Goal: Task Accomplishment & Management: Use online tool/utility

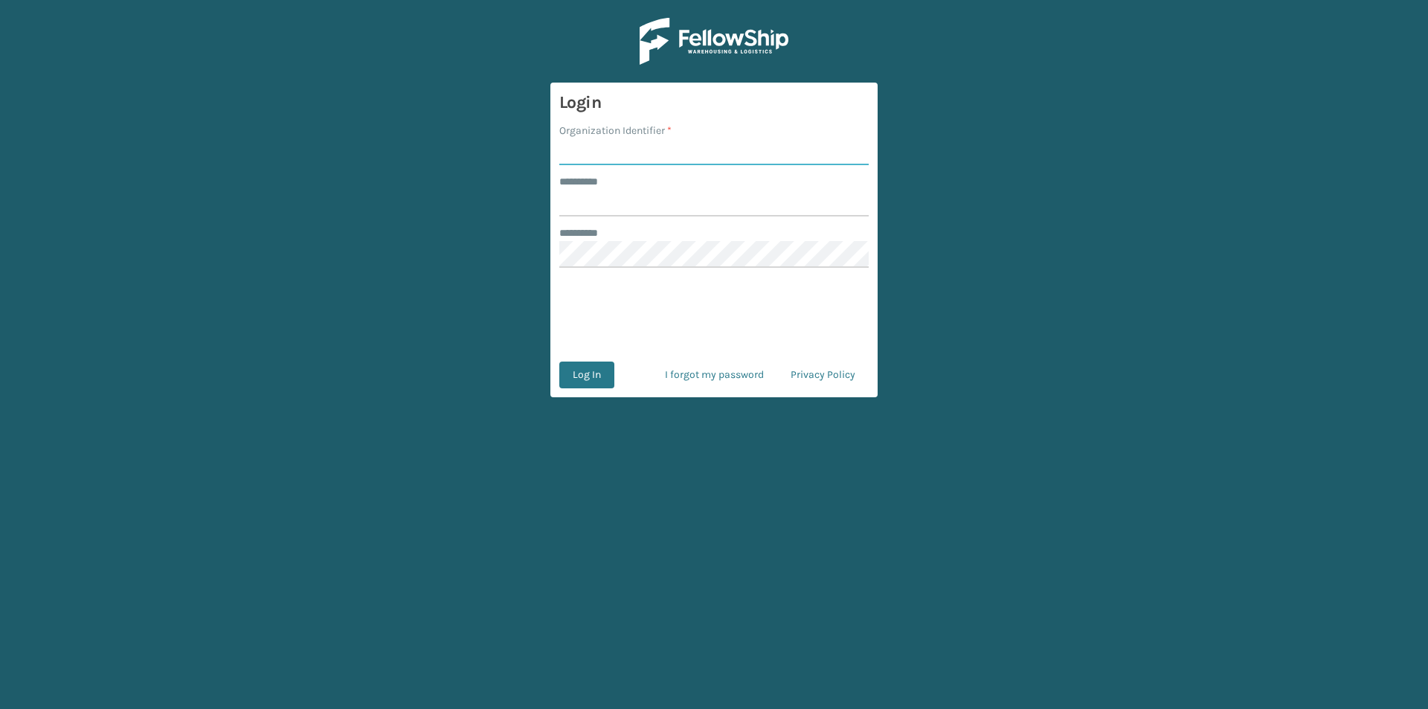
click at [616, 150] on input "Organization Identifier *" at bounding box center [713, 151] width 309 height 27
type input "FELLOWSHIP - WEST"
click at [620, 202] on input "******** *" at bounding box center [713, 203] width 309 height 27
type input "******"
click at [592, 373] on button "Log In" at bounding box center [586, 374] width 55 height 27
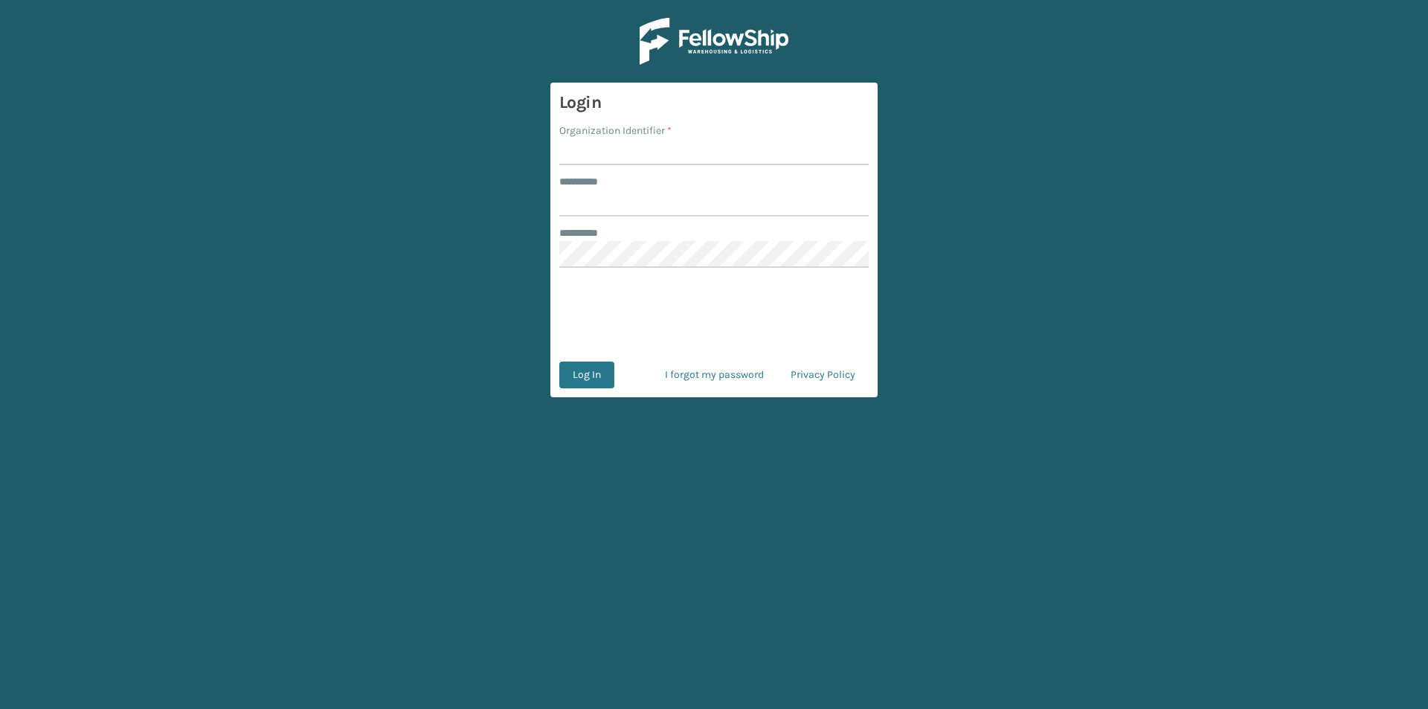
click at [582, 143] on input "Organization Identifier *" at bounding box center [713, 151] width 309 height 27
type input "FELLOWSHIP - WEST"
click at [617, 212] on input "******** *" at bounding box center [713, 203] width 309 height 27
type input "******"
click at [584, 381] on button "Log In" at bounding box center [586, 374] width 55 height 27
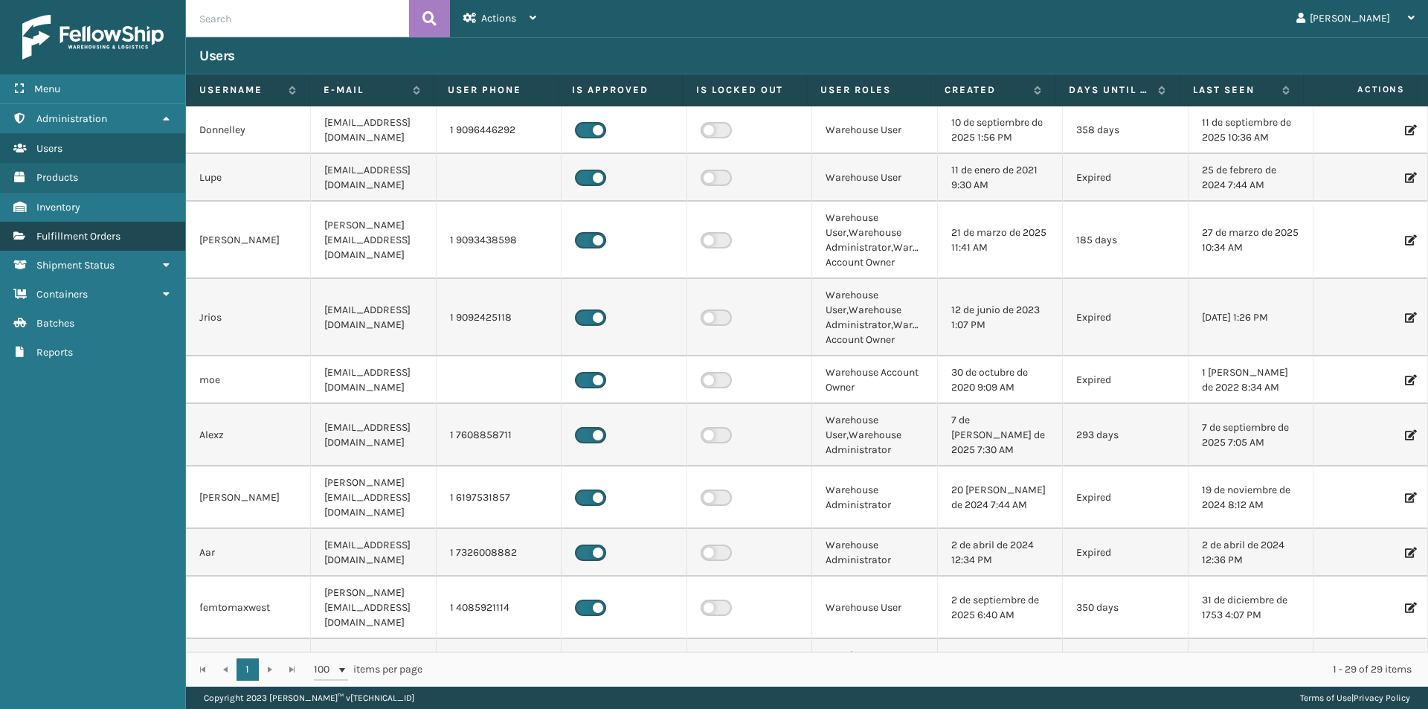
click at [85, 227] on link "Fulfillment Orders" at bounding box center [92, 236] width 185 height 29
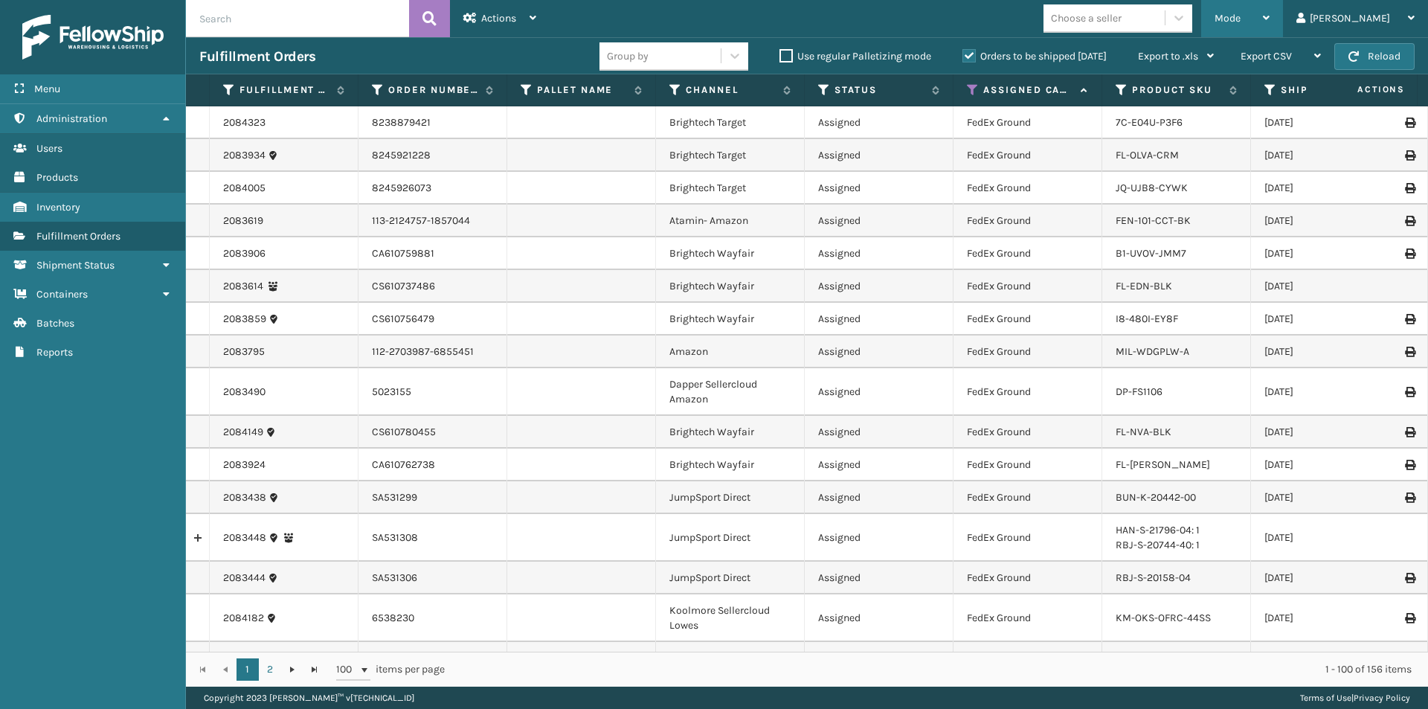
click at [1283, 15] on div "Mode Regular Mode Picking Mode Labeling Mode Exit Scan Mode" at bounding box center [1242, 18] width 82 height 37
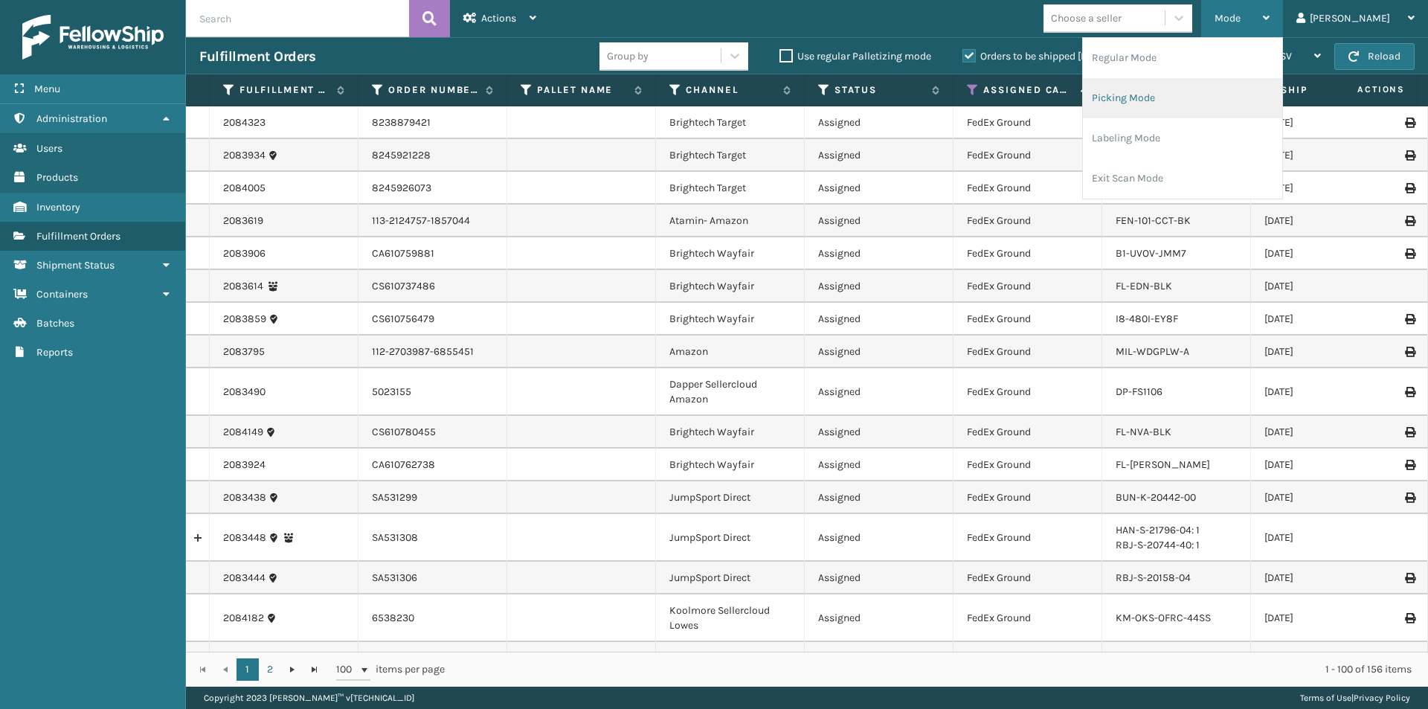
click at [1243, 102] on li "Picking Mode" at bounding box center [1182, 98] width 199 height 40
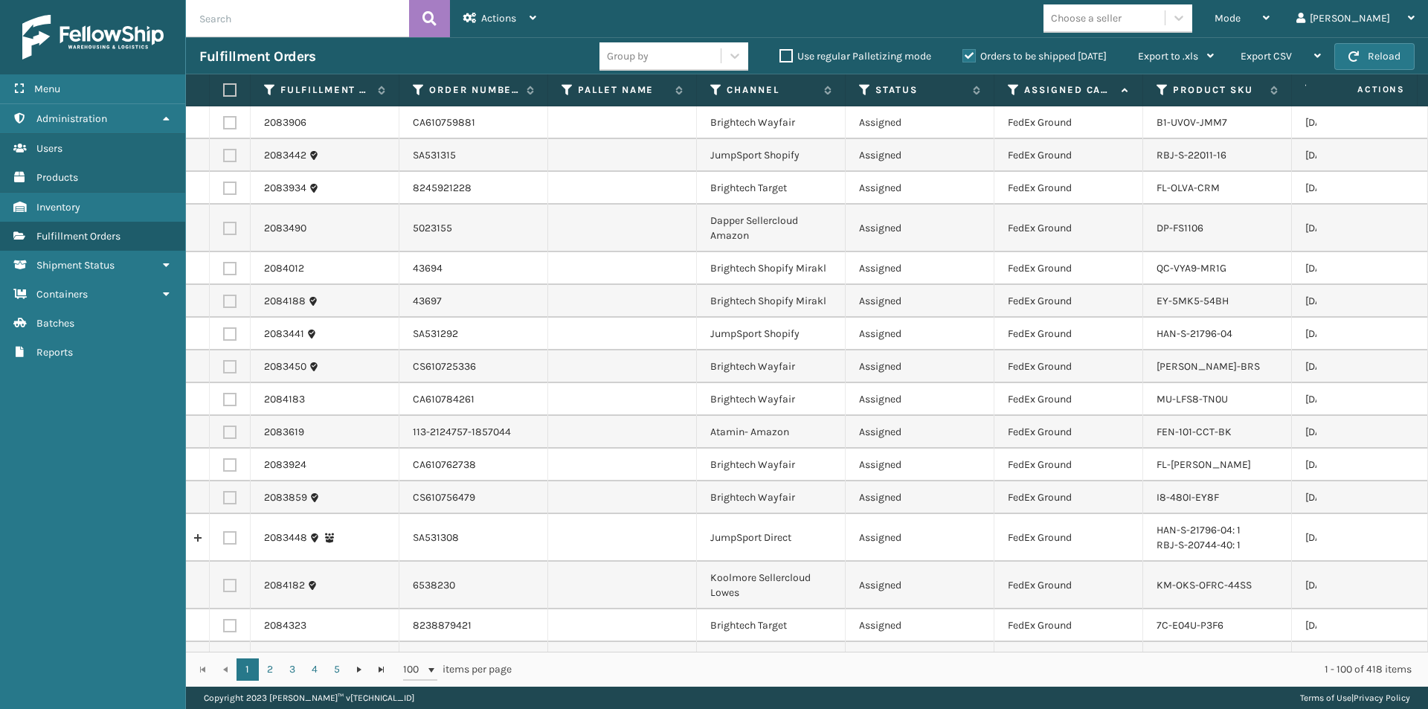
drag, startPoint x: 316, startPoint y: 480, endPoint x: 312, endPoint y: 705, distance: 224.6
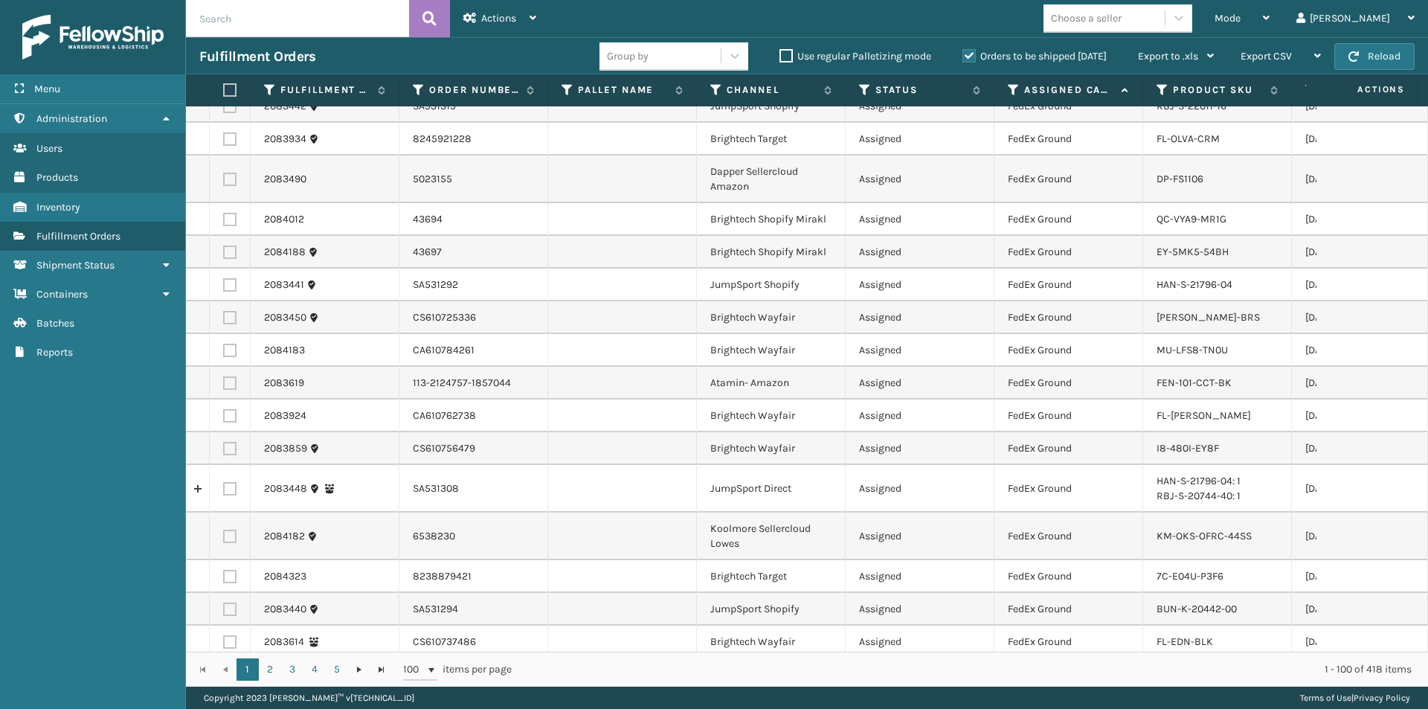
scroll to position [74, 0]
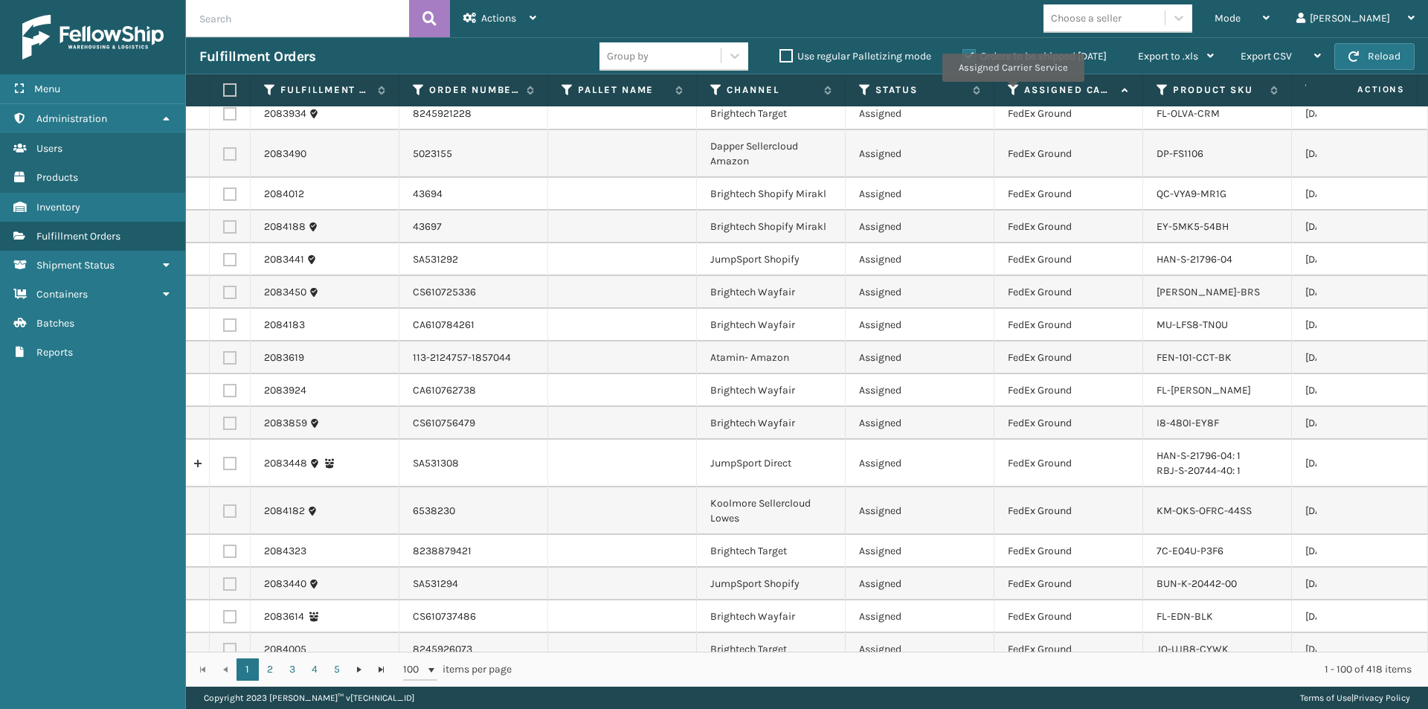
click at [1012, 92] on icon at bounding box center [1014, 89] width 12 height 13
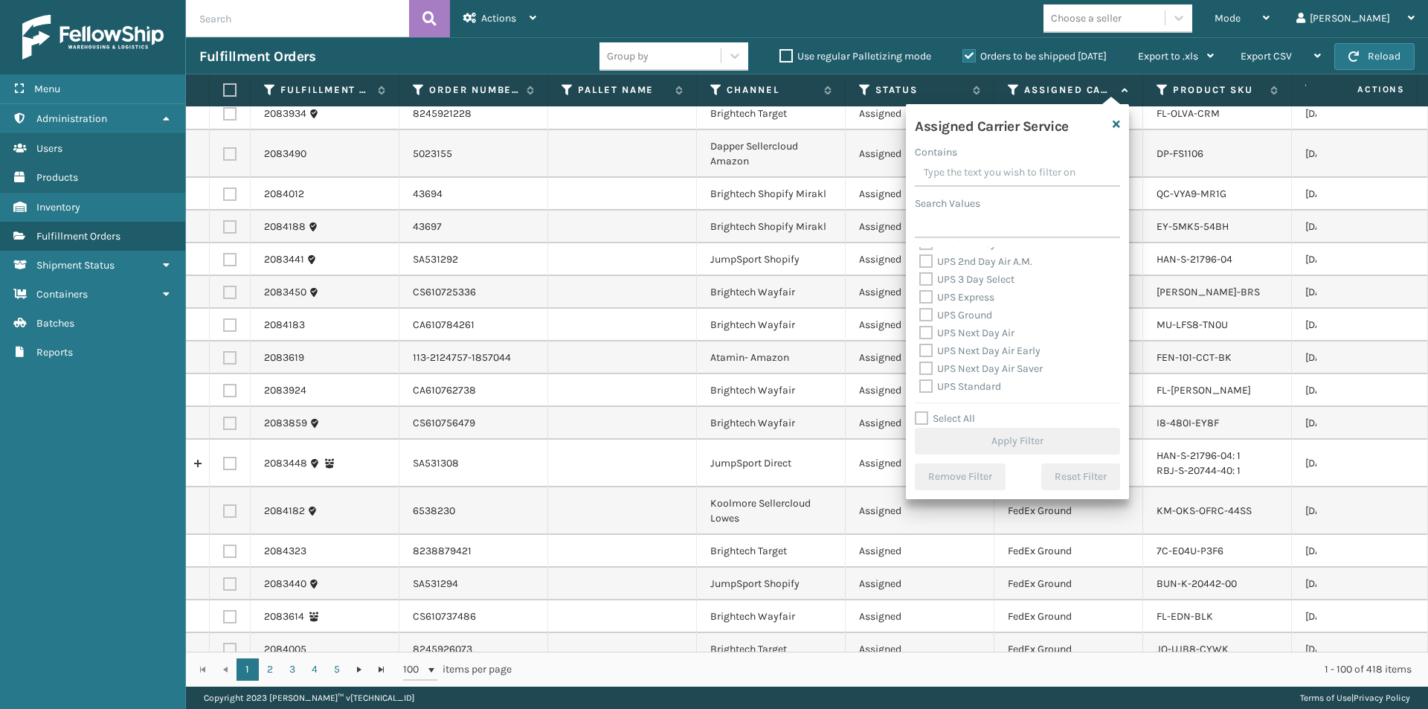
scroll to position [223, 0]
click at [925, 319] on label "UPS 2nd Day Air" at bounding box center [964, 318] width 91 height 13
click at [920, 319] on input "UPS 2nd Day Air" at bounding box center [919, 314] width 1 height 10
checkbox input "true"
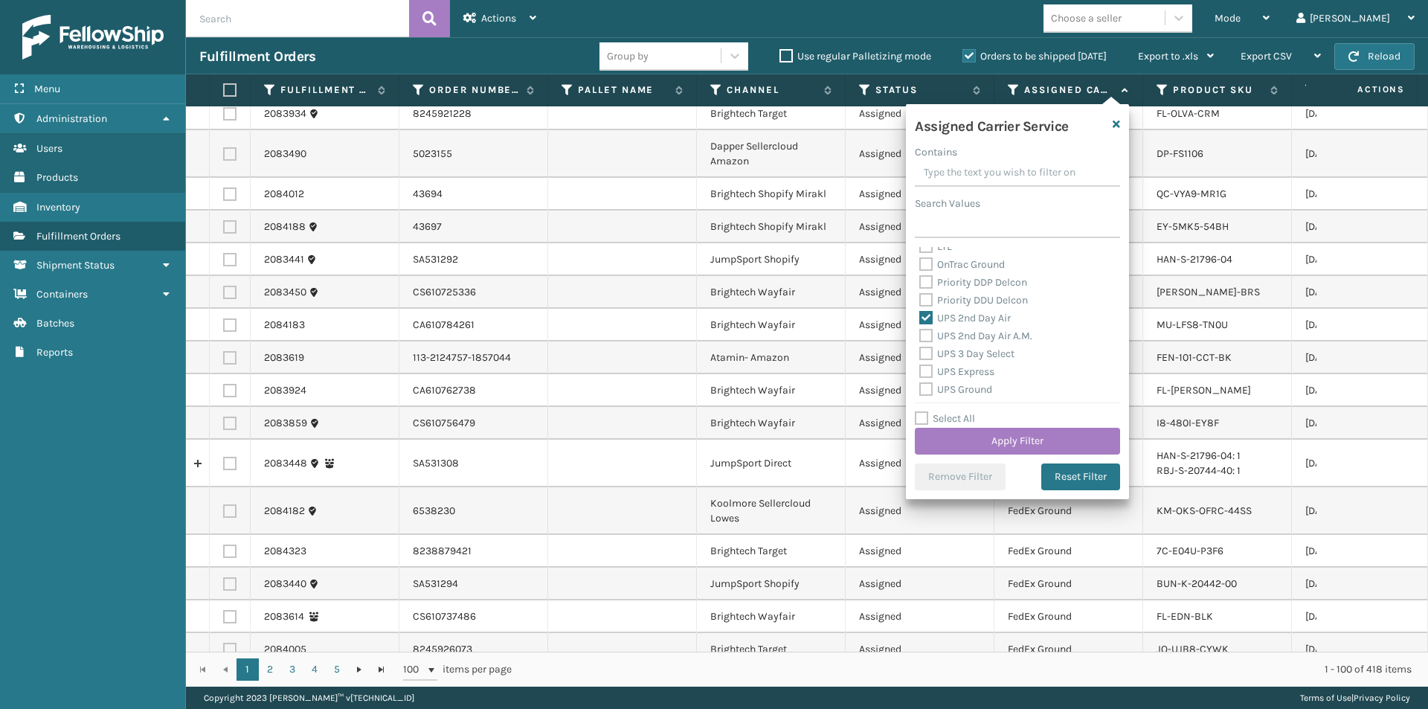
click at [924, 337] on label "UPS 2nd Day Air A.M." at bounding box center [975, 335] width 113 height 13
click at [920, 337] on input "UPS 2nd Day Air A.M." at bounding box center [919, 332] width 1 height 10
checkbox input "true"
click at [923, 373] on label "UPS Express" at bounding box center [956, 371] width 75 height 13
click at [920, 373] on input "UPS Express" at bounding box center [919, 368] width 1 height 10
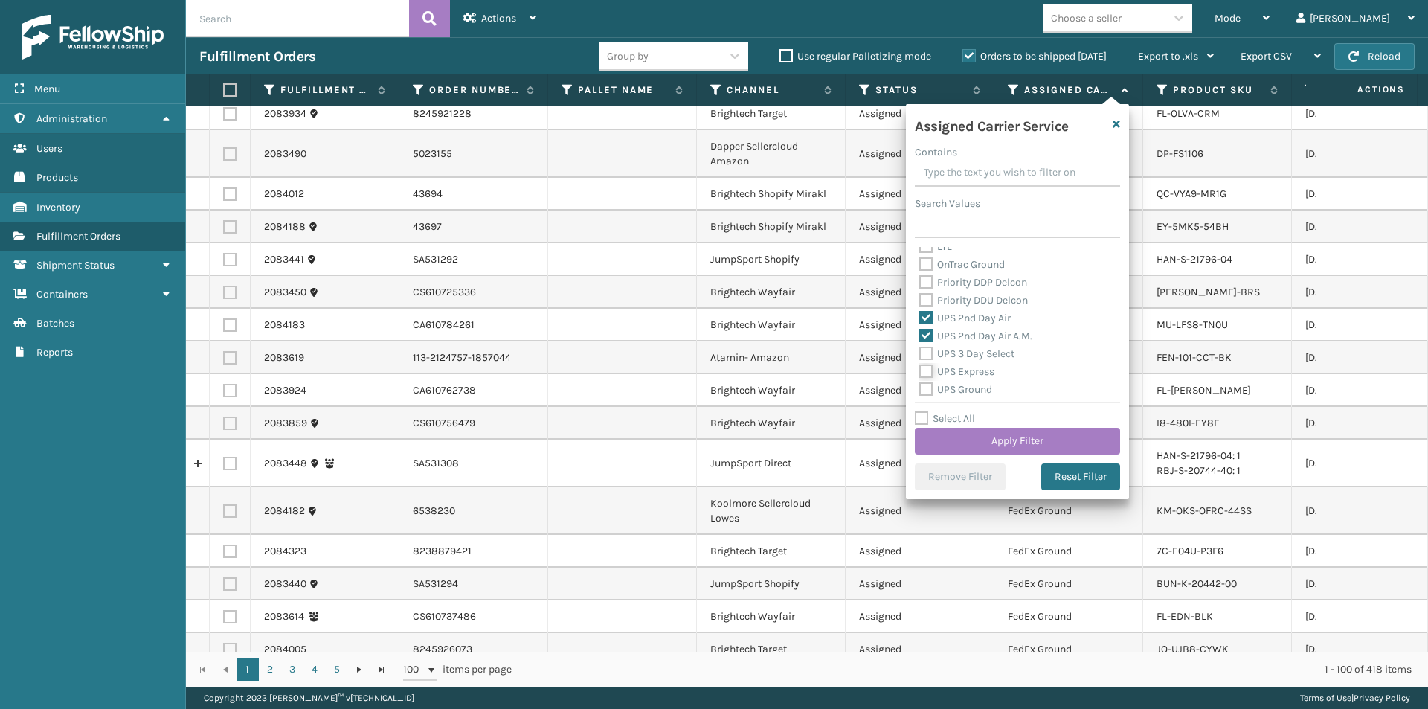
checkbox input "true"
click at [930, 352] on label "UPS Next Day Air Early" at bounding box center [979, 350] width 121 height 13
click at [920, 352] on input "UPS Next Day Air Early" at bounding box center [919, 347] width 1 height 10
checkbox input "true"
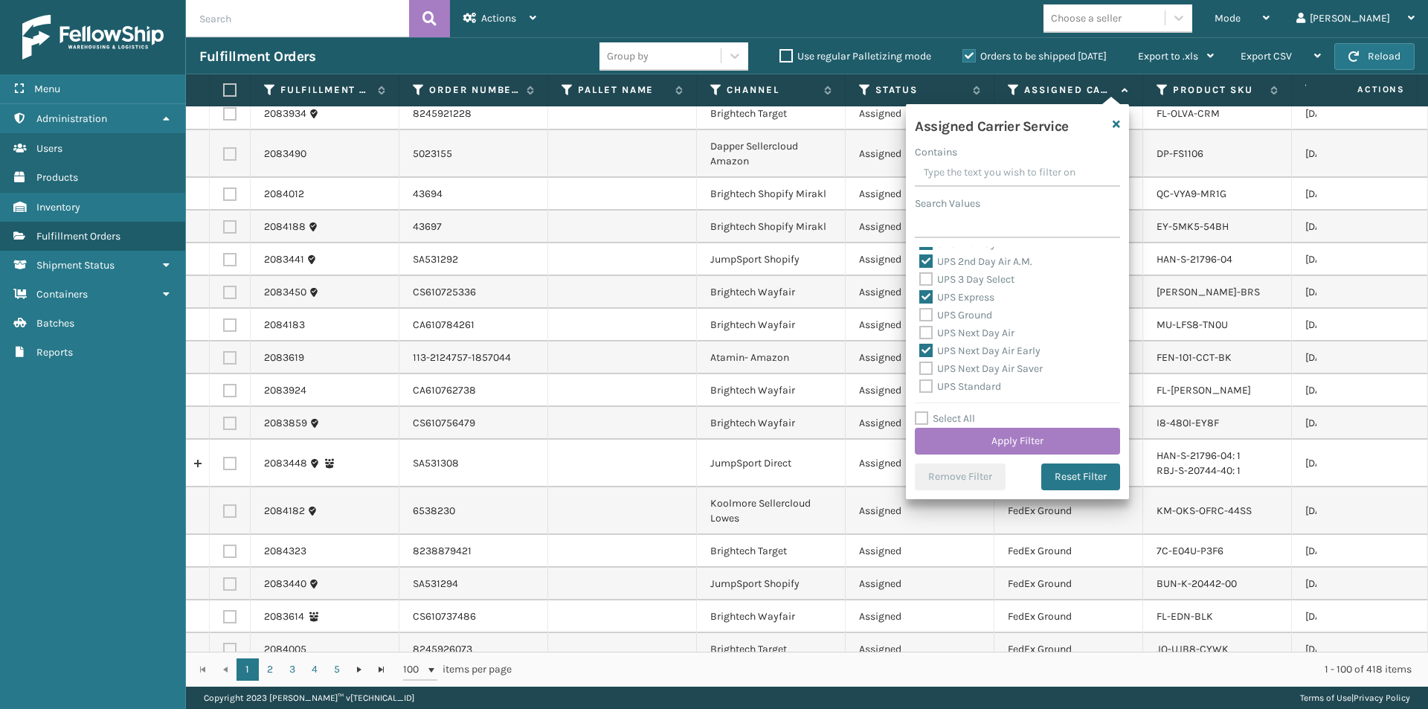
click at [925, 366] on label "UPS Next Day Air Saver" at bounding box center [980, 368] width 123 height 13
click at [920, 366] on input "UPS Next Day Air Saver" at bounding box center [919, 365] width 1 height 10
checkbox input "true"
click at [1051, 437] on button "Apply Filter" at bounding box center [1017, 441] width 205 height 27
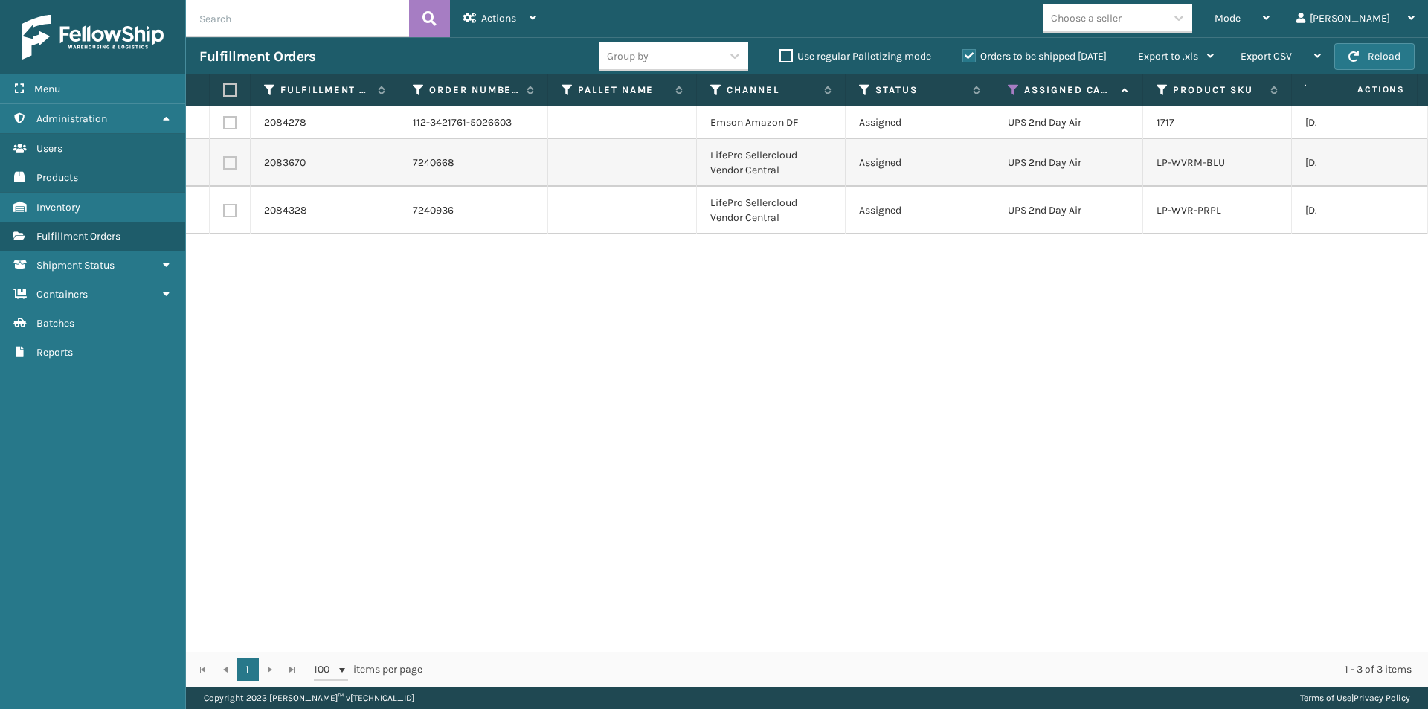
click at [235, 167] on label at bounding box center [229, 162] width 13 height 13
click at [224, 166] on input "checkbox" at bounding box center [223, 161] width 1 height 10
checkbox input "true"
click at [228, 216] on label at bounding box center [229, 210] width 13 height 13
click at [224, 213] on input "checkbox" at bounding box center [223, 209] width 1 height 10
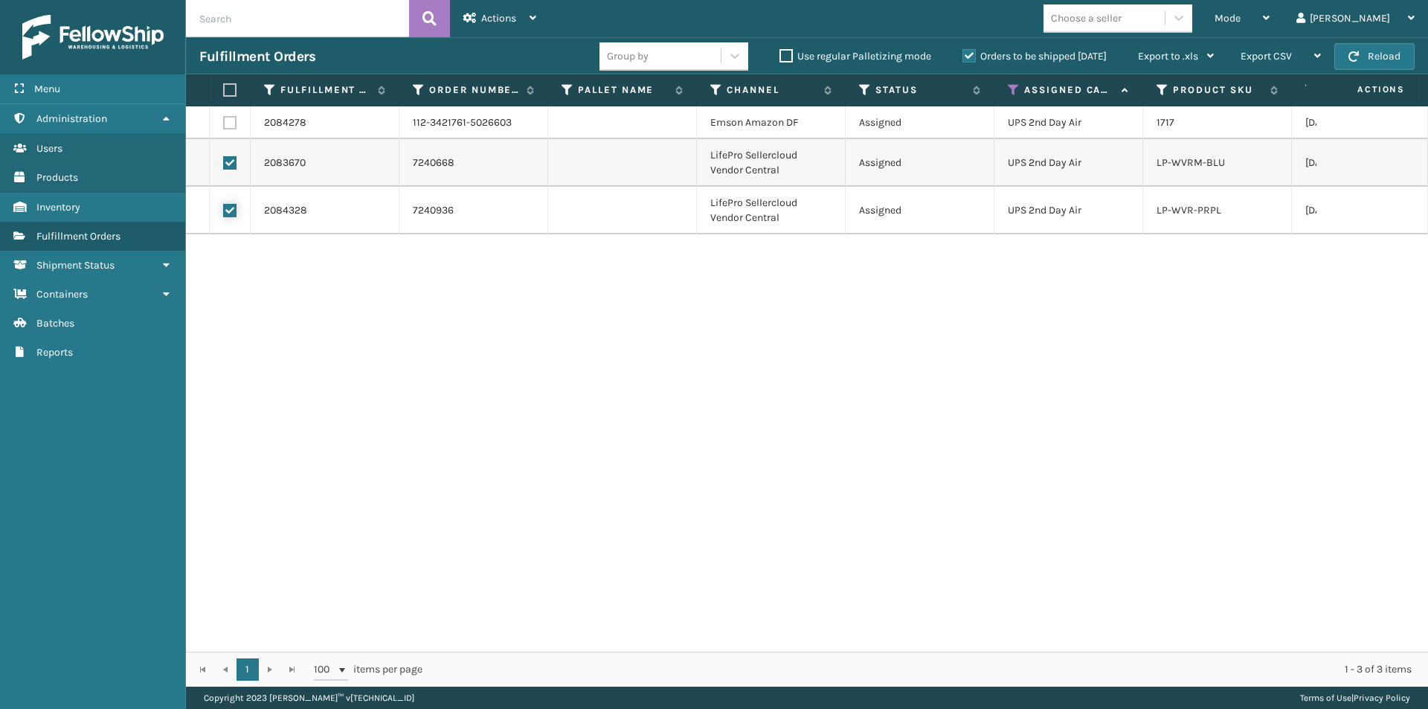
checkbox input "true"
click at [532, 19] on icon at bounding box center [533, 18] width 7 height 10
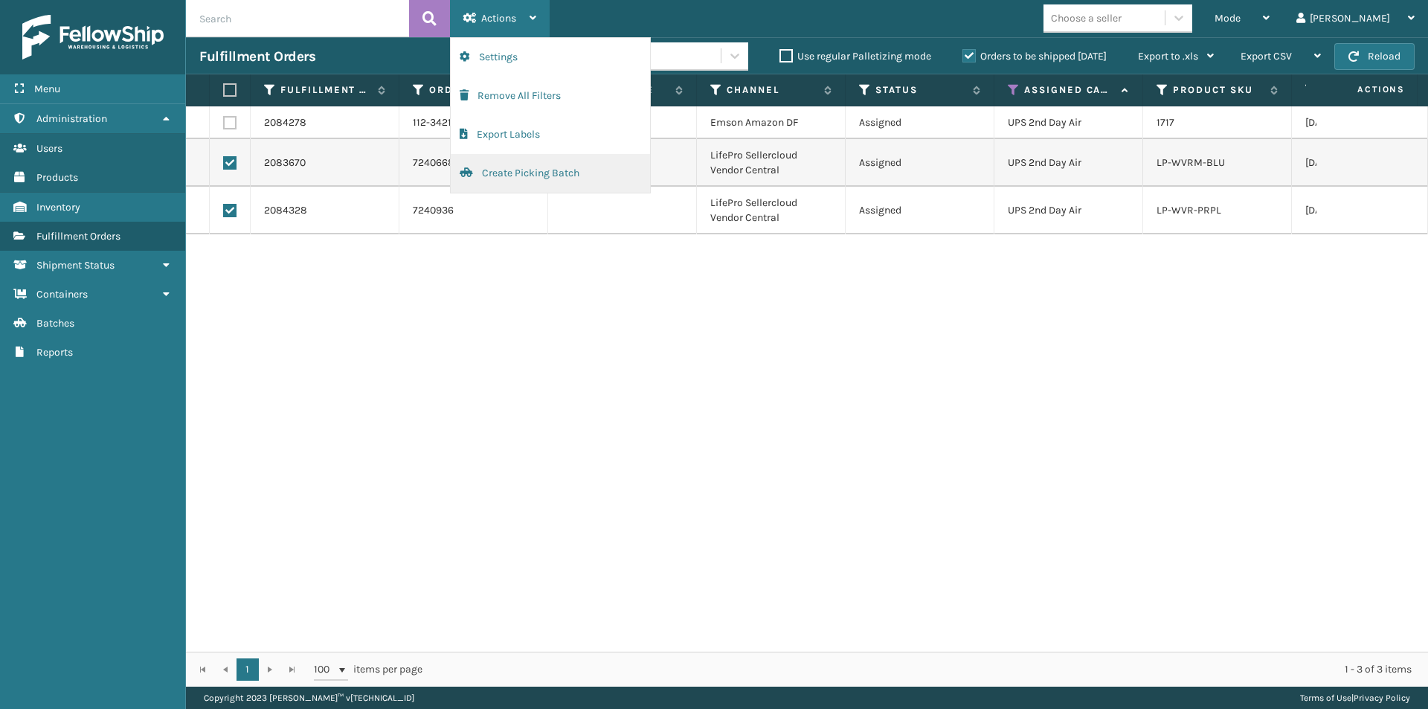
click at [518, 176] on button "Create Picking Batch" at bounding box center [550, 173] width 199 height 39
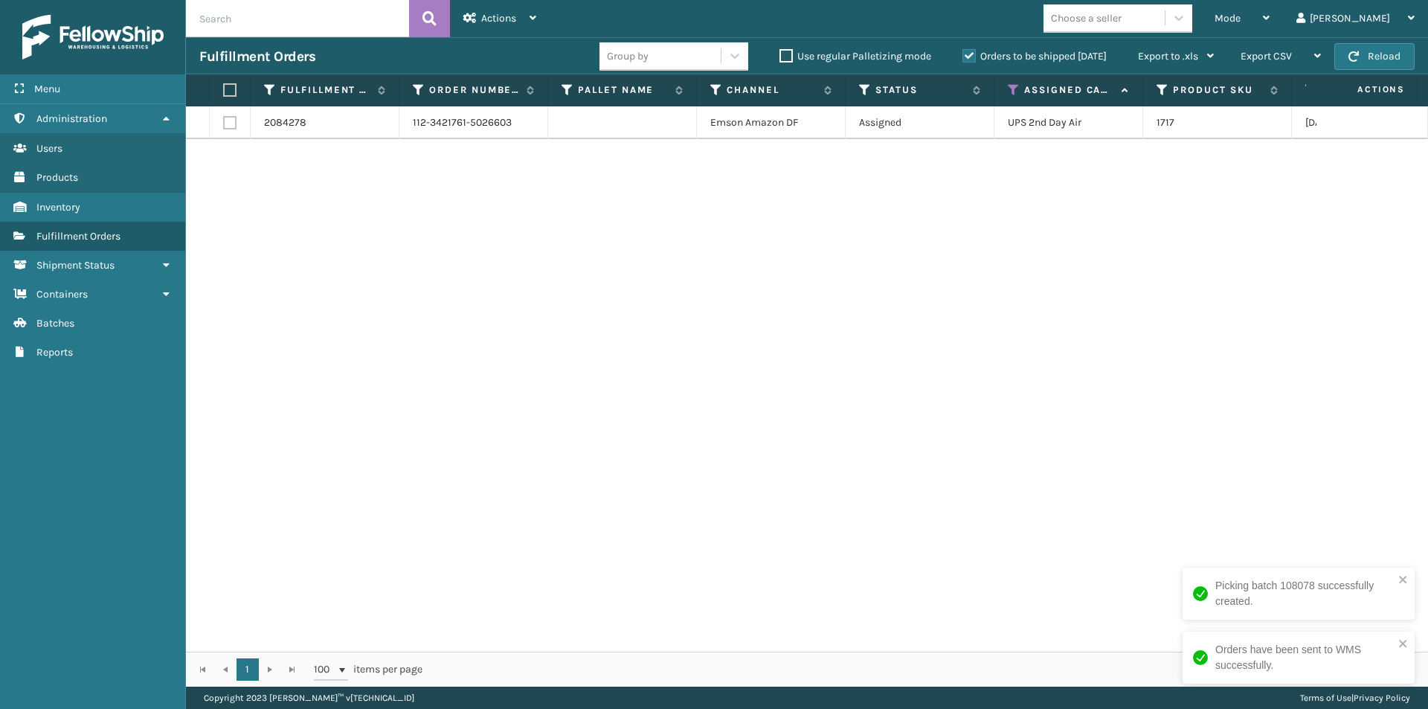
click at [231, 91] on label at bounding box center [227, 89] width 9 height 13
click at [224, 91] on input "checkbox" at bounding box center [223, 91] width 1 height 10
checkbox input "true"
click at [531, 20] on icon at bounding box center [533, 18] width 7 height 10
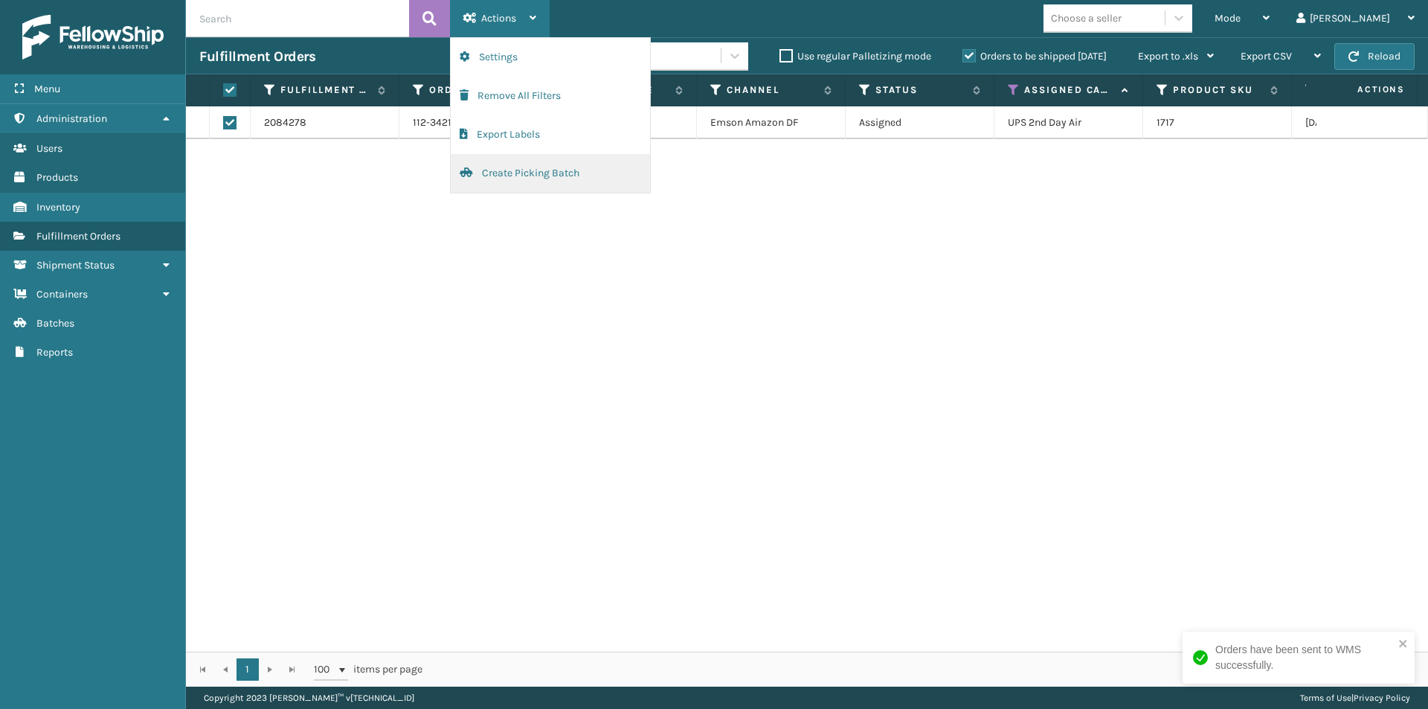
click at [525, 174] on button "Create Picking Batch" at bounding box center [550, 173] width 199 height 39
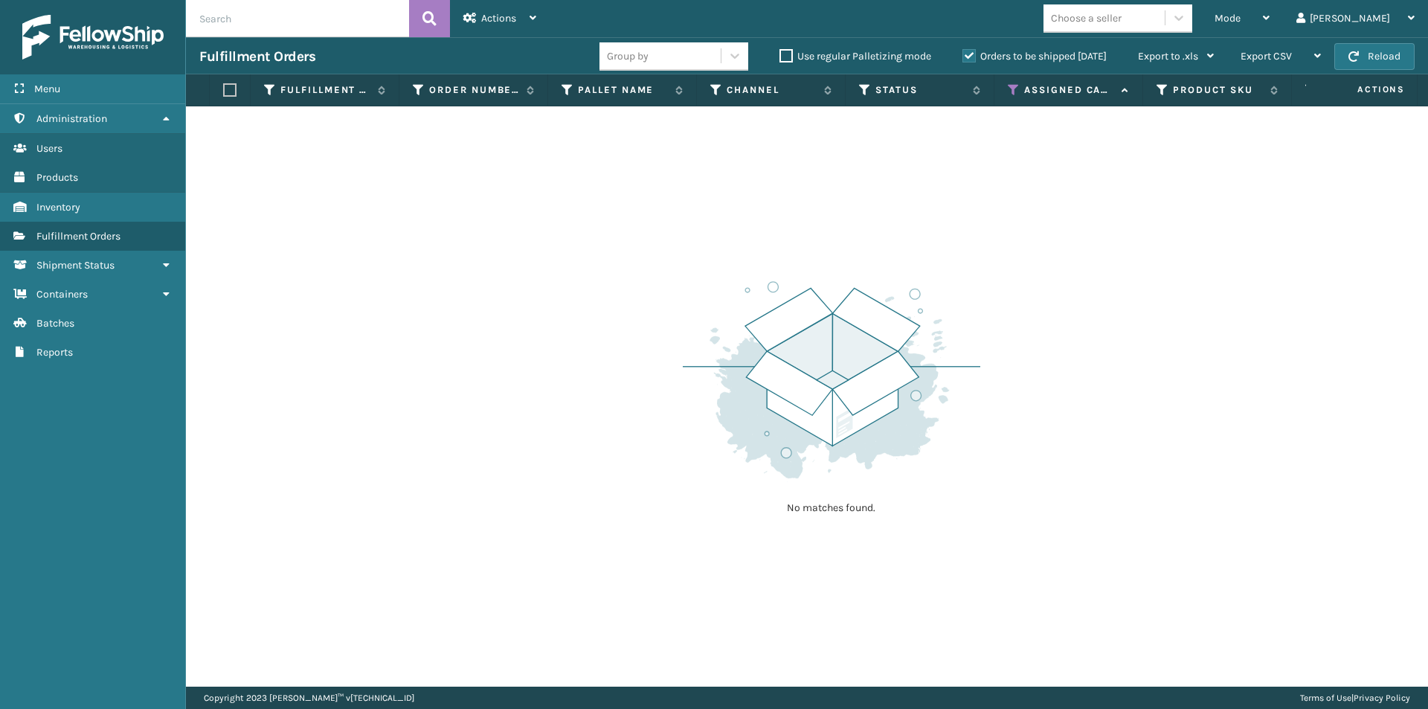
click at [1014, 90] on icon at bounding box center [1014, 89] width 12 height 13
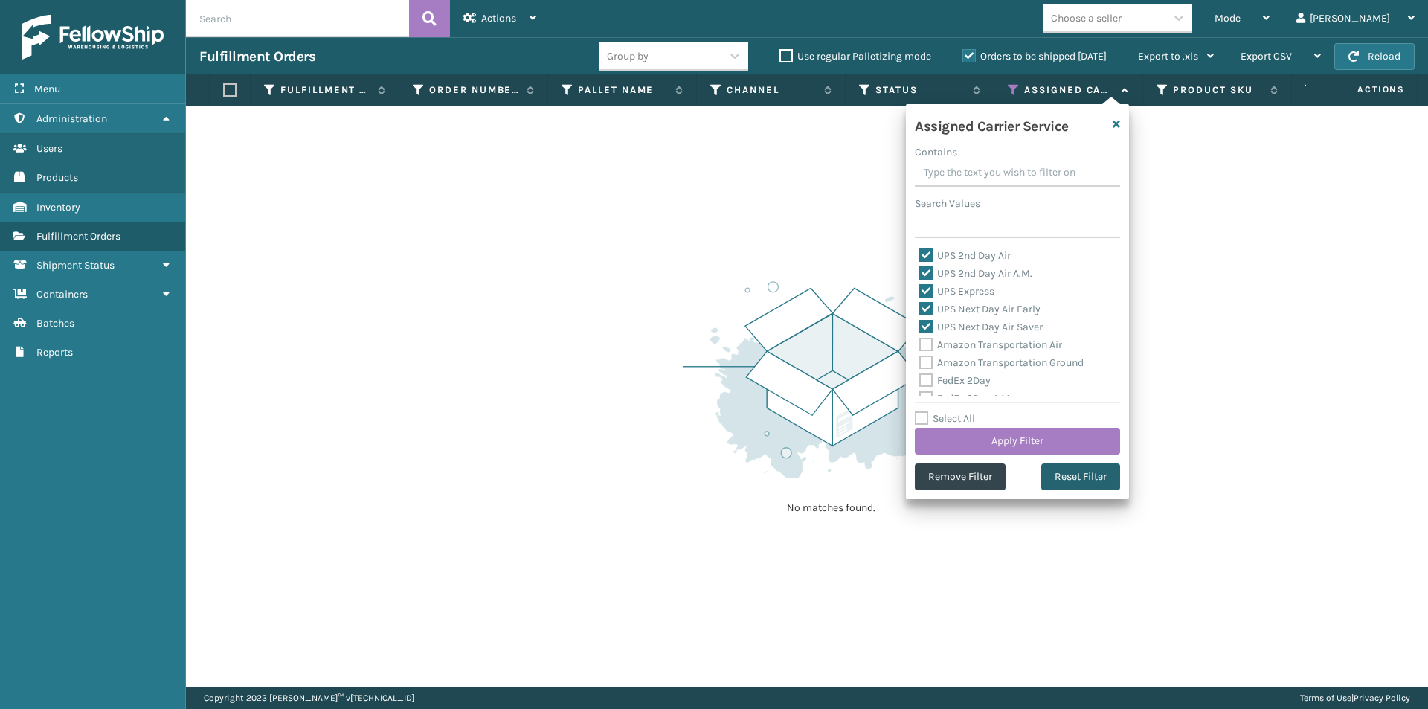
click at [1072, 486] on button "Reset Filter" at bounding box center [1080, 476] width 79 height 27
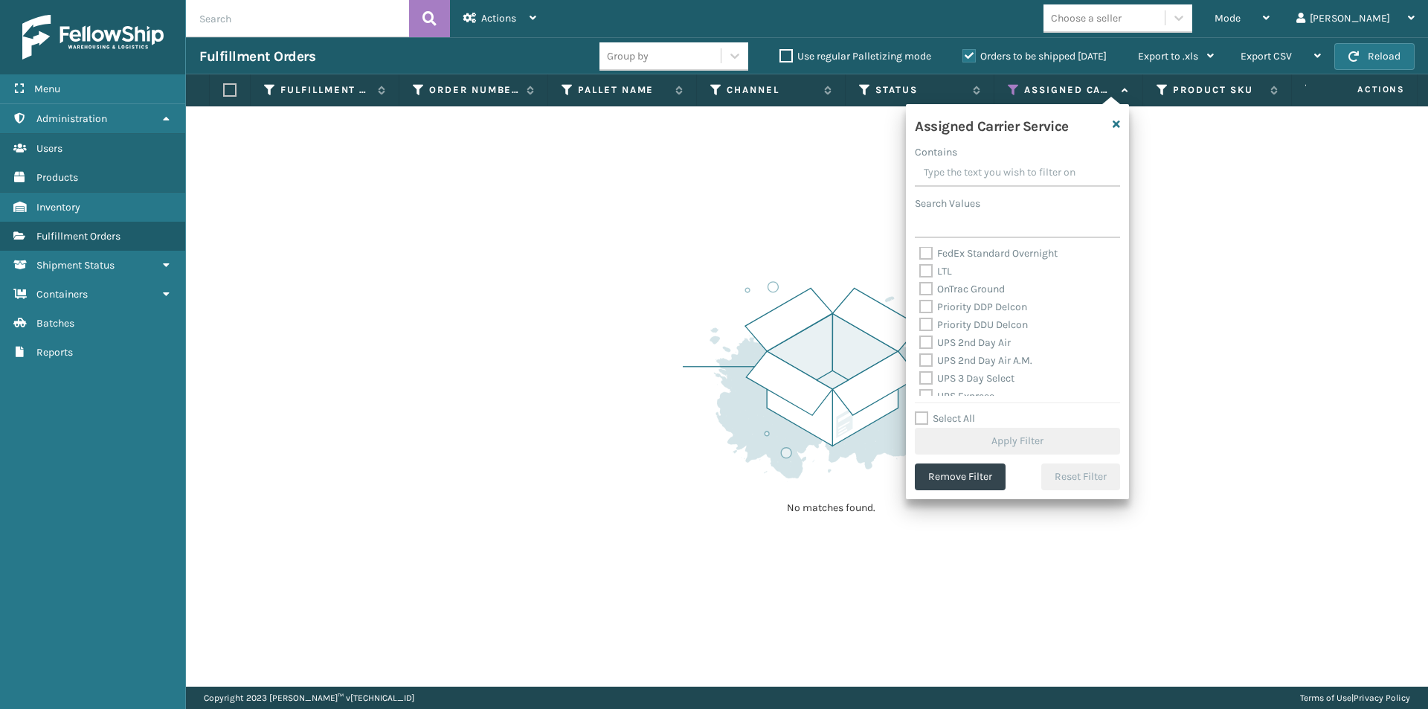
scroll to position [223, 0]
click at [924, 321] on label "UPS 2nd Day Air" at bounding box center [964, 318] width 91 height 13
click at [920, 319] on input "UPS 2nd Day Air" at bounding box center [919, 314] width 1 height 10
checkbox input "true"
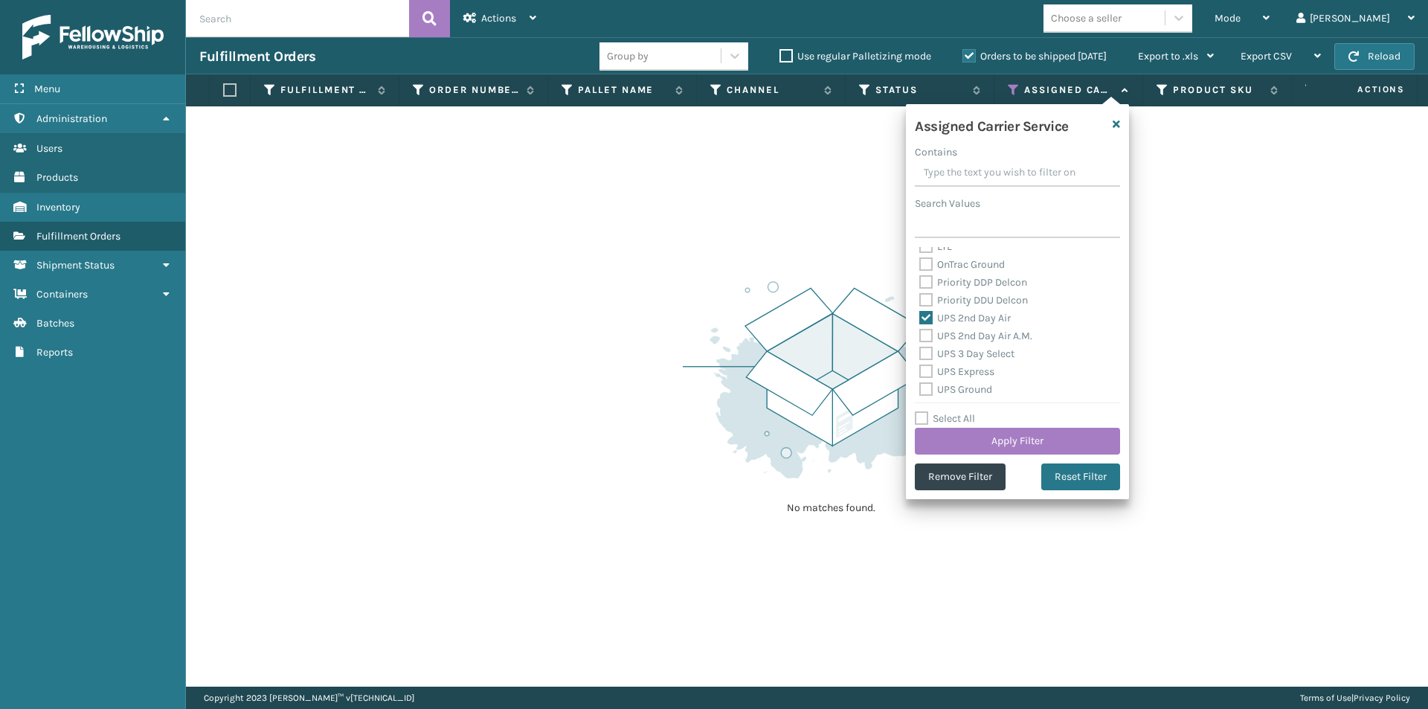
click at [928, 337] on label "UPS 2nd Day Air A.M." at bounding box center [975, 335] width 113 height 13
click at [920, 337] on input "UPS 2nd Day Air A.M." at bounding box center [919, 332] width 1 height 10
checkbox input "true"
click at [926, 356] on label "UPS 3 Day Select" at bounding box center [966, 353] width 95 height 13
click at [920, 355] on input "UPS 3 Day Select" at bounding box center [919, 350] width 1 height 10
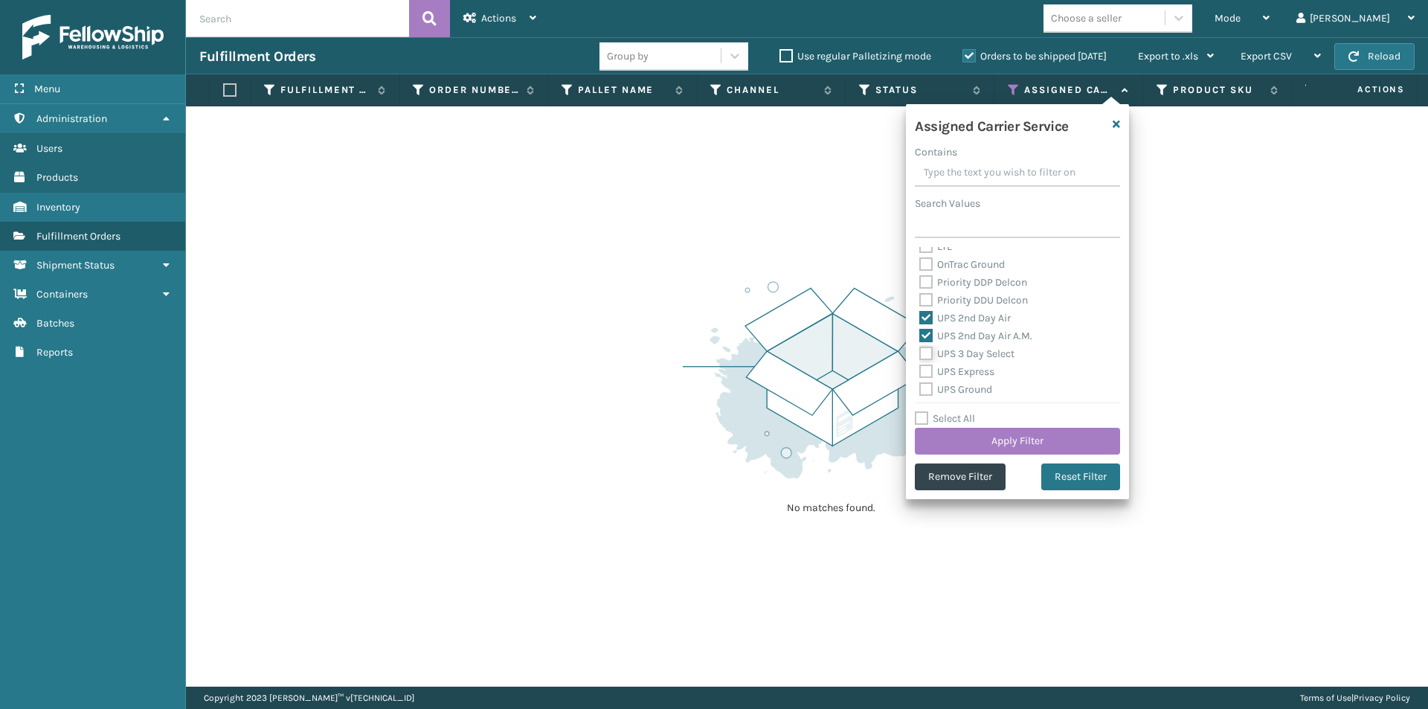
checkbox input "true"
click at [927, 367] on label "UPS Express" at bounding box center [956, 371] width 75 height 13
click at [920, 367] on input "UPS Express" at bounding box center [919, 368] width 1 height 10
checkbox input "true"
click at [925, 389] on label "UPS Ground" at bounding box center [955, 389] width 73 height 13
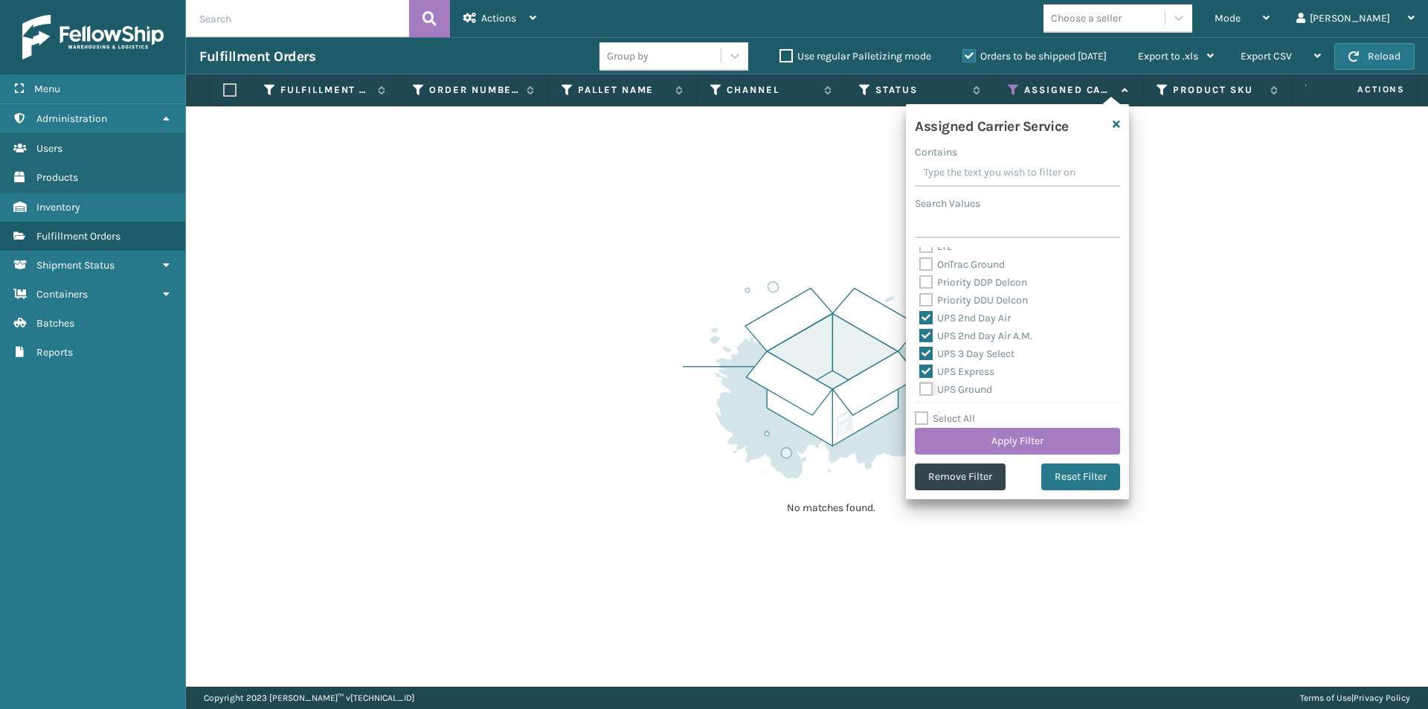
click at [920, 389] on input "UPS Ground" at bounding box center [919, 386] width 1 height 10
checkbox input "true"
click at [924, 332] on label "UPS Next Day Air" at bounding box center [966, 333] width 95 height 13
click at [920, 332] on input "UPS Next Day Air" at bounding box center [919, 329] width 1 height 10
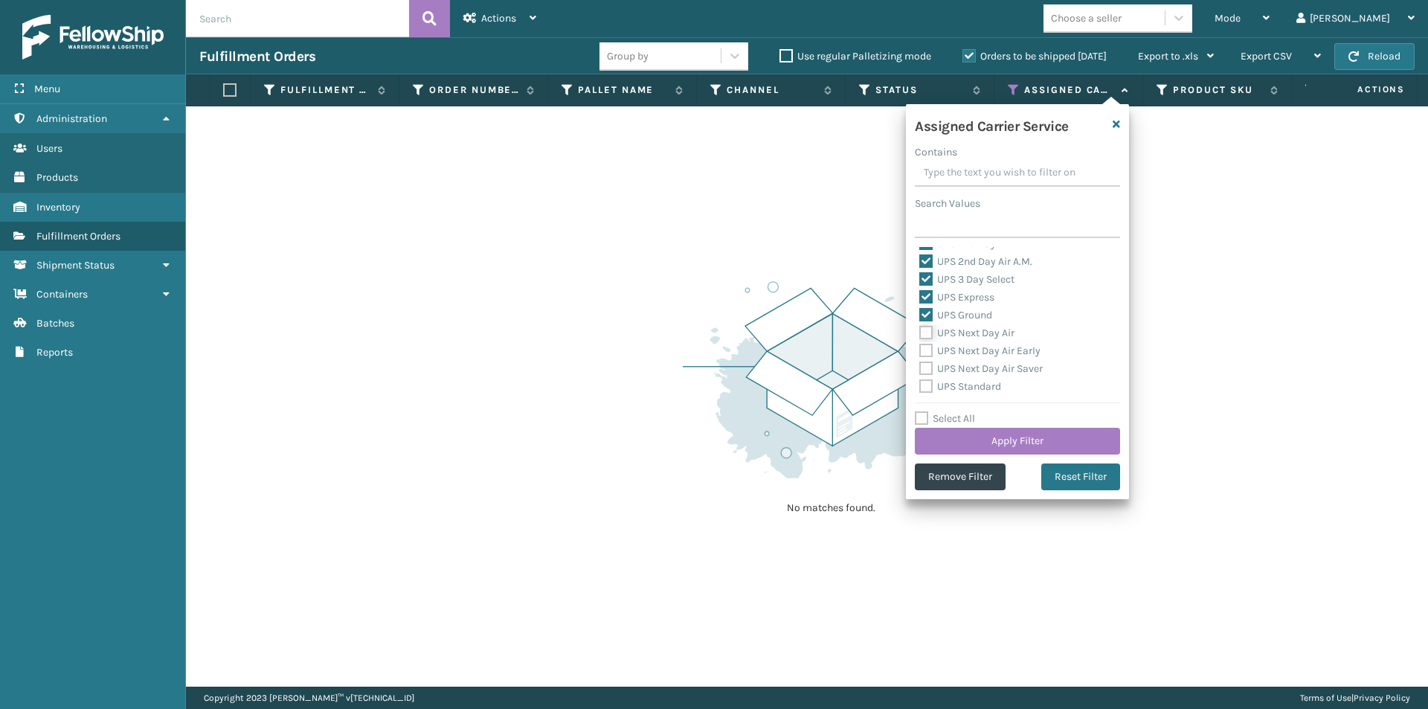
checkbox input "true"
click at [925, 350] on label "UPS Next Day Air Early" at bounding box center [979, 350] width 121 height 13
click at [920, 350] on input "UPS Next Day Air Early" at bounding box center [919, 347] width 1 height 10
checkbox input "true"
click at [927, 366] on label "UPS Next Day Air Saver" at bounding box center [980, 368] width 123 height 13
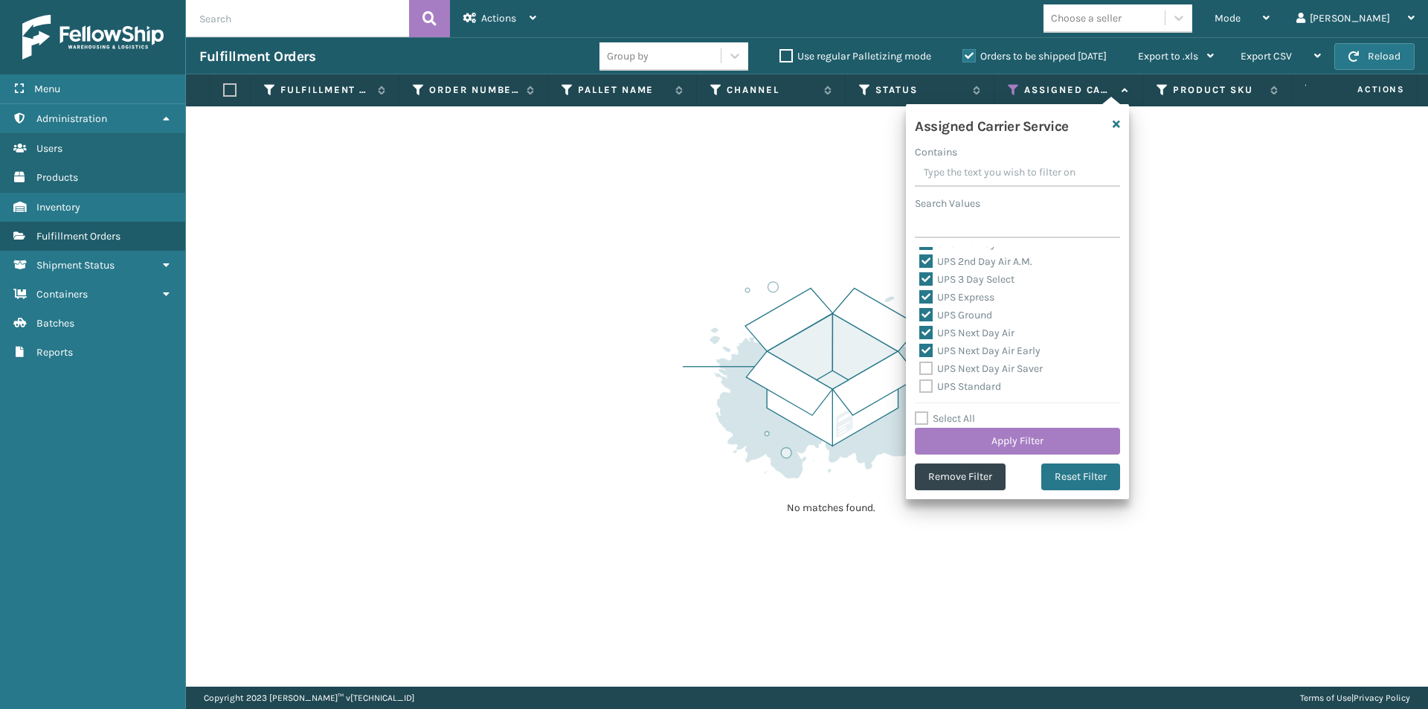
click at [920, 366] on input "UPS Next Day Air Saver" at bounding box center [919, 365] width 1 height 10
checkbox input "true"
click at [927, 388] on label "UPS Standard" at bounding box center [960, 386] width 82 height 13
click at [920, 387] on input "UPS Standard" at bounding box center [919, 383] width 1 height 10
checkbox input "true"
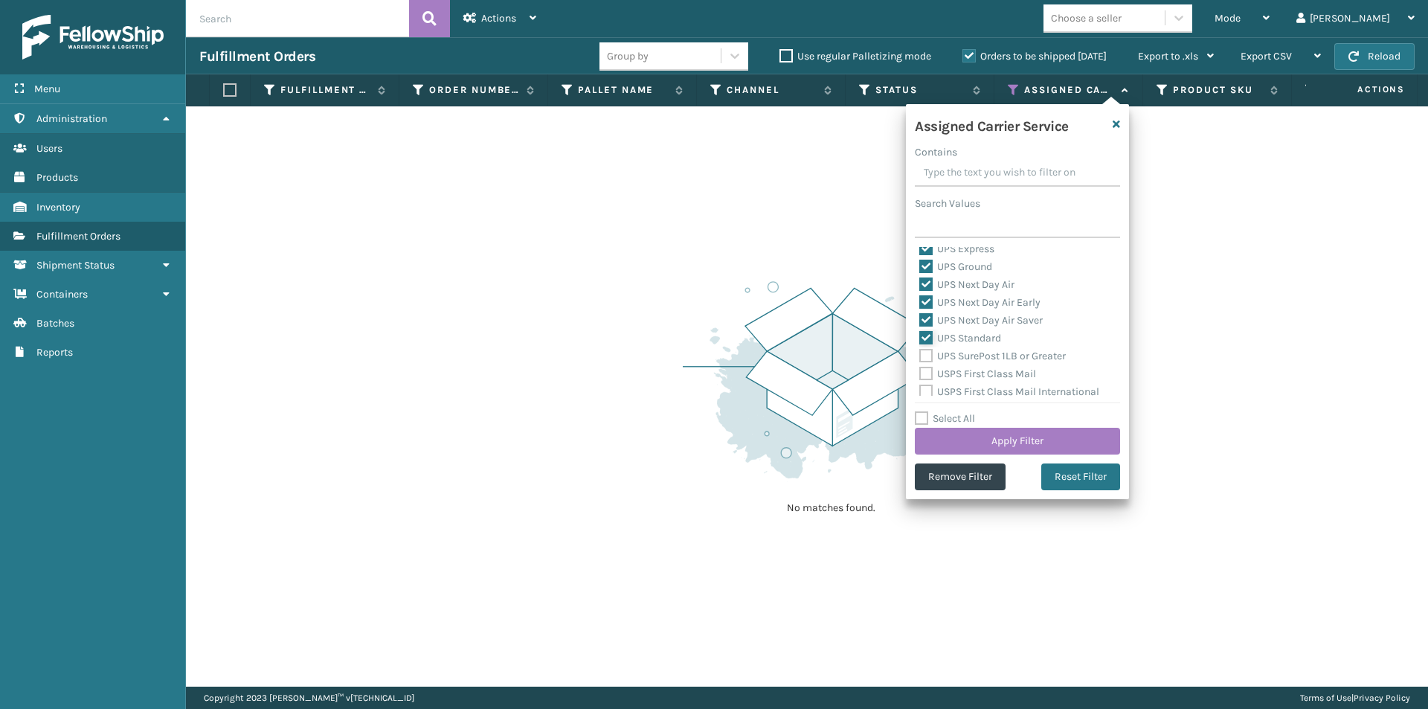
scroll to position [372, 0]
click at [926, 328] on label "UPS SurePost 1LB or Greater" at bounding box center [992, 330] width 147 height 13
click at [920, 328] on input "UPS SurePost 1LB or Greater" at bounding box center [919, 326] width 1 height 10
checkbox input "true"
click at [1050, 443] on button "Apply Filter" at bounding box center [1017, 441] width 205 height 27
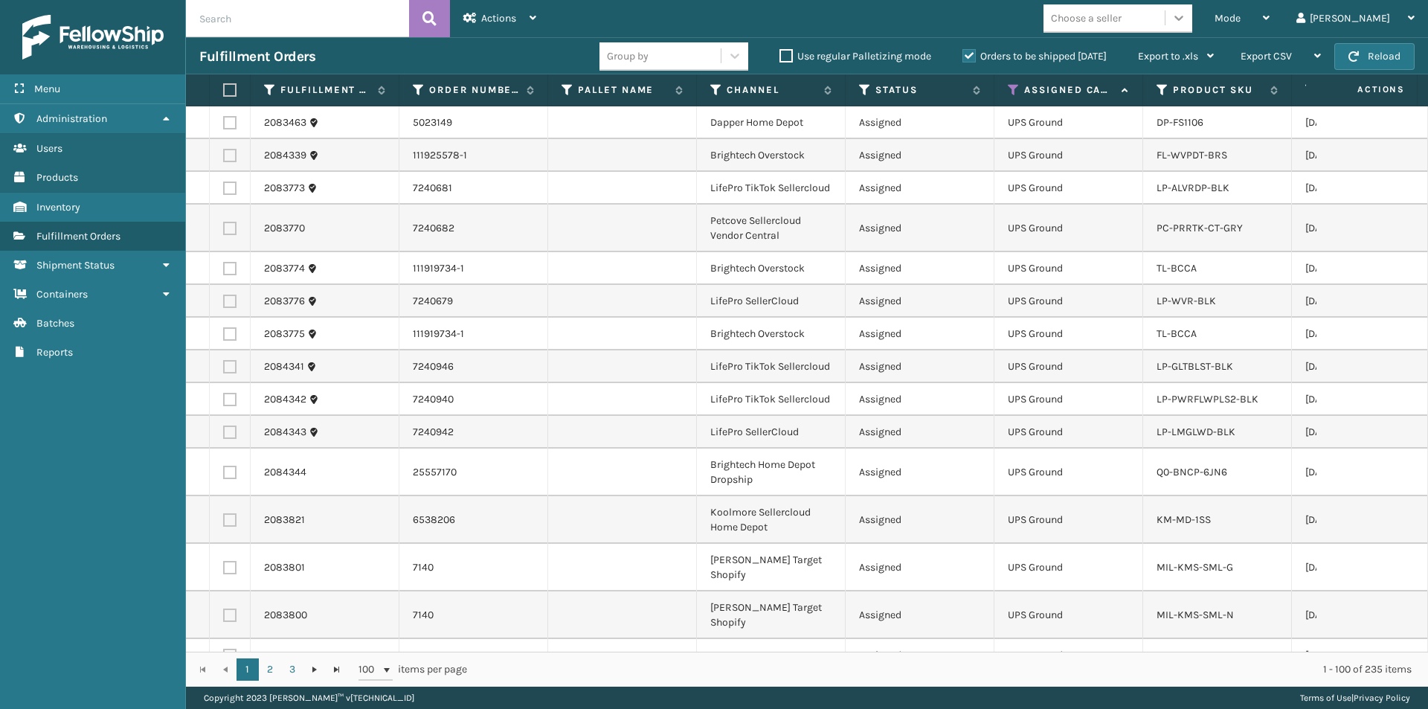
click at [1186, 23] on icon at bounding box center [1178, 17] width 15 height 15
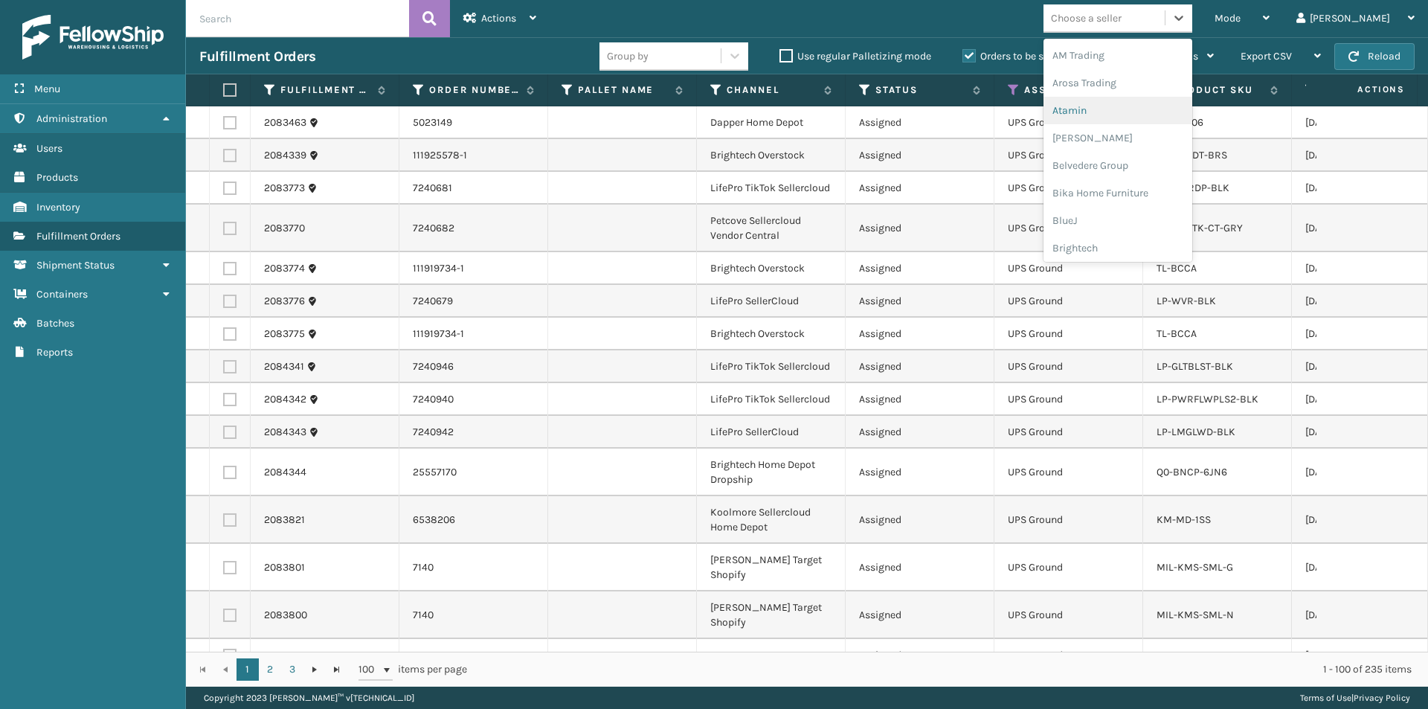
click at [1134, 118] on div "Atamin" at bounding box center [1117, 111] width 149 height 28
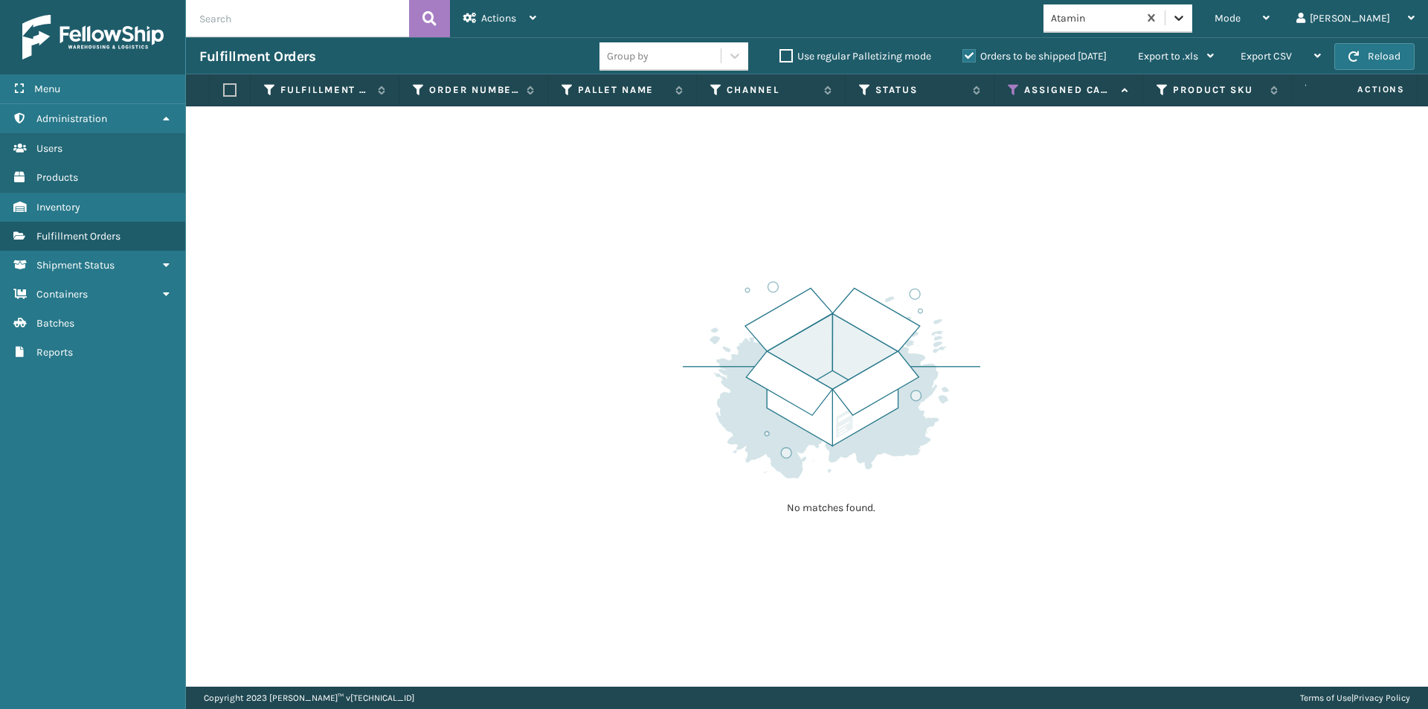
click at [1186, 23] on icon at bounding box center [1178, 17] width 15 height 15
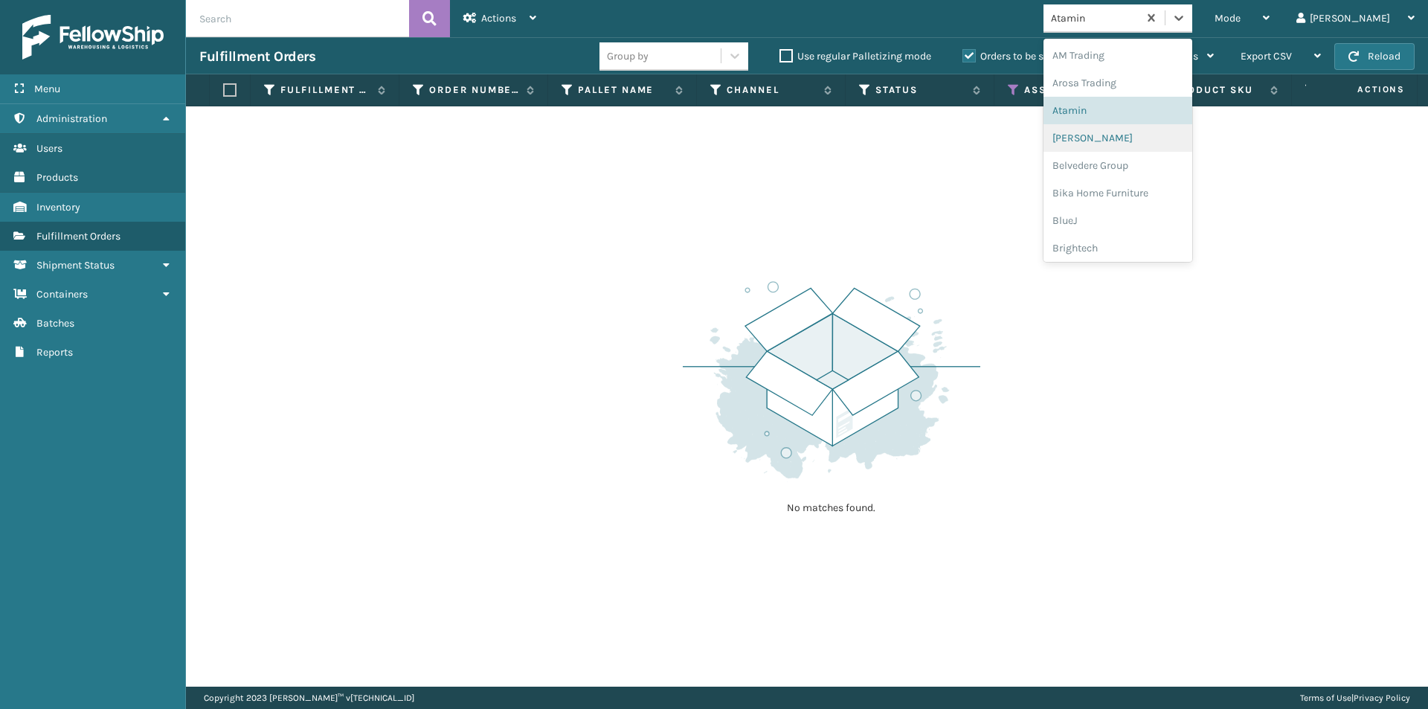
click at [1139, 142] on div "[PERSON_NAME]" at bounding box center [1117, 138] width 149 height 28
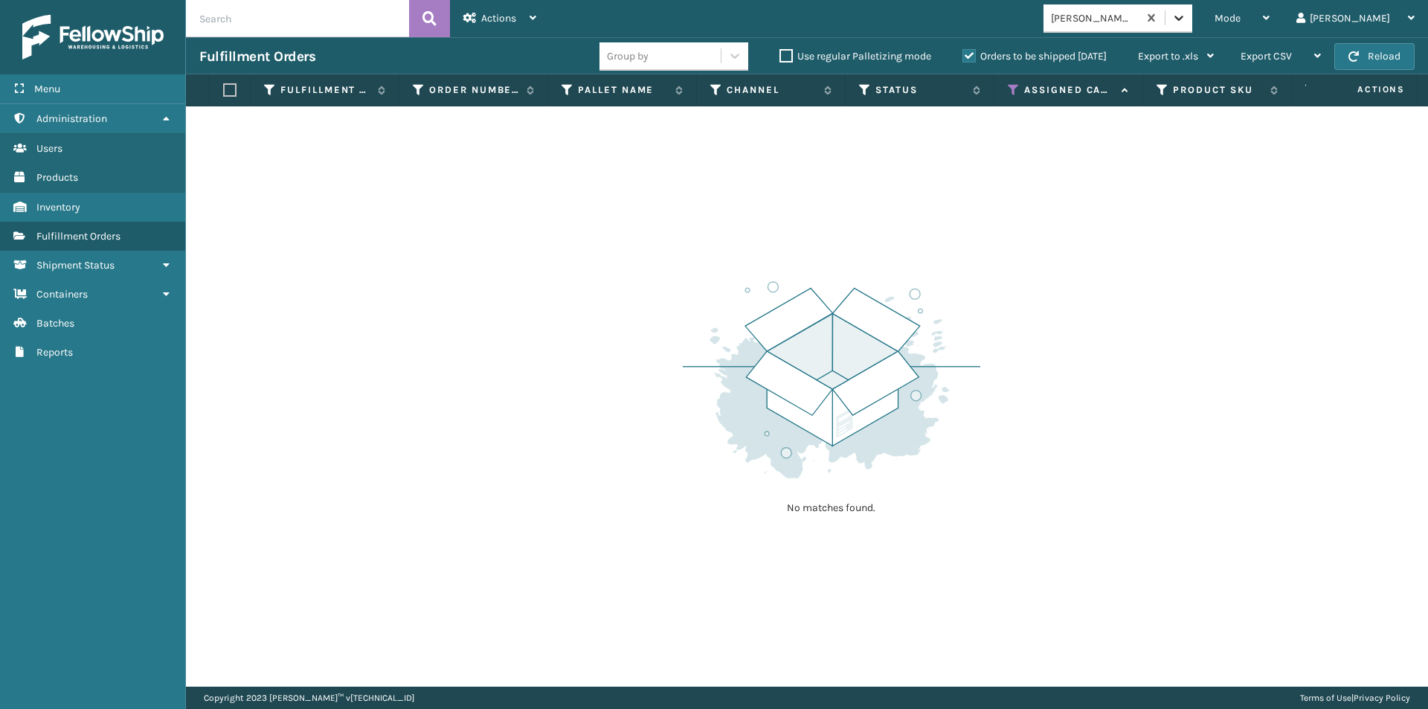
click at [1186, 23] on icon at bounding box center [1178, 17] width 15 height 15
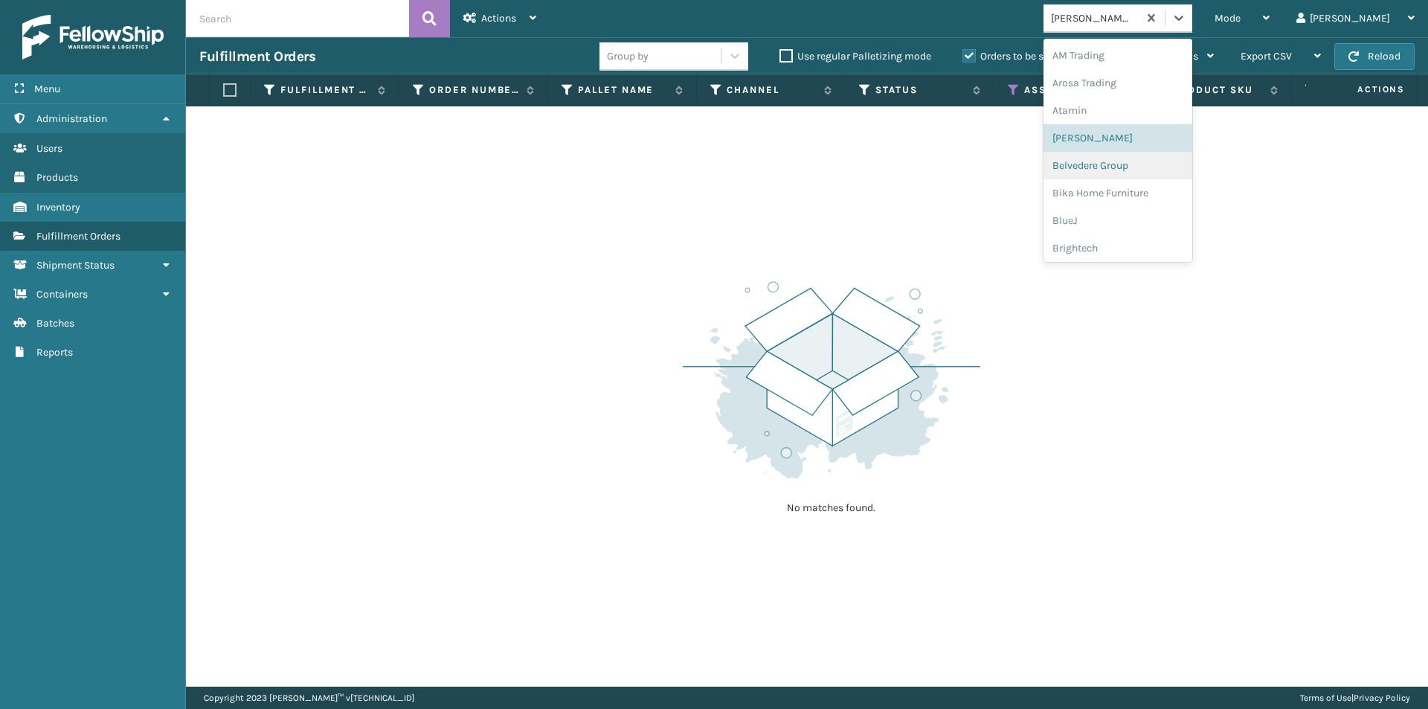
click at [1125, 165] on div "Belvedere Group" at bounding box center [1117, 166] width 149 height 28
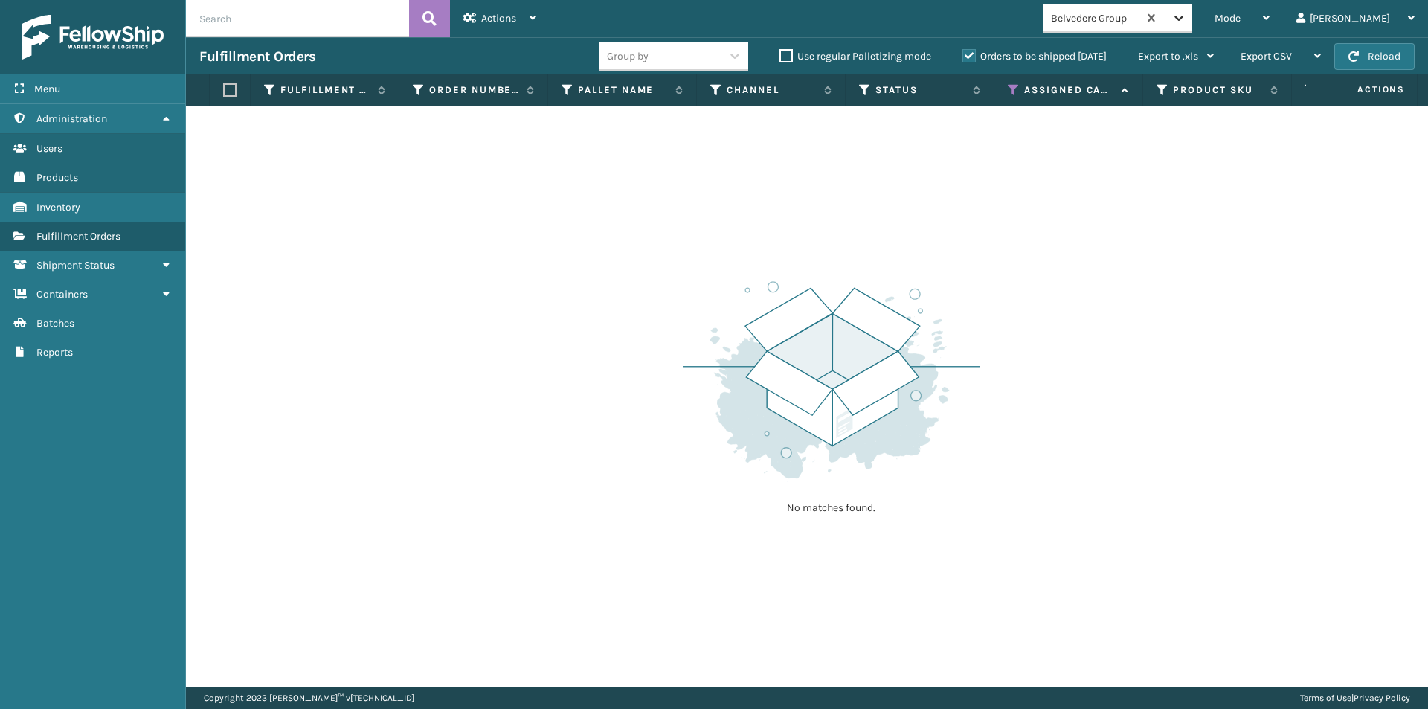
click at [1186, 17] on icon at bounding box center [1178, 17] width 15 height 15
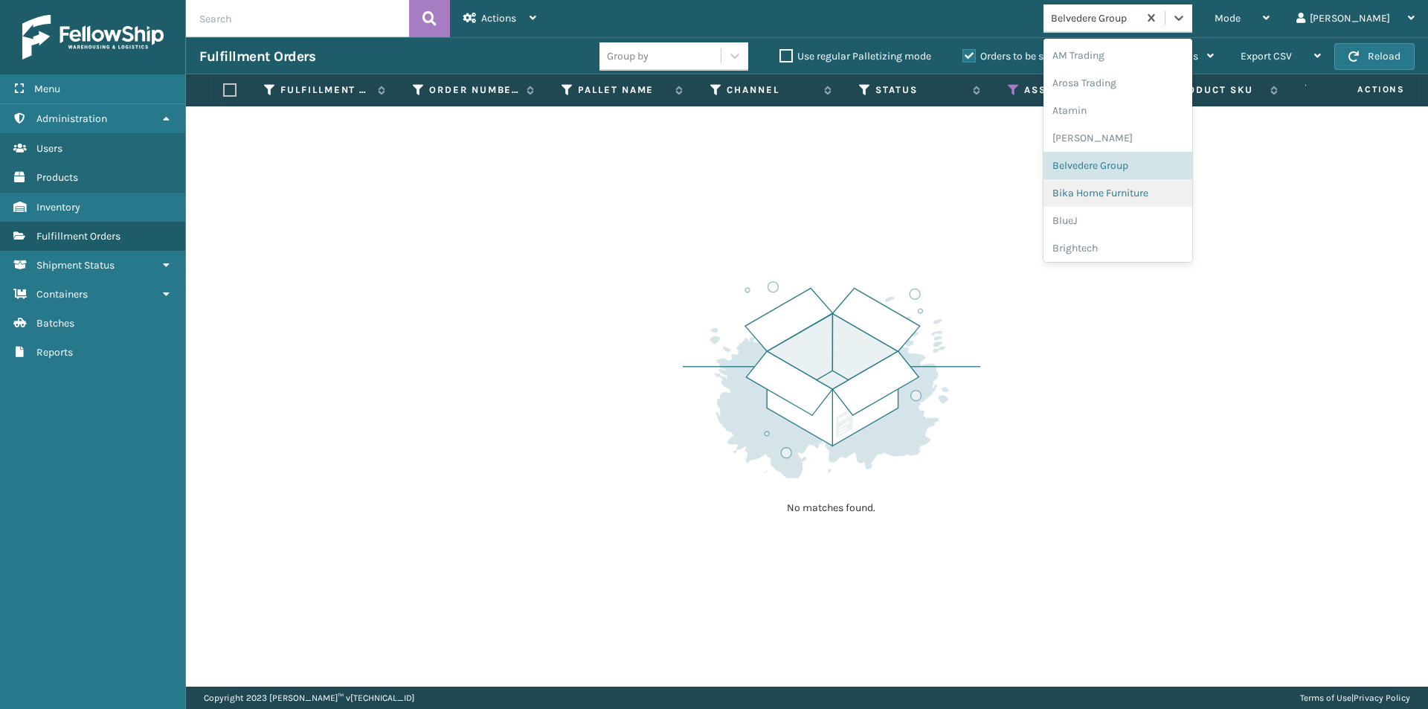
click at [1132, 188] on div "Bika Home Furniture" at bounding box center [1117, 193] width 149 height 28
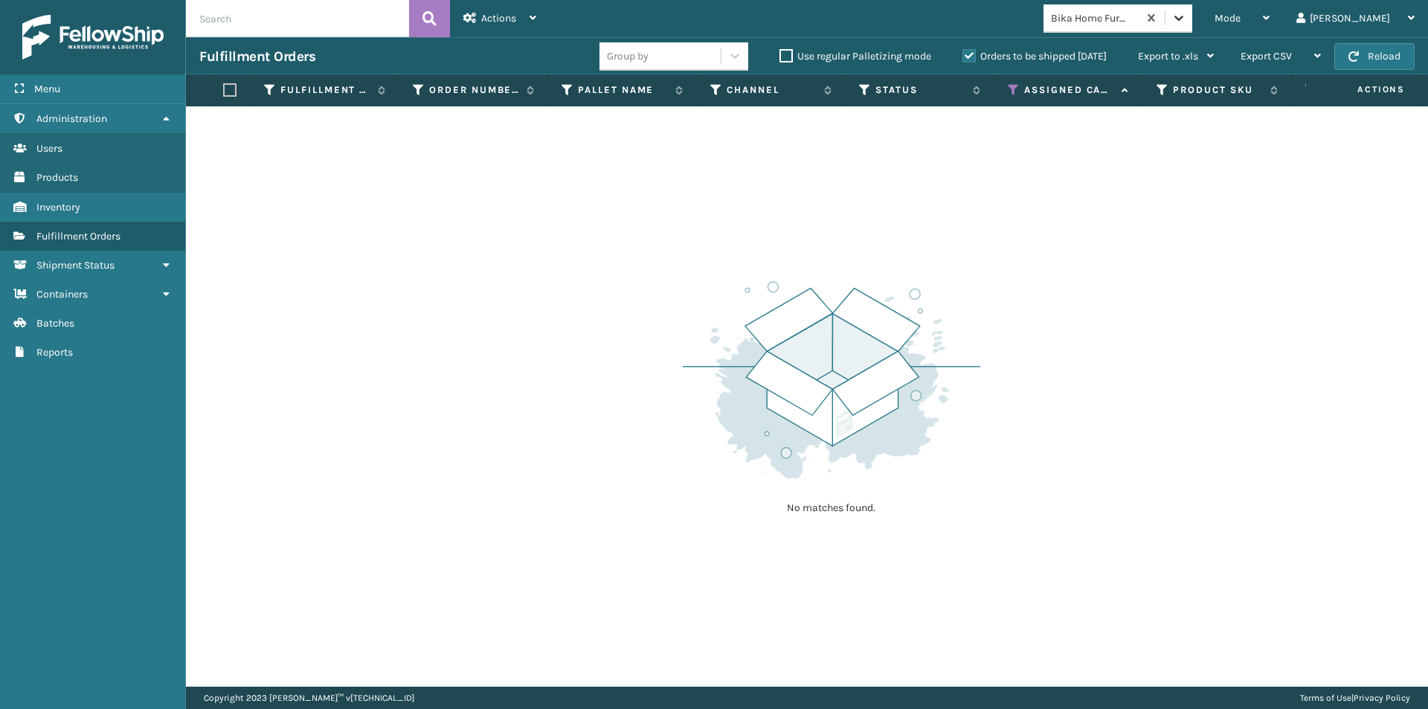
click at [1183, 20] on icon at bounding box center [1178, 18] width 9 height 5
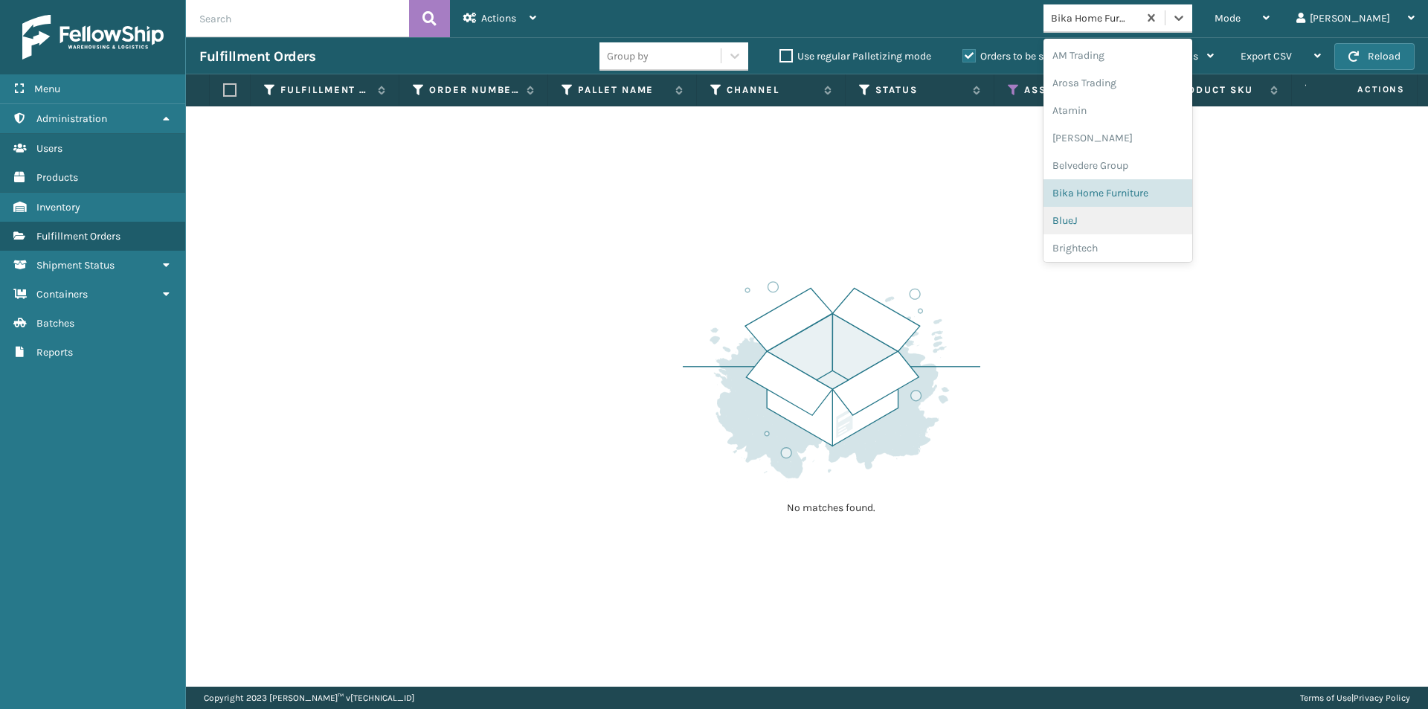
click at [1115, 219] on div "BlueJ" at bounding box center [1117, 221] width 149 height 28
click at [1186, 23] on icon at bounding box center [1178, 17] width 15 height 15
click at [1119, 248] on div "Brightech" at bounding box center [1117, 248] width 149 height 28
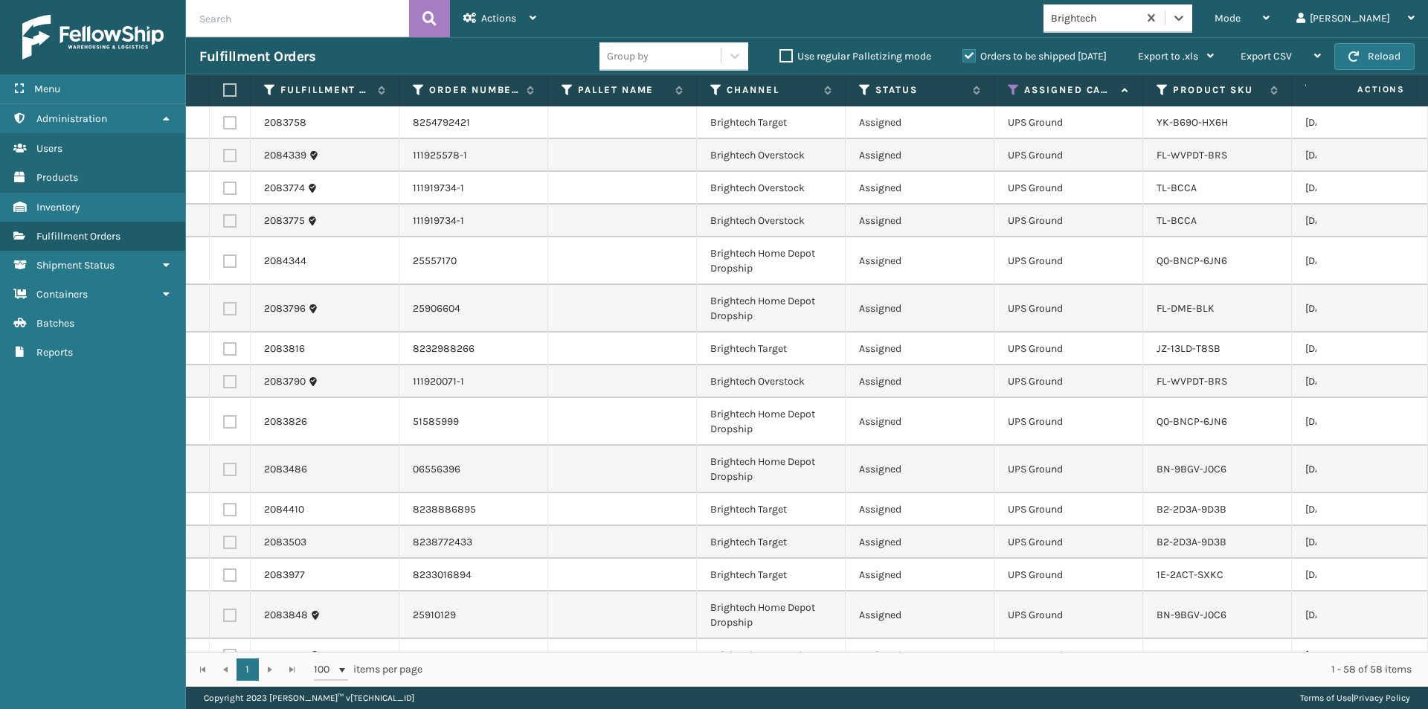
click at [221, 87] on th at bounding box center [230, 90] width 41 height 32
click at [225, 91] on label at bounding box center [227, 89] width 9 height 13
click at [224, 91] on input "checkbox" at bounding box center [223, 91] width 1 height 10
checkbox input "true"
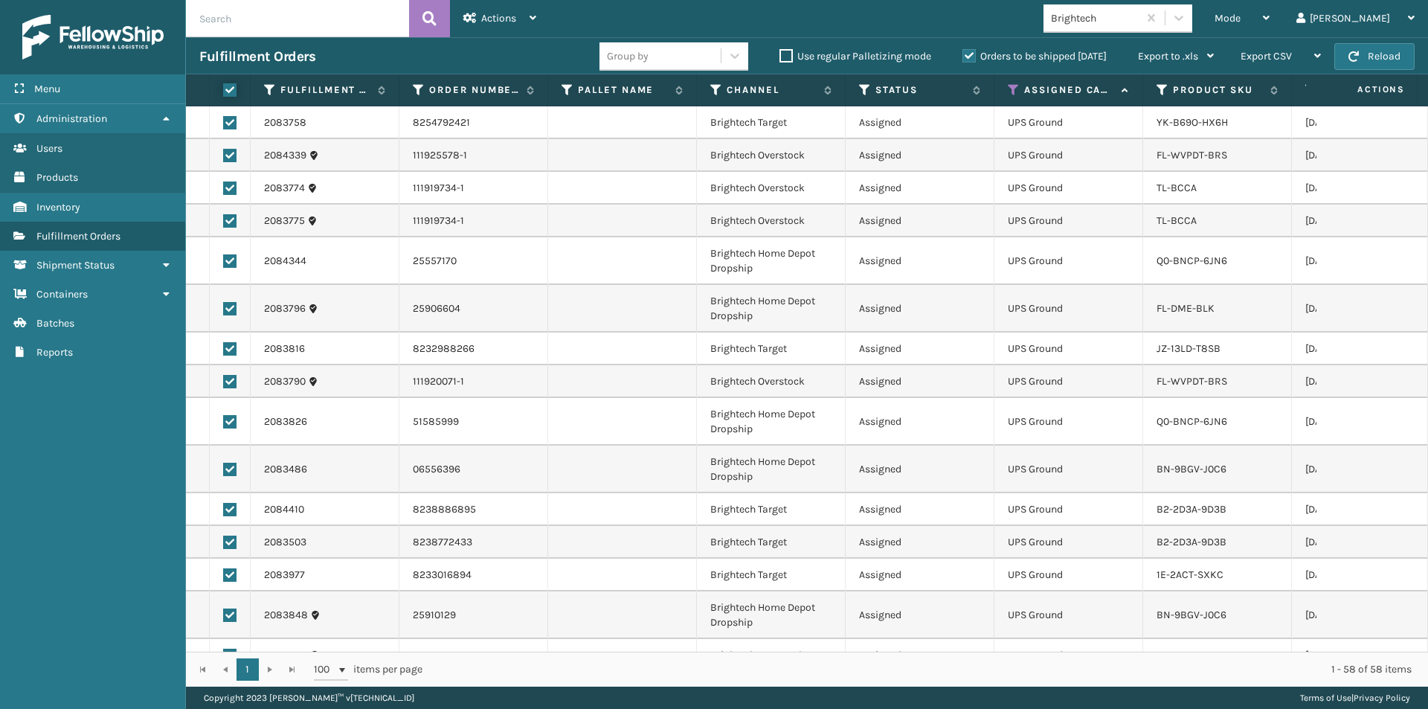
checkbox input "true"
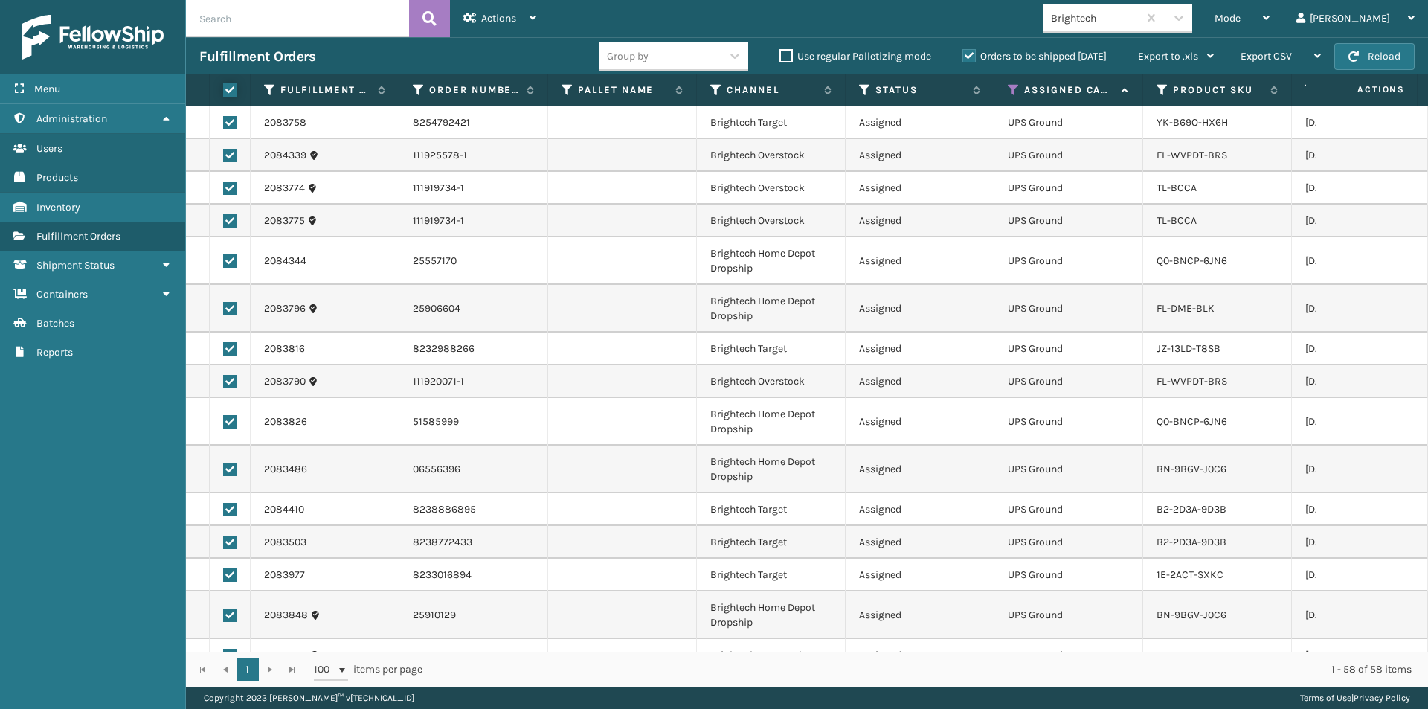
checkbox input "true"
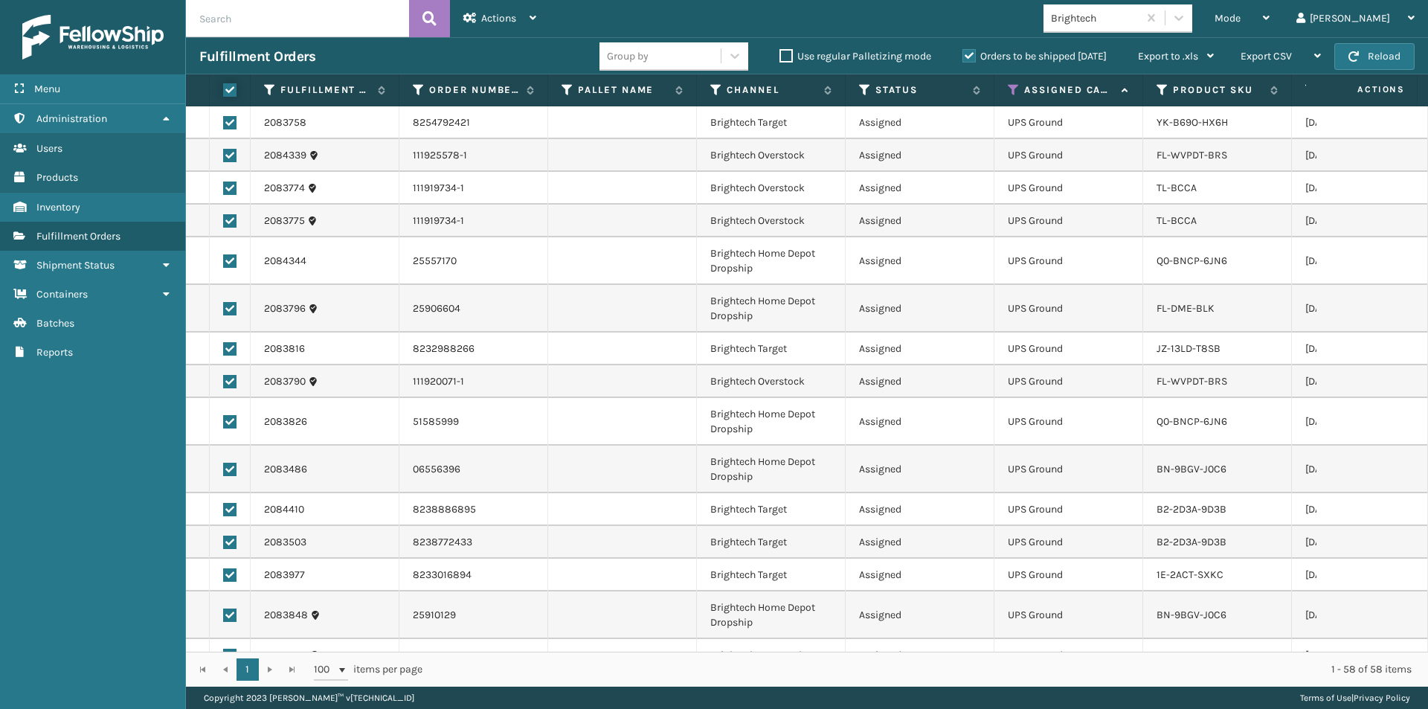
checkbox input "true"
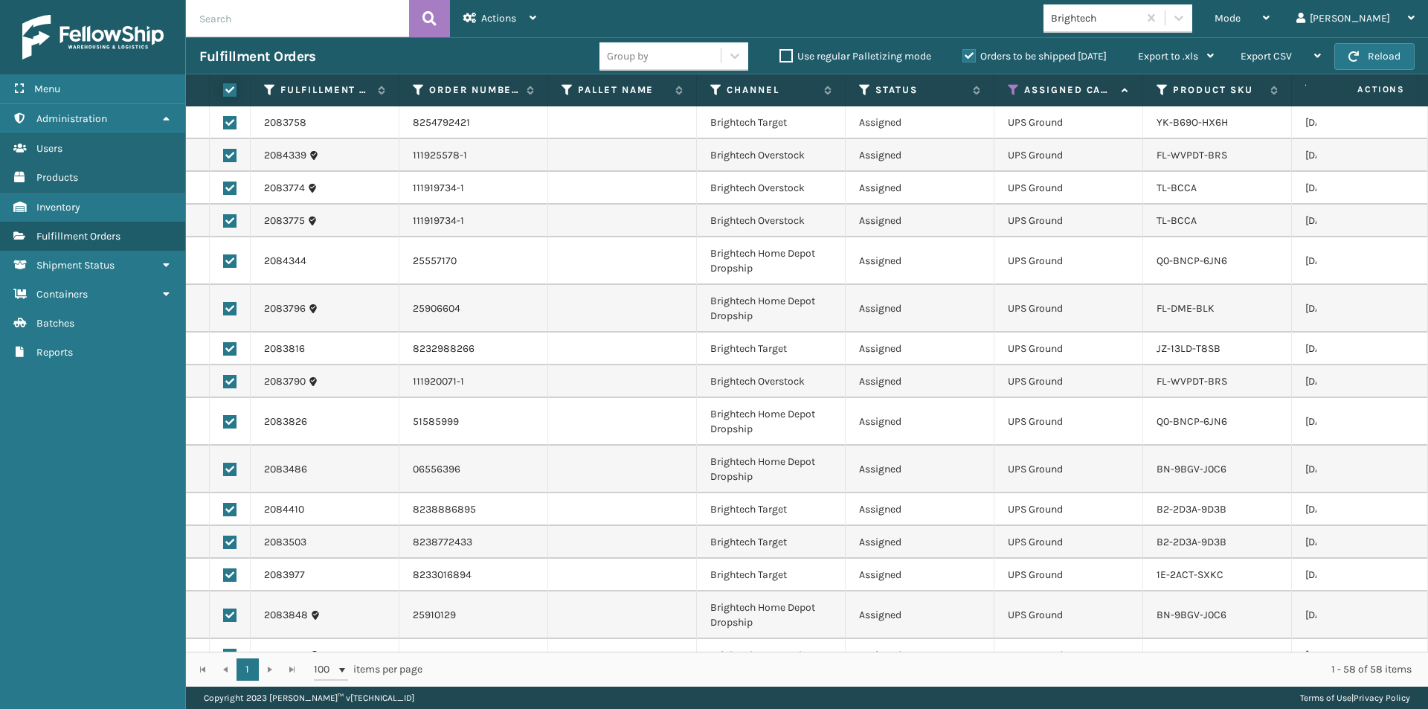
checkbox input "true"
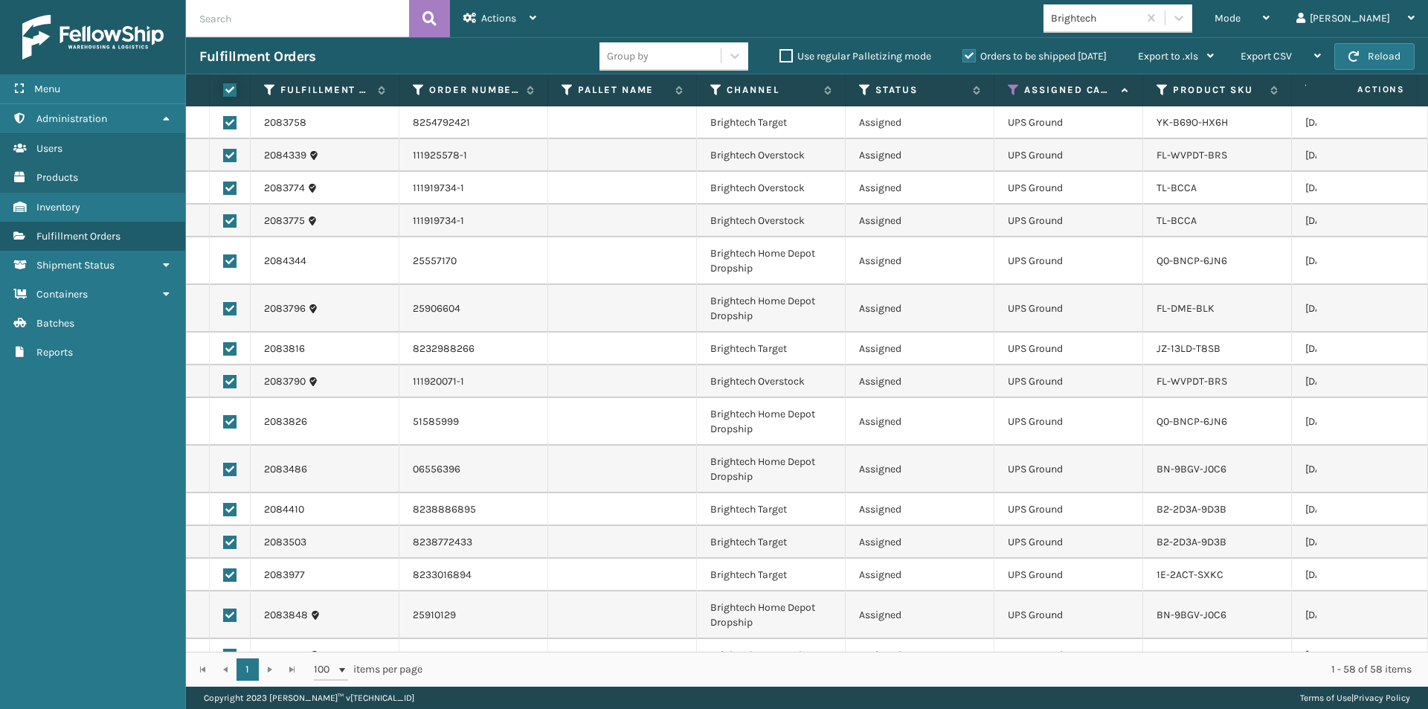
checkbox input "true"
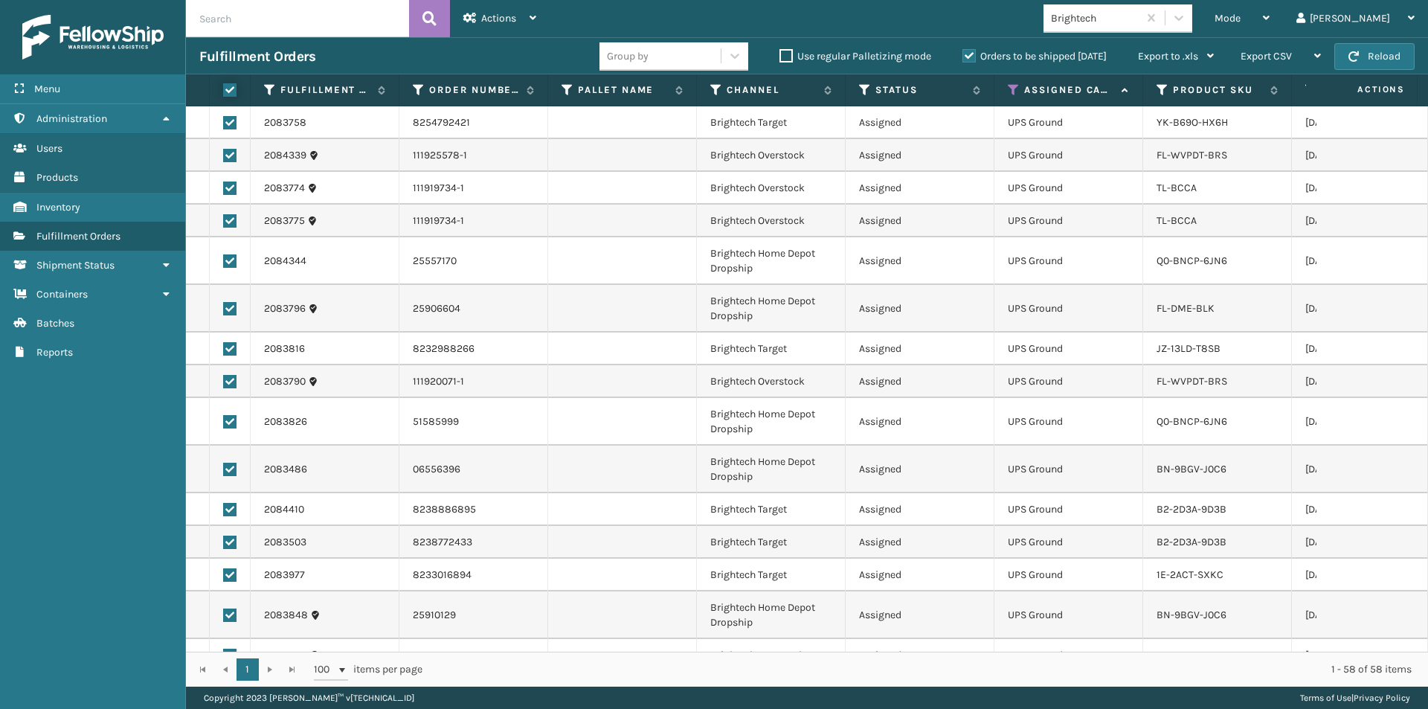
checkbox input "true"
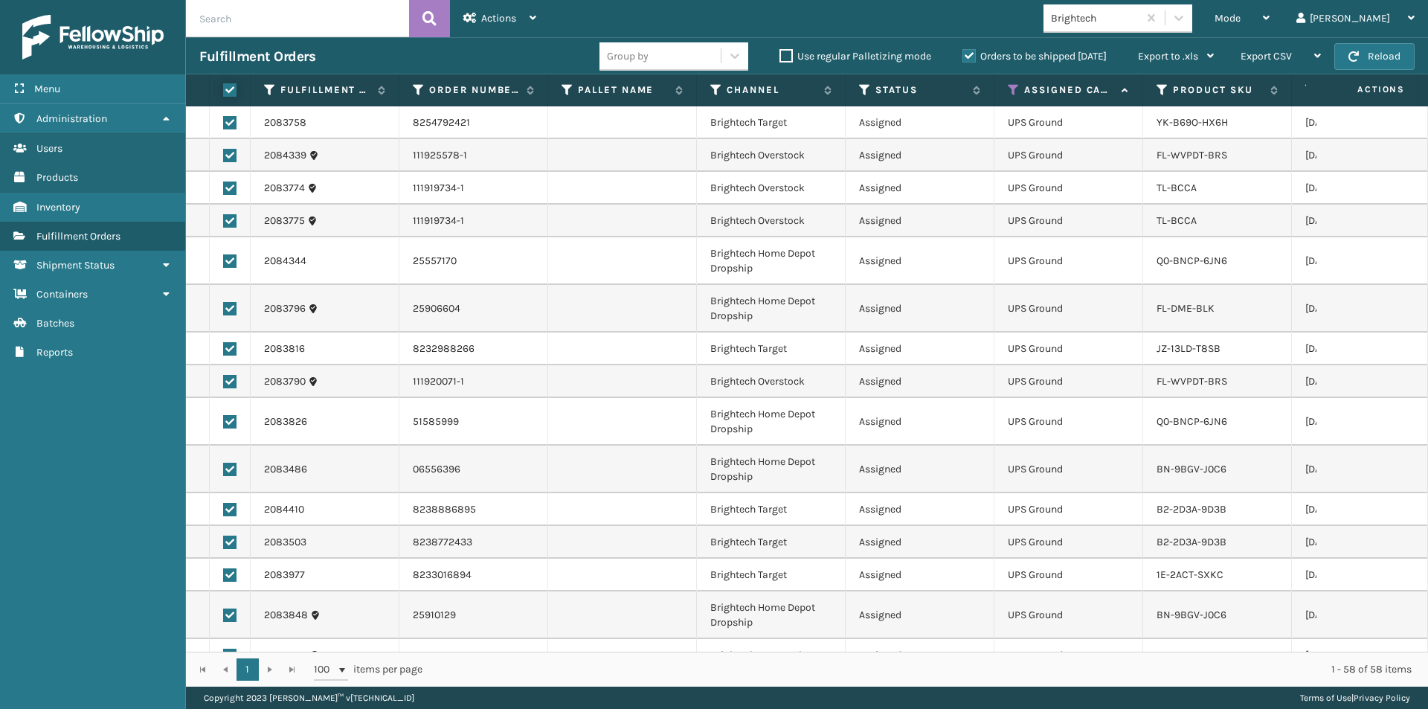
checkbox input "true"
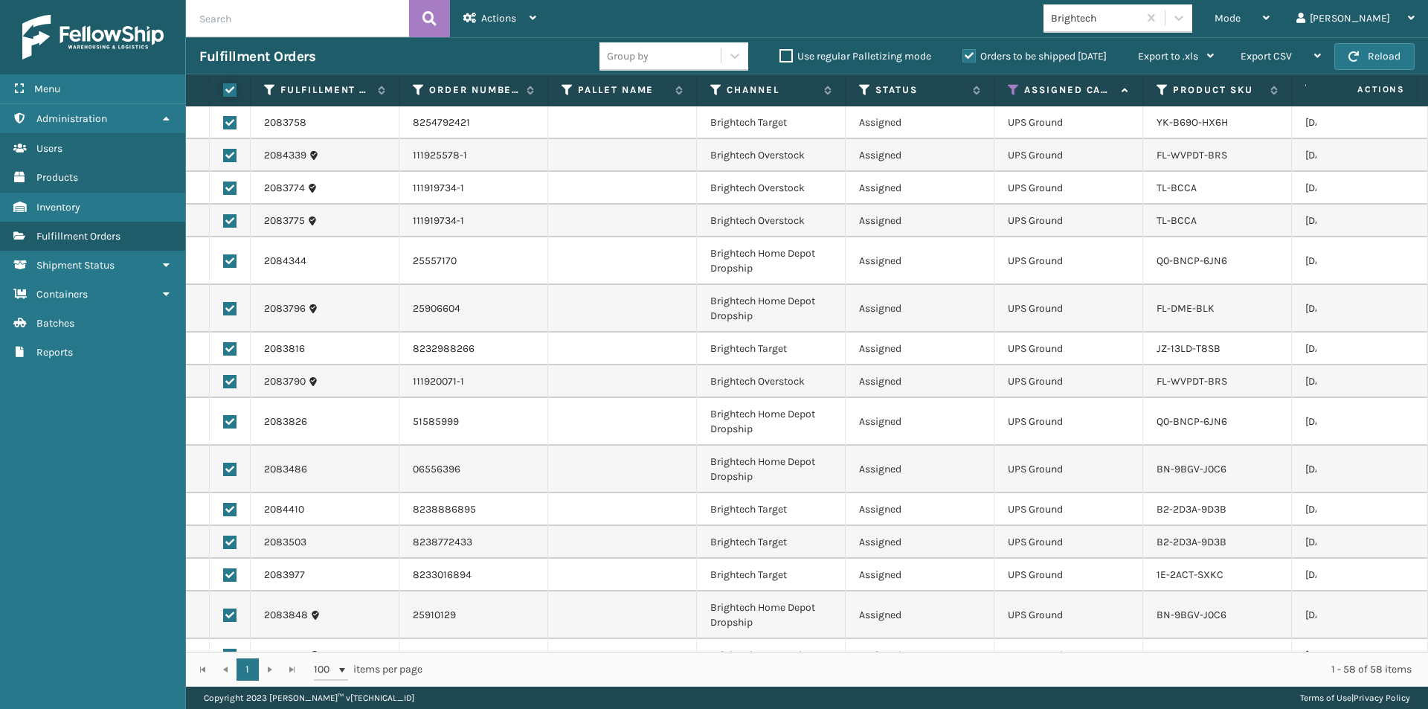
checkbox input "true"
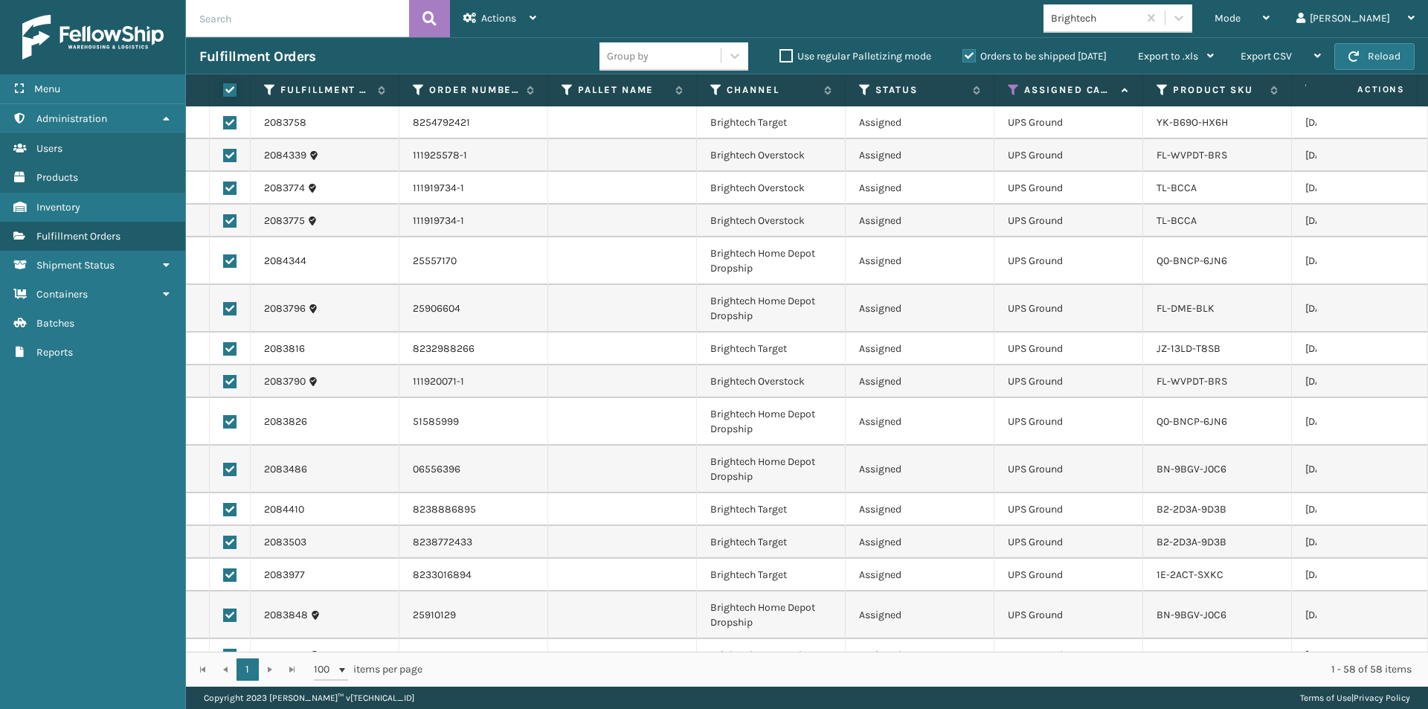
checkbox input "true"
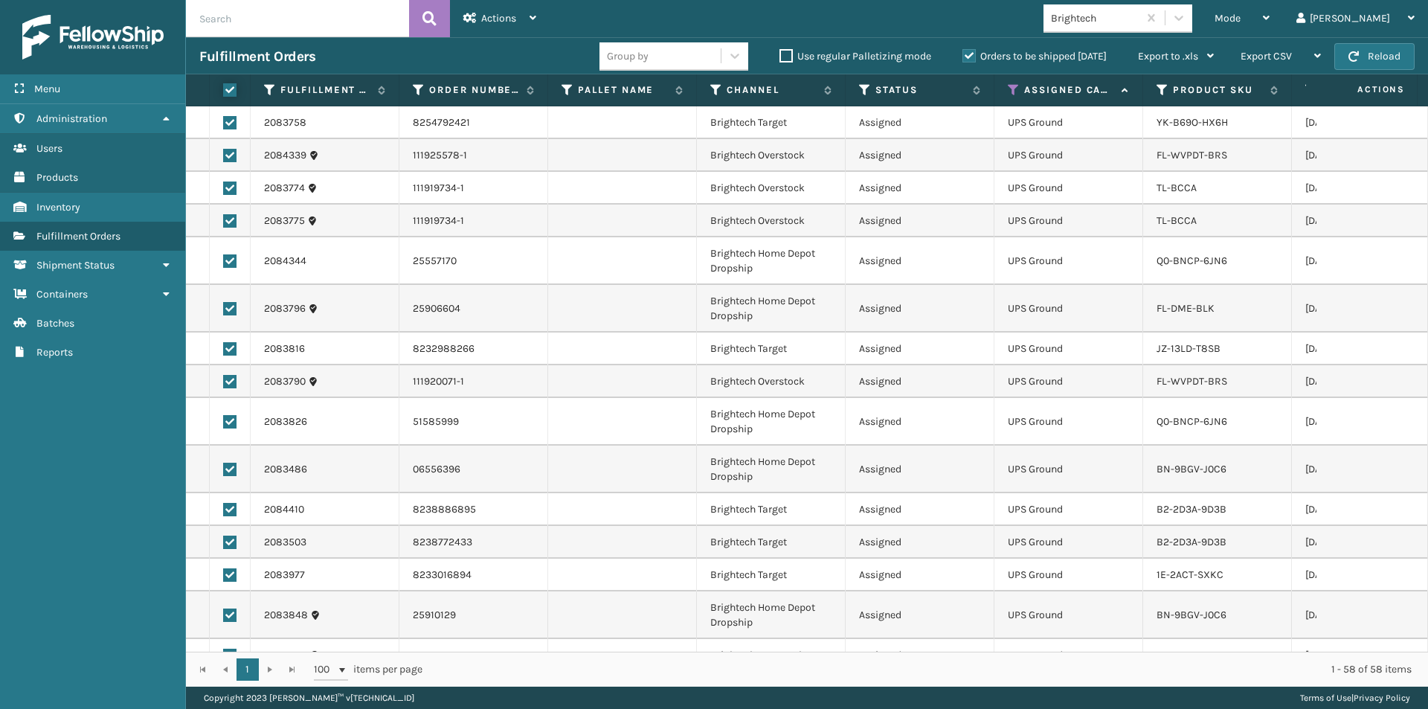
checkbox input "true"
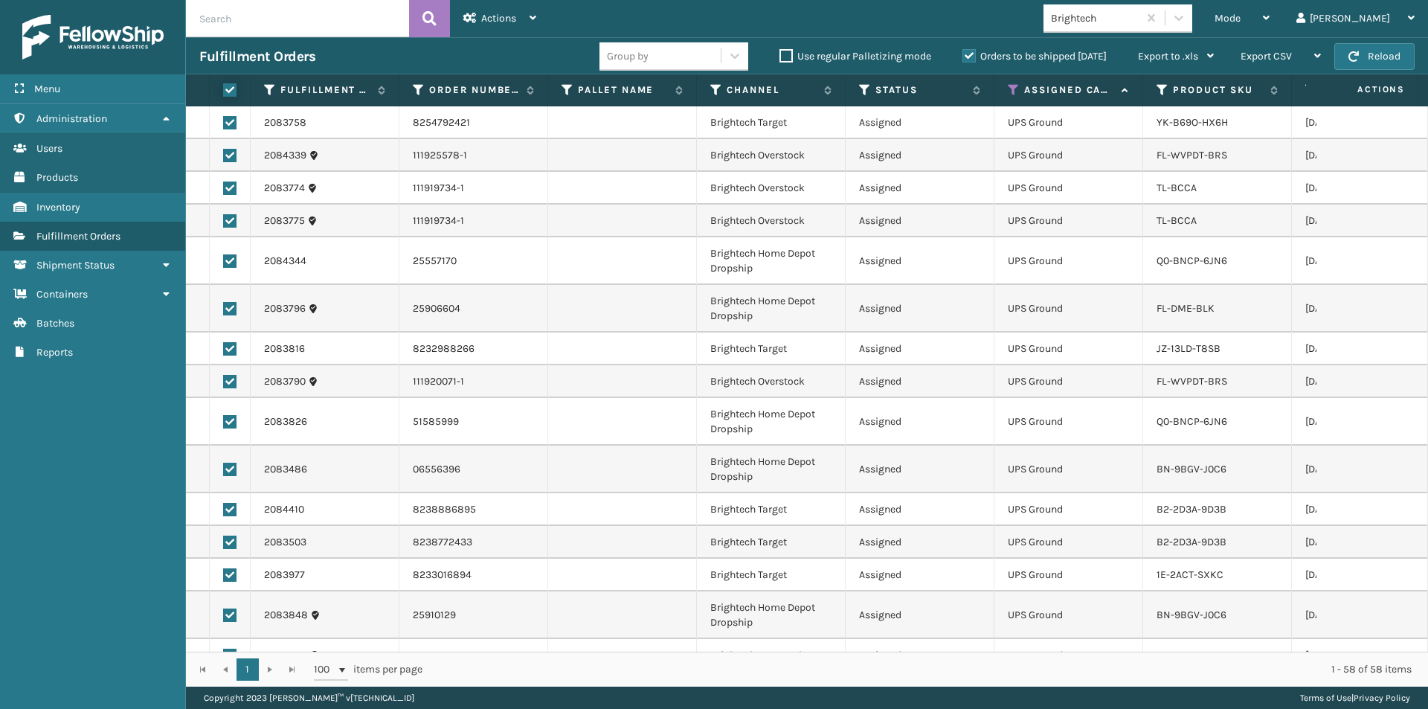
checkbox input "true"
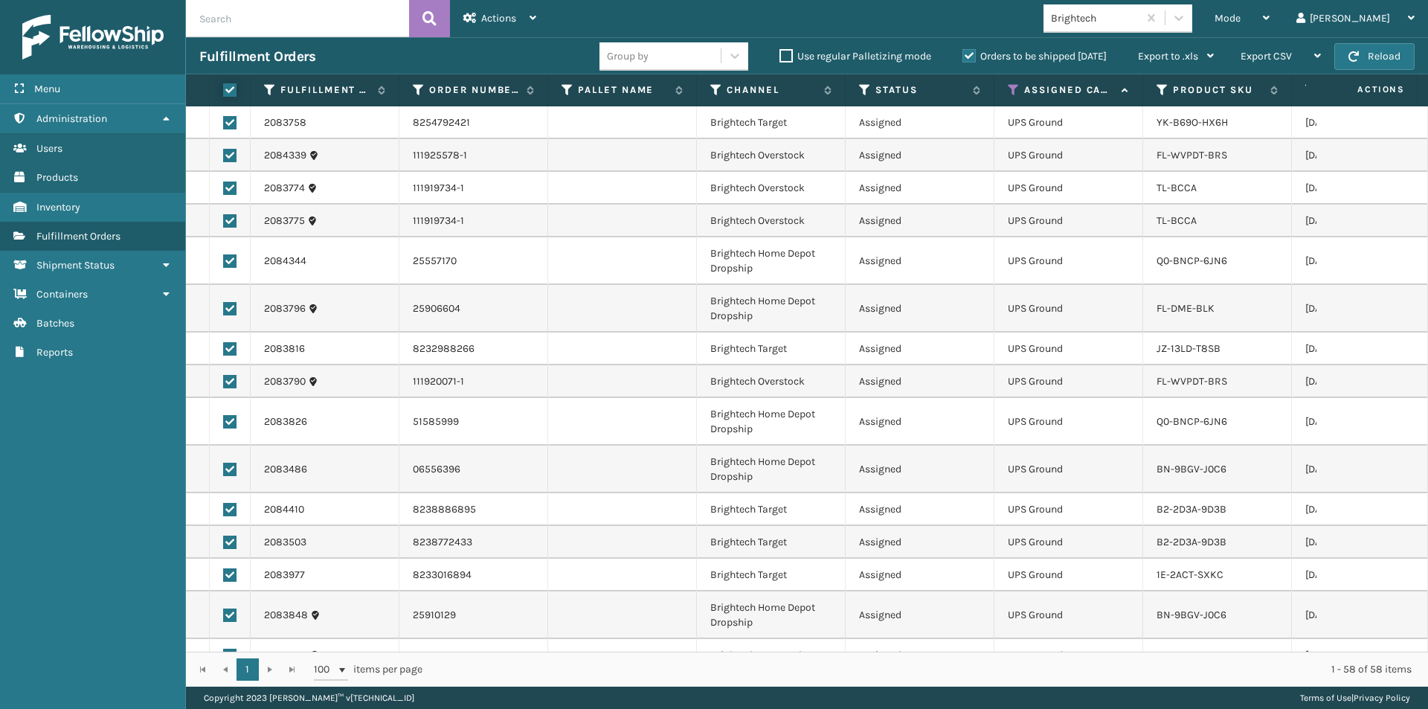
checkbox input "true"
click at [519, 18] on div "Actions" at bounding box center [499, 18] width 73 height 37
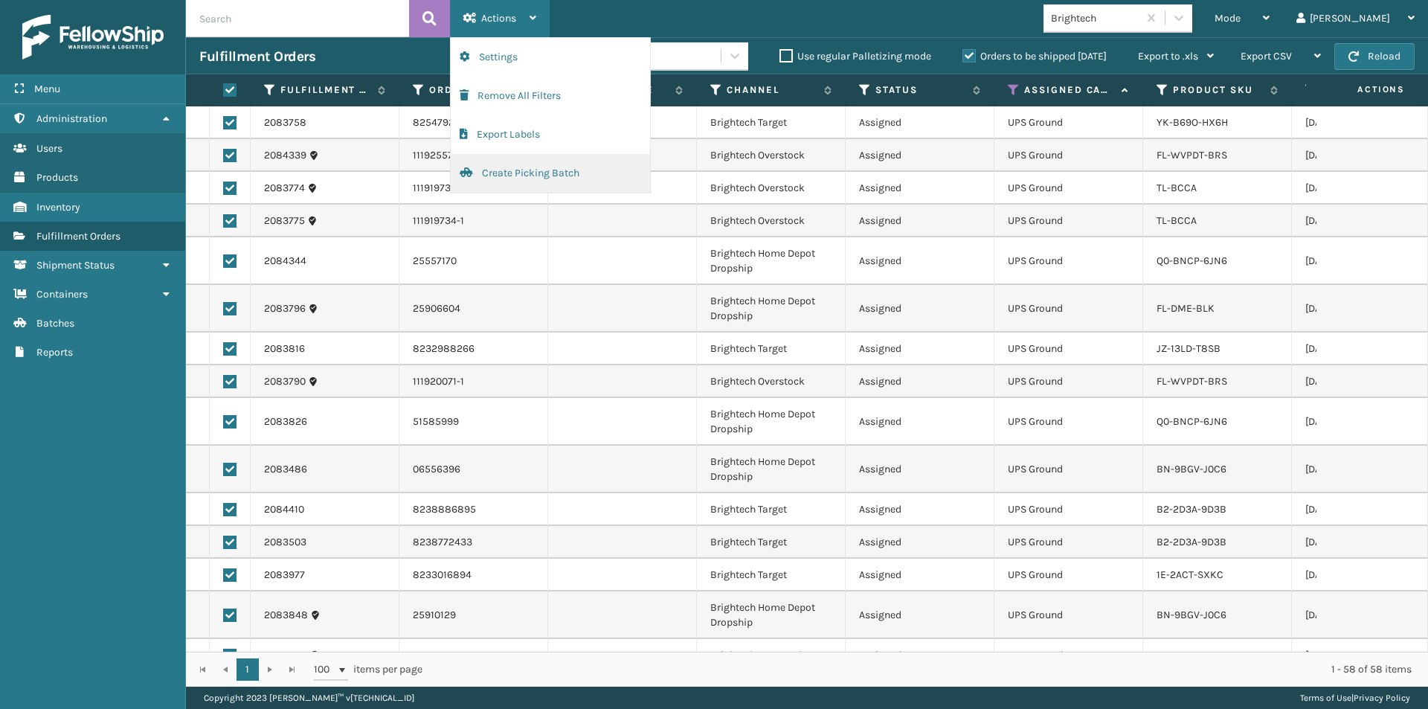
click at [518, 165] on button "Create Picking Batch" at bounding box center [550, 173] width 199 height 39
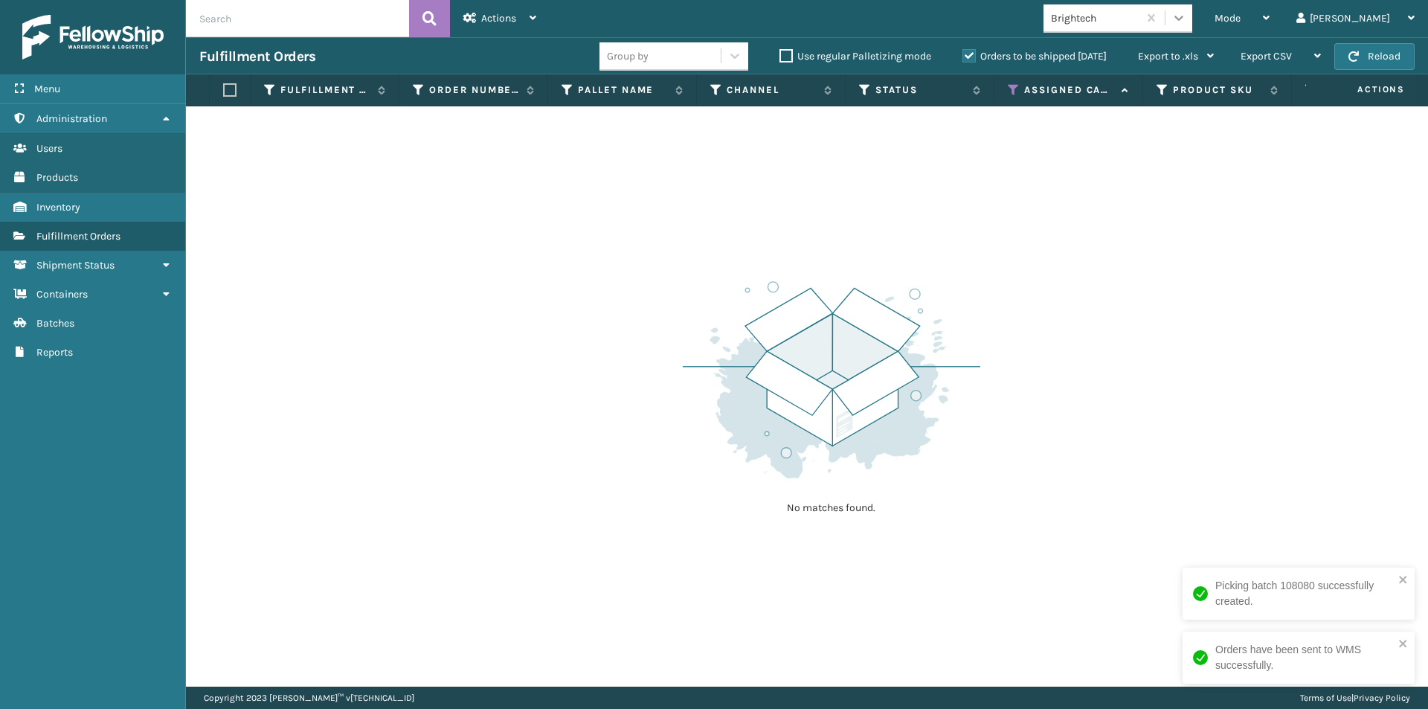
click at [1186, 22] on icon at bounding box center [1178, 17] width 15 height 15
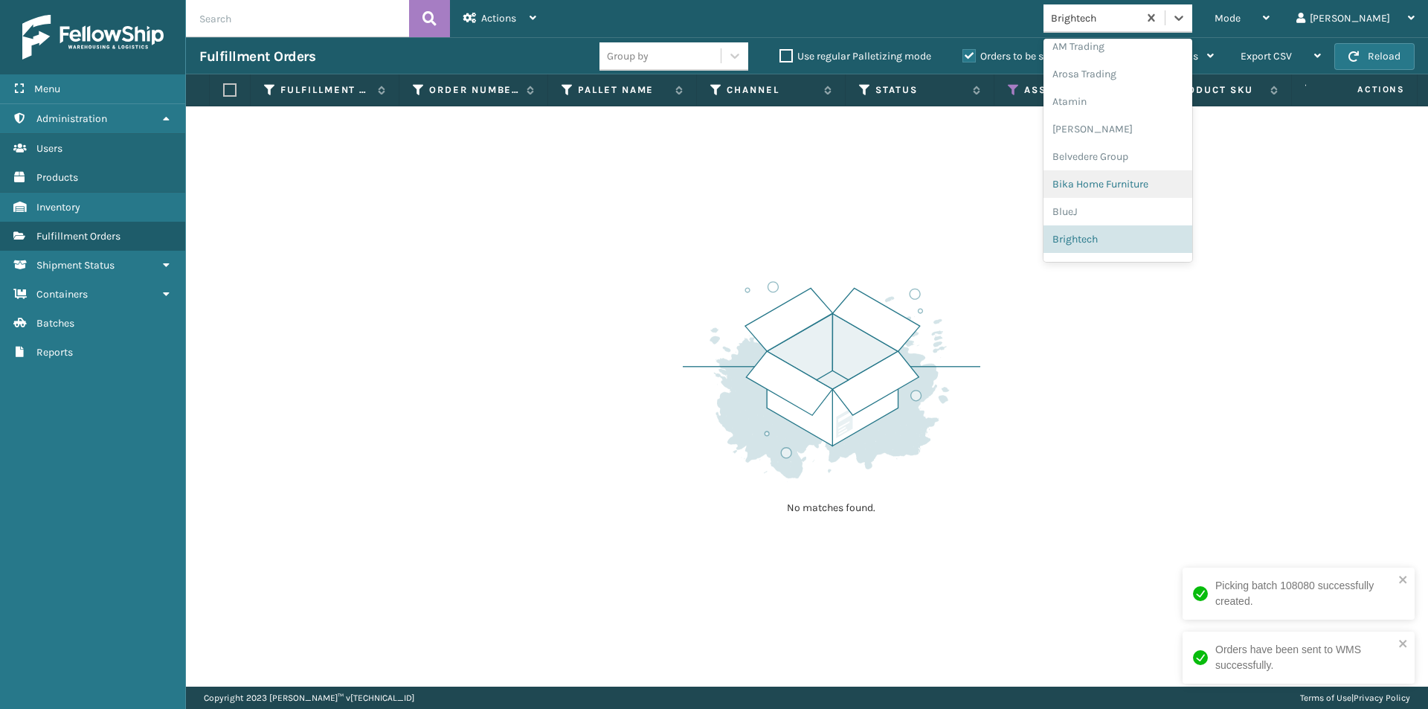
scroll to position [83, 0]
click at [1126, 112] on div "Bika Home Furniture" at bounding box center [1117, 110] width 149 height 28
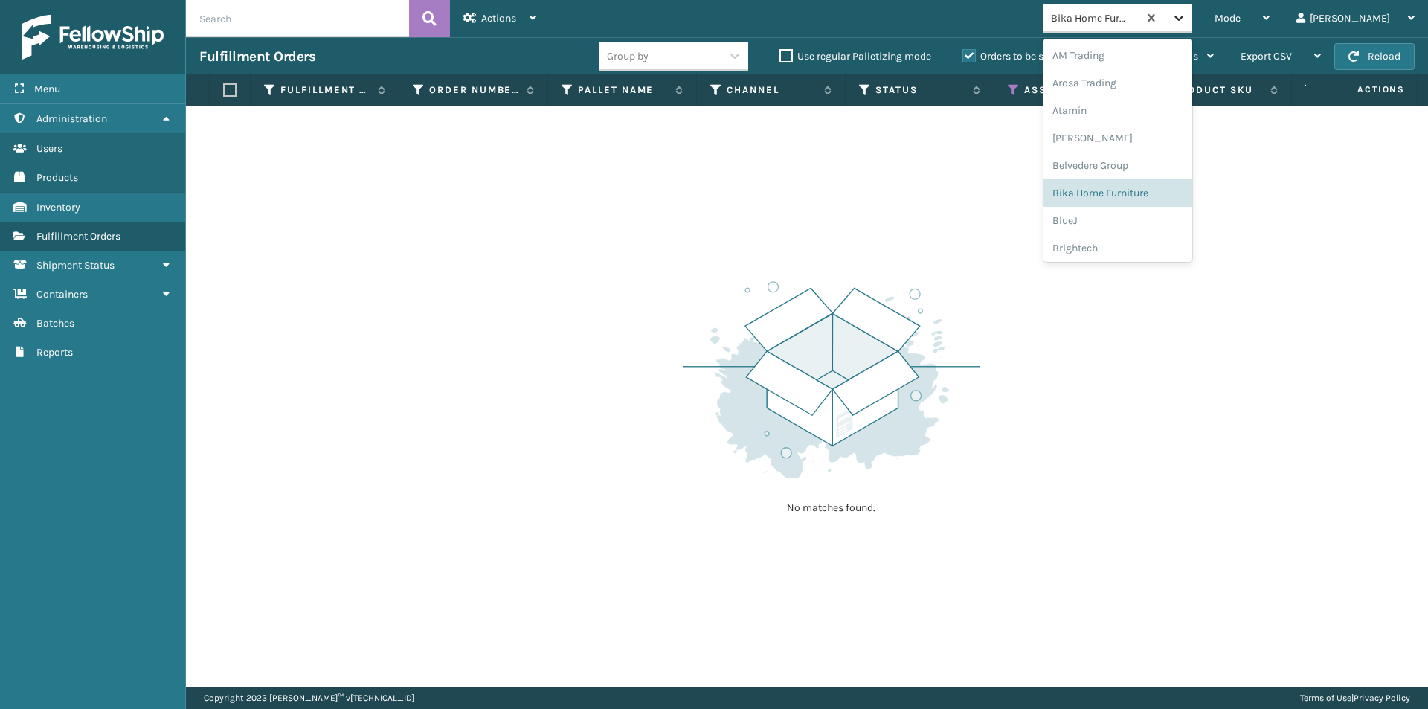
drag, startPoint x: 1232, startPoint y: 19, endPoint x: 1237, endPoint y: 29, distance: 10.6
click at [1186, 21] on icon at bounding box center [1178, 17] width 15 height 15
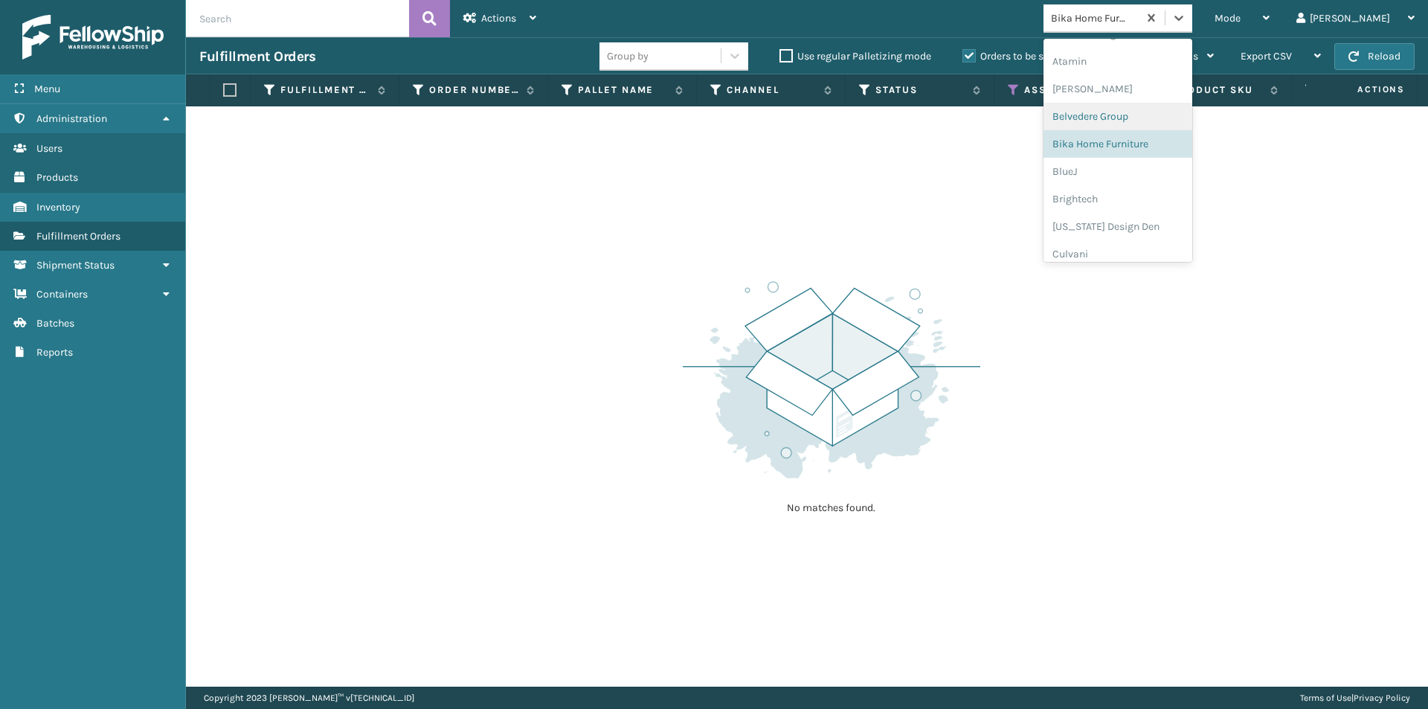
scroll to position [74, 0]
click at [1127, 228] on div "Culvani" at bounding box center [1117, 229] width 149 height 28
click at [1186, 16] on icon at bounding box center [1178, 17] width 15 height 15
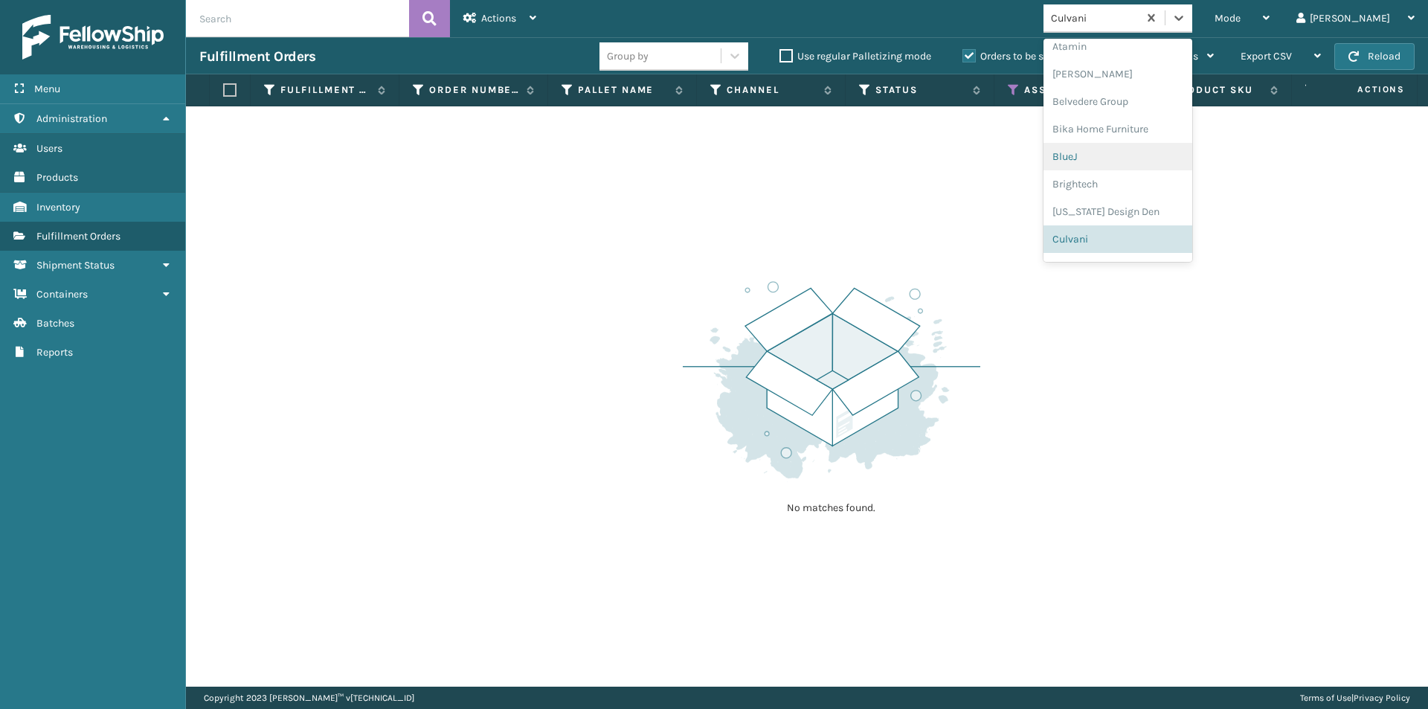
scroll to position [213, 0]
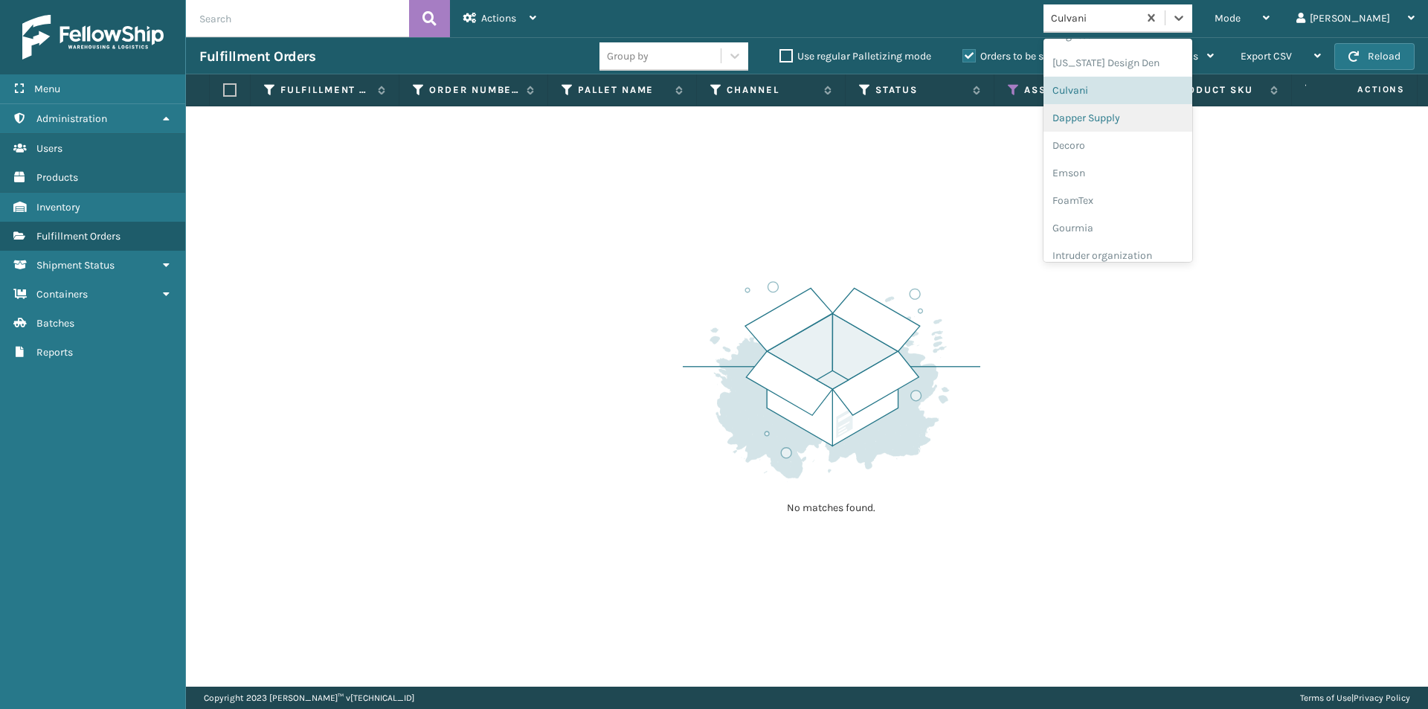
click at [1162, 126] on div "Dapper Supply" at bounding box center [1117, 118] width 149 height 28
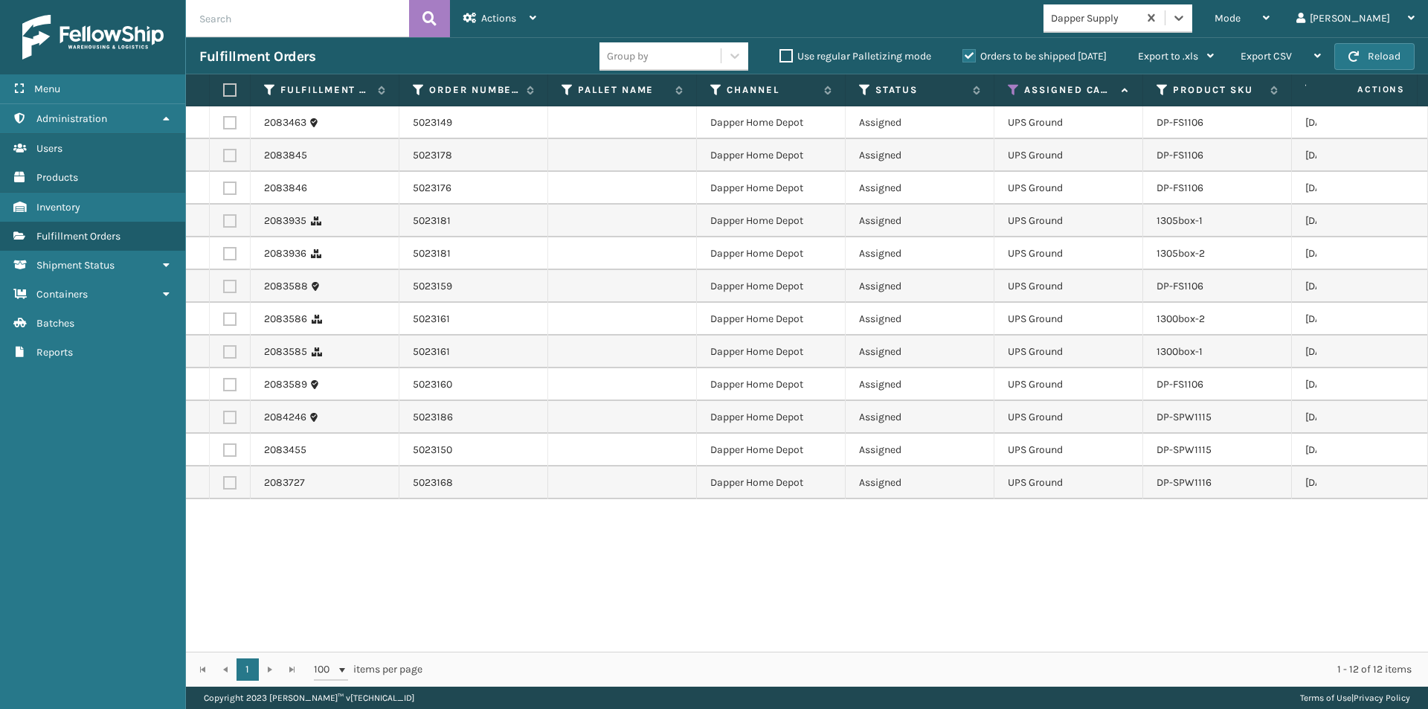
click at [231, 90] on label at bounding box center [227, 89] width 9 height 13
click at [224, 90] on input "checkbox" at bounding box center [223, 91] width 1 height 10
checkbox input "true"
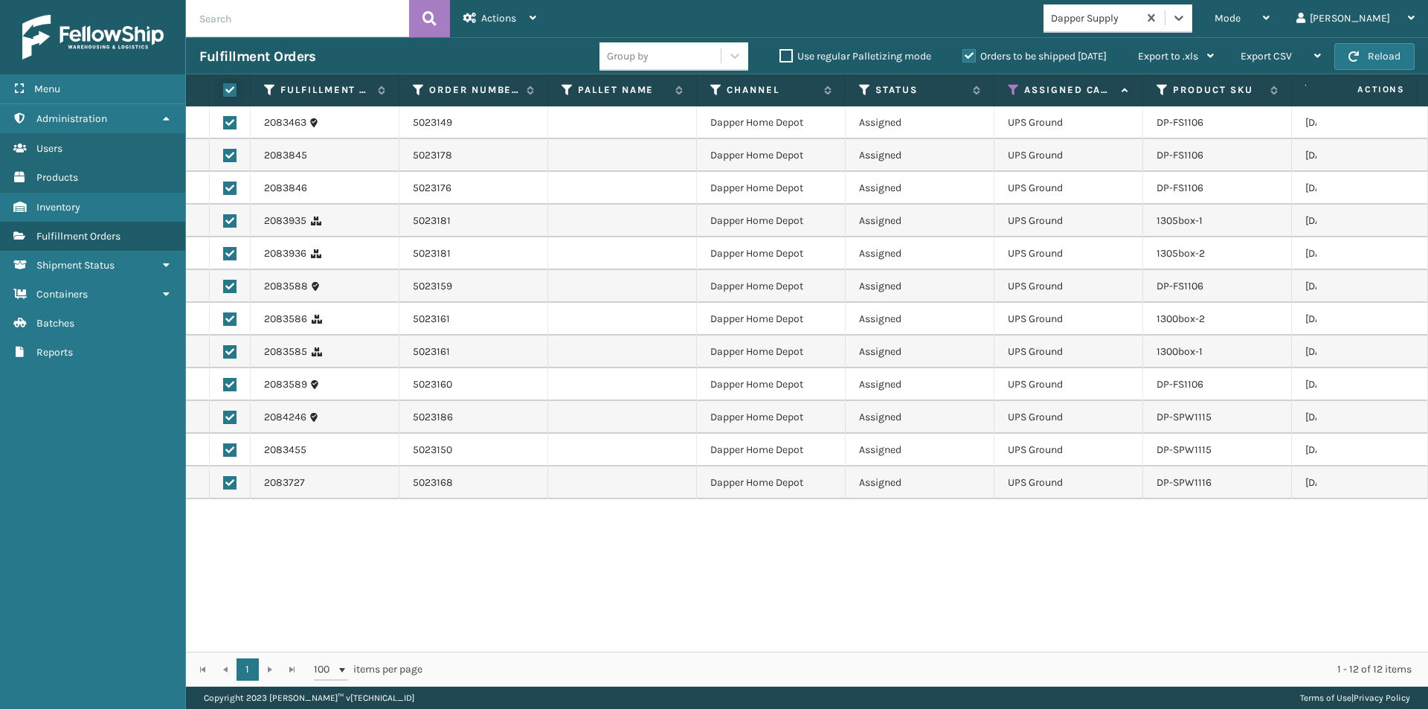
checkbox input "true"
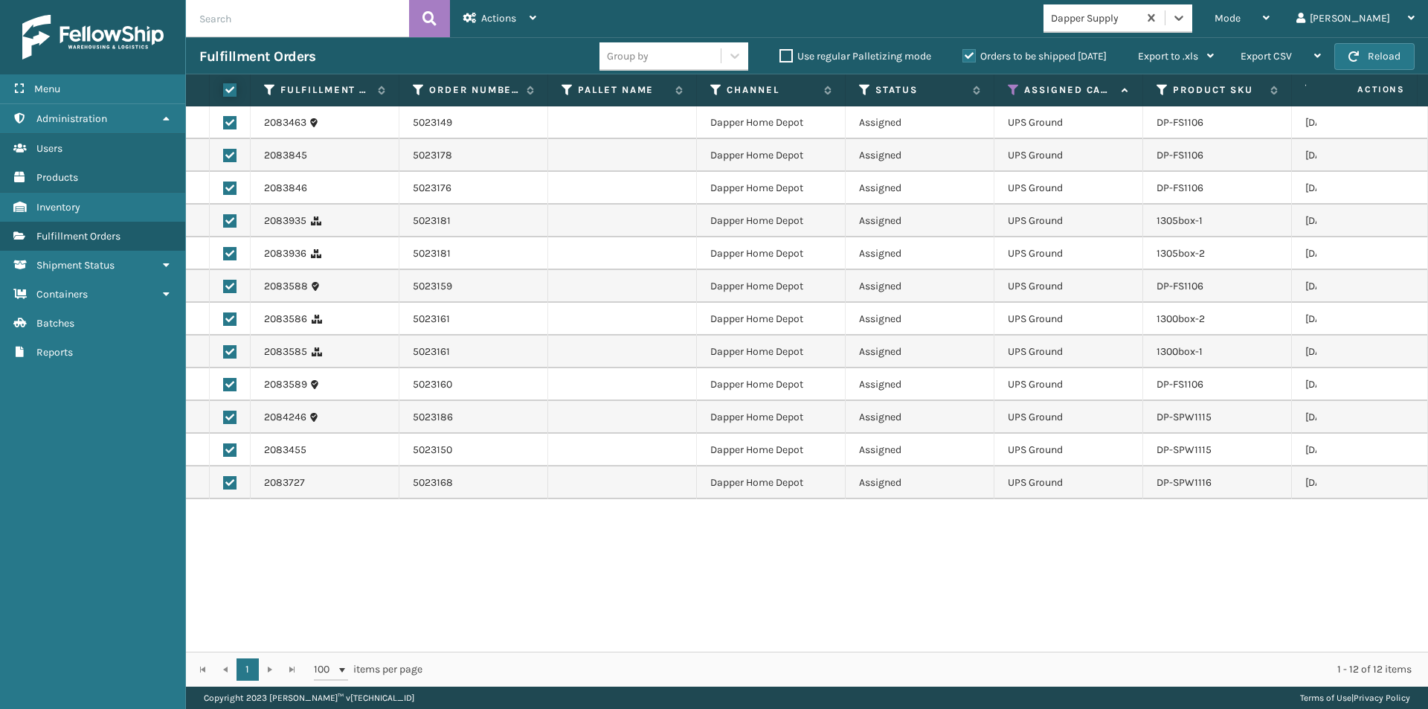
checkbox input "true"
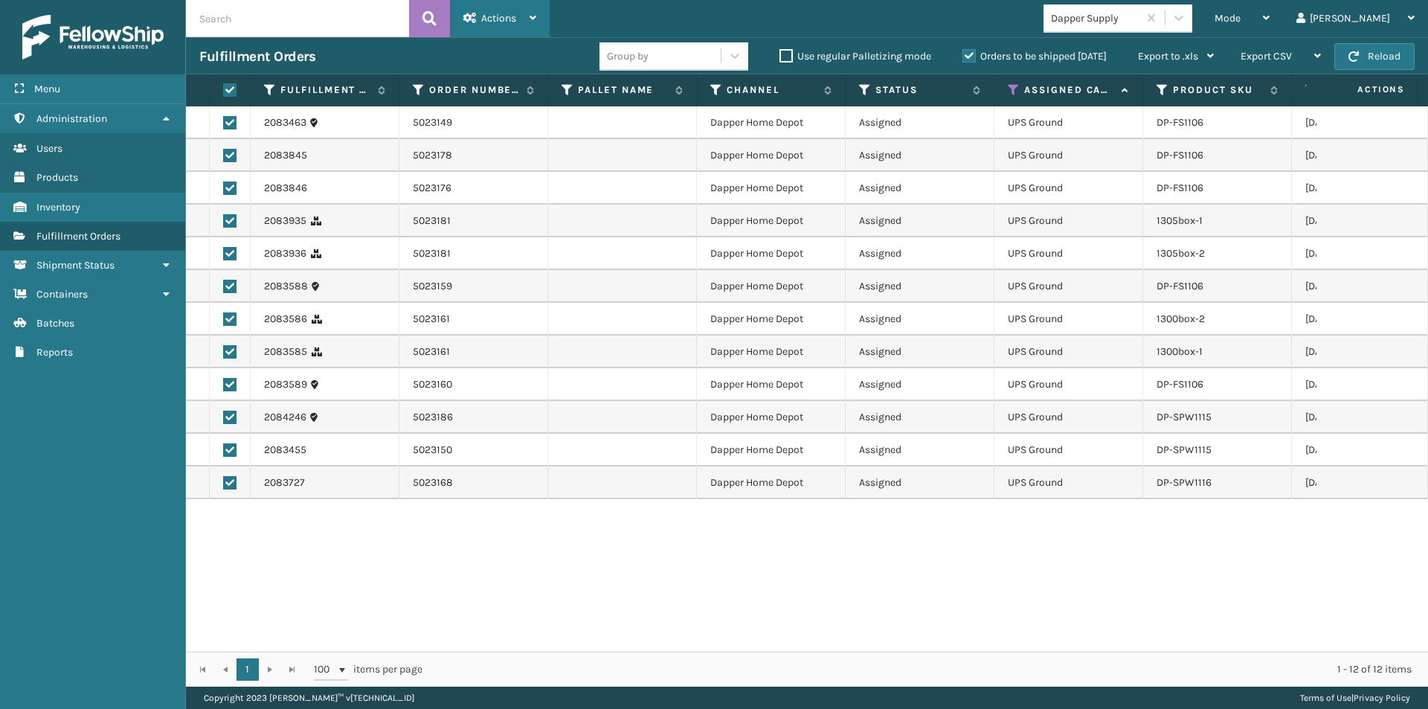
click at [527, 20] on div "Actions" at bounding box center [499, 18] width 73 height 37
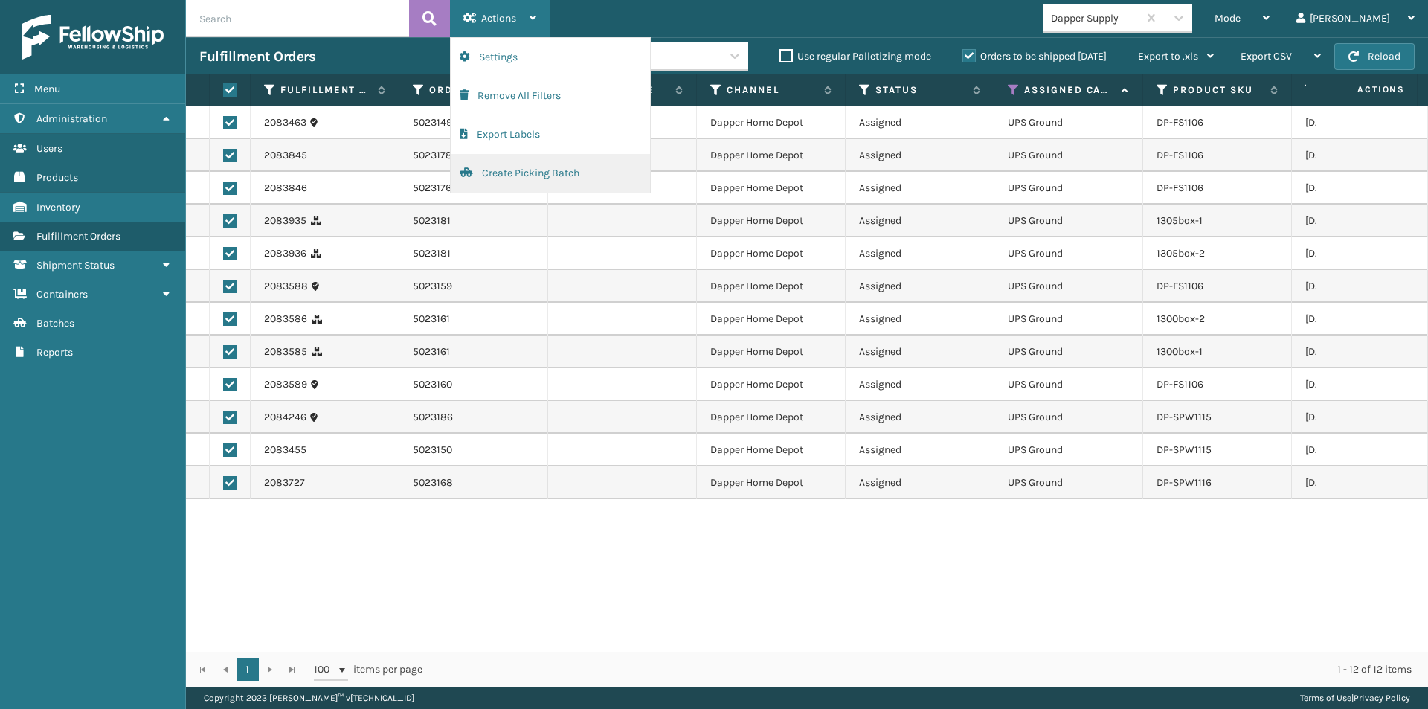
click at [510, 170] on button "Create Picking Batch" at bounding box center [550, 173] width 199 height 39
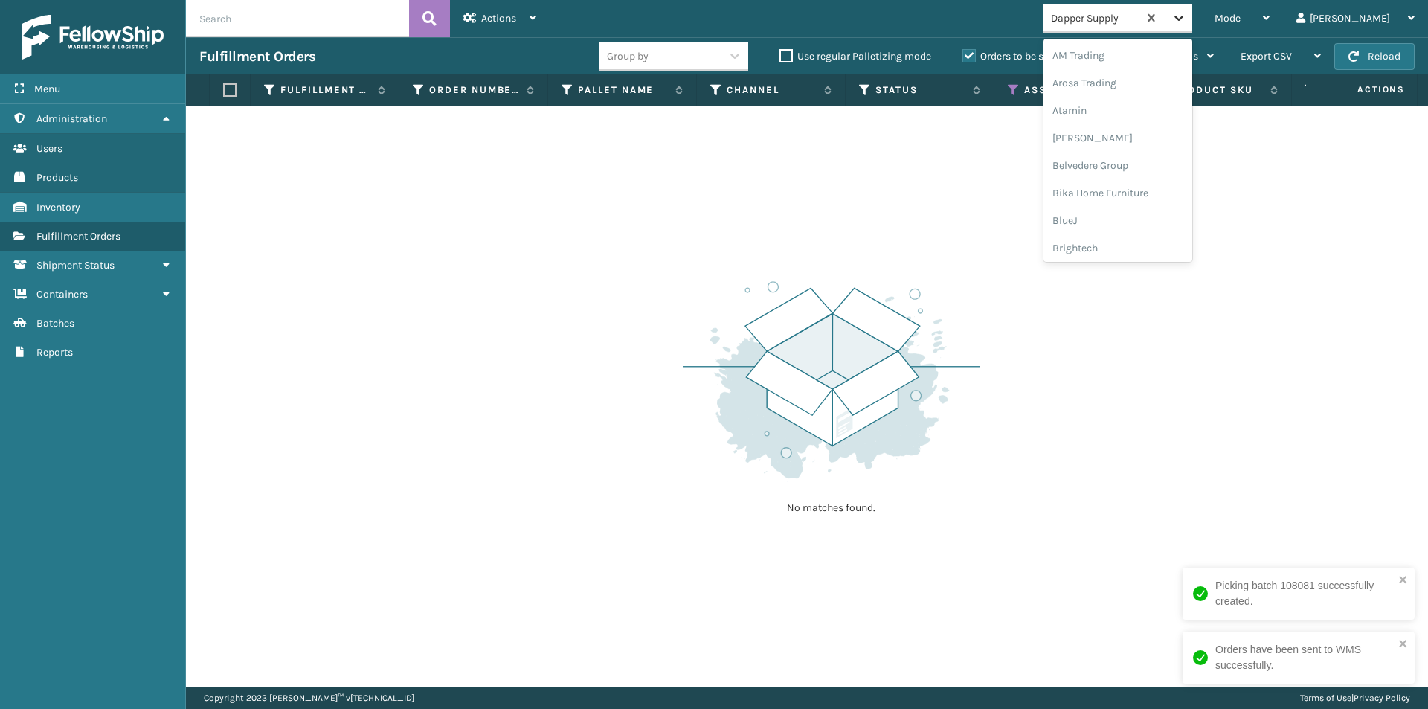
click at [1186, 25] on icon at bounding box center [1178, 17] width 15 height 15
click at [1142, 125] on div "Decoro" at bounding box center [1117, 118] width 149 height 28
click at [1186, 19] on icon at bounding box center [1178, 17] width 15 height 15
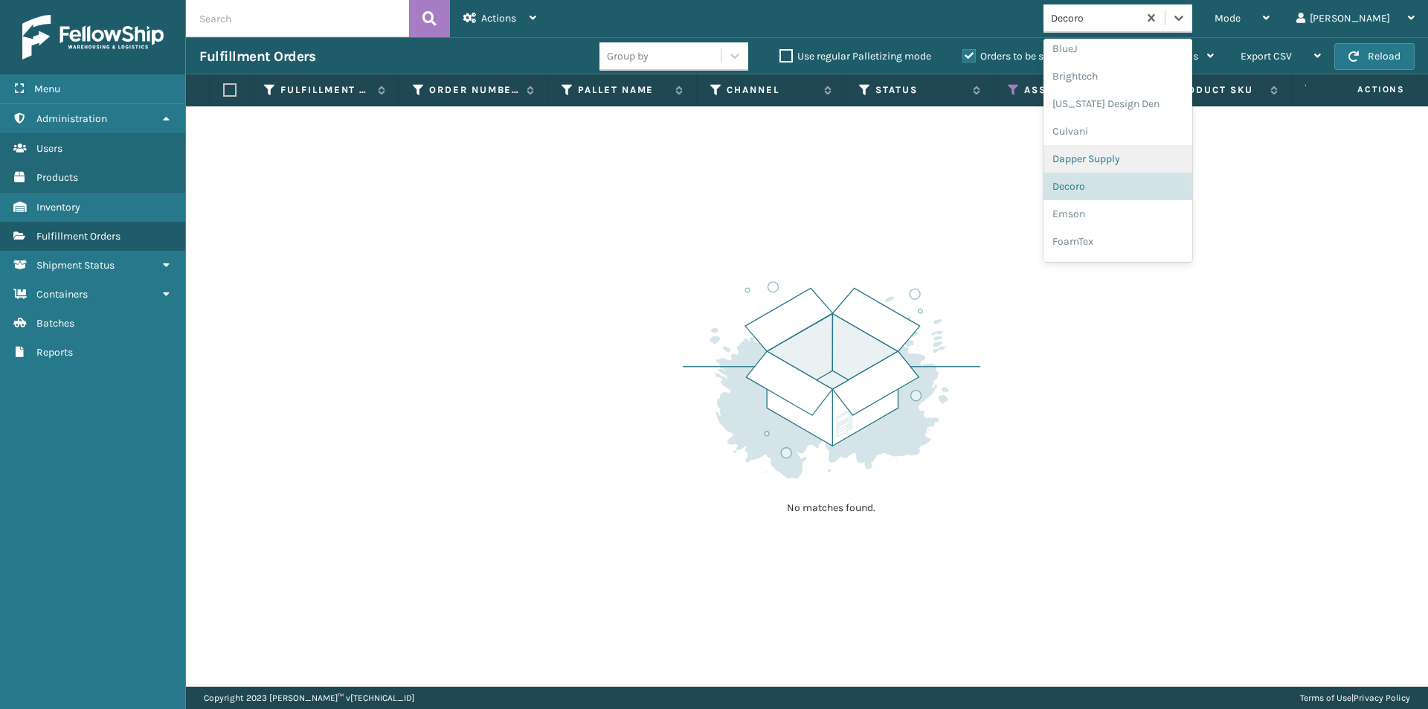
scroll to position [193, 0]
click at [1127, 193] on div "Emson" at bounding box center [1117, 193] width 149 height 28
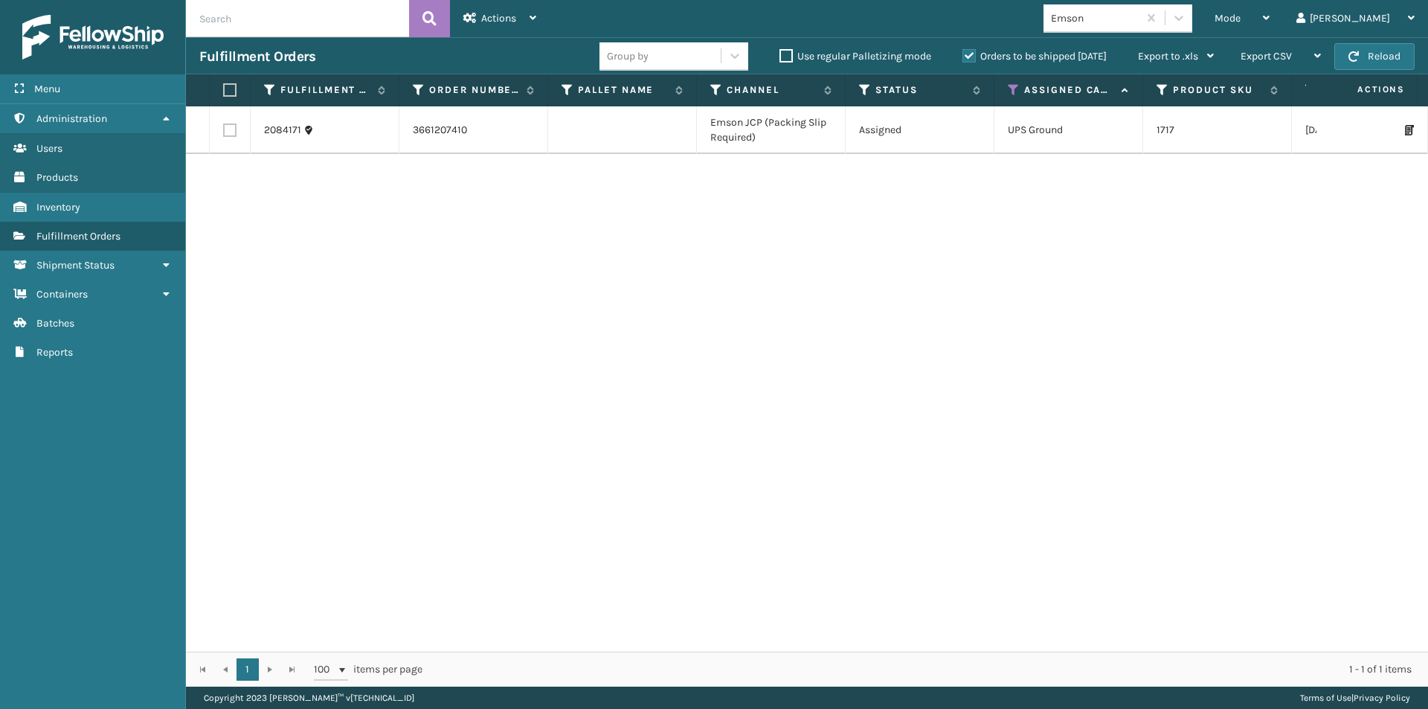
click at [230, 94] on label at bounding box center [227, 89] width 9 height 13
click at [224, 94] on input "checkbox" at bounding box center [223, 91] width 1 height 10
checkbox input "true"
click at [523, 20] on div "Actions" at bounding box center [499, 18] width 73 height 37
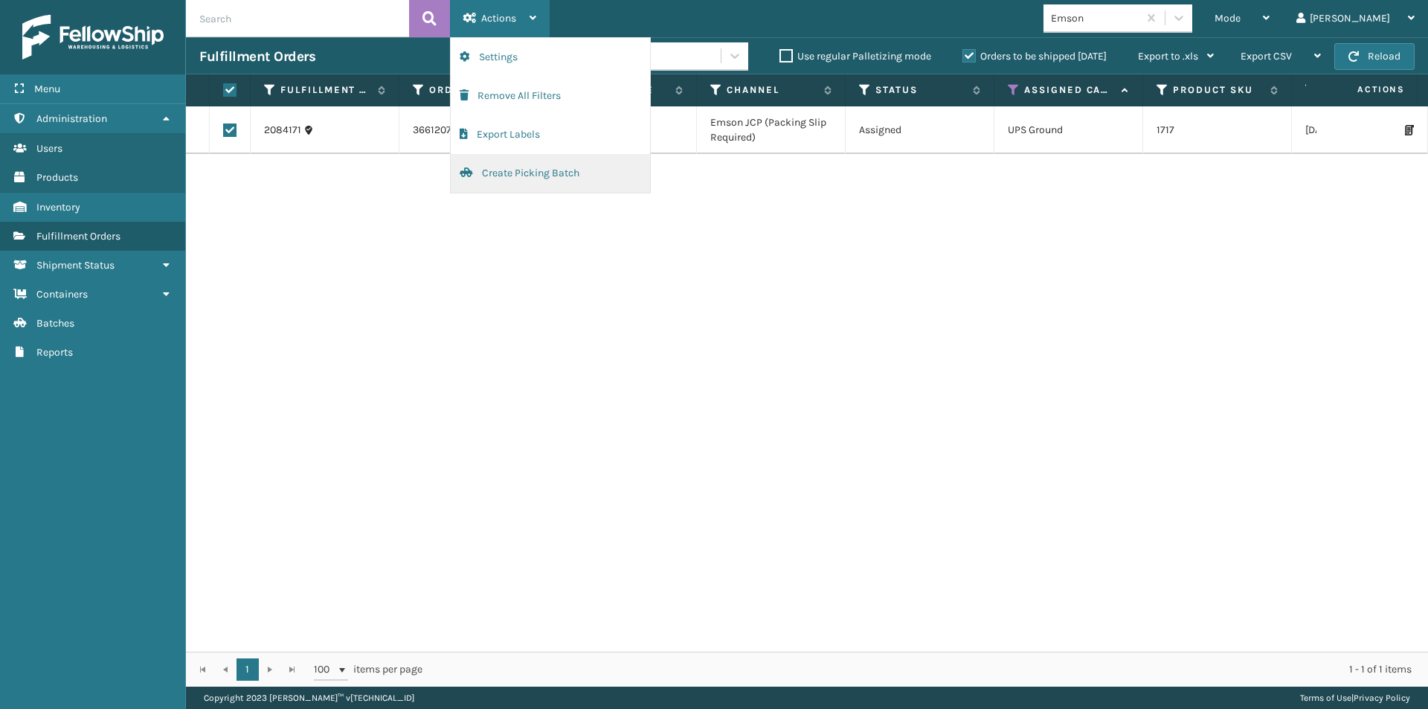
click at [524, 165] on button "Create Picking Batch" at bounding box center [550, 173] width 199 height 39
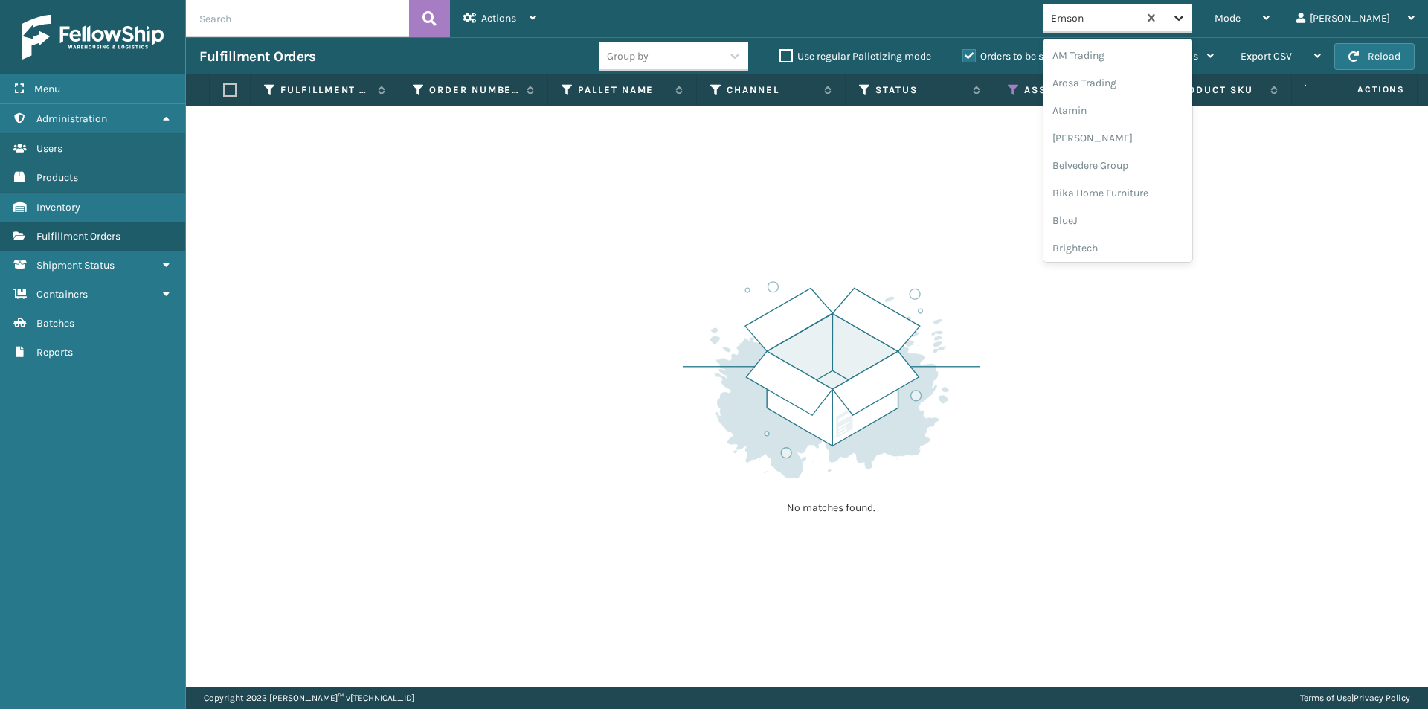
click at [1186, 20] on icon at bounding box center [1178, 17] width 15 height 15
click at [1107, 177] on div "FoamTex" at bounding box center [1117, 178] width 149 height 28
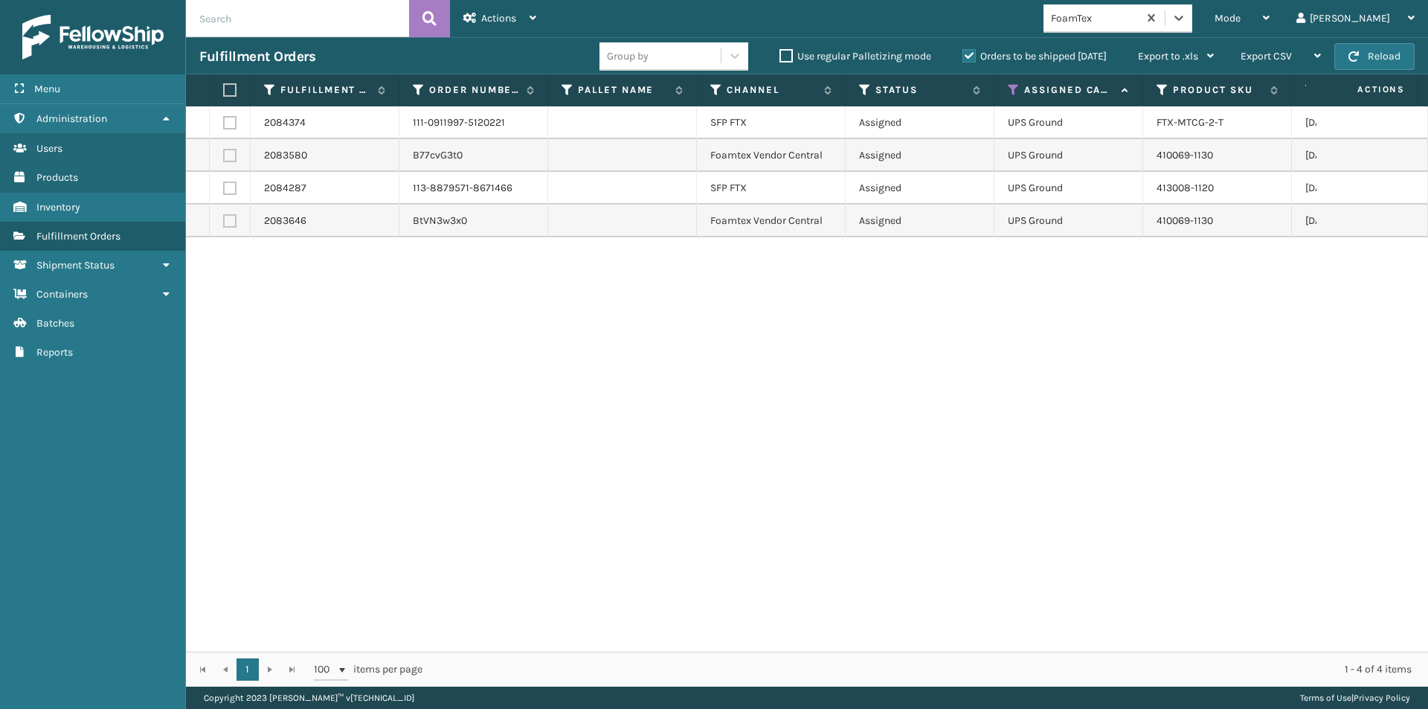
click at [229, 94] on label at bounding box center [227, 89] width 9 height 13
click at [224, 94] on input "checkbox" at bounding box center [223, 91] width 1 height 10
checkbox input "true"
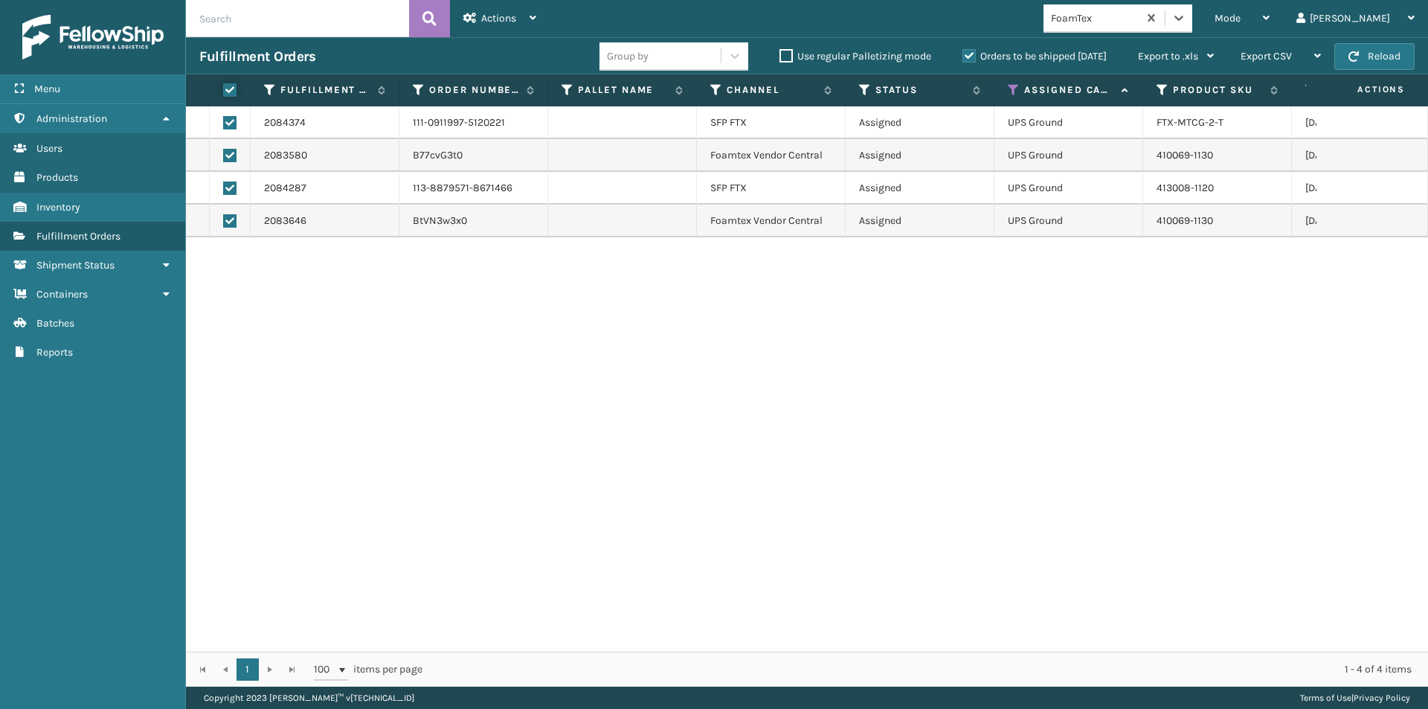
checkbox input "true"
click at [530, 19] on icon at bounding box center [533, 18] width 7 height 10
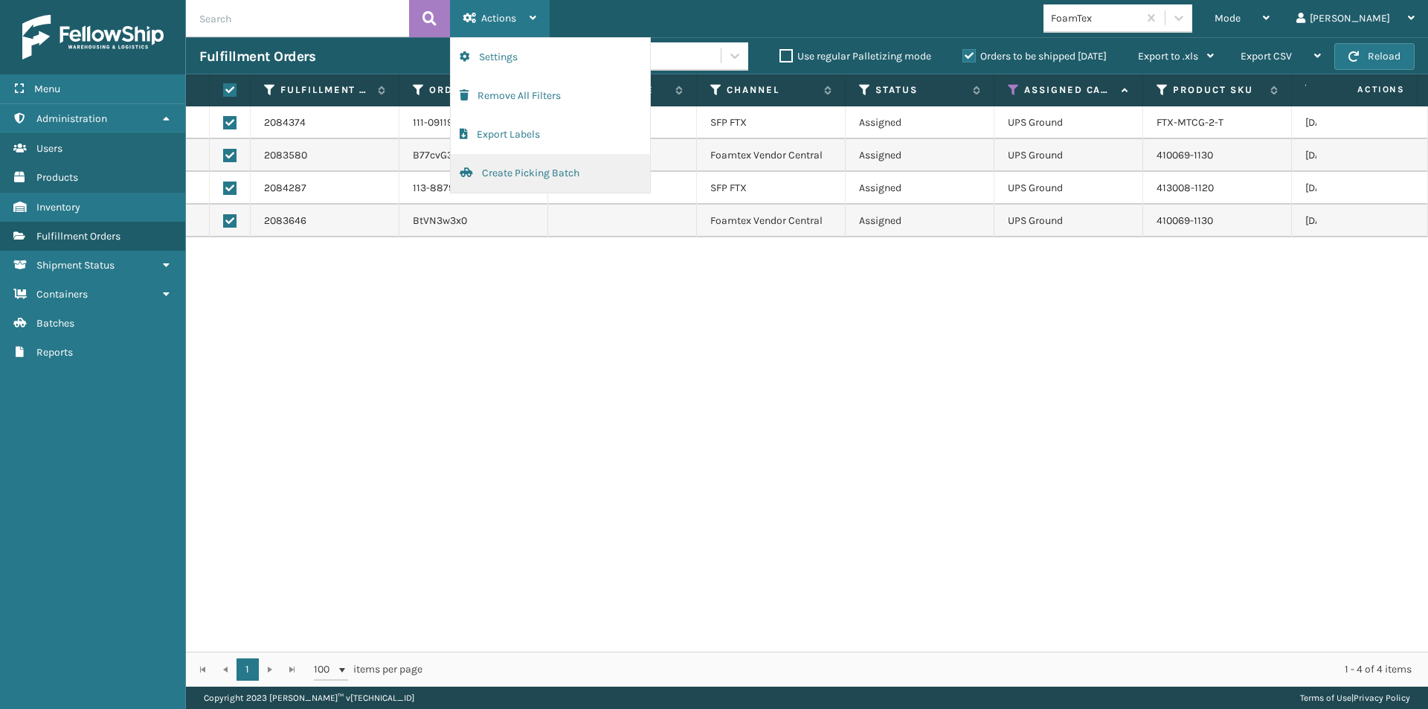
click at [516, 172] on button "Create Picking Batch" at bounding box center [550, 173] width 199 height 39
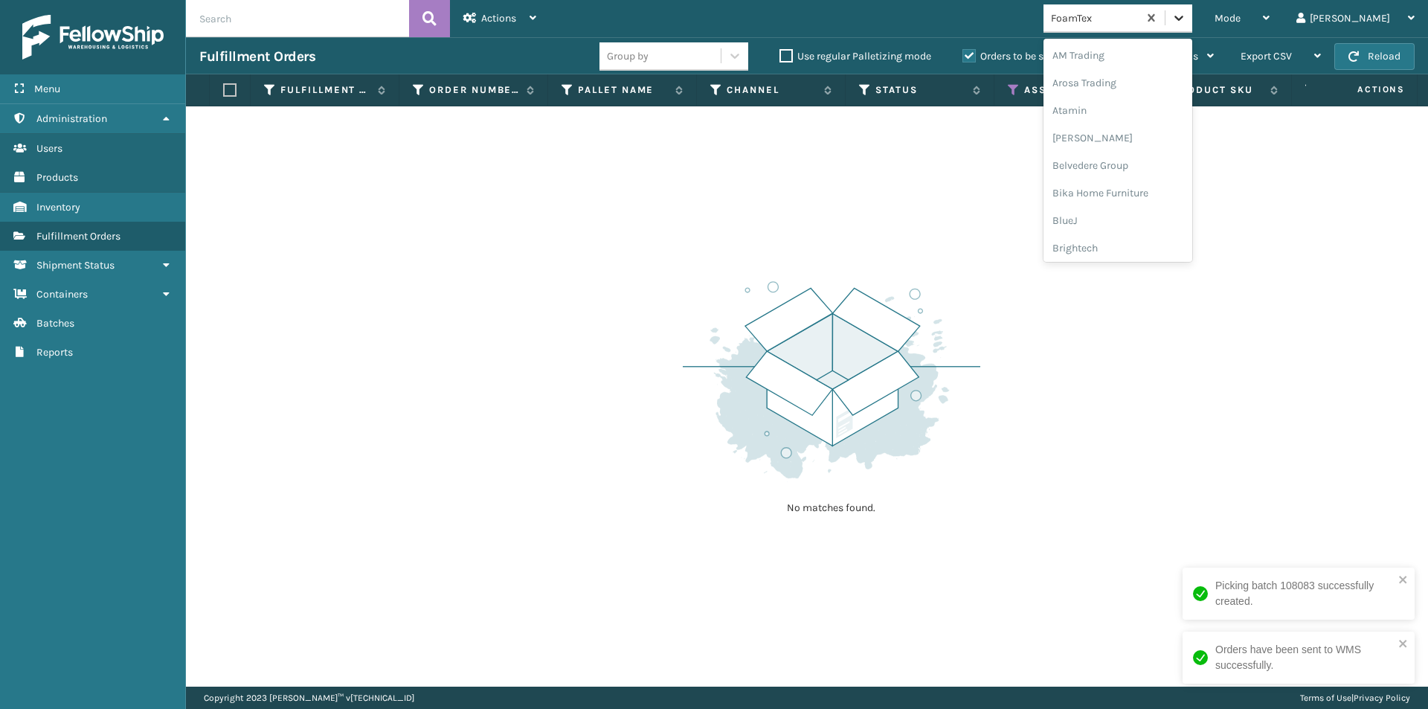
click at [1186, 22] on icon at bounding box center [1178, 17] width 15 height 15
click at [1124, 252] on div "Joyberri" at bounding box center [1117, 248] width 149 height 28
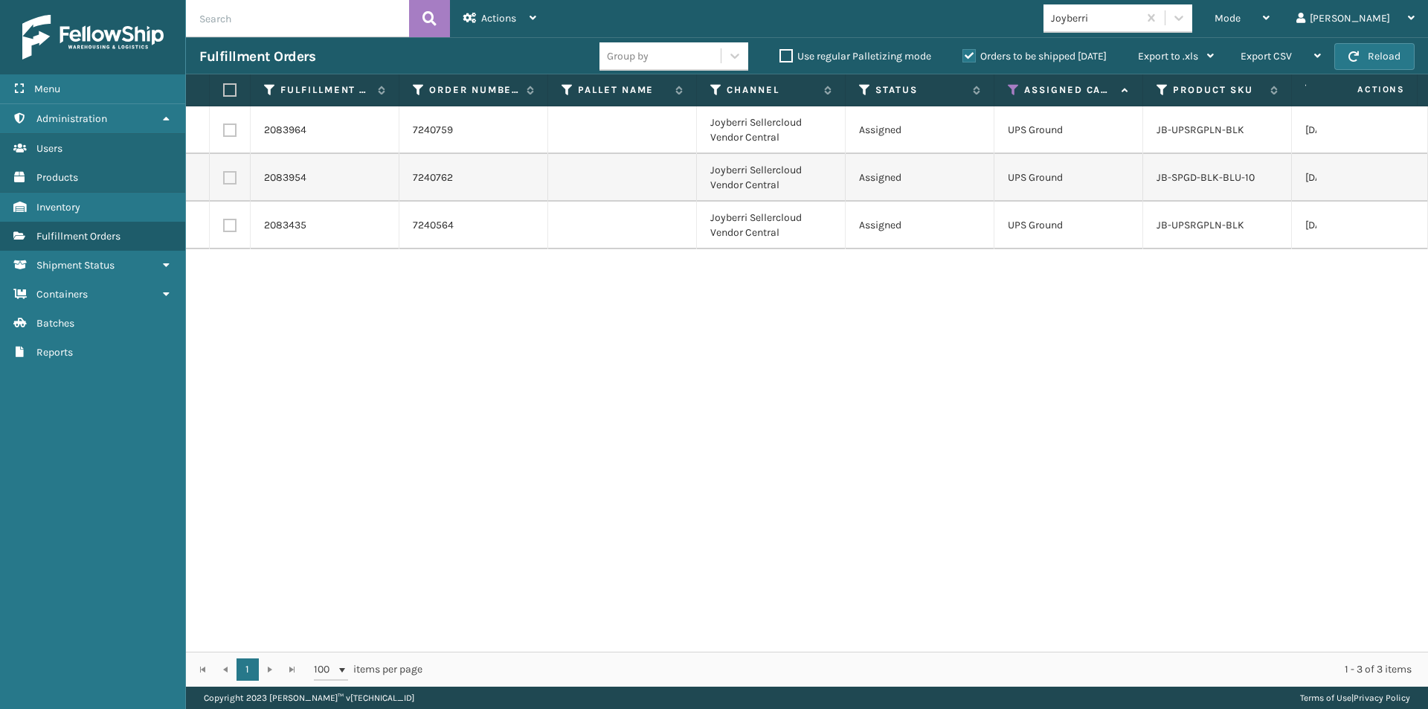
click at [227, 88] on label at bounding box center [227, 89] width 9 height 13
click at [224, 88] on input "checkbox" at bounding box center [223, 91] width 1 height 10
checkbox input "true"
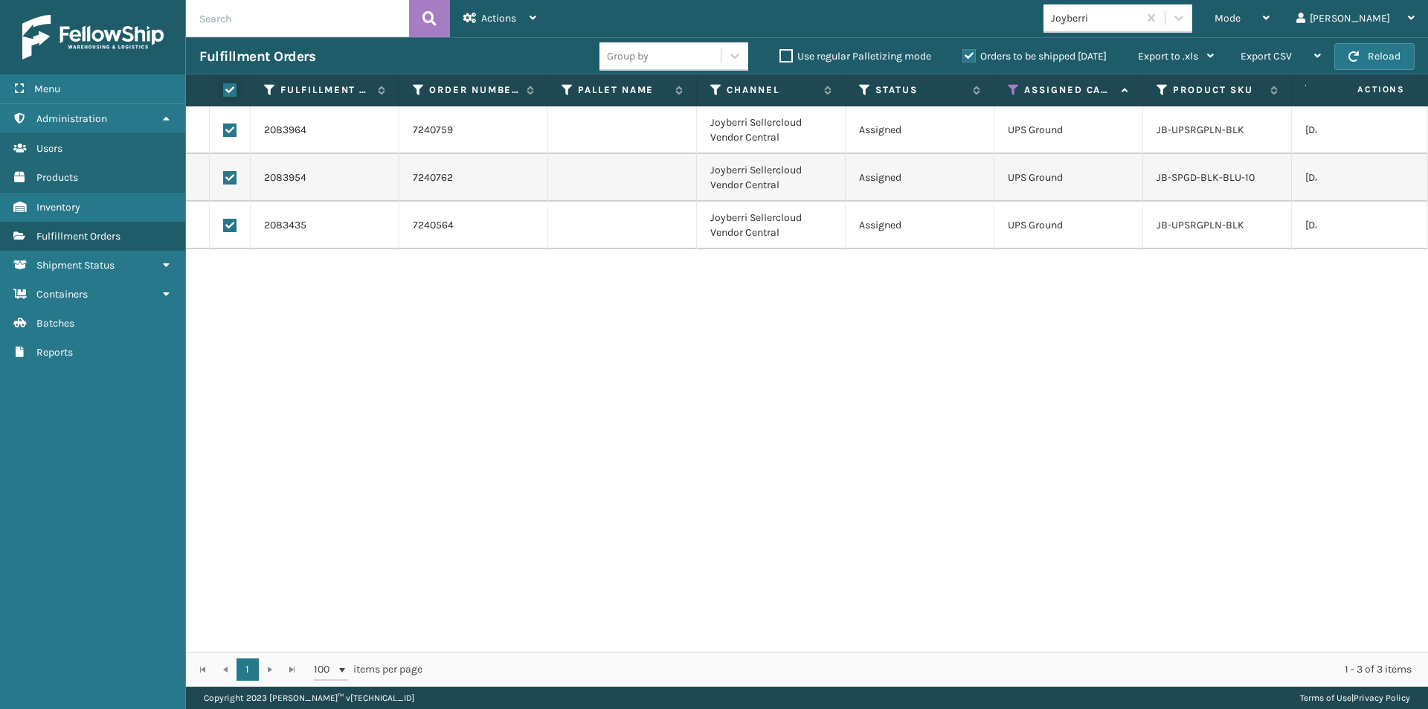
checkbox input "true"
click at [534, 23] on div "Actions" at bounding box center [499, 18] width 73 height 37
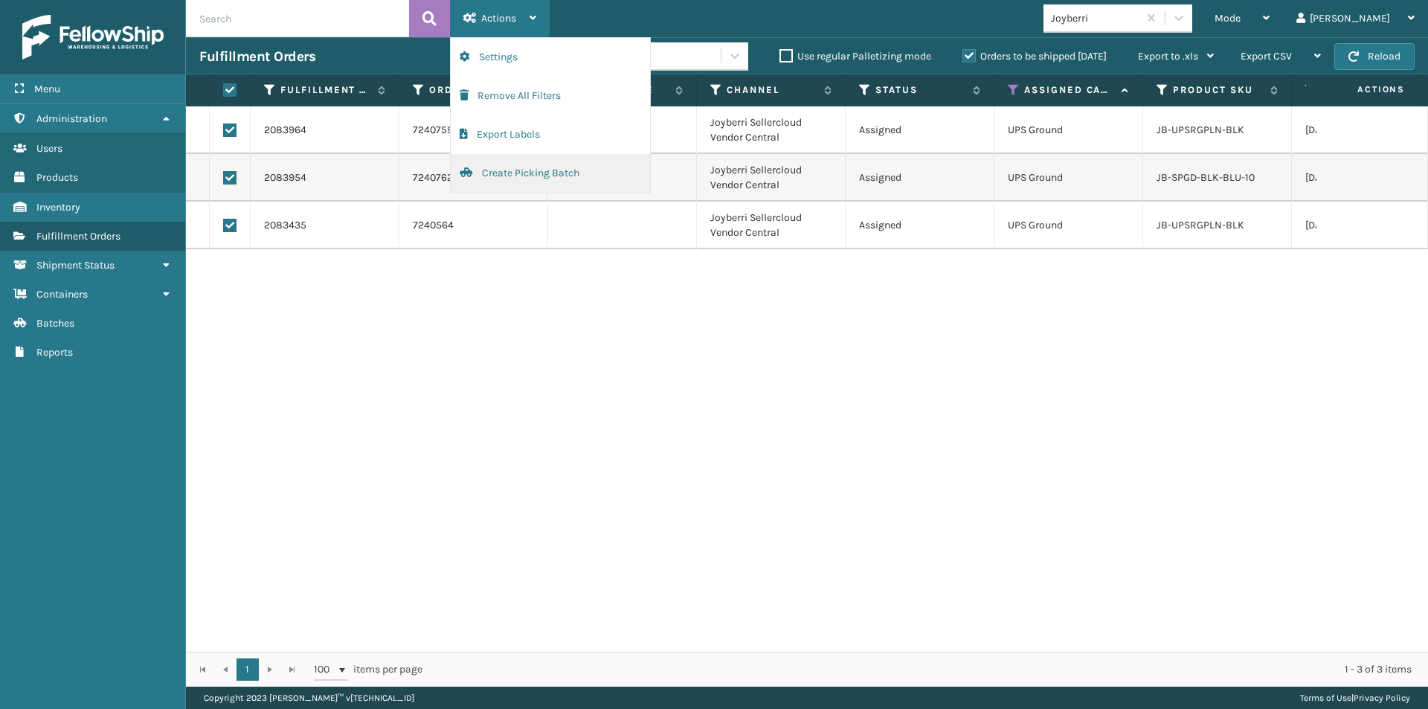
click at [504, 173] on button "Create Picking Batch" at bounding box center [550, 173] width 199 height 39
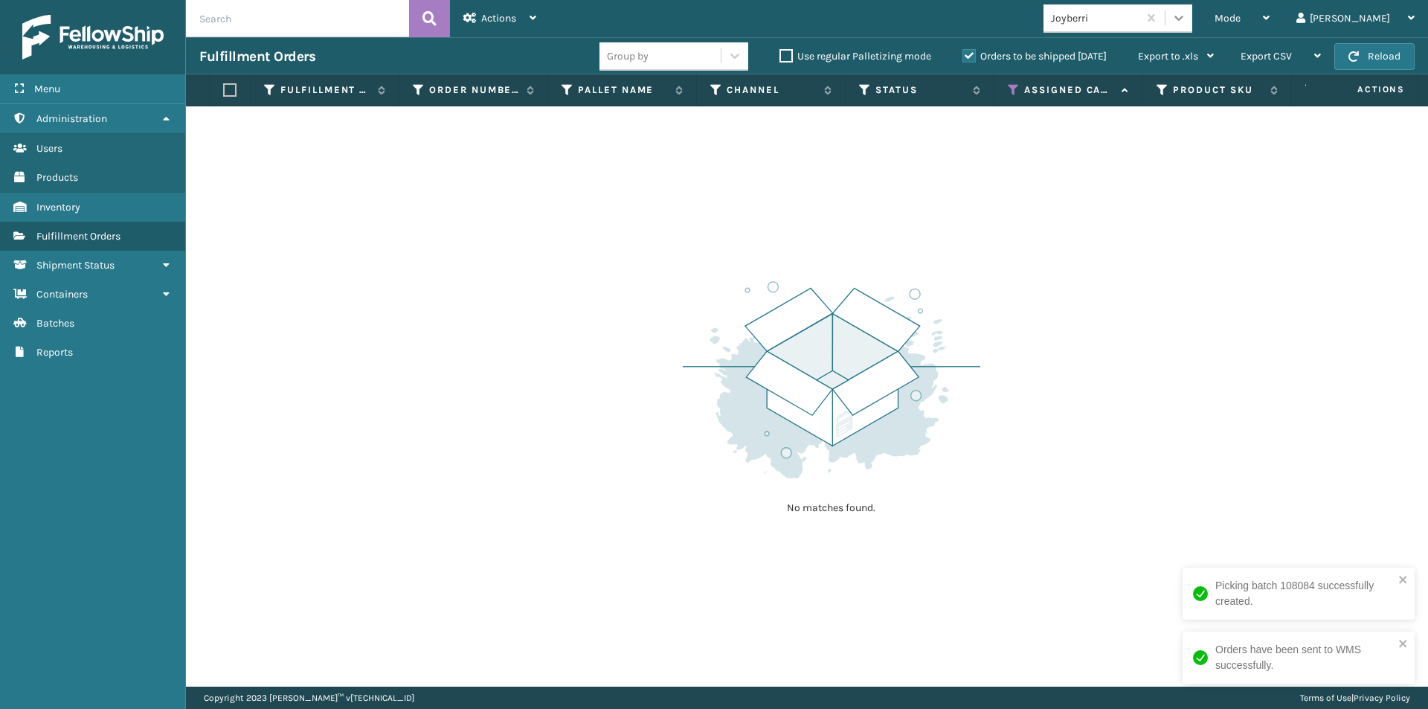
click at [1186, 23] on icon at bounding box center [1178, 17] width 15 height 15
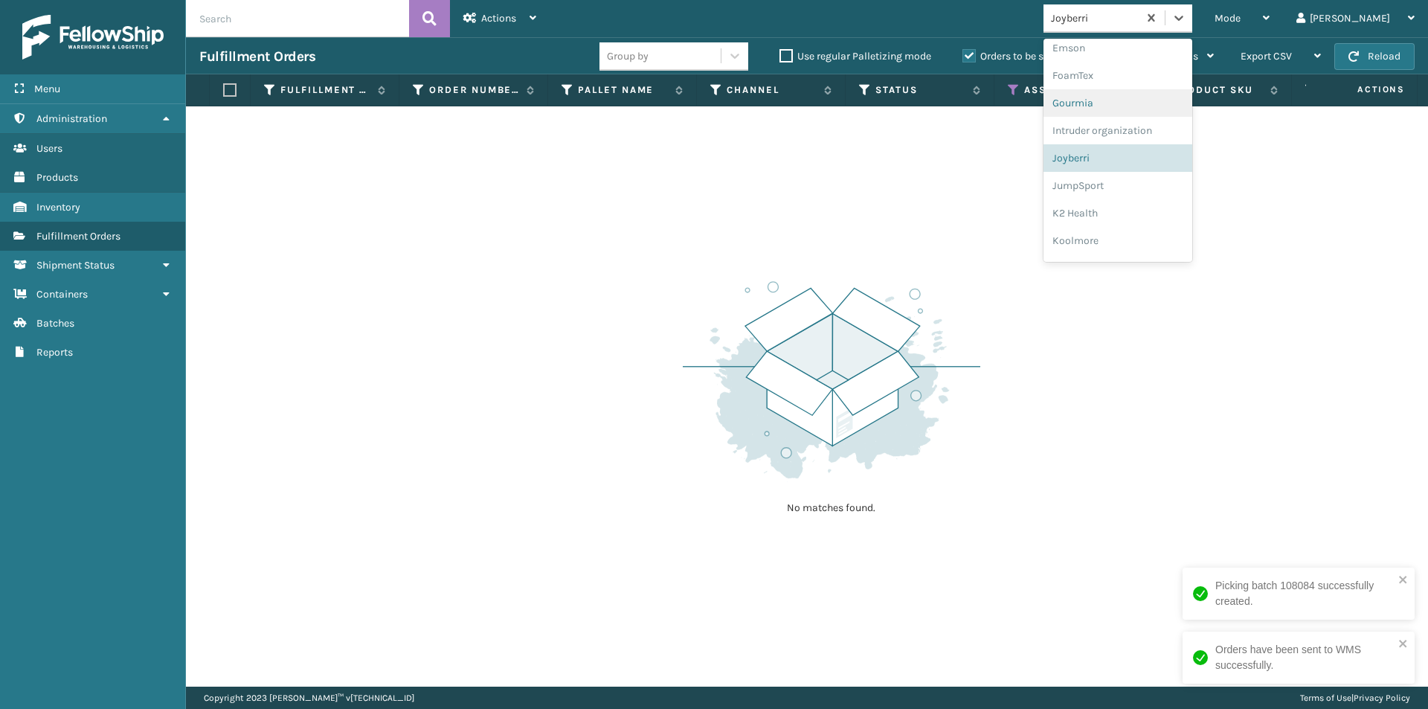
scroll to position [346, 0]
click at [1140, 179] on div "JumpSport" at bounding box center [1117, 178] width 149 height 28
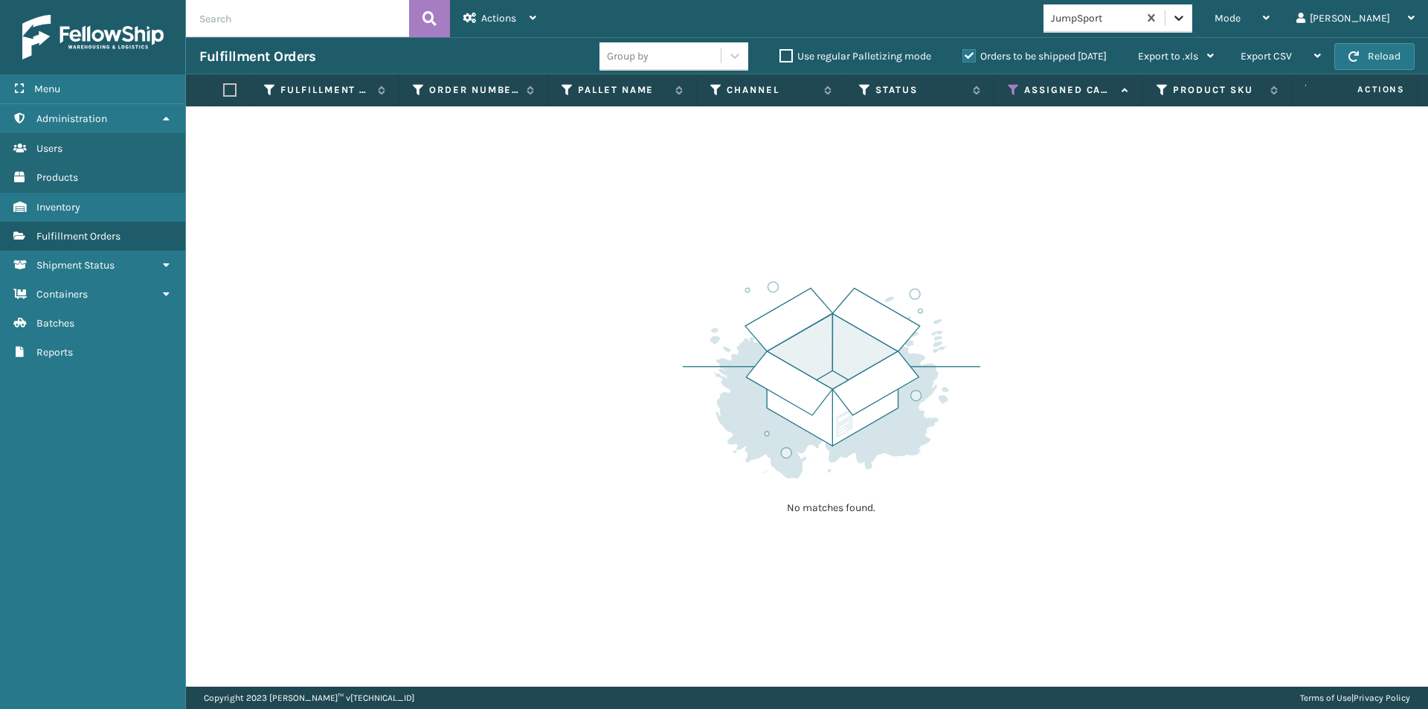
click at [1186, 20] on icon at bounding box center [1178, 17] width 15 height 15
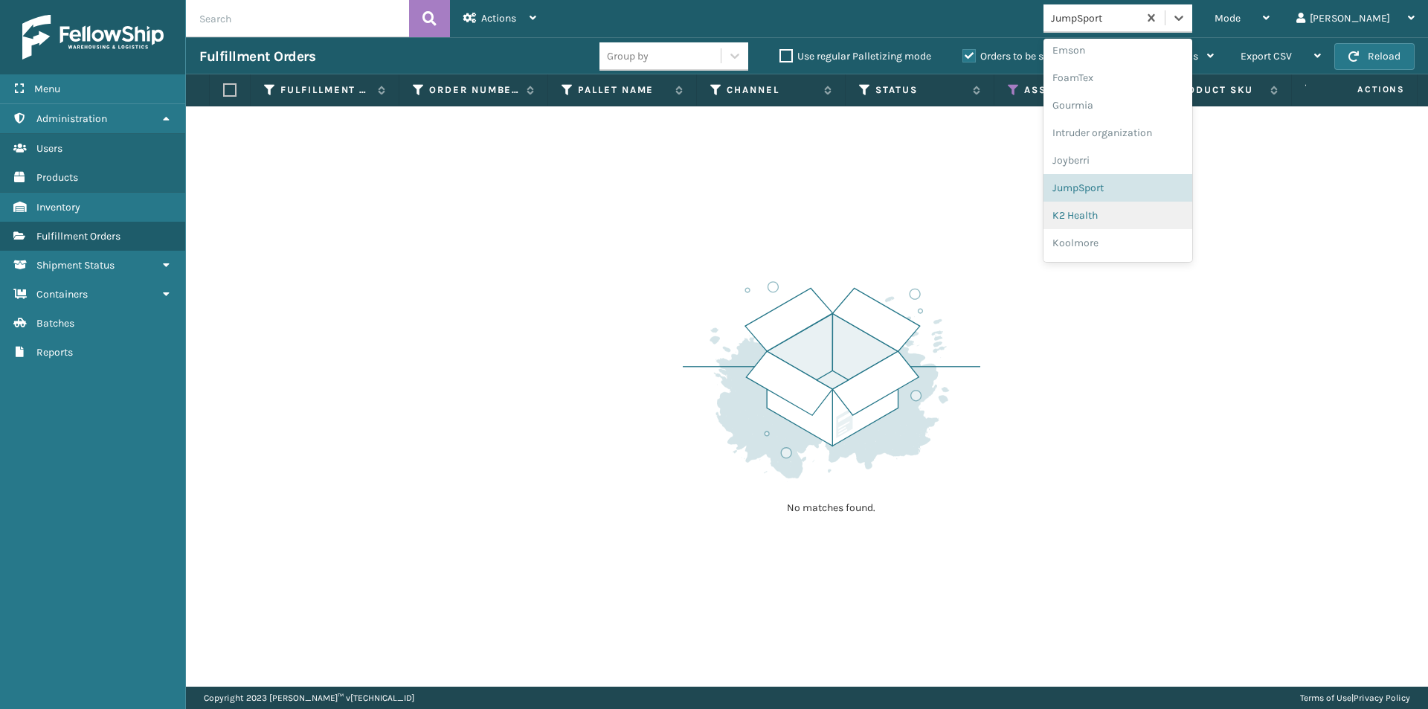
scroll to position [358, 0]
click at [1146, 197] on div "K2 Health" at bounding box center [1117, 193] width 149 height 28
click at [1192, 24] on div at bounding box center [1178, 17] width 27 height 27
click at [1134, 184] on div "Koolmore" at bounding box center [1117, 193] width 149 height 28
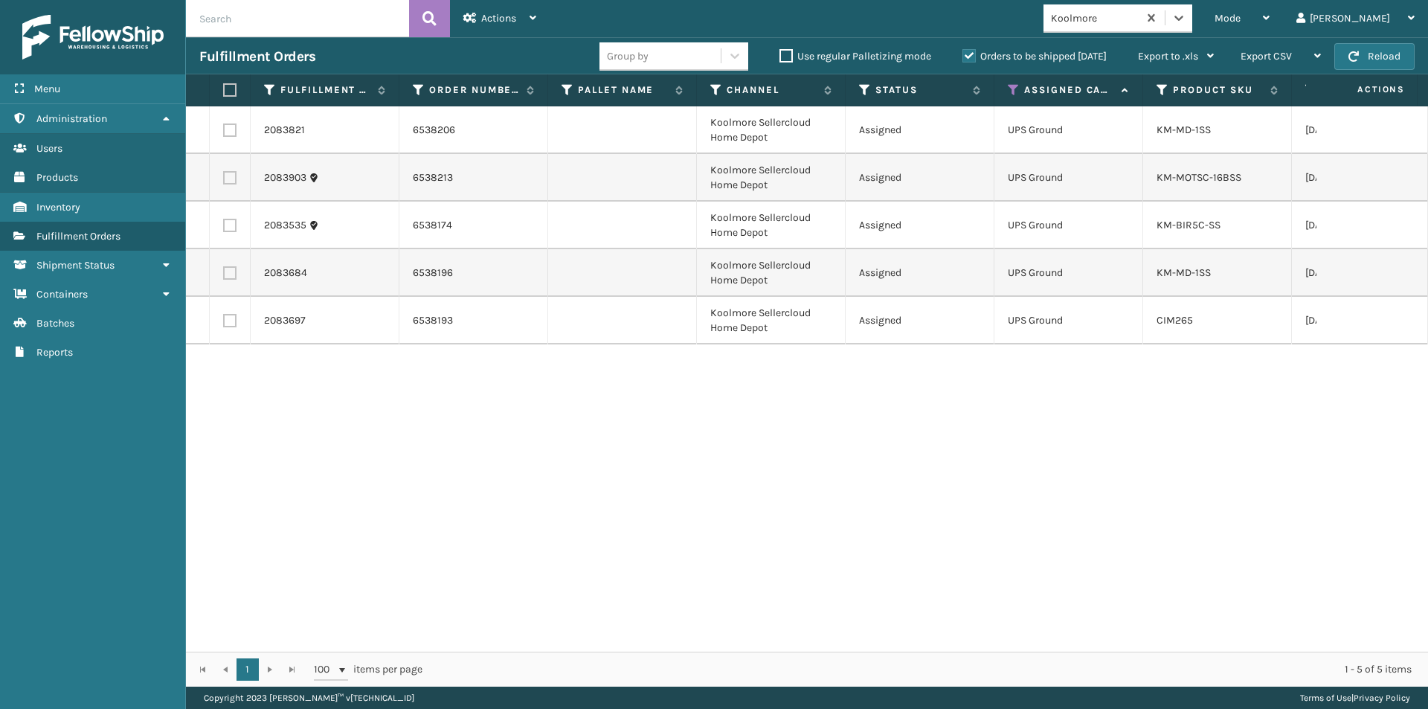
click at [228, 90] on label at bounding box center [227, 89] width 9 height 13
click at [224, 90] on input "checkbox" at bounding box center [223, 91] width 1 height 10
checkbox input "true"
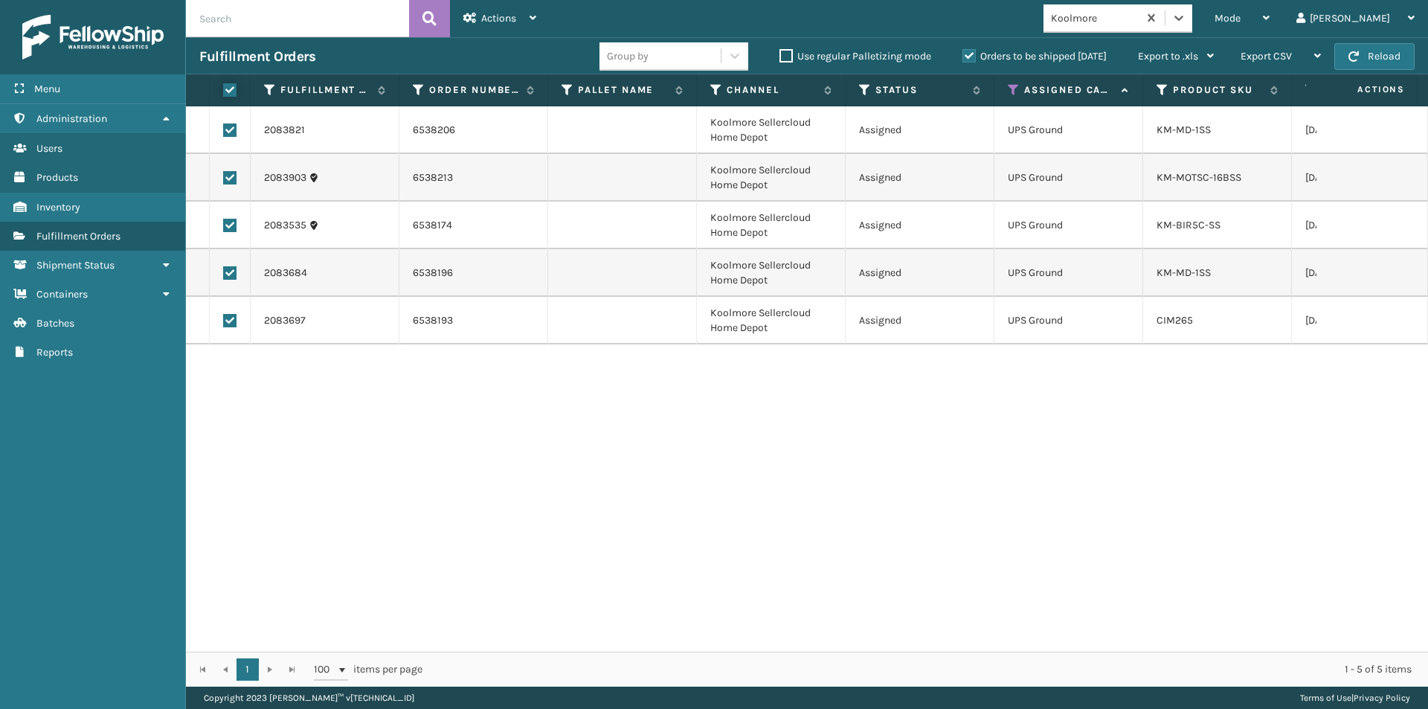
checkbox input "true"
click at [532, 17] on icon at bounding box center [533, 18] width 7 height 10
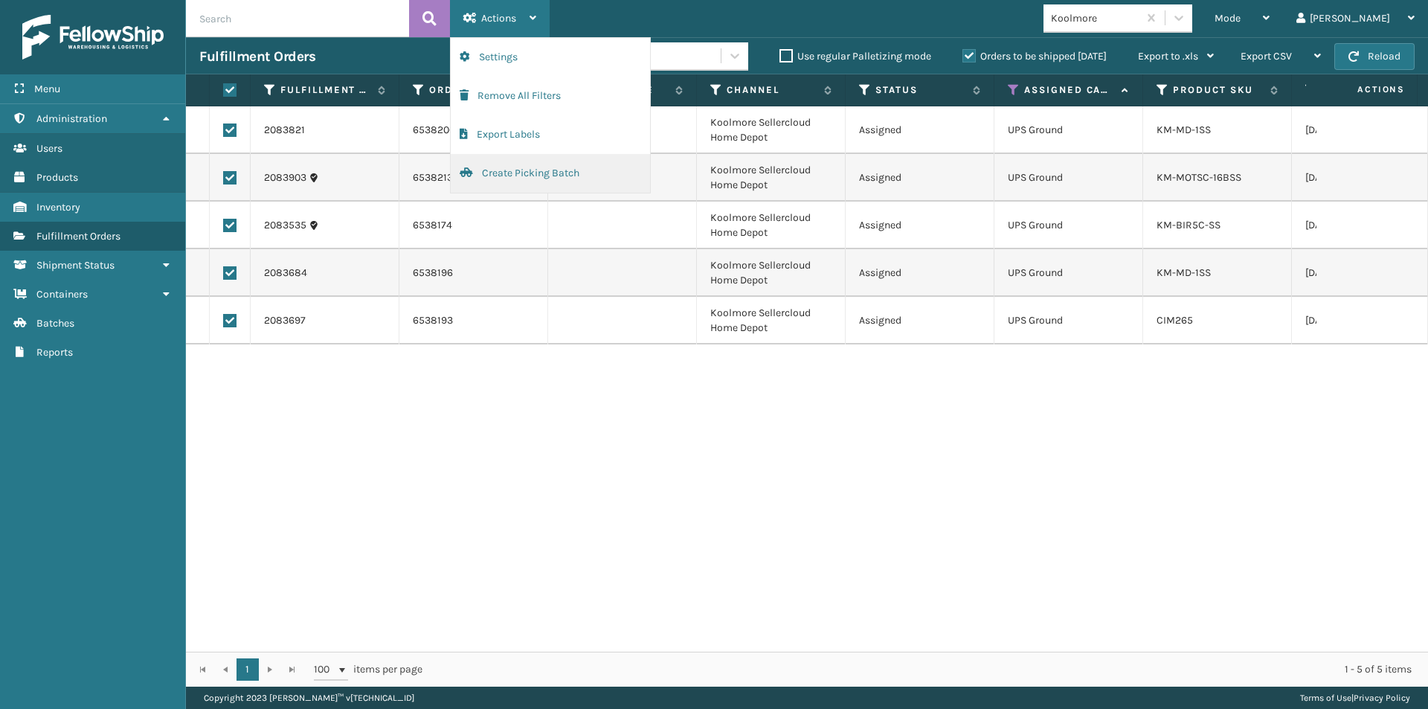
click at [523, 179] on button "Create Picking Batch" at bounding box center [550, 173] width 199 height 39
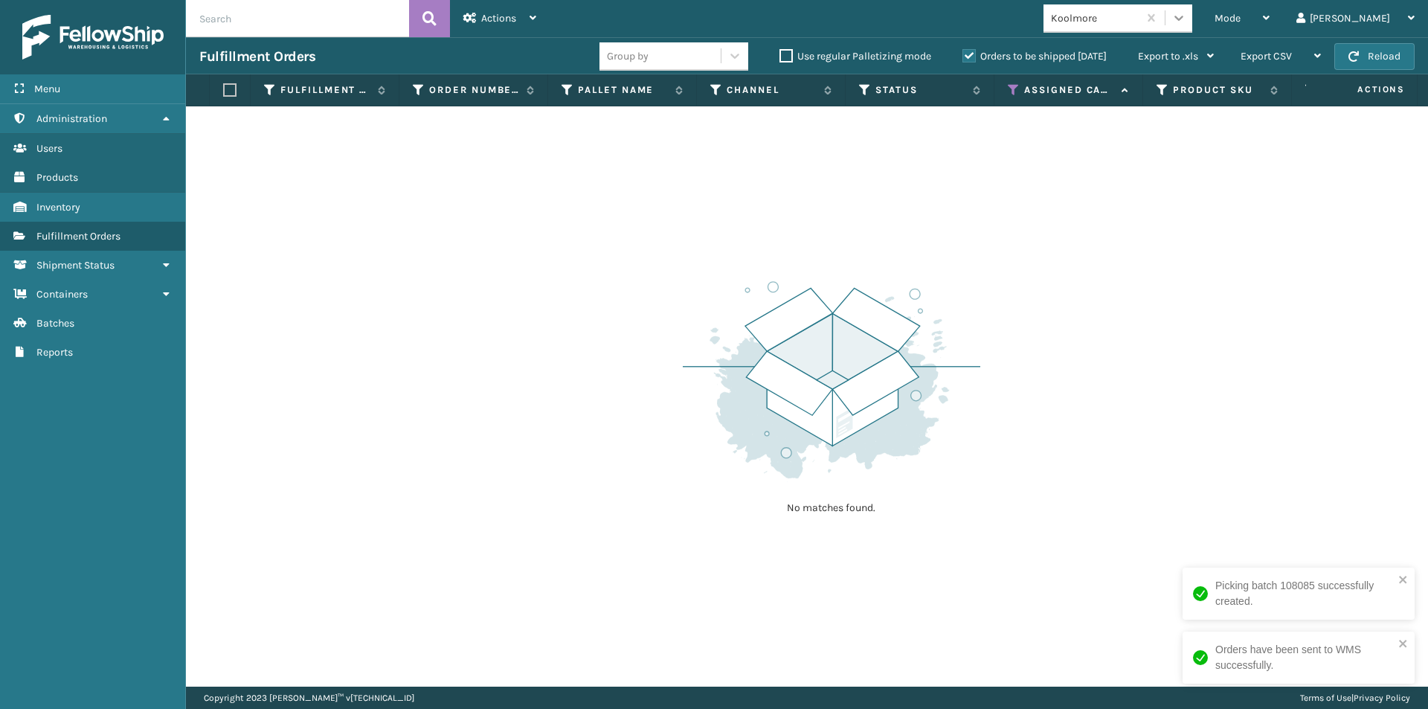
click at [1192, 23] on div at bounding box center [1178, 17] width 27 height 27
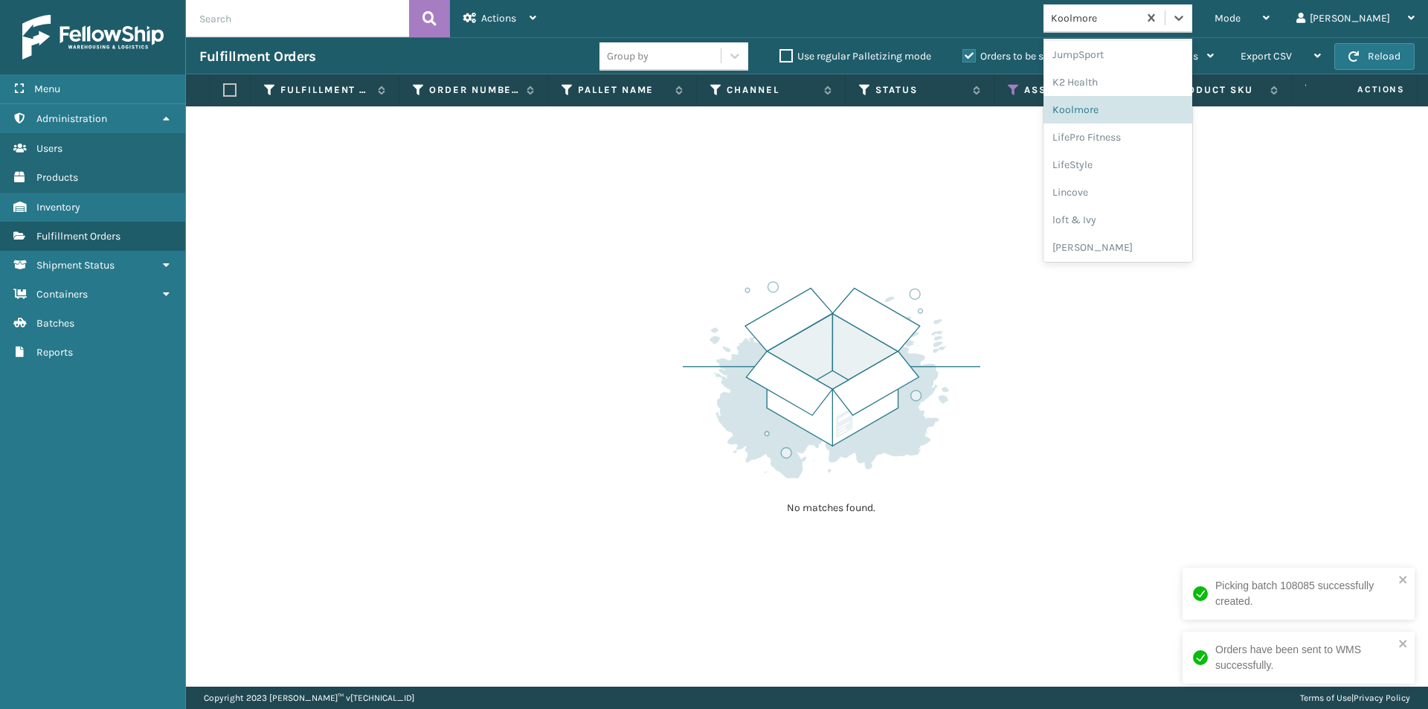
scroll to position [471, 0]
click at [1155, 132] on div "LifePro Fitness" at bounding box center [1117, 135] width 149 height 28
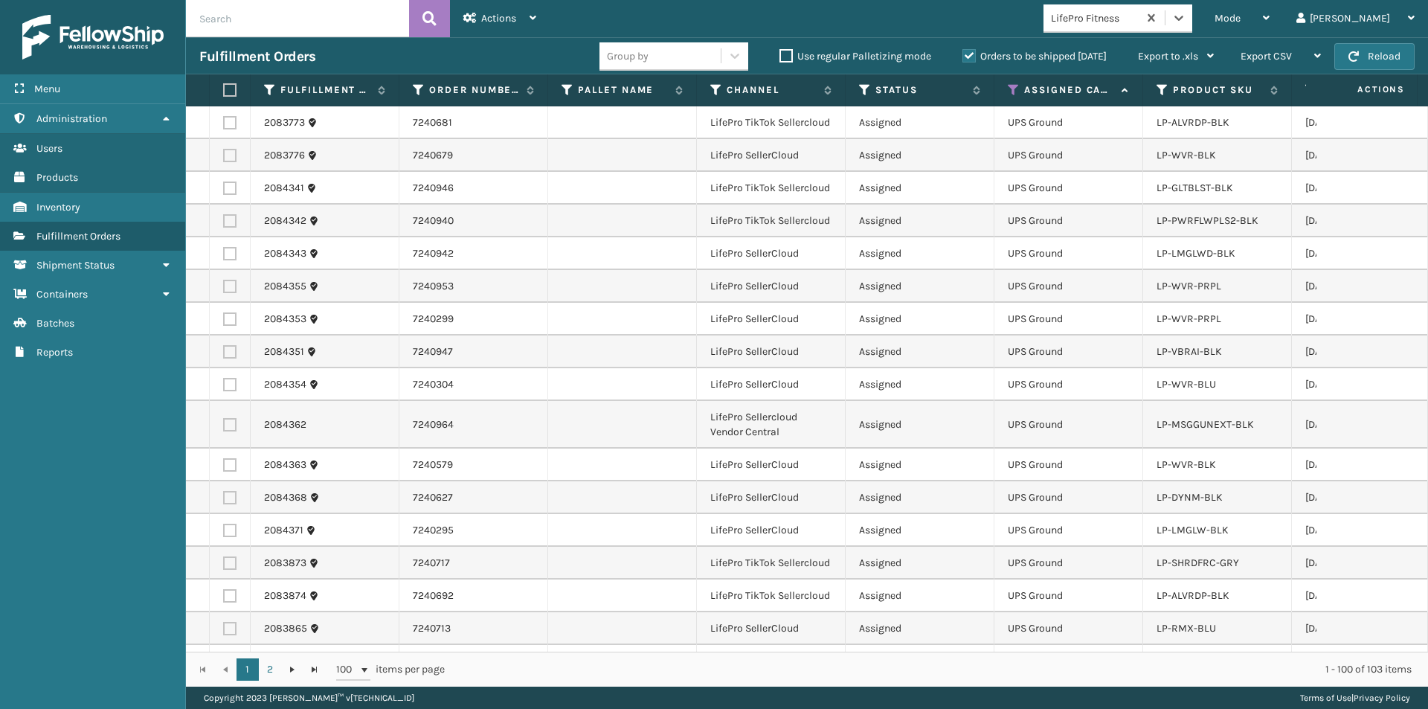
click at [228, 87] on label at bounding box center [227, 89] width 9 height 13
click at [224, 87] on input "checkbox" at bounding box center [223, 91] width 1 height 10
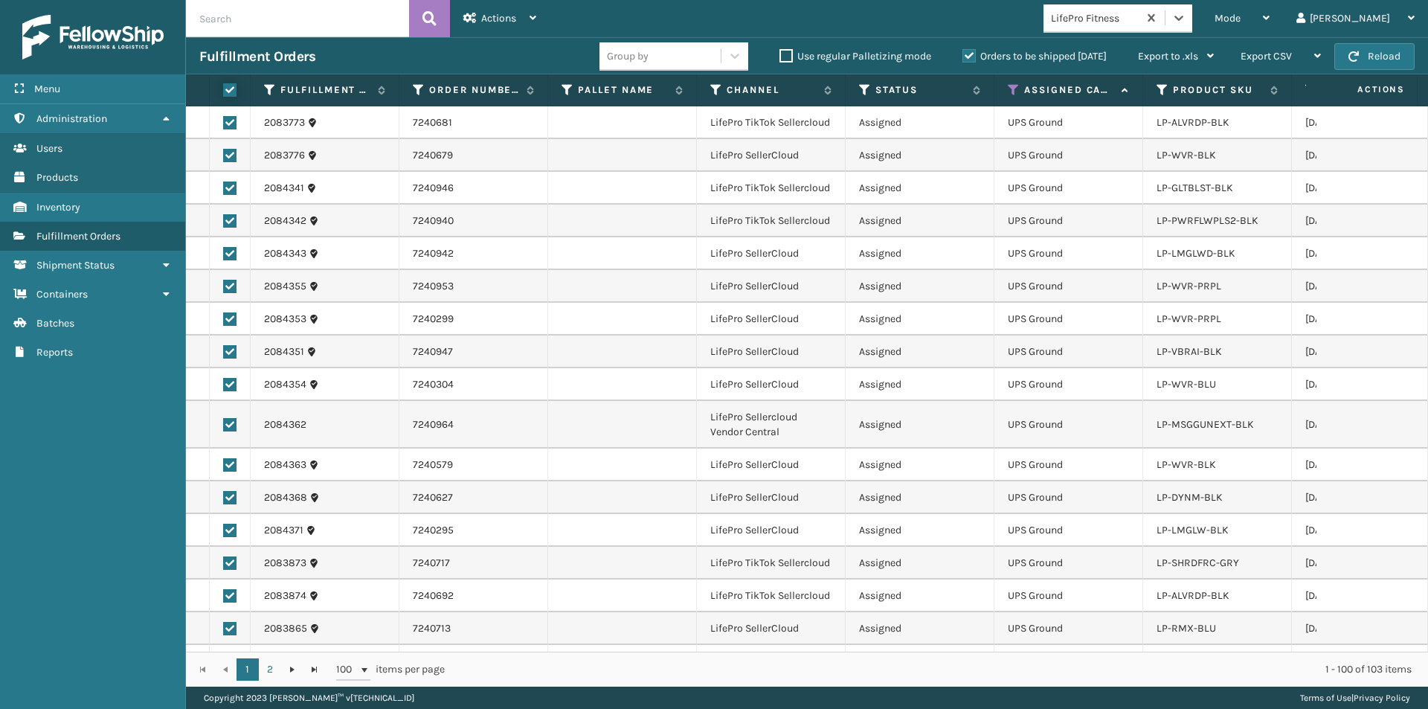
checkbox input "true"
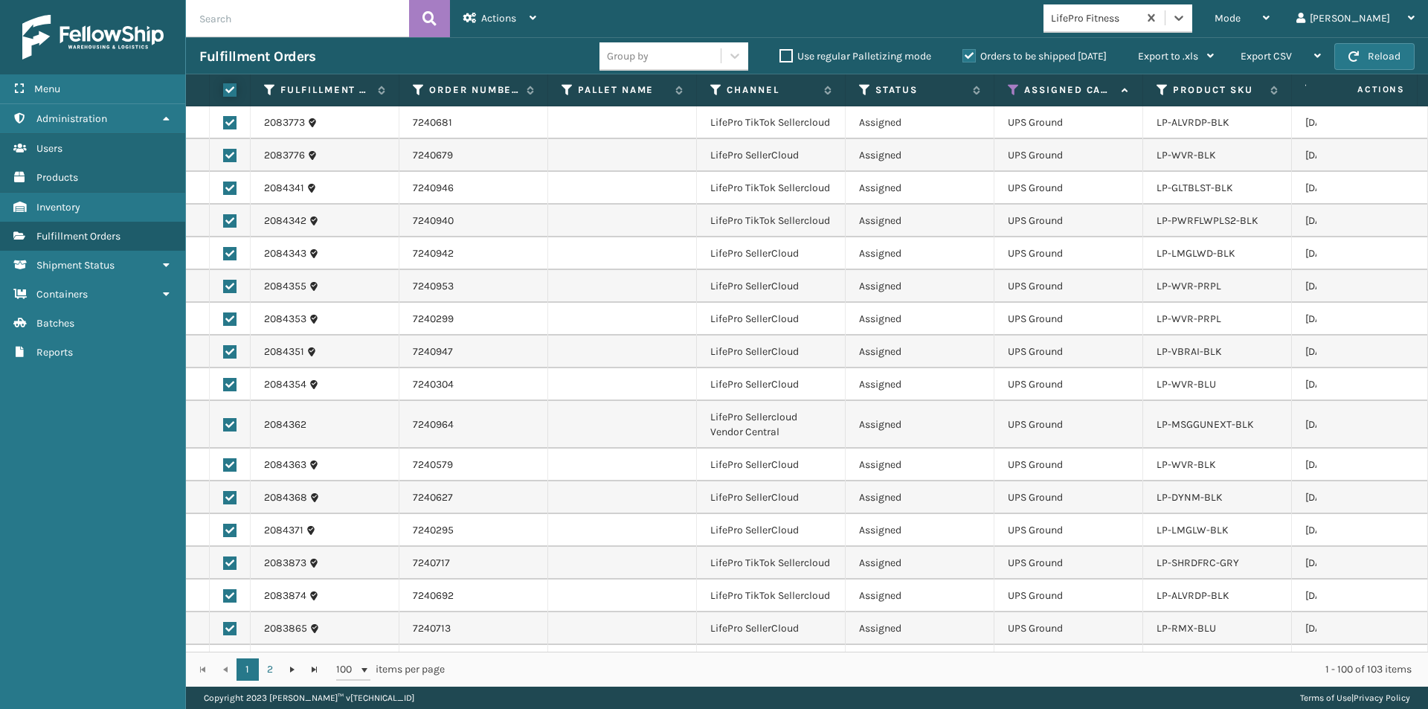
checkbox input "true"
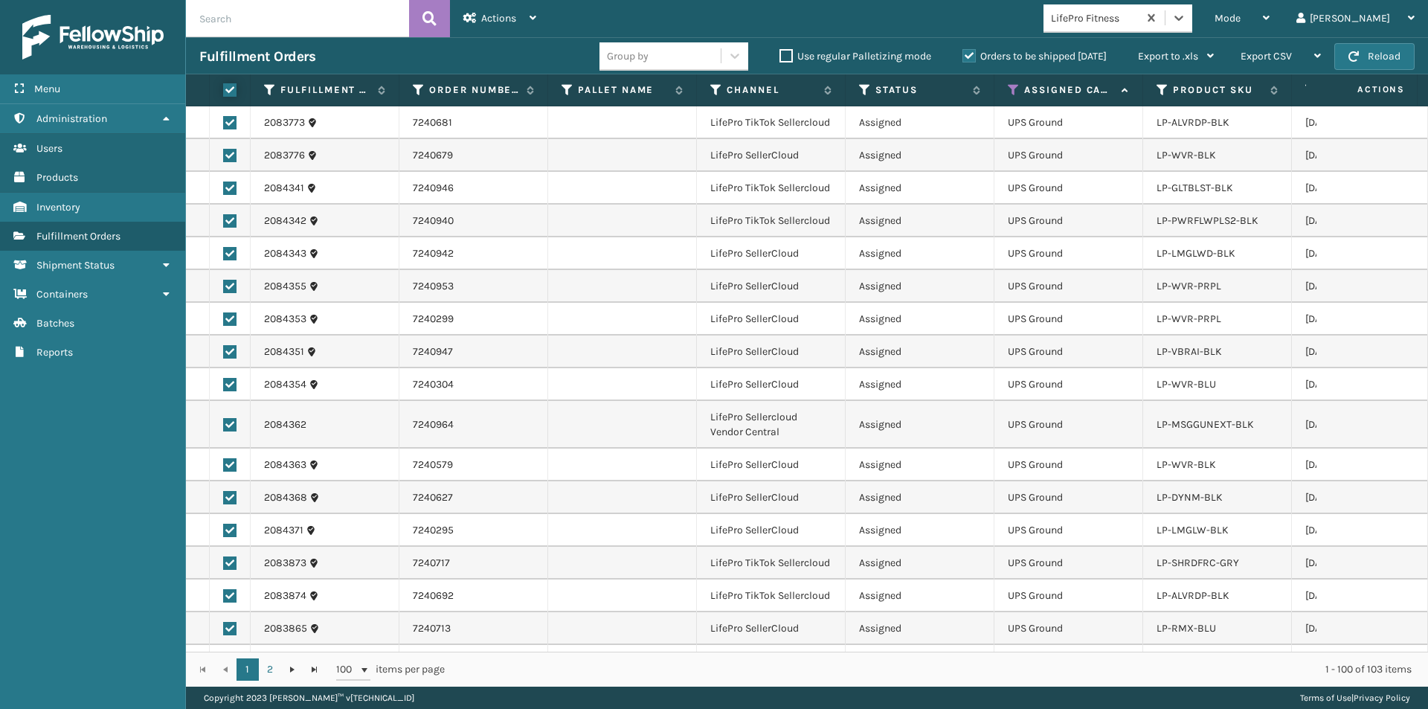
checkbox input "true"
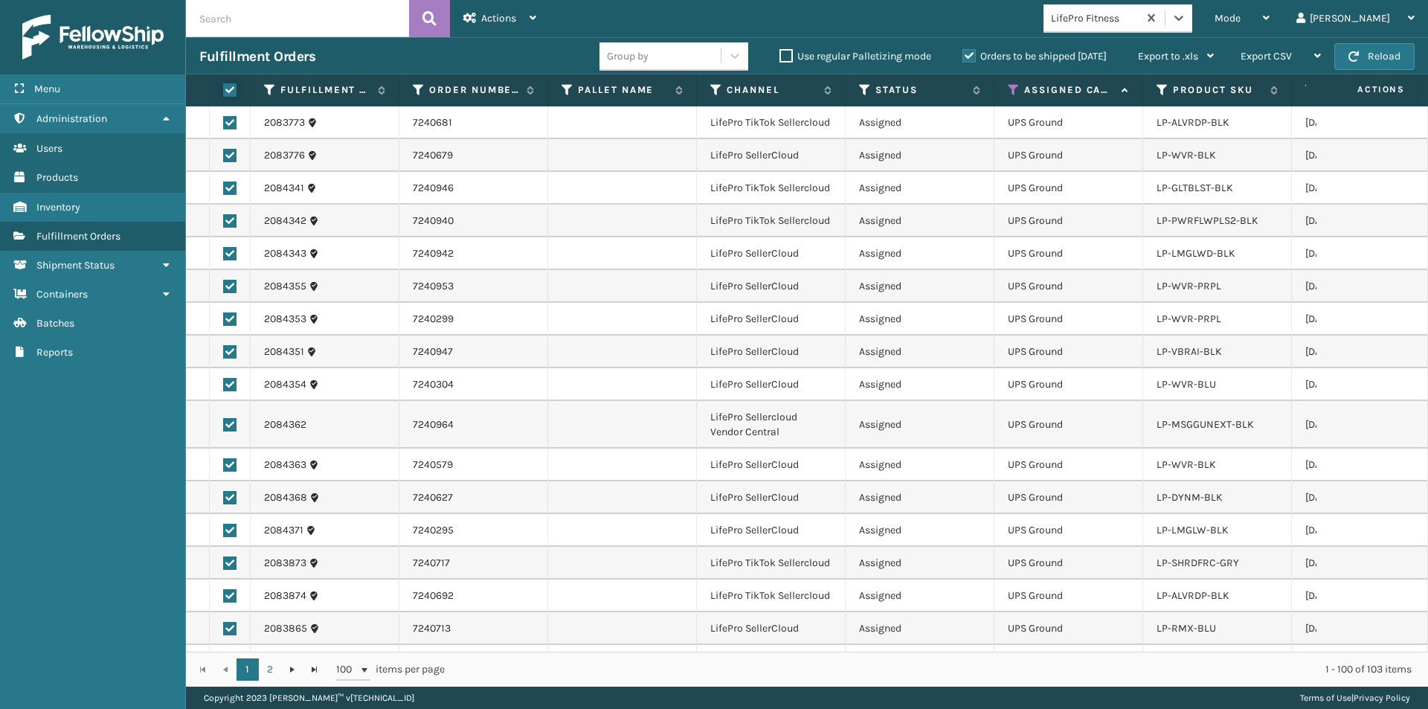
checkbox input "true"
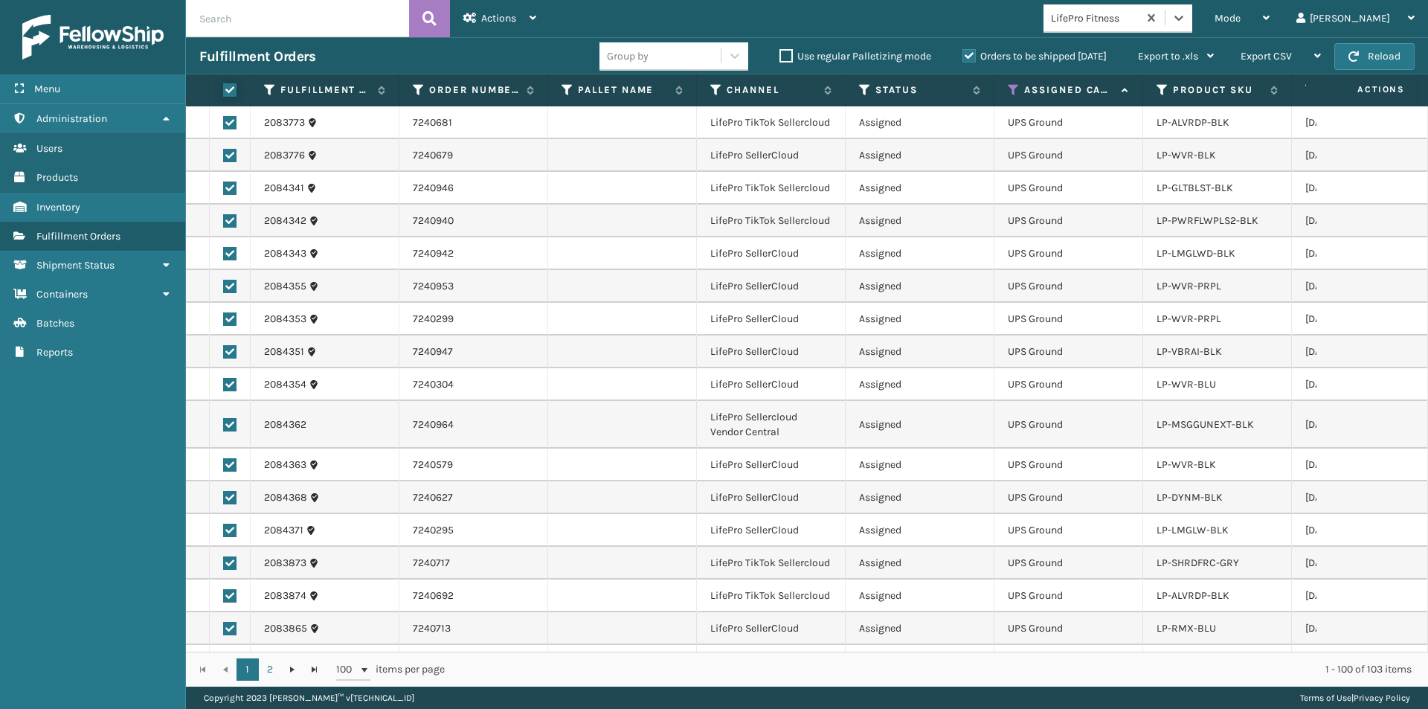
checkbox input "true"
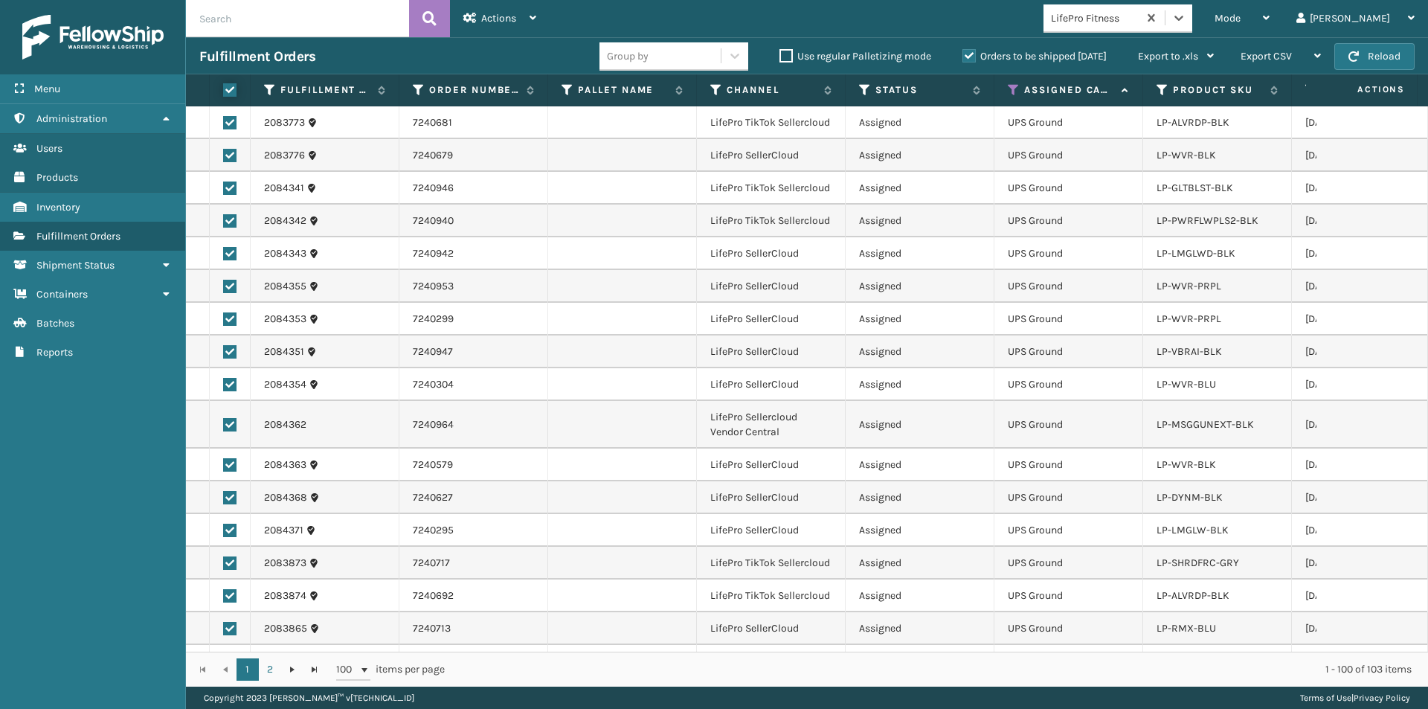
checkbox input "true"
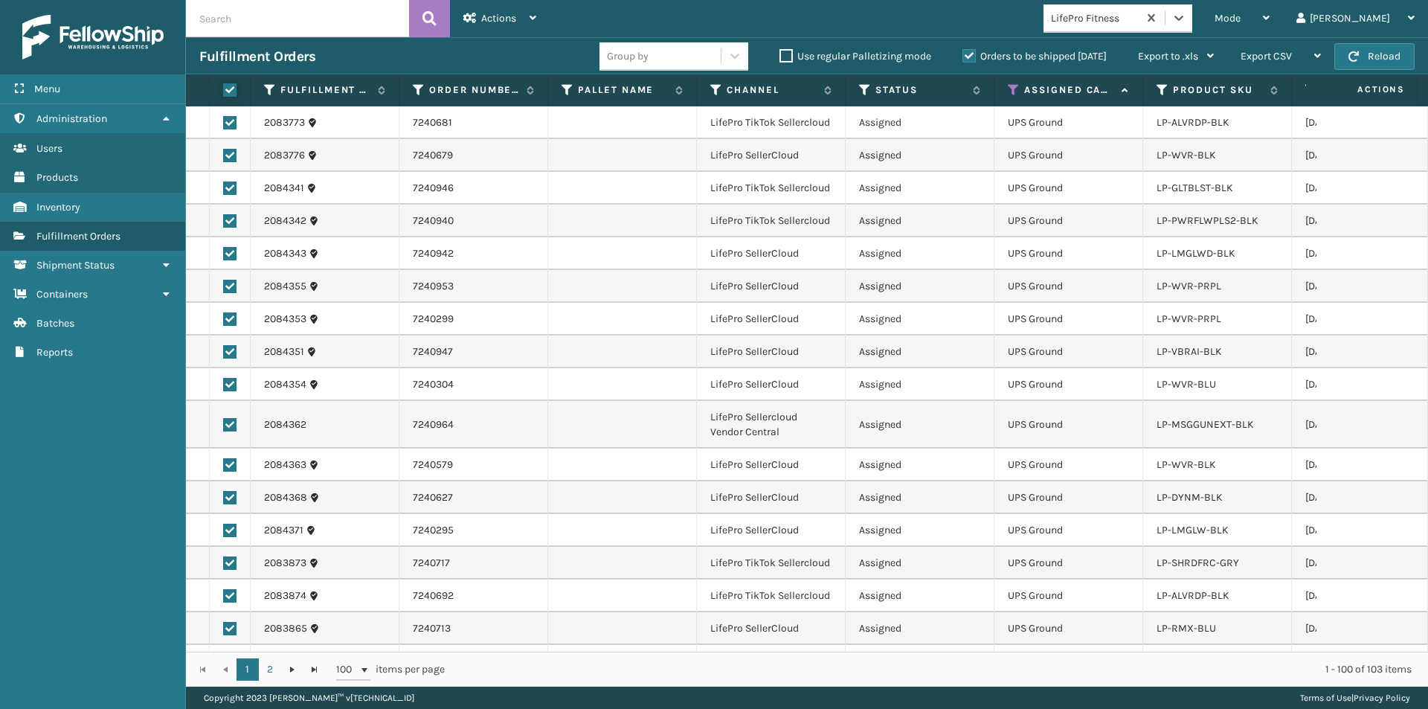
checkbox input "true"
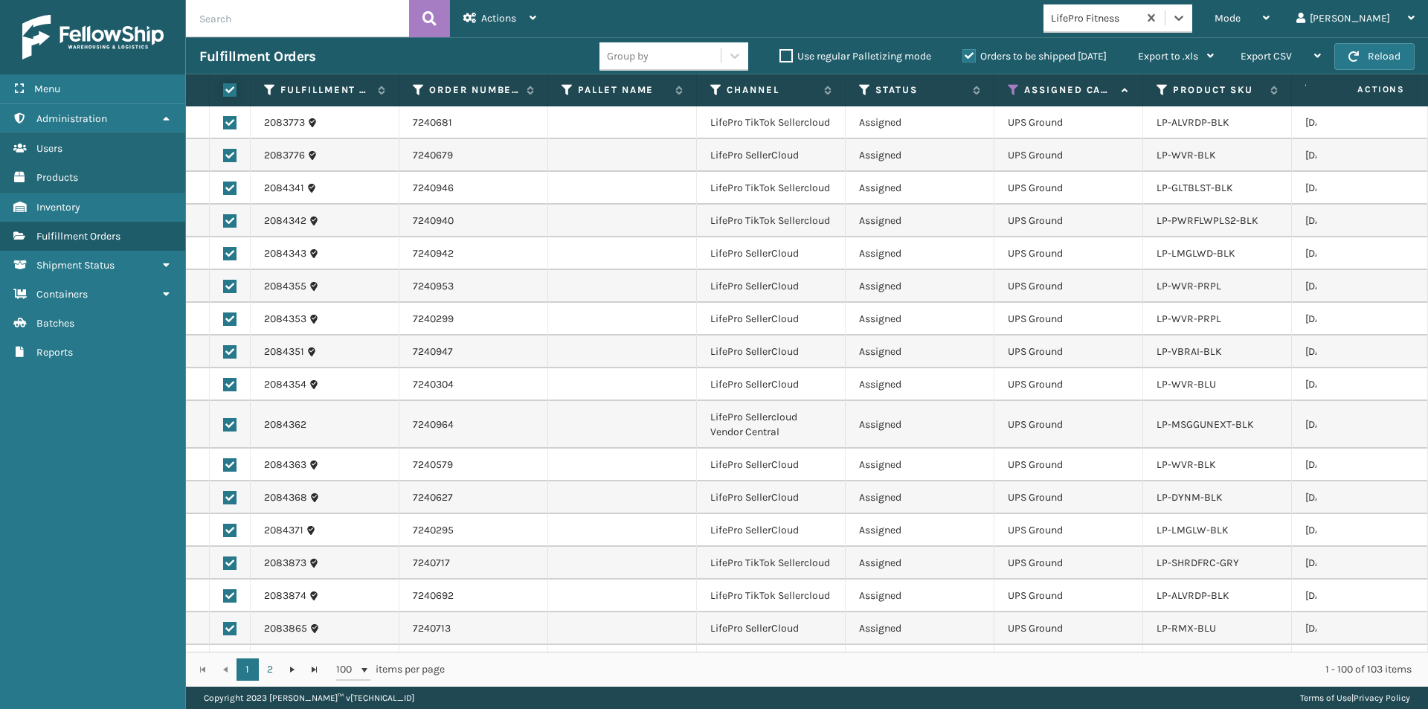
checkbox input "true"
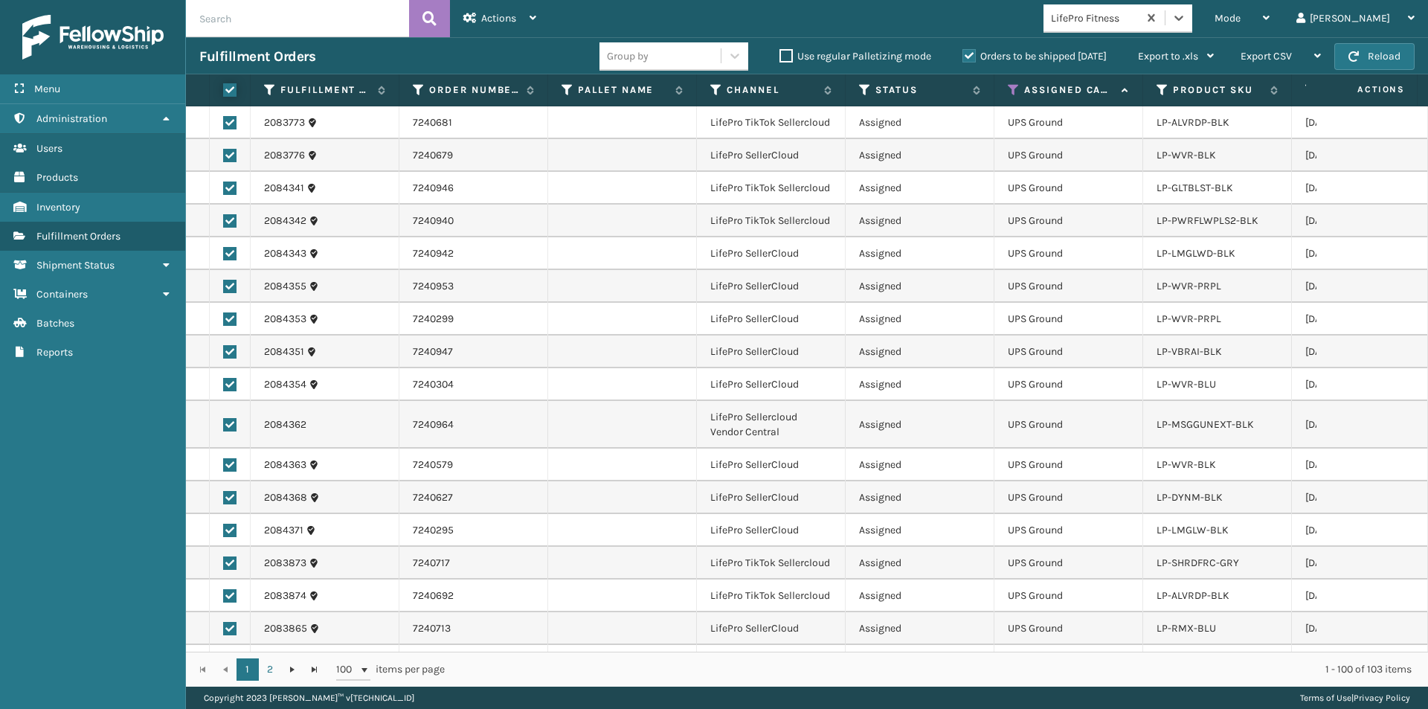
checkbox input "true"
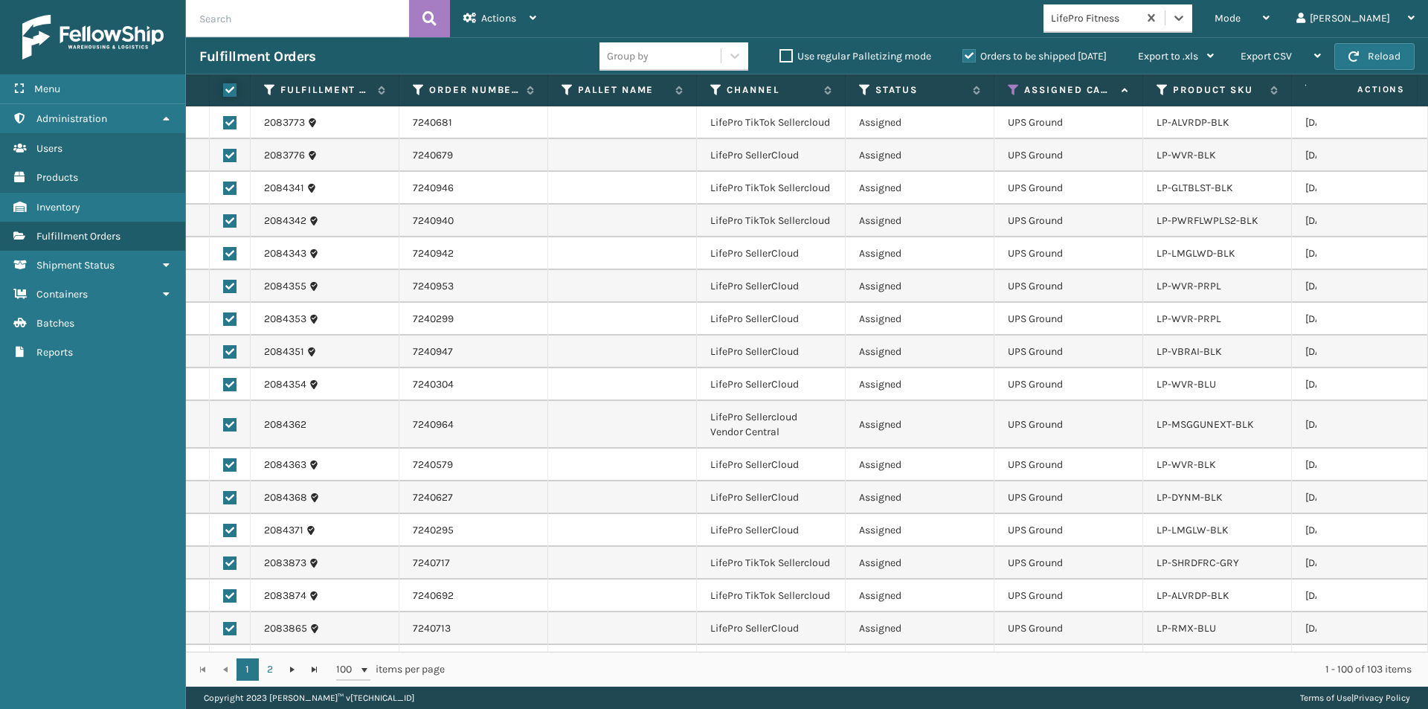
checkbox input "true"
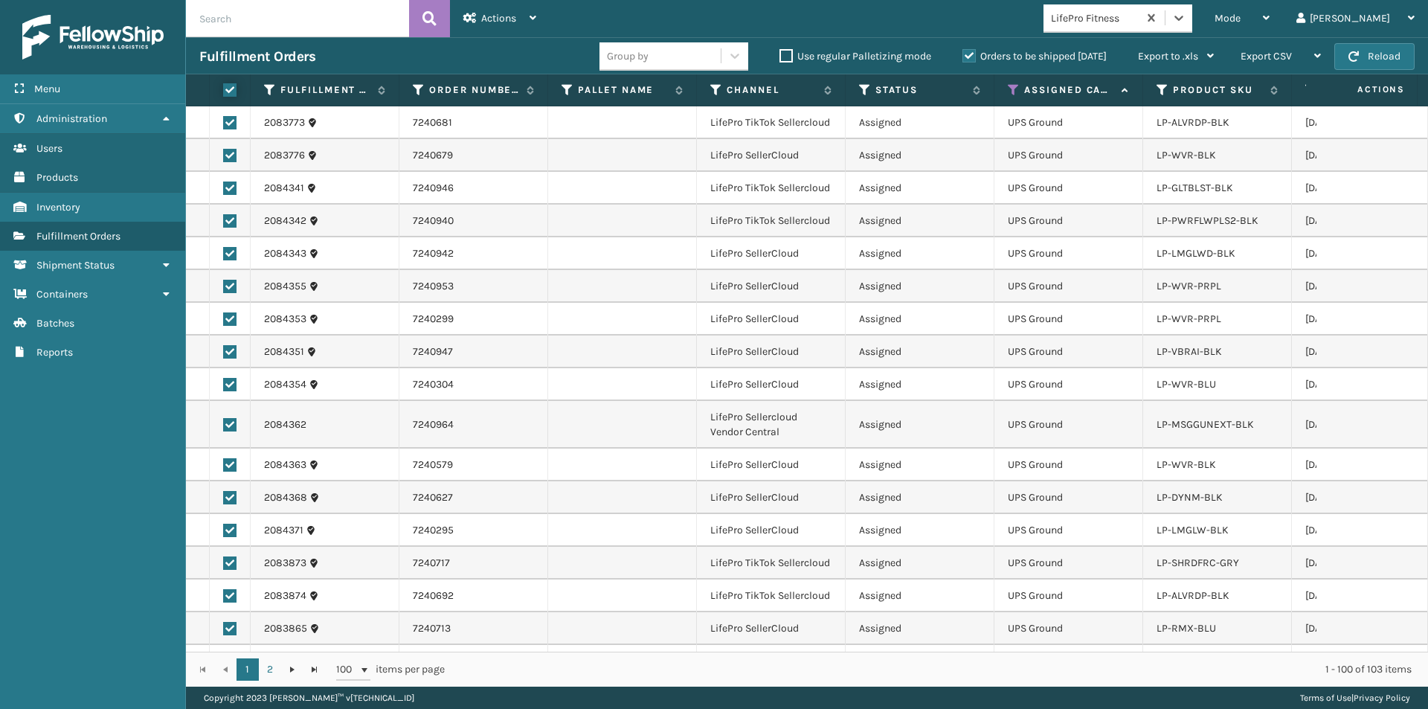
checkbox input "true"
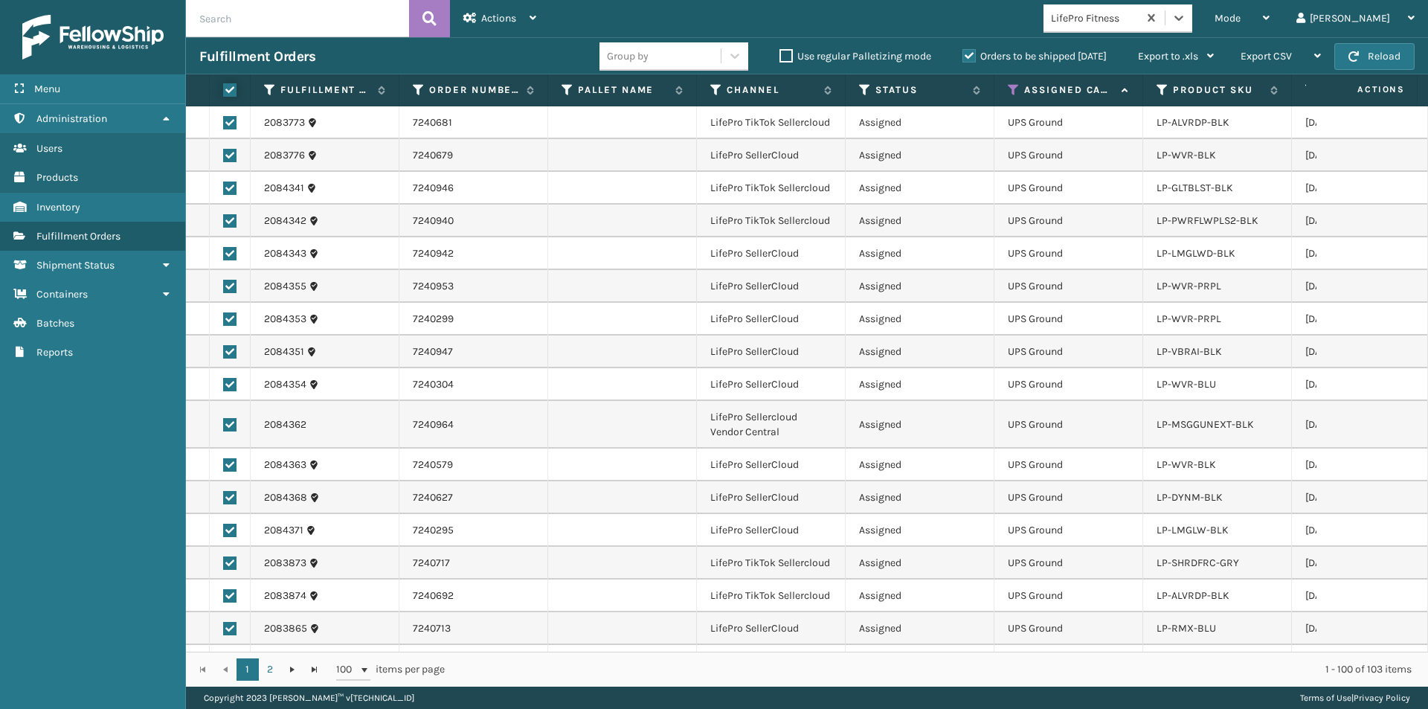
checkbox input "true"
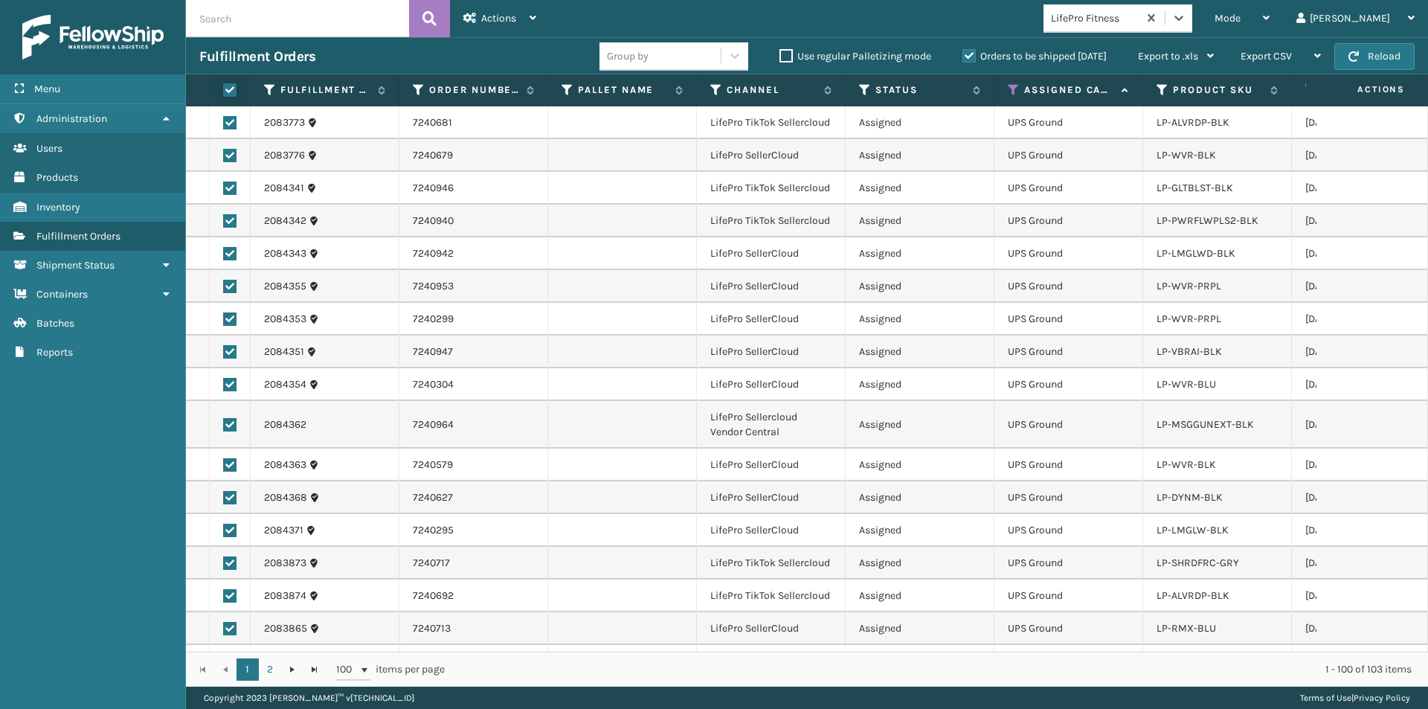
checkbox input "true"
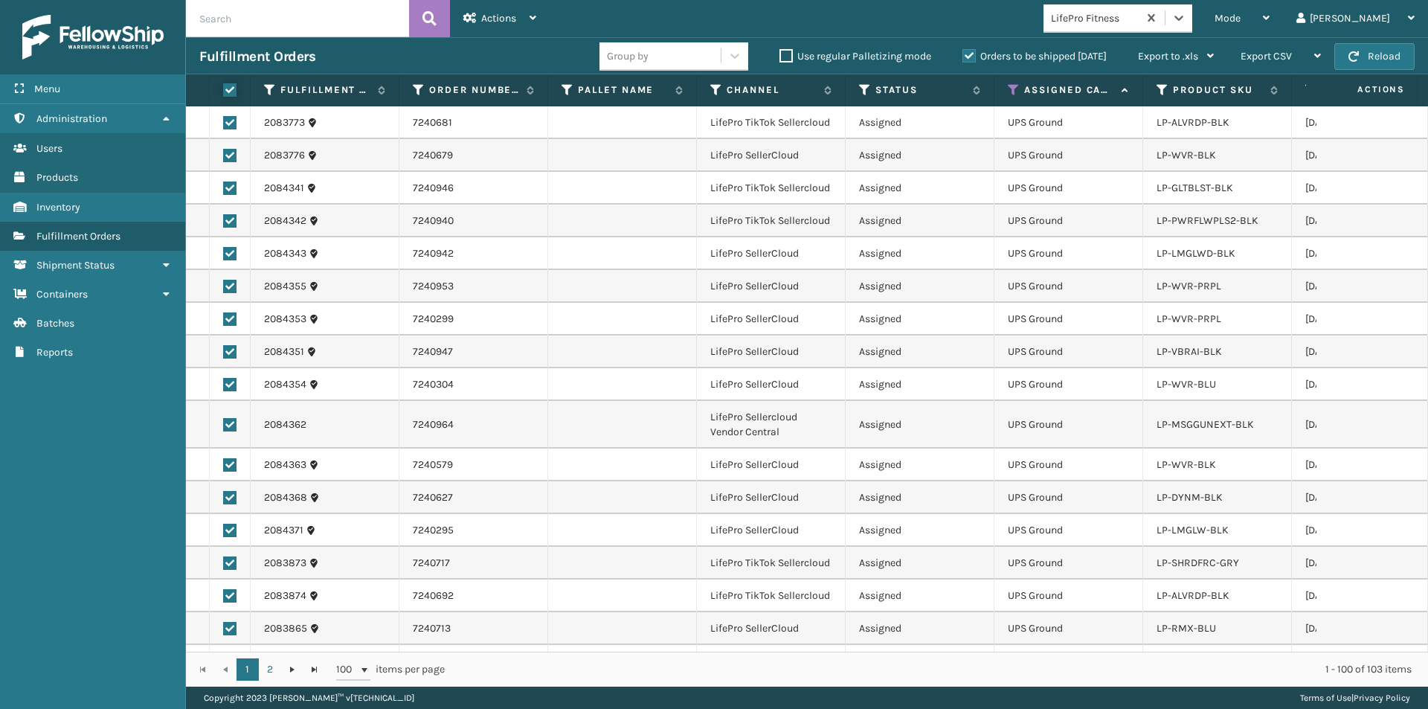
checkbox input "true"
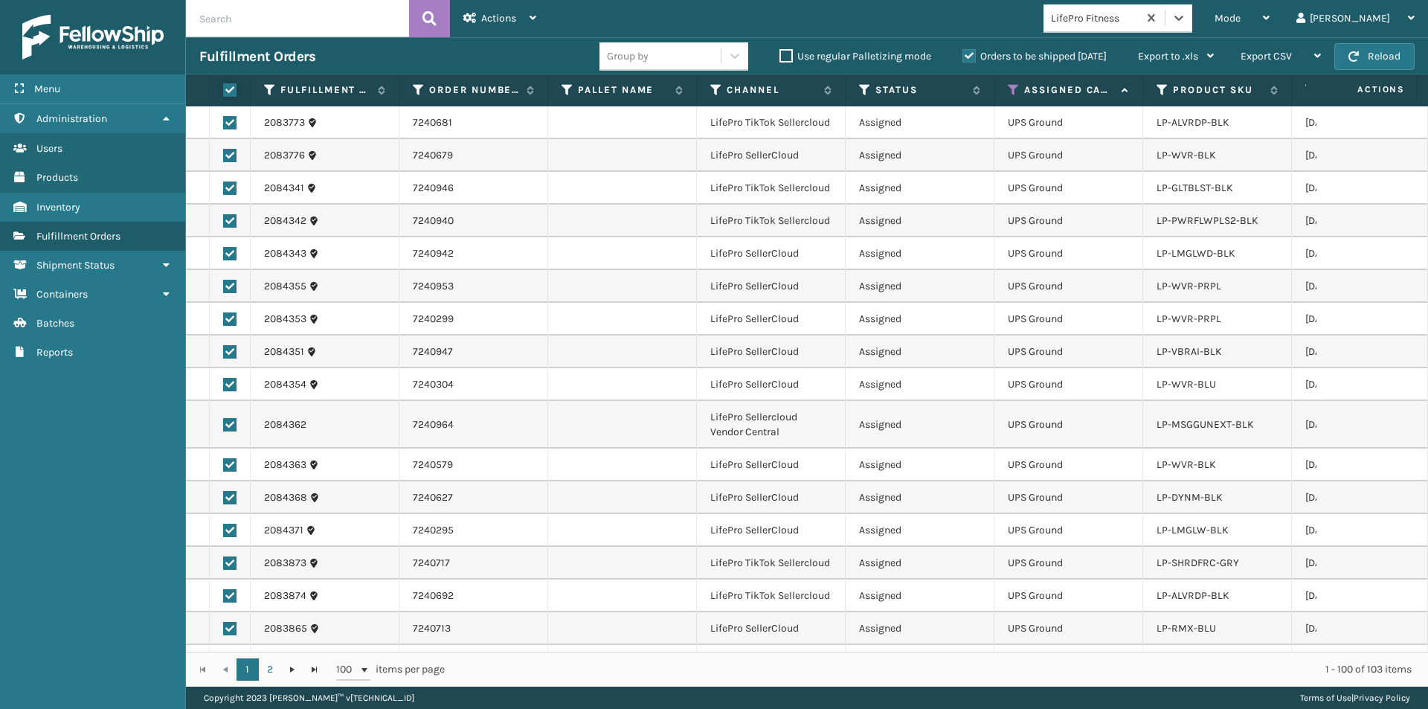
checkbox input "true"
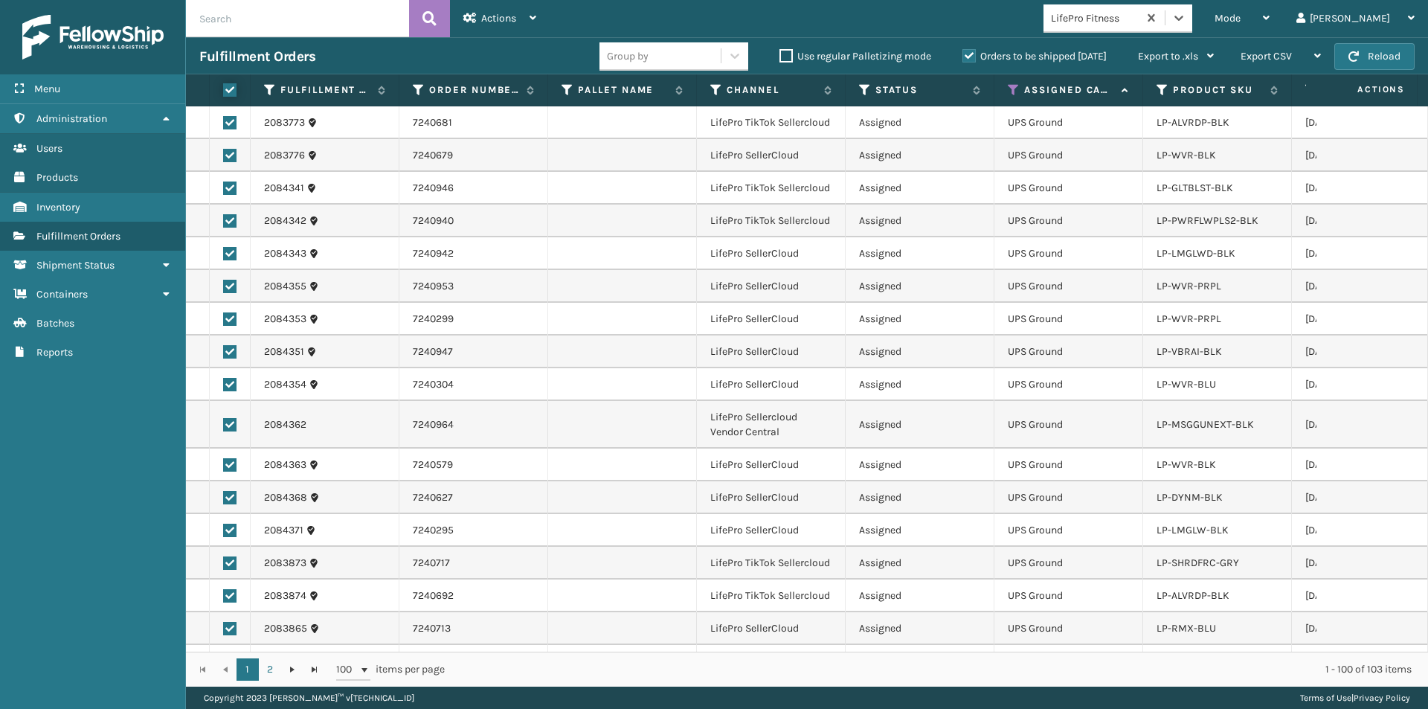
checkbox input "true"
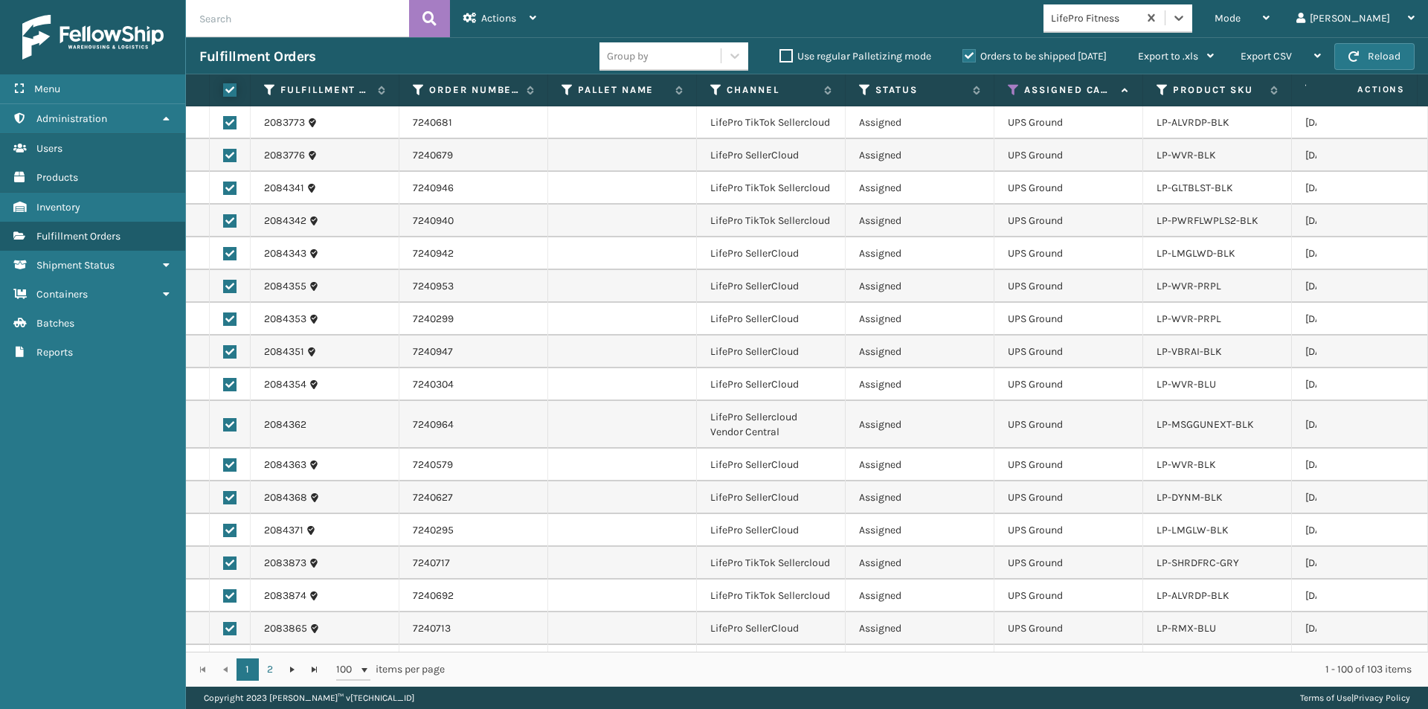
checkbox input "true"
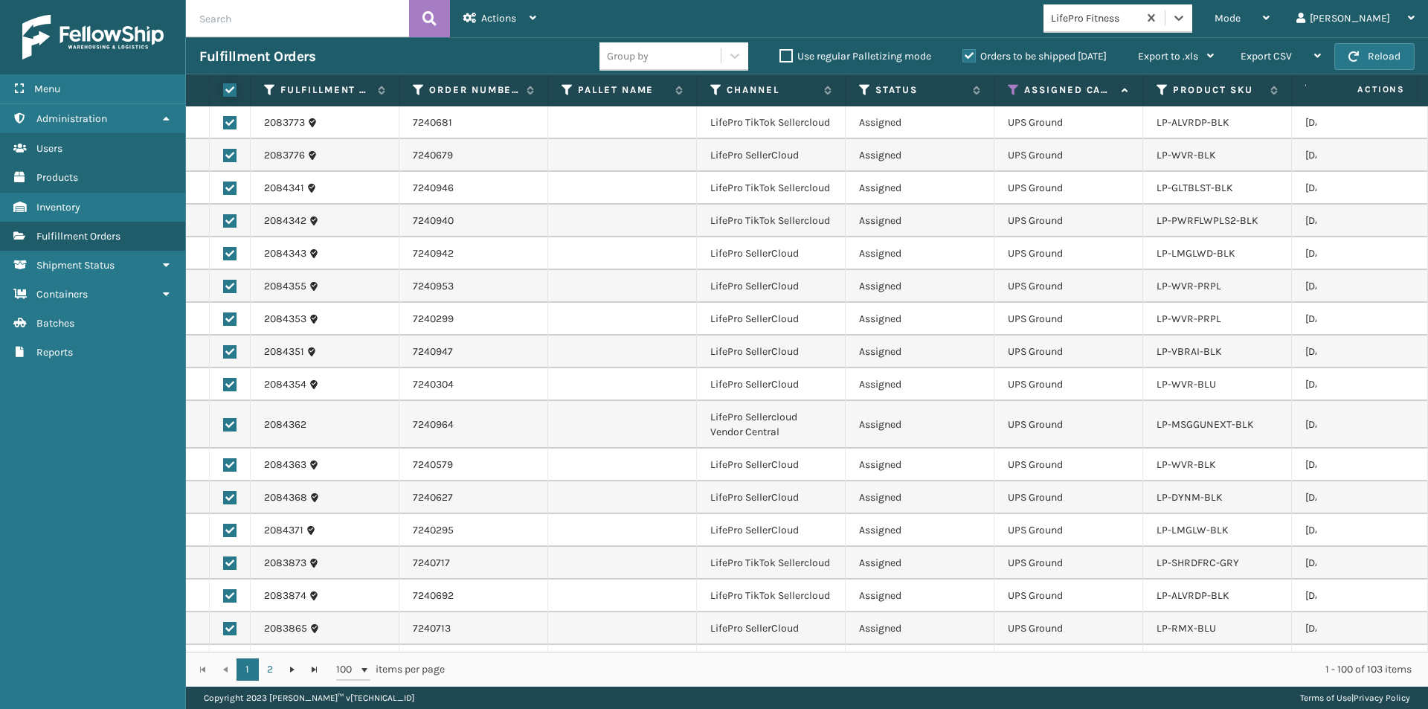
checkbox input "true"
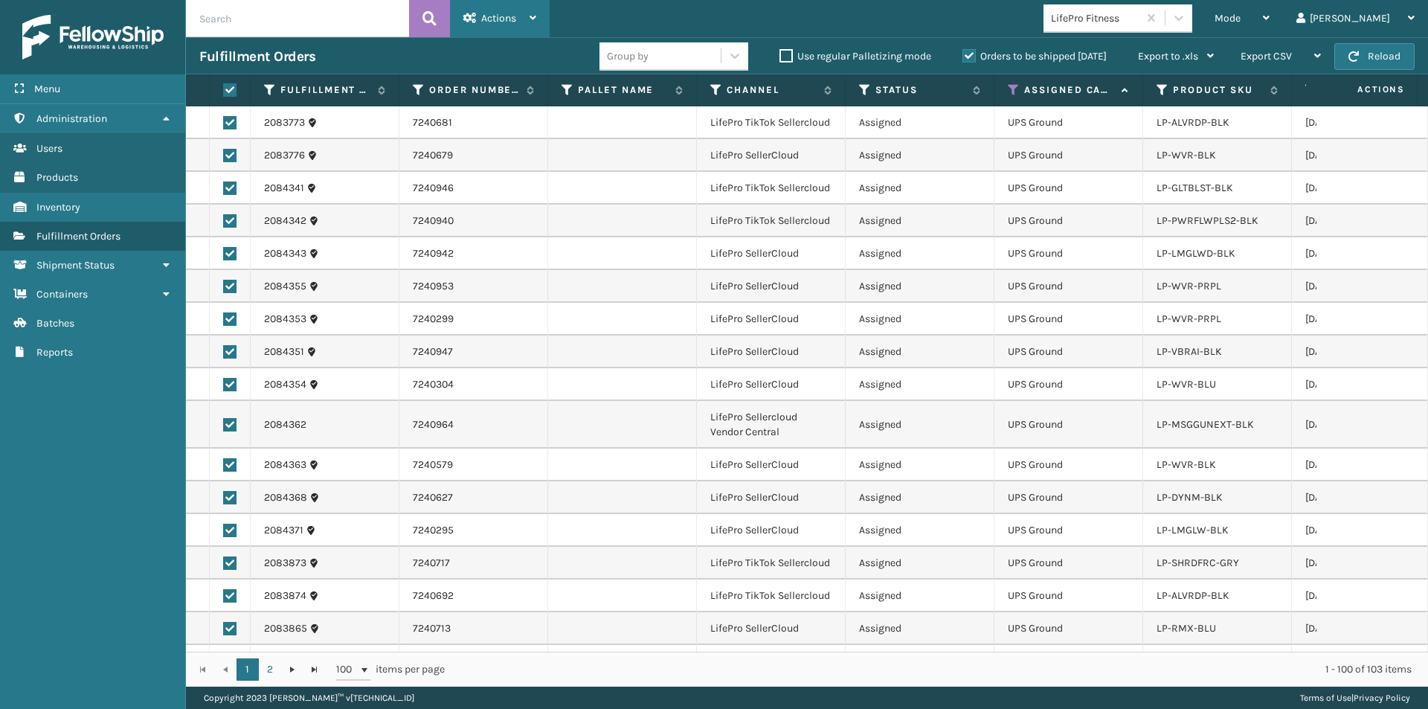
click at [534, 20] on icon at bounding box center [533, 18] width 7 height 10
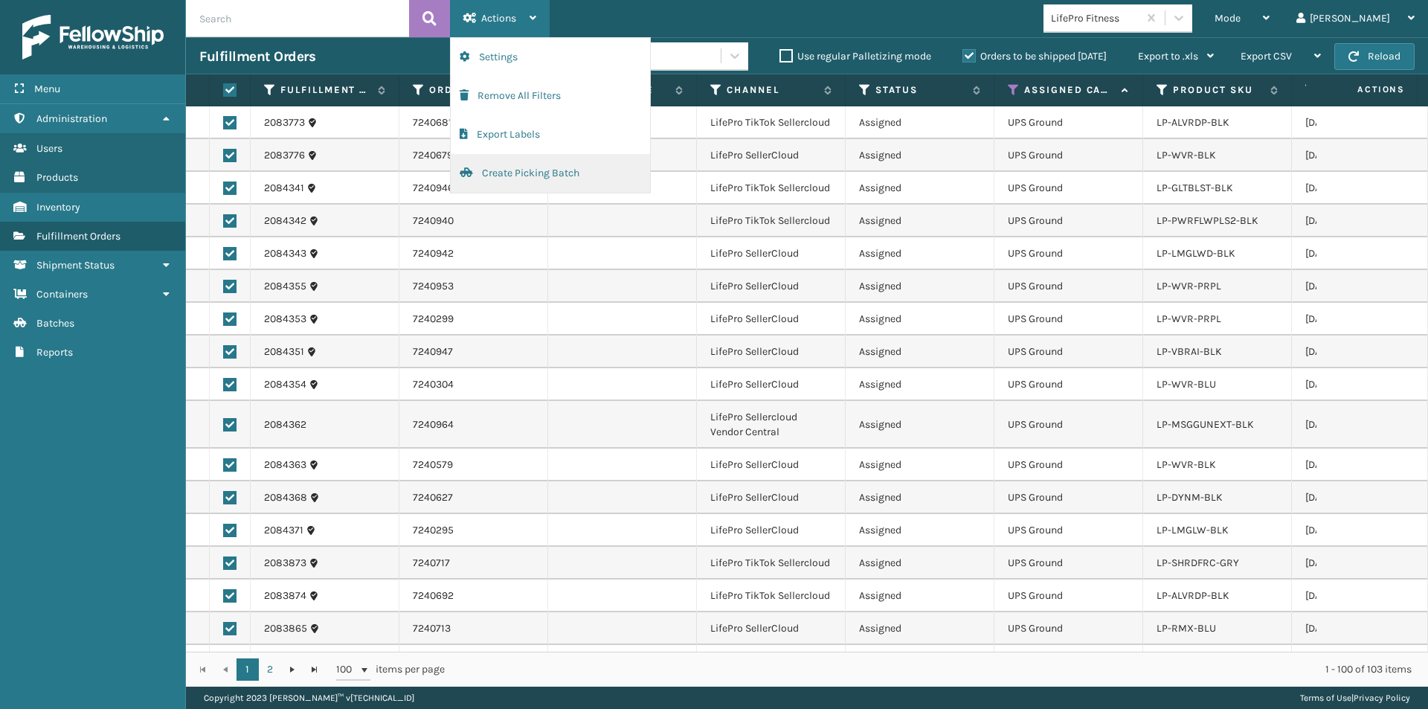
click at [530, 166] on button "Create Picking Batch" at bounding box center [550, 173] width 199 height 39
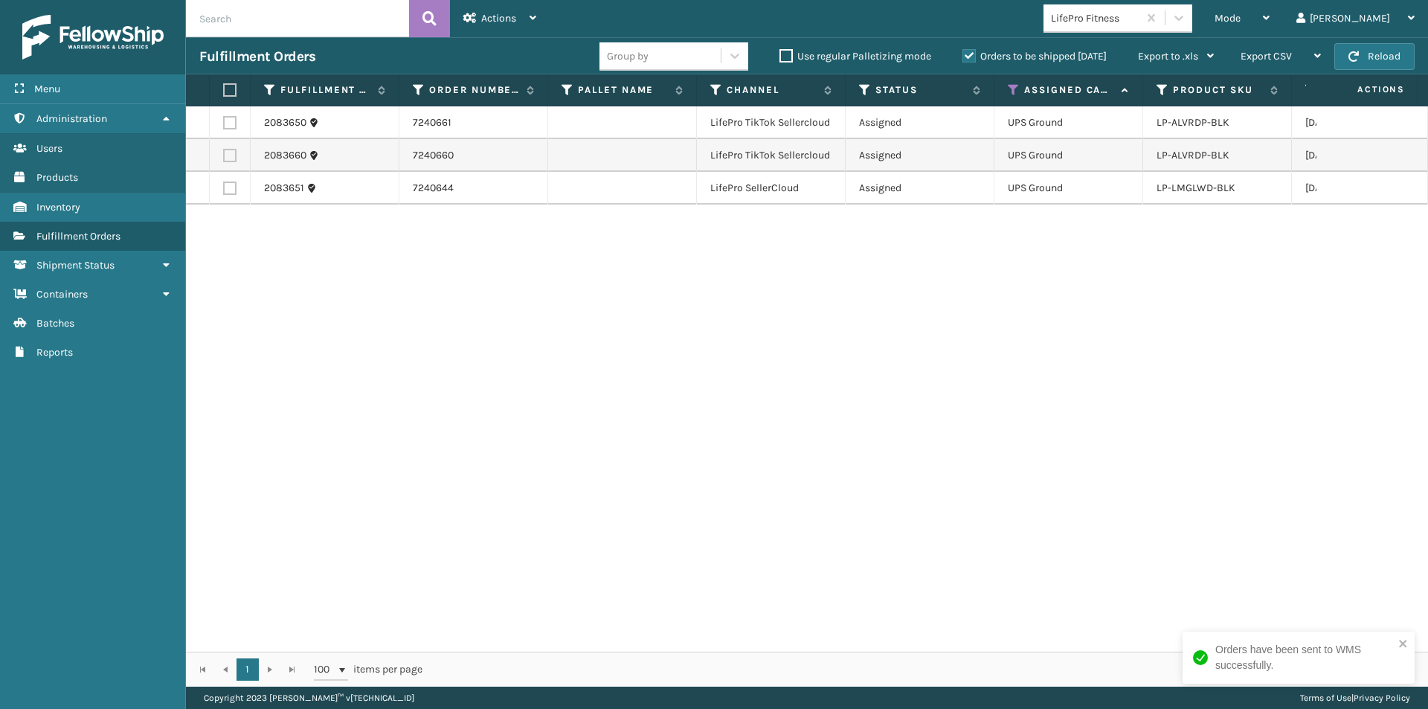
click at [228, 92] on label at bounding box center [227, 89] width 9 height 13
click at [224, 92] on input "checkbox" at bounding box center [223, 91] width 1 height 10
click at [529, 25] on div "Actions" at bounding box center [499, 18] width 73 height 37
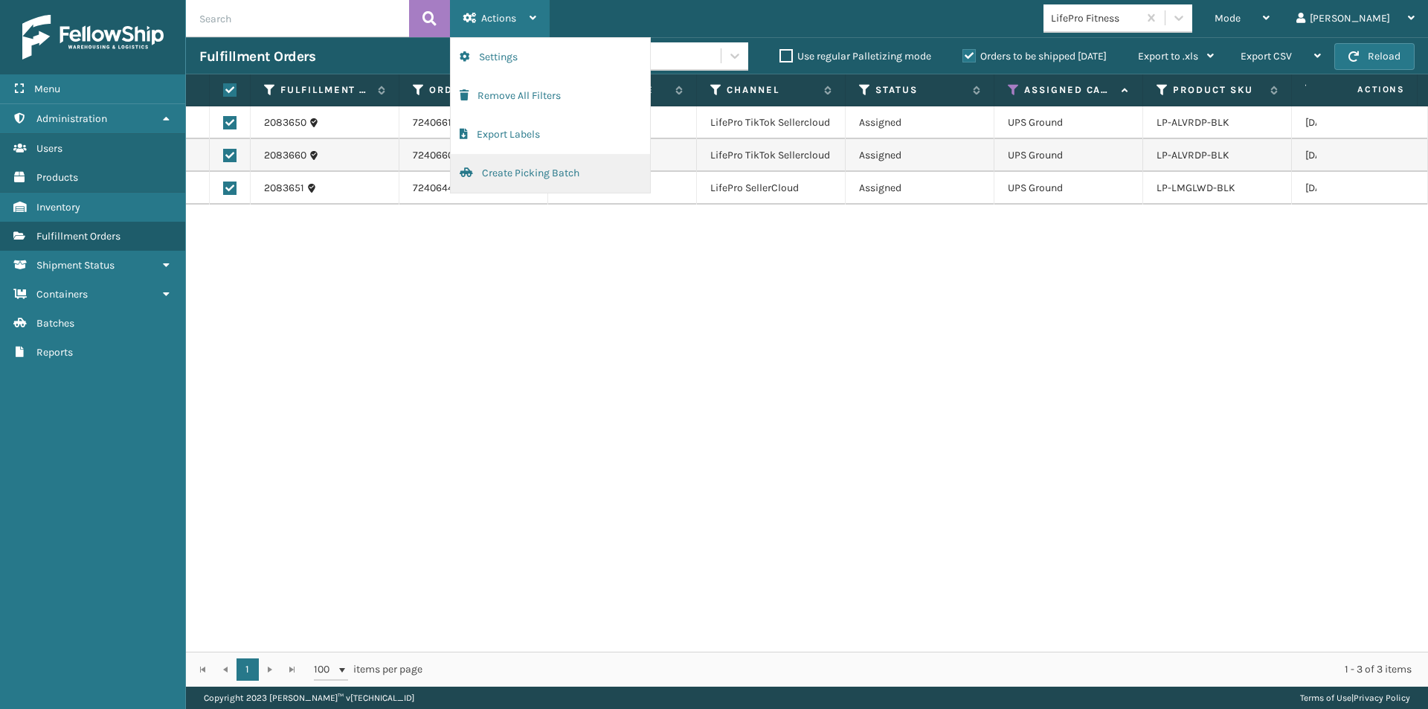
click at [507, 173] on button "Create Picking Batch" at bounding box center [550, 173] width 199 height 39
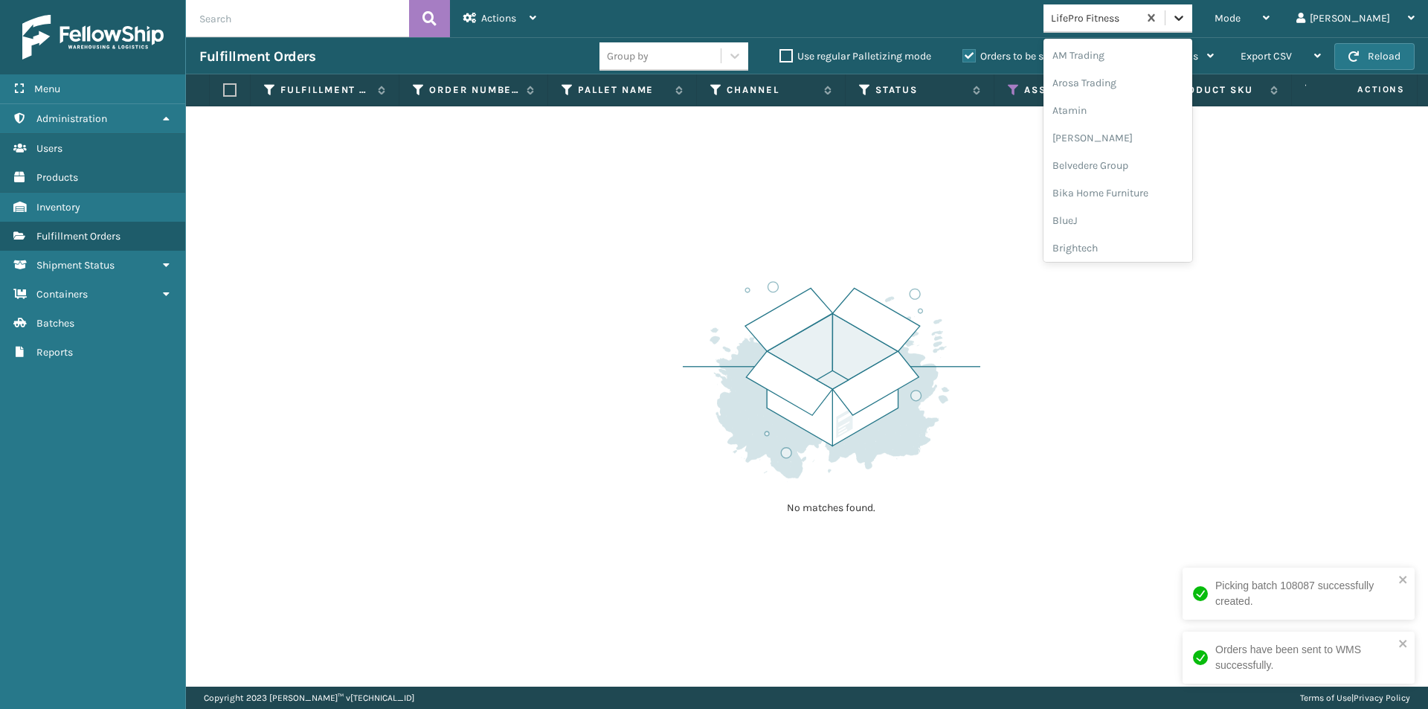
click at [1186, 11] on icon at bounding box center [1178, 17] width 15 height 15
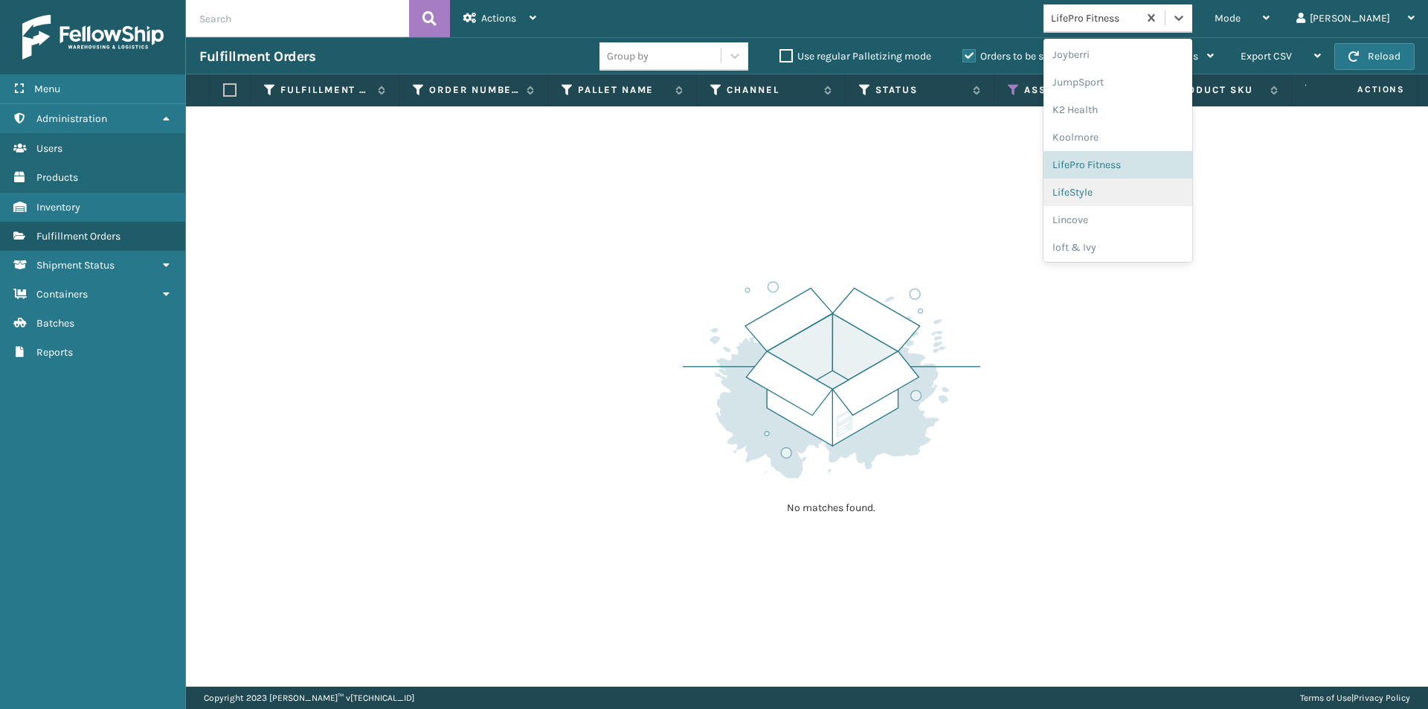
click at [1136, 185] on div "LifeStyle" at bounding box center [1117, 193] width 149 height 28
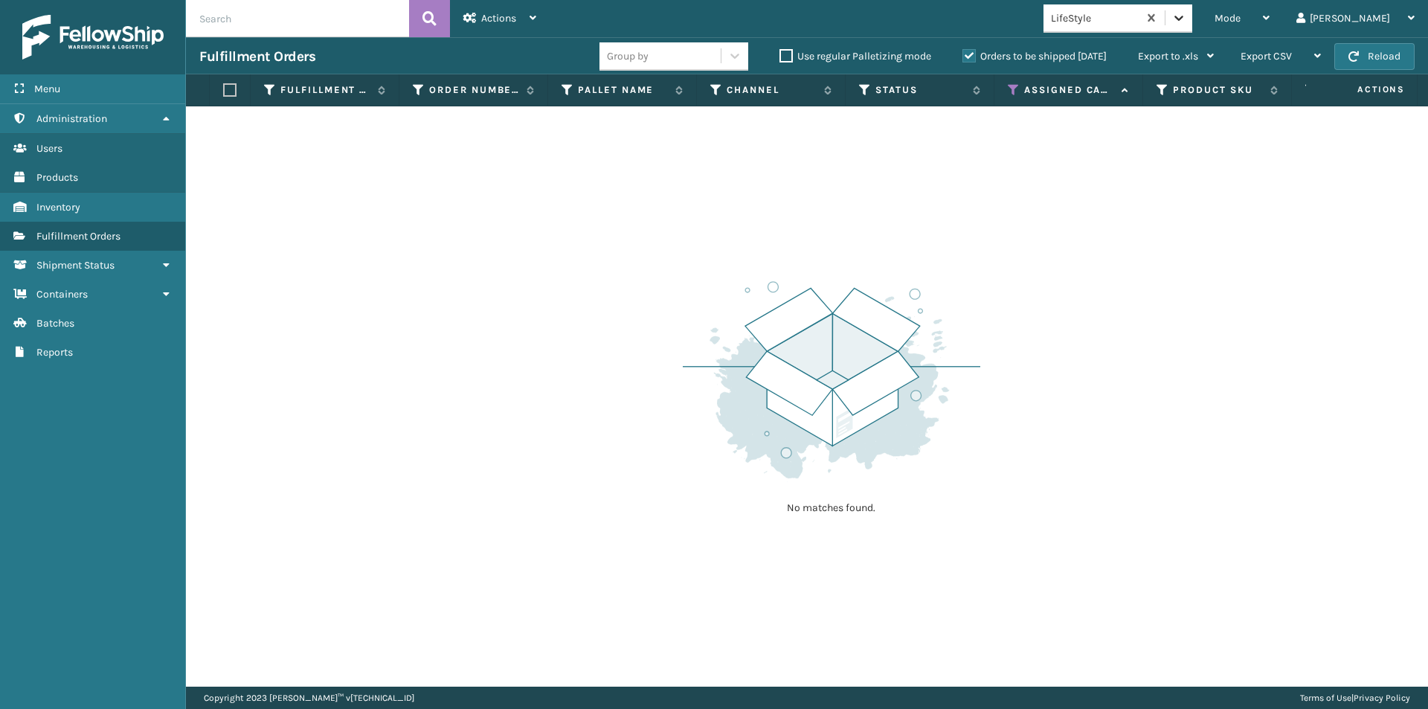
click at [1186, 15] on icon at bounding box center [1178, 17] width 15 height 15
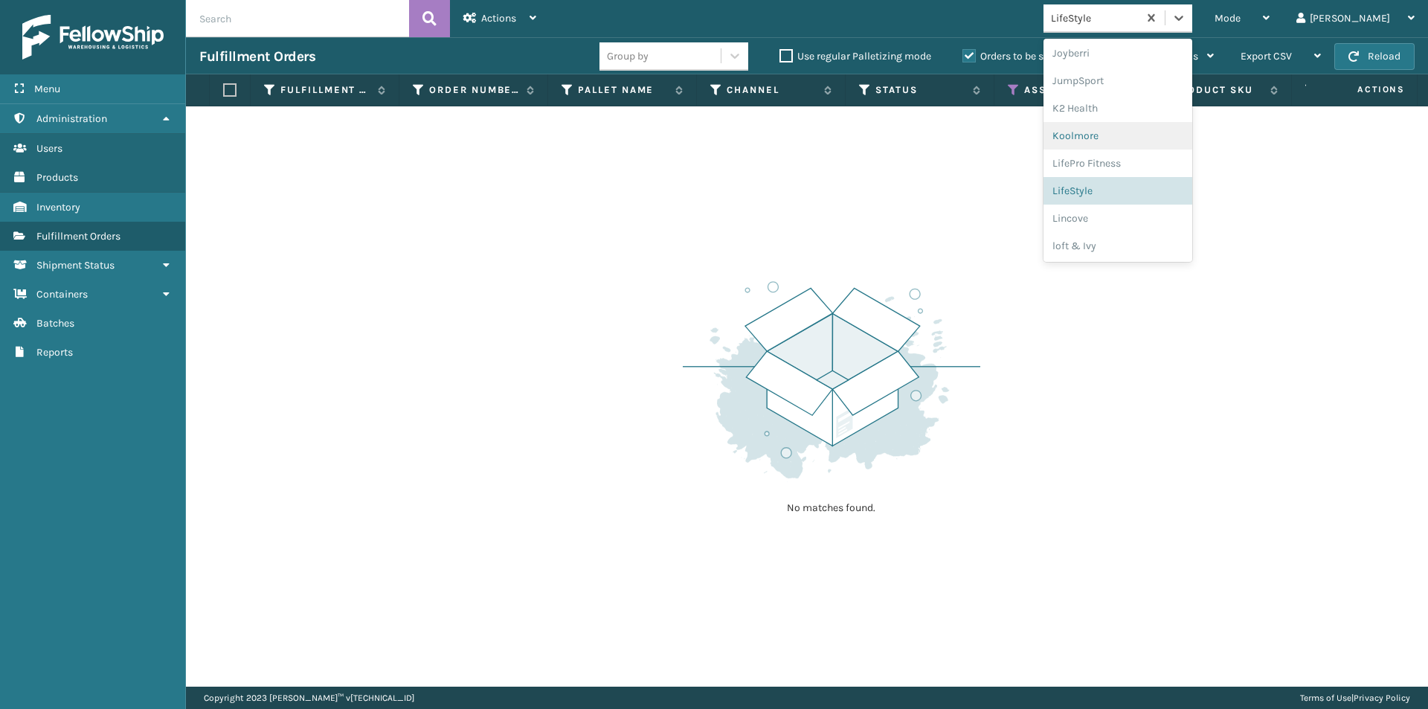
scroll to position [469, 0]
click at [1156, 192] on div "Lincove" at bounding box center [1117, 193] width 149 height 28
click at [1186, 22] on icon at bounding box center [1178, 17] width 15 height 15
click at [1148, 152] on div "loft & Ivy" at bounding box center [1117, 143] width 149 height 28
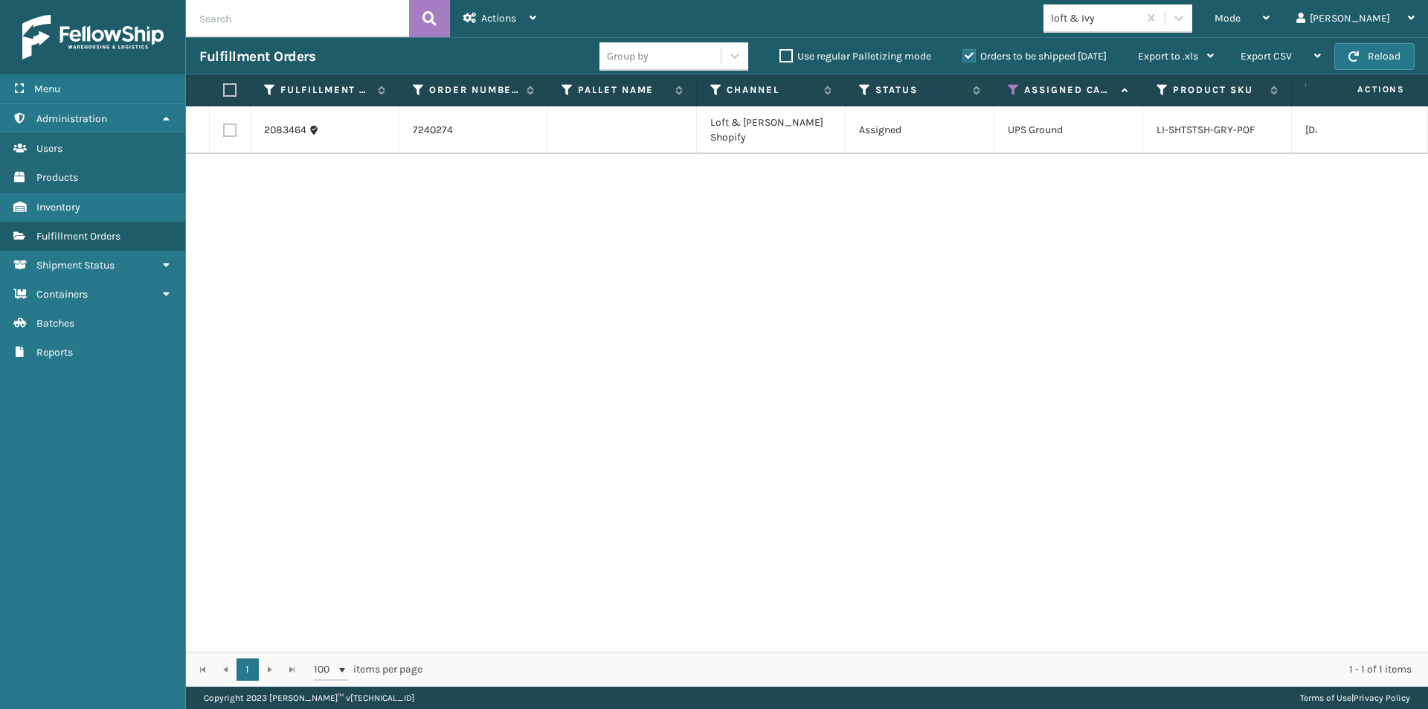
click at [227, 91] on label at bounding box center [227, 89] width 9 height 13
click at [224, 91] on input "checkbox" at bounding box center [223, 91] width 1 height 10
click at [506, 19] on span "Actions" at bounding box center [498, 18] width 35 height 13
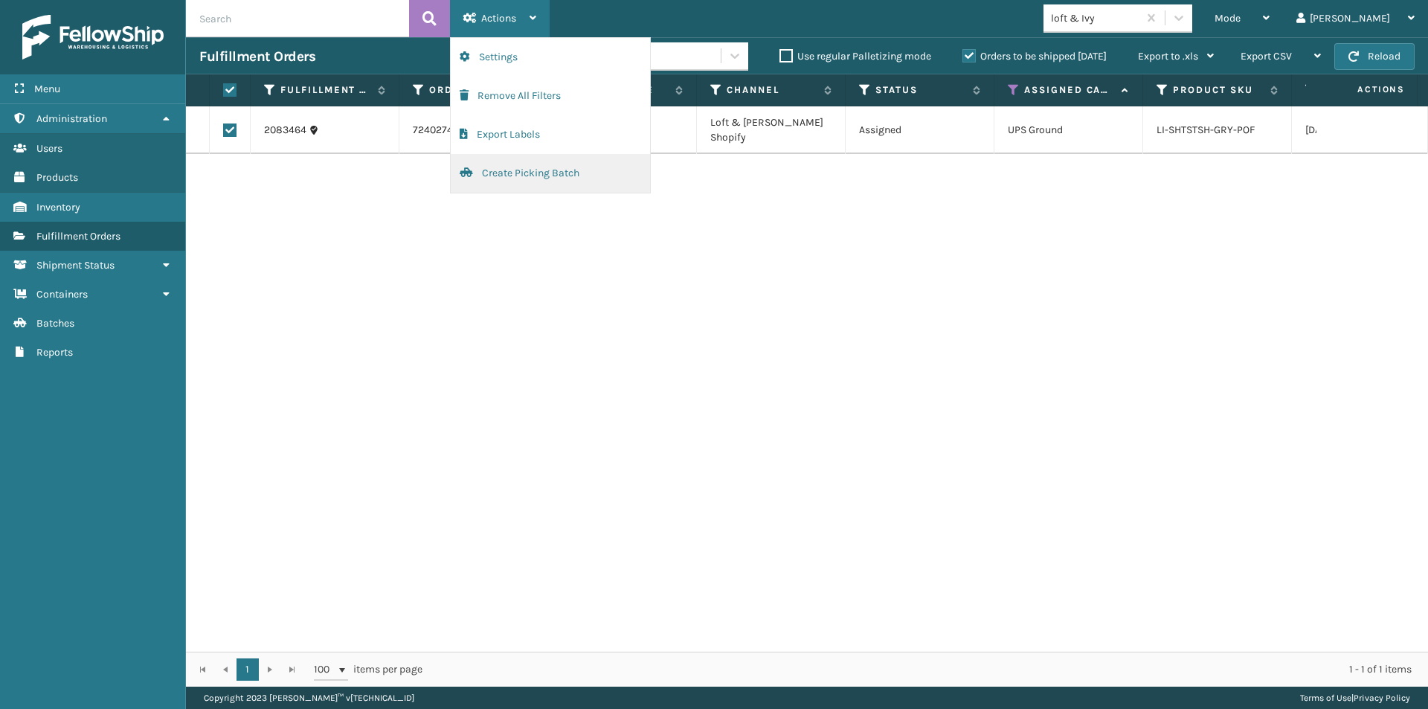
click at [521, 179] on button "Create Picking Batch" at bounding box center [550, 173] width 199 height 39
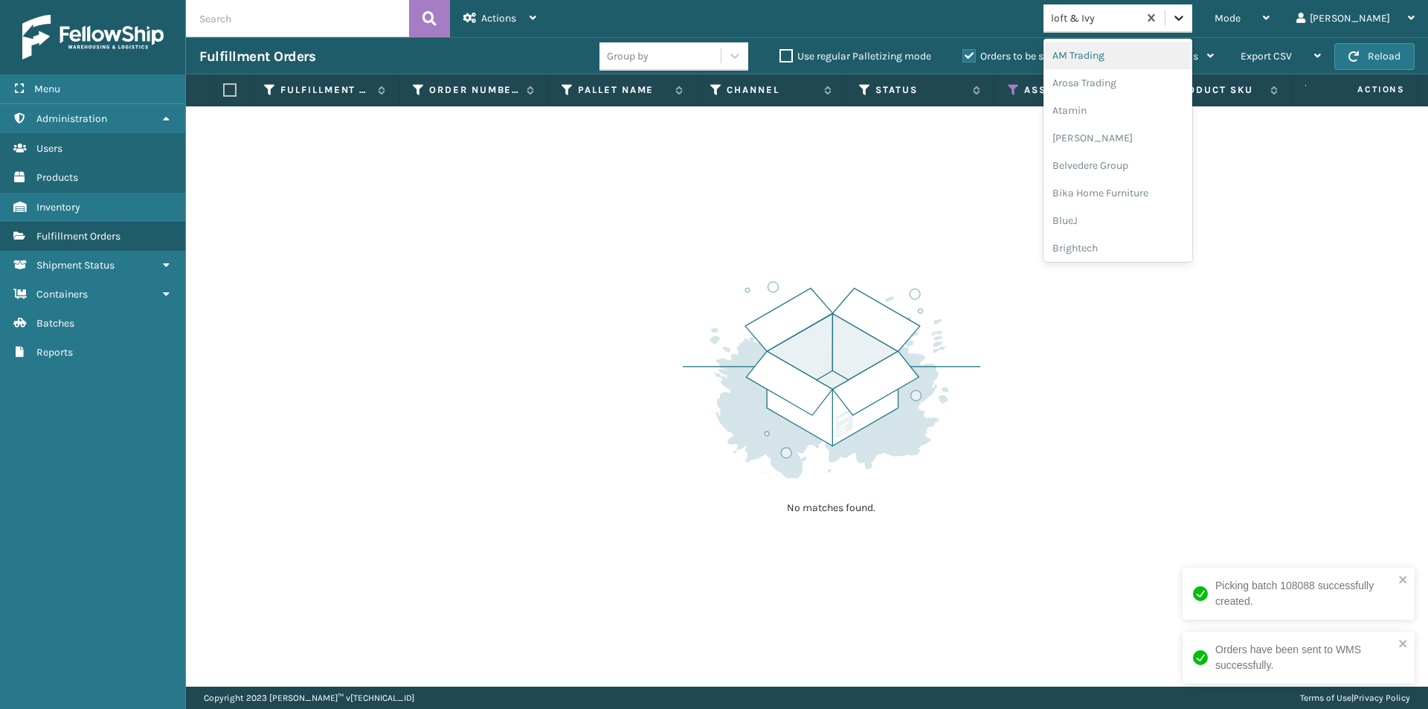
click at [1186, 18] on icon at bounding box center [1178, 17] width 15 height 15
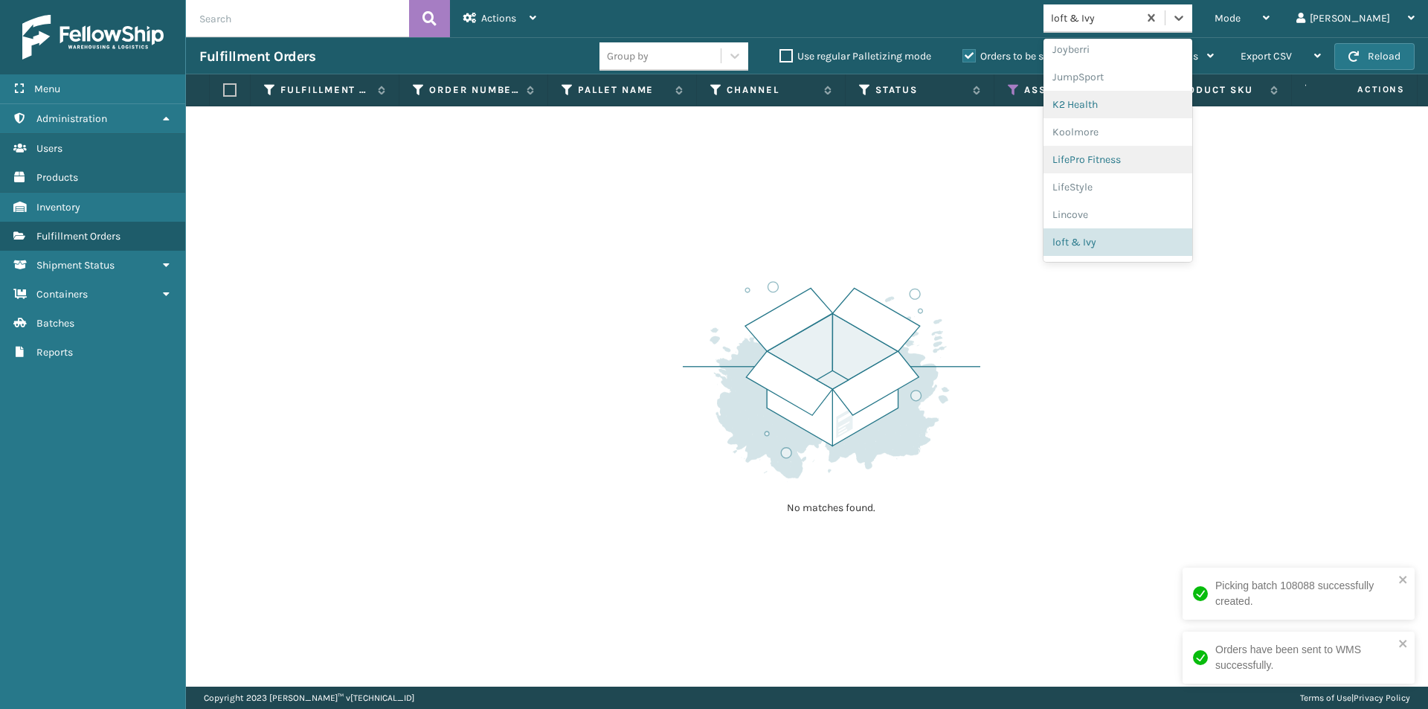
scroll to position [471, 0]
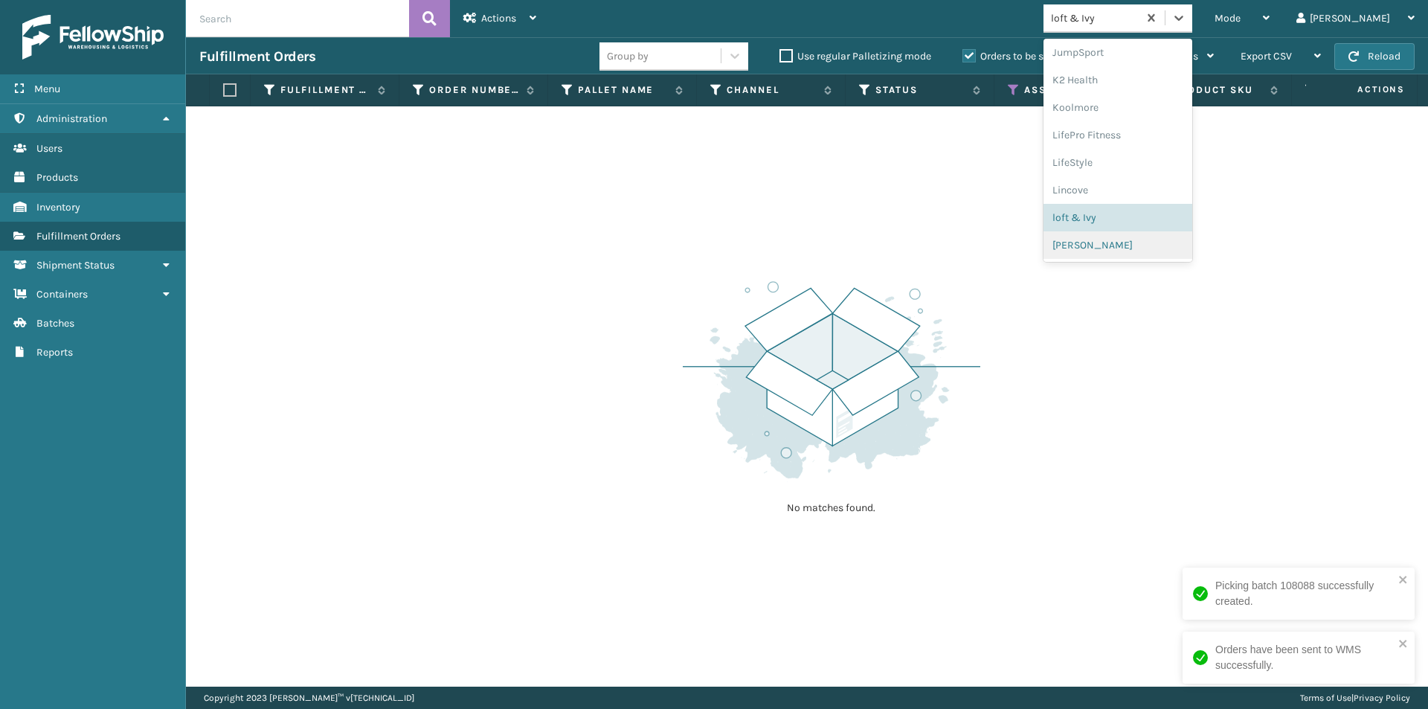
click at [1142, 250] on div "[PERSON_NAME]" at bounding box center [1117, 245] width 149 height 28
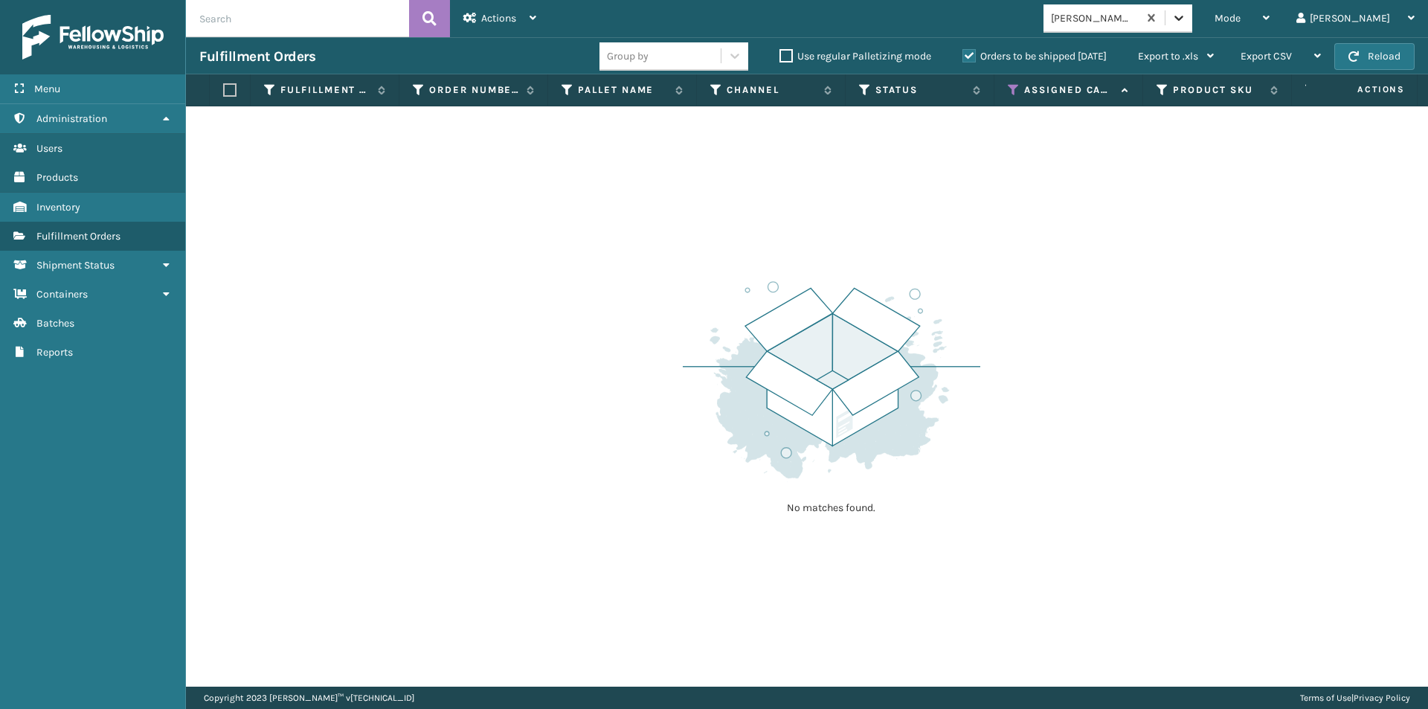
click at [1186, 19] on icon at bounding box center [1178, 17] width 15 height 15
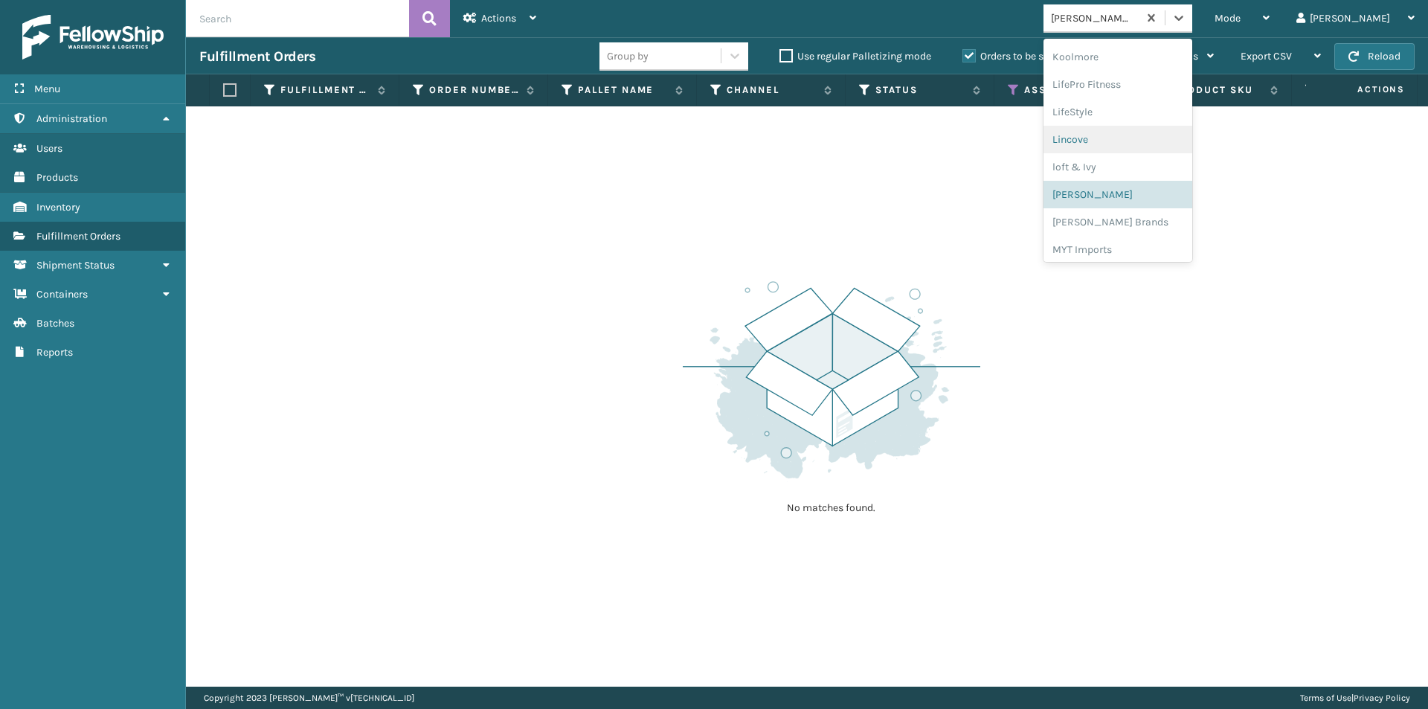
scroll to position [545, 0]
click at [1140, 205] on div "[PERSON_NAME] Brands" at bounding box center [1117, 198] width 149 height 28
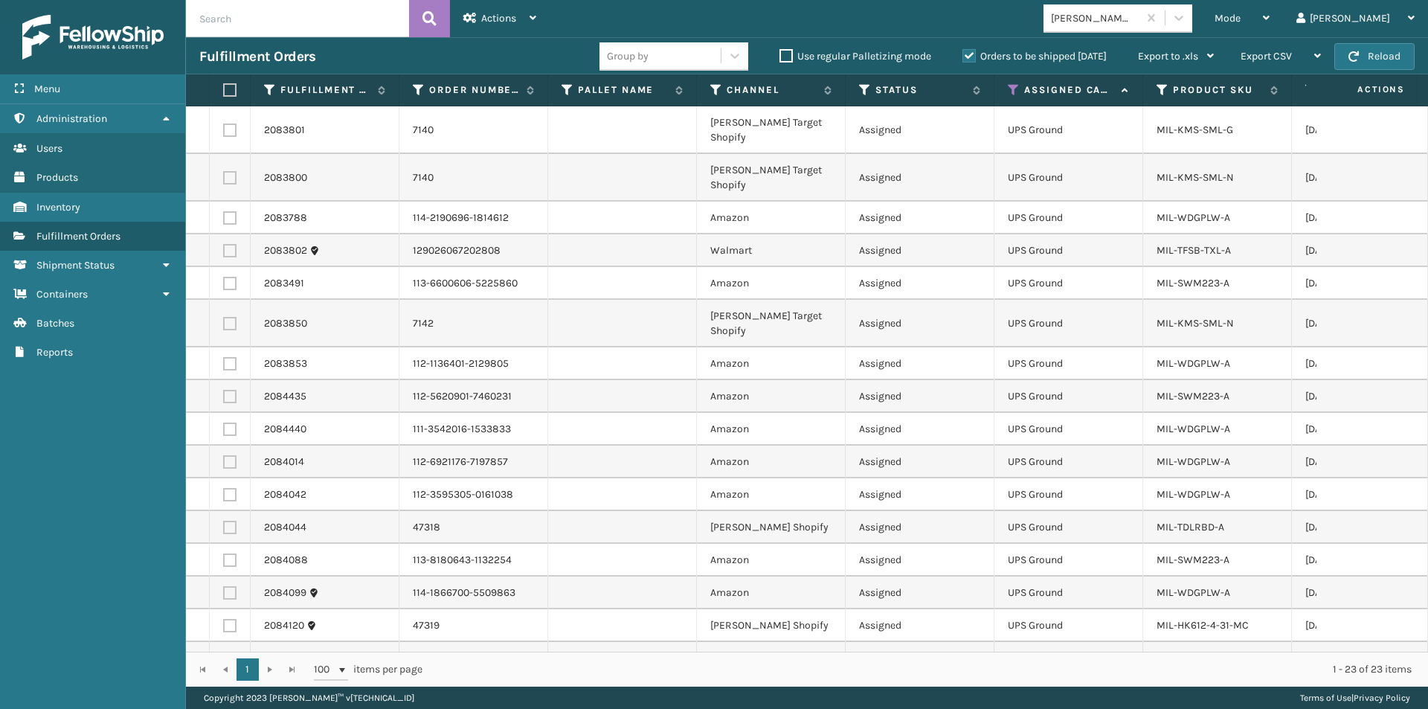
click at [229, 89] on label at bounding box center [227, 89] width 9 height 13
click at [224, 89] on input "checkbox" at bounding box center [223, 91] width 1 height 10
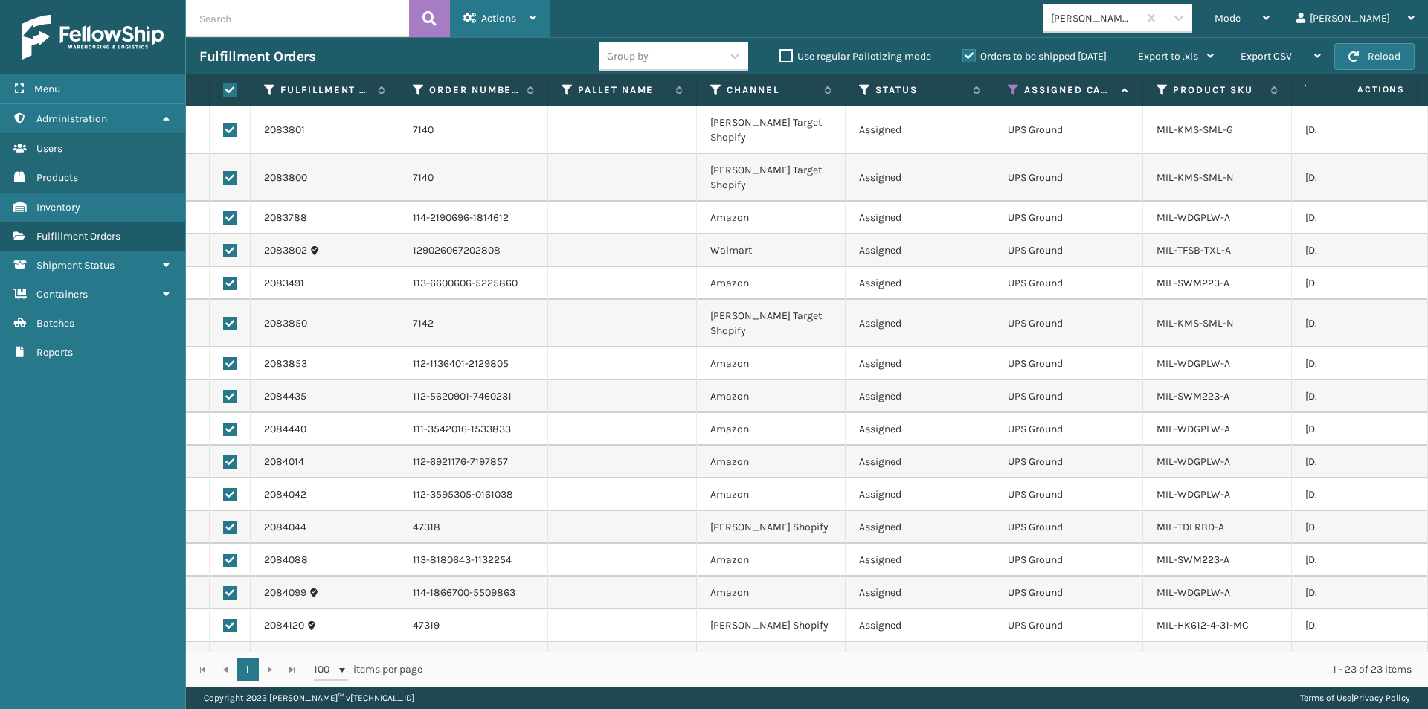
click at [528, 17] on div "Actions" at bounding box center [499, 18] width 73 height 37
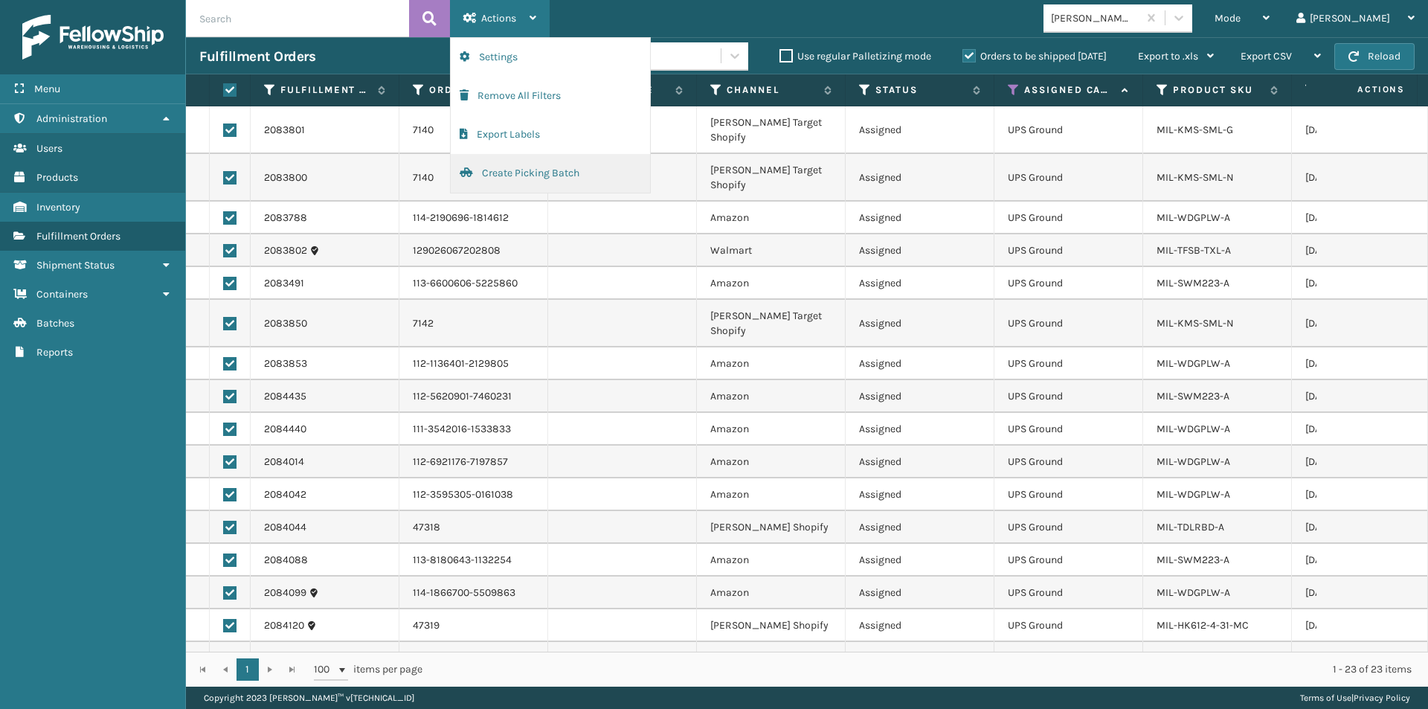
click at [512, 167] on button "Create Picking Batch" at bounding box center [550, 173] width 199 height 39
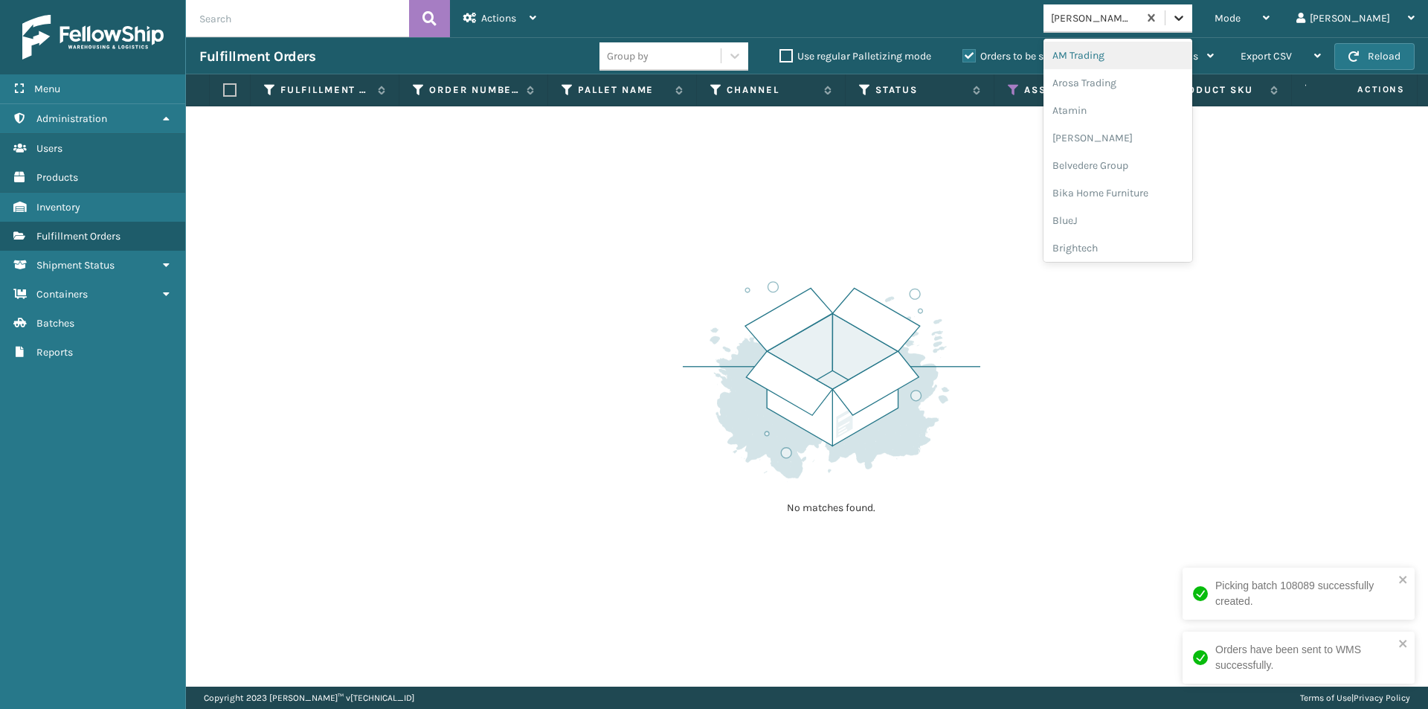
click at [1186, 18] on icon at bounding box center [1178, 17] width 15 height 15
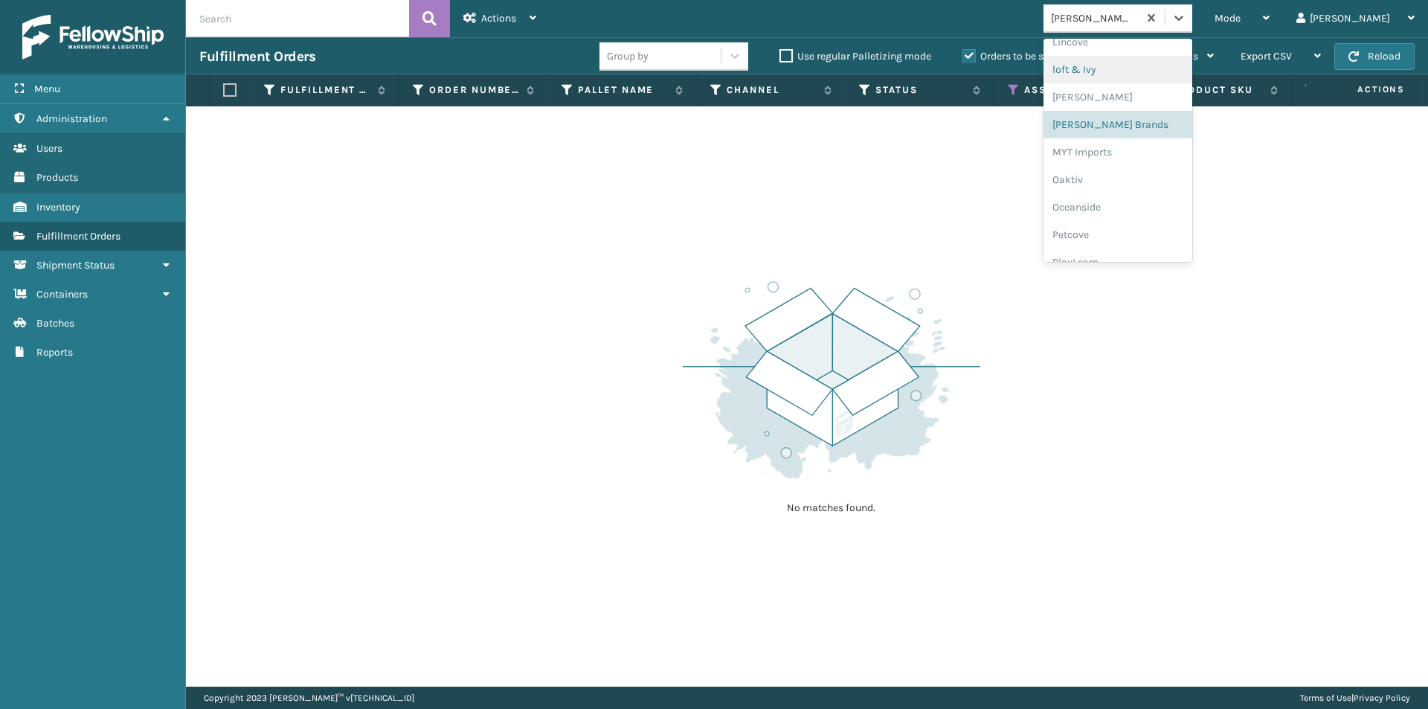
scroll to position [620, 0]
click at [1158, 155] on div "MYT Imports" at bounding box center [1117, 152] width 149 height 28
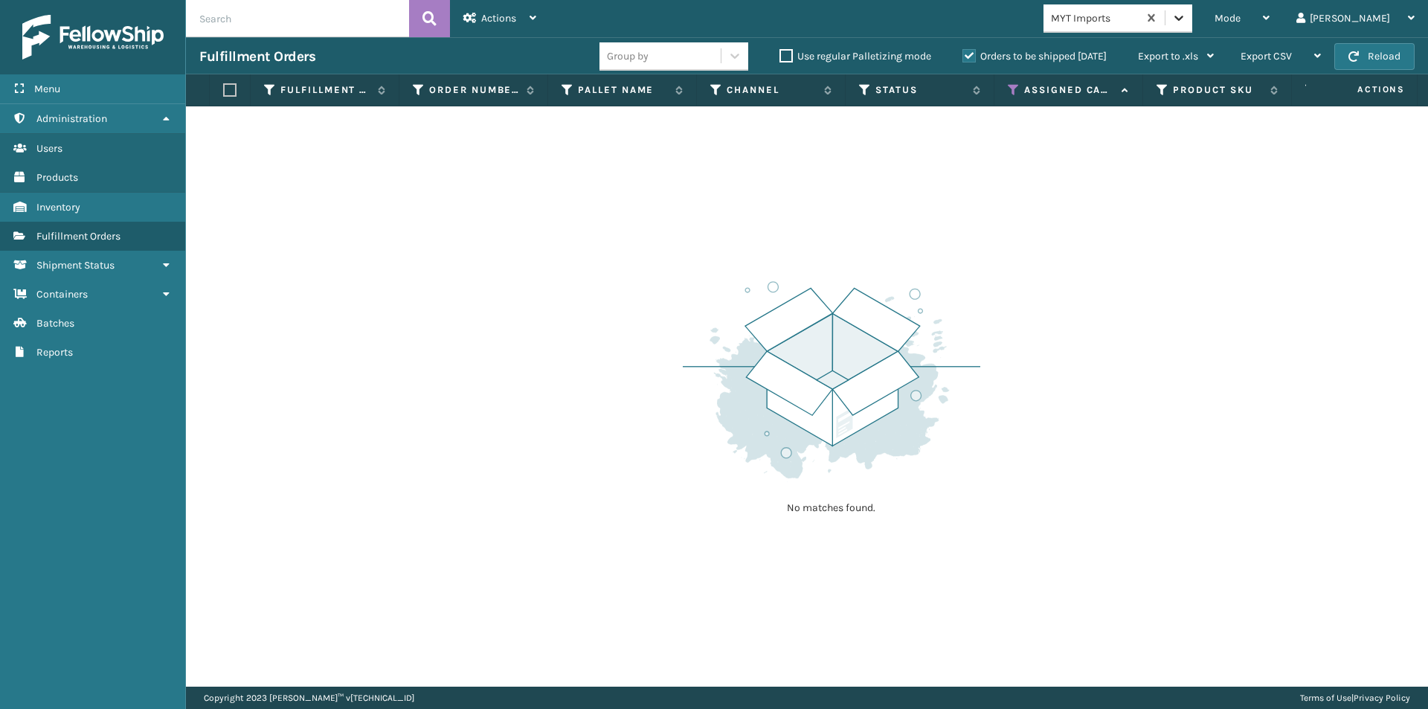
click at [1186, 21] on icon at bounding box center [1178, 17] width 15 height 15
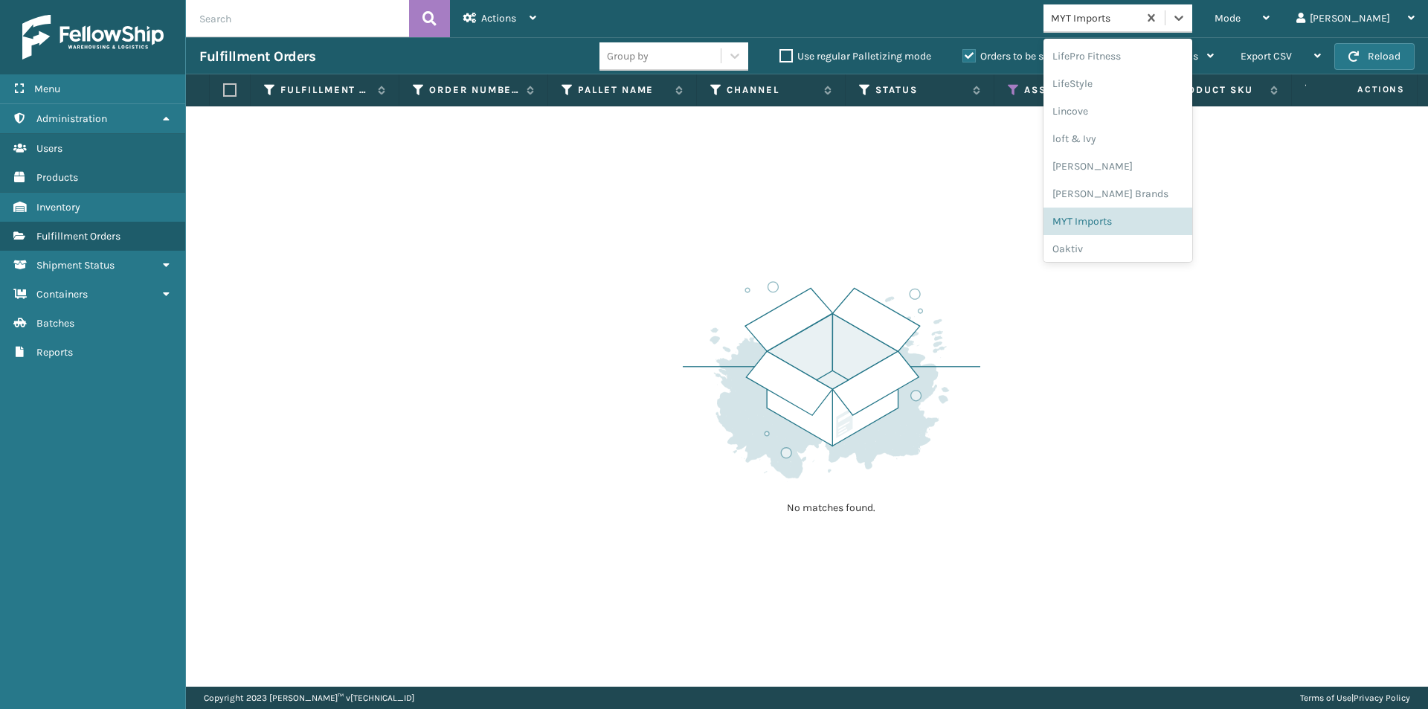
scroll to position [596, 0]
click at [1121, 206] on div "Oaktiv" at bounding box center [1117, 203] width 149 height 28
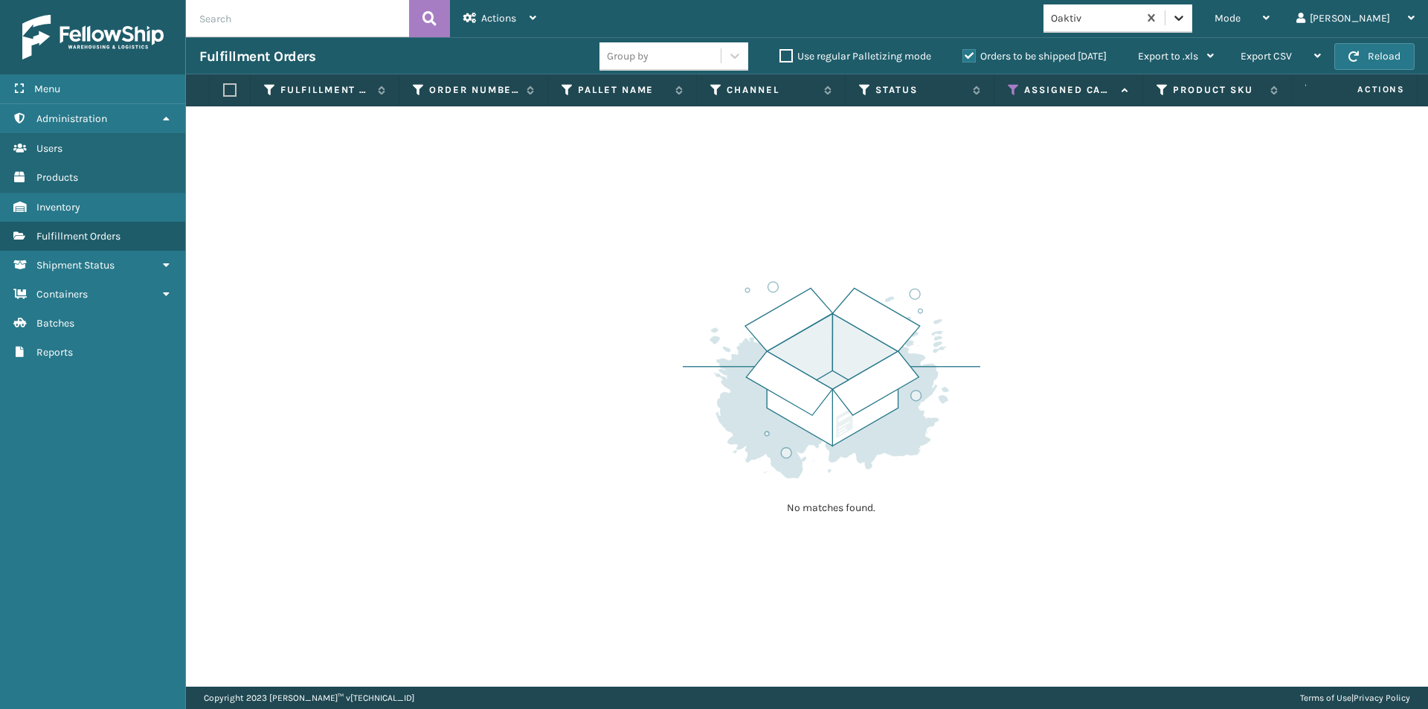
click at [1186, 23] on icon at bounding box center [1178, 17] width 15 height 15
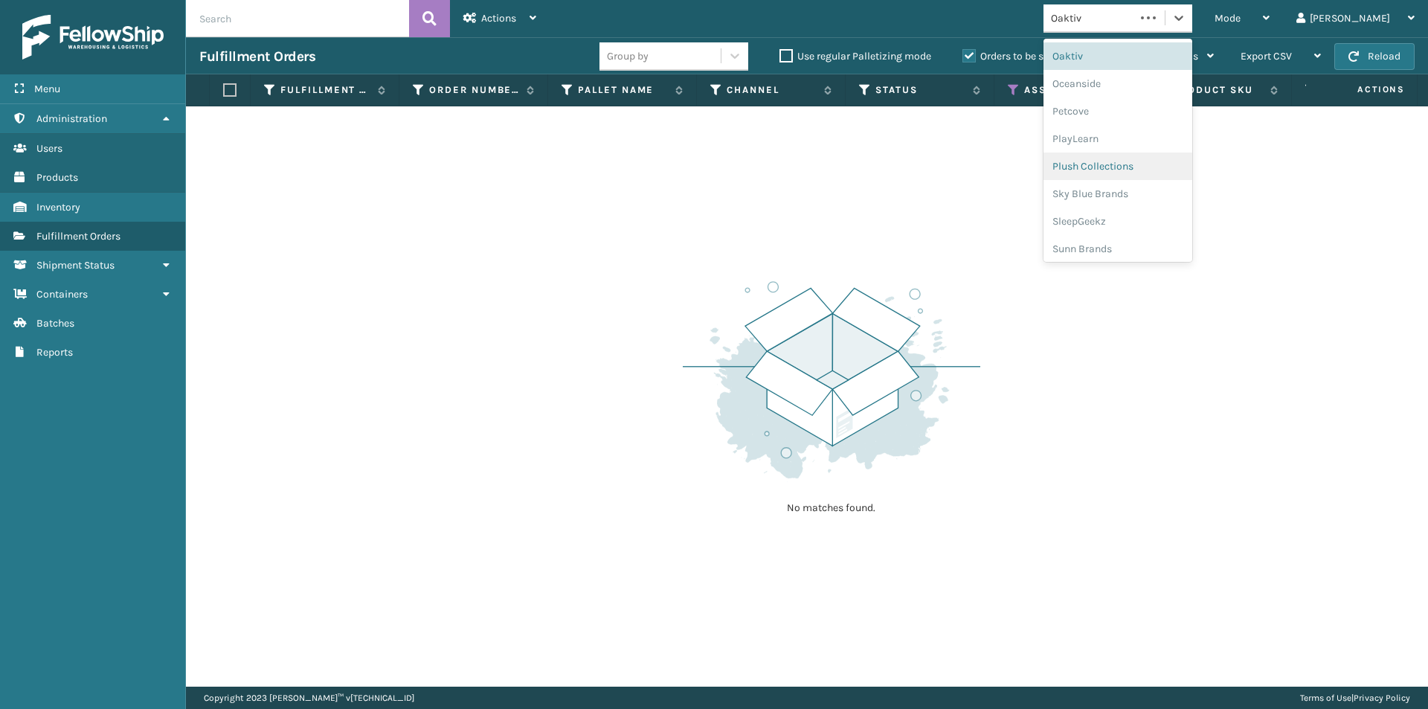
scroll to position [746, 0]
click at [1142, 83] on div "Oceanside" at bounding box center [1117, 80] width 149 height 28
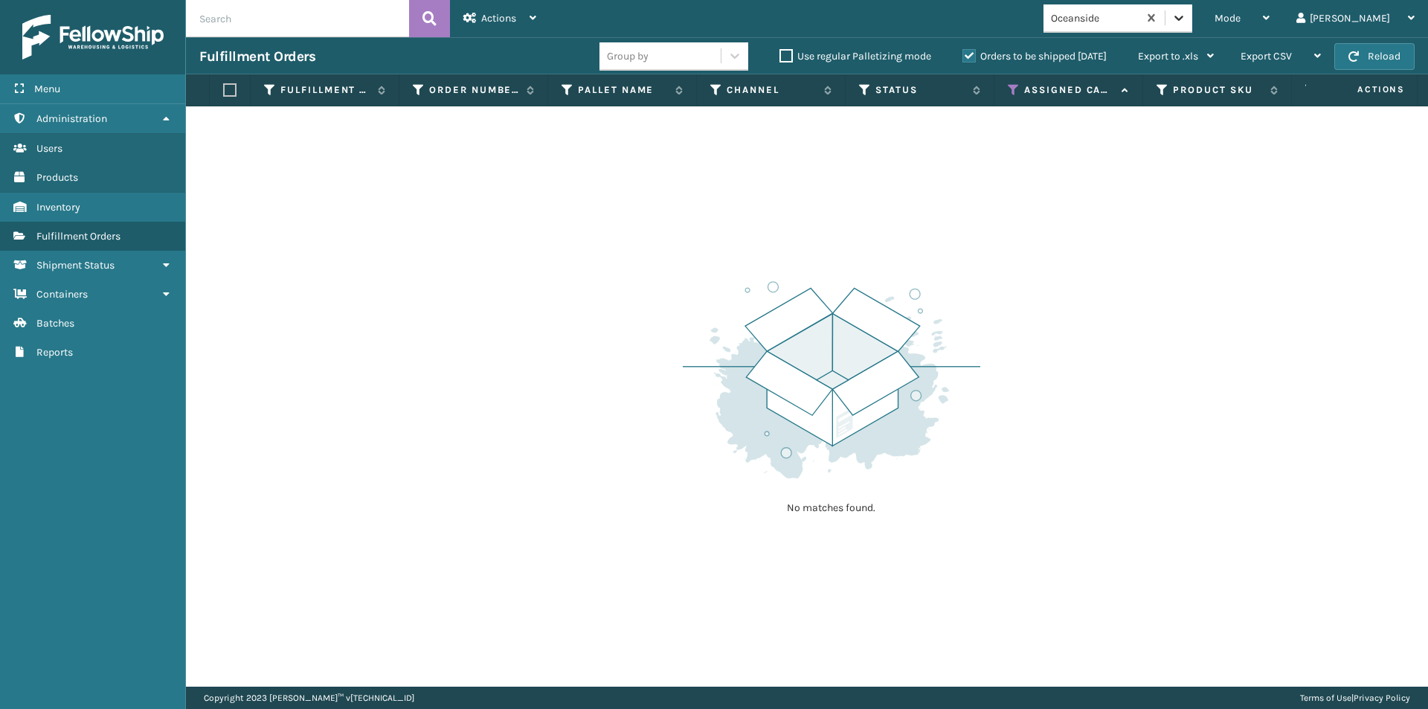
click at [1186, 14] on icon at bounding box center [1178, 17] width 15 height 15
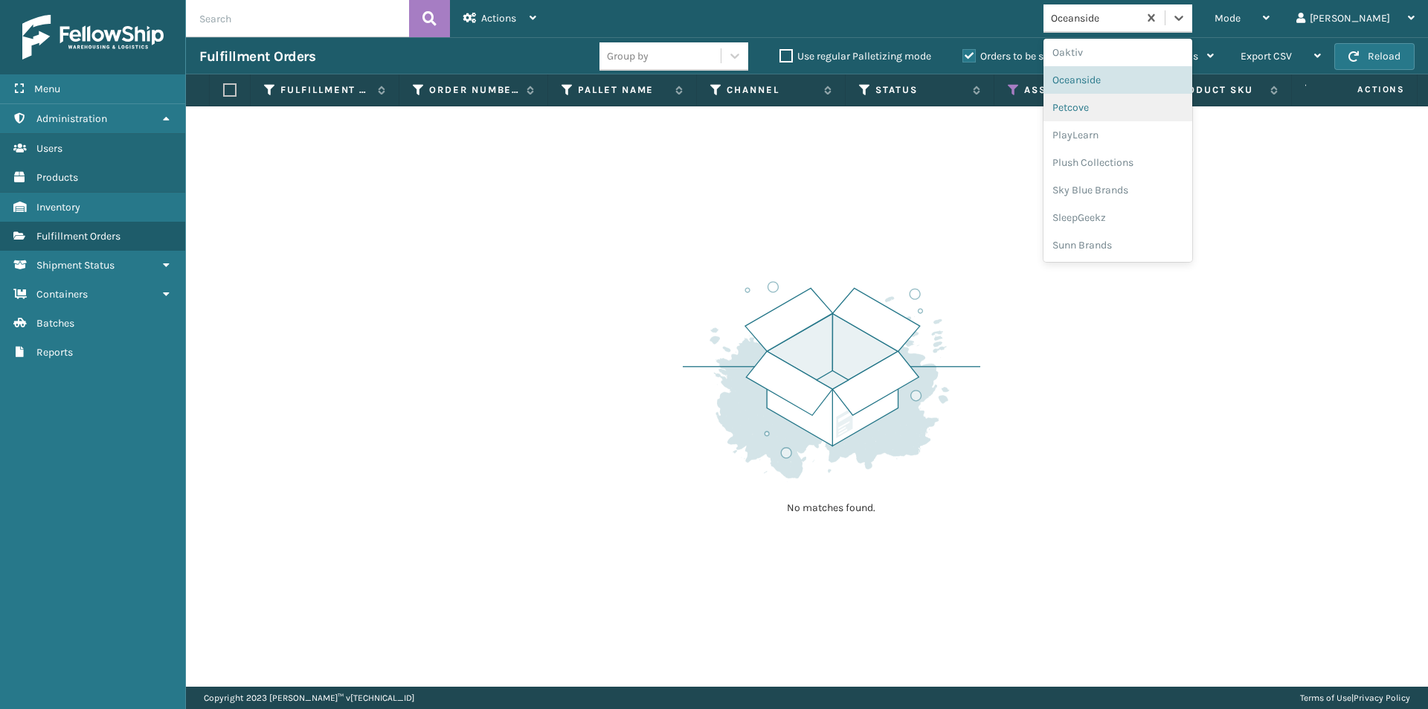
click at [1126, 113] on div "Petcove" at bounding box center [1117, 108] width 149 height 28
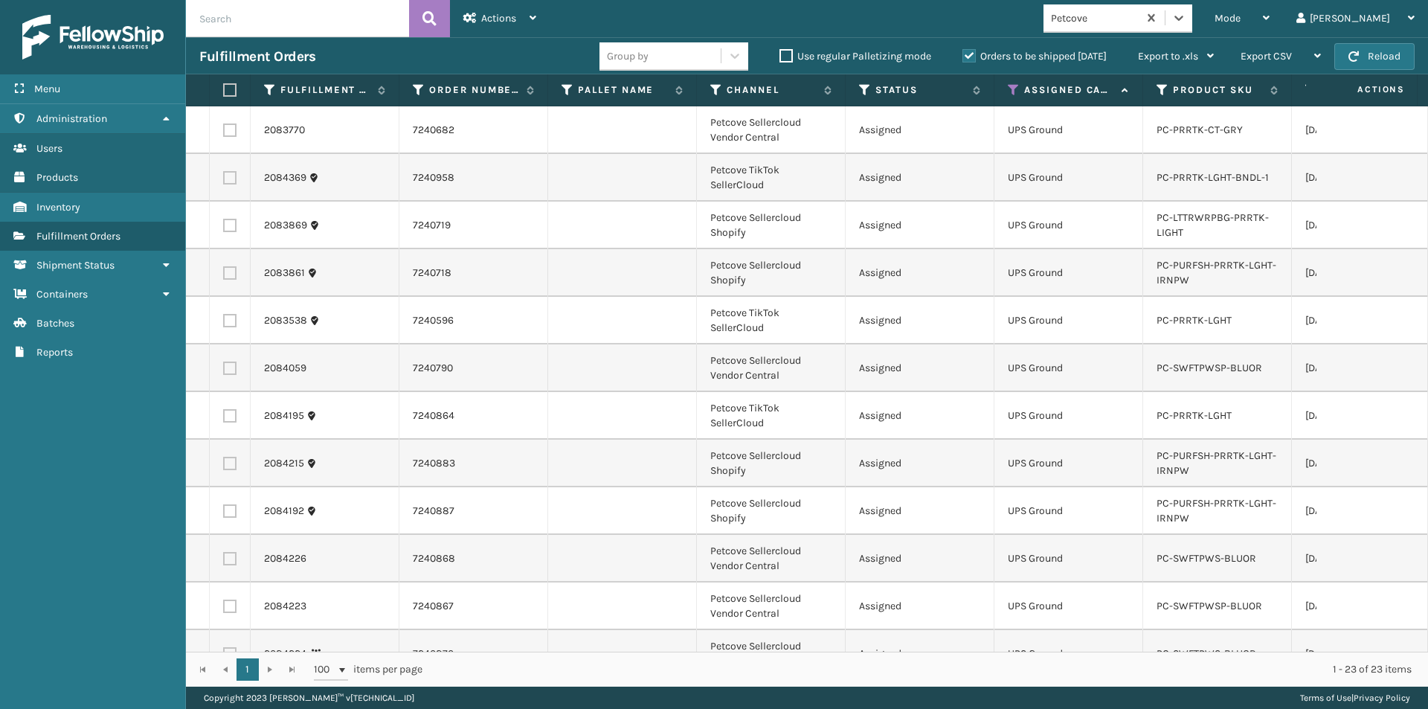
click at [229, 97] on th at bounding box center [230, 90] width 41 height 32
click at [232, 91] on label at bounding box center [227, 89] width 9 height 13
click at [224, 91] on input "checkbox" at bounding box center [223, 91] width 1 height 10
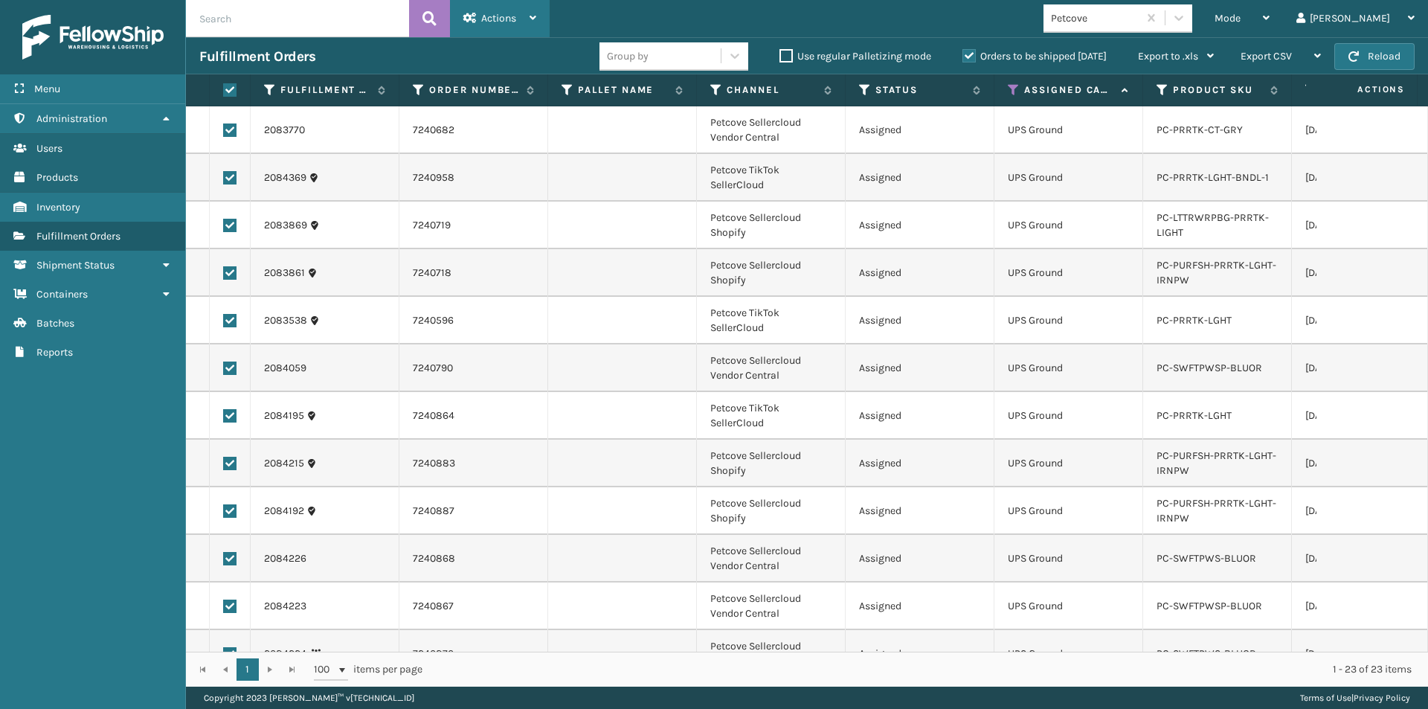
click at [519, 30] on div "Actions" at bounding box center [499, 18] width 73 height 37
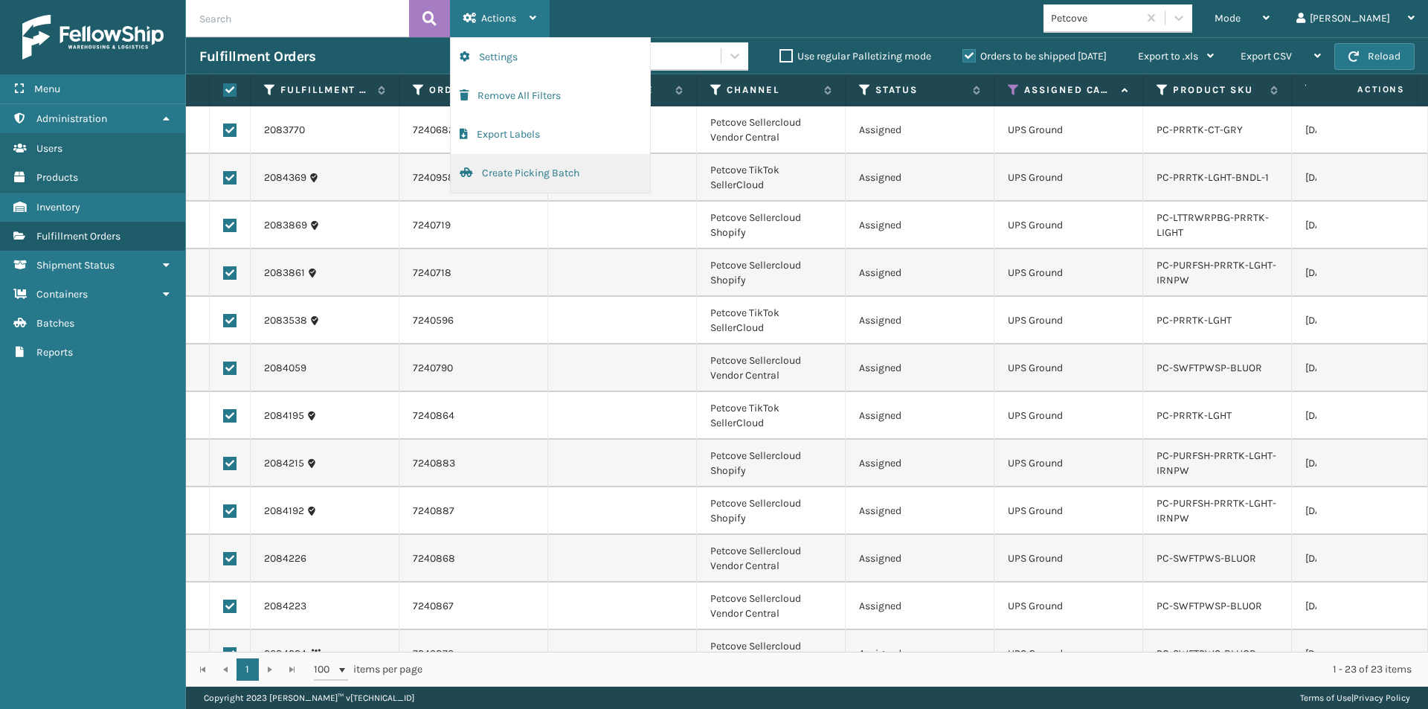
click at [503, 171] on button "Create Picking Batch" at bounding box center [550, 173] width 199 height 39
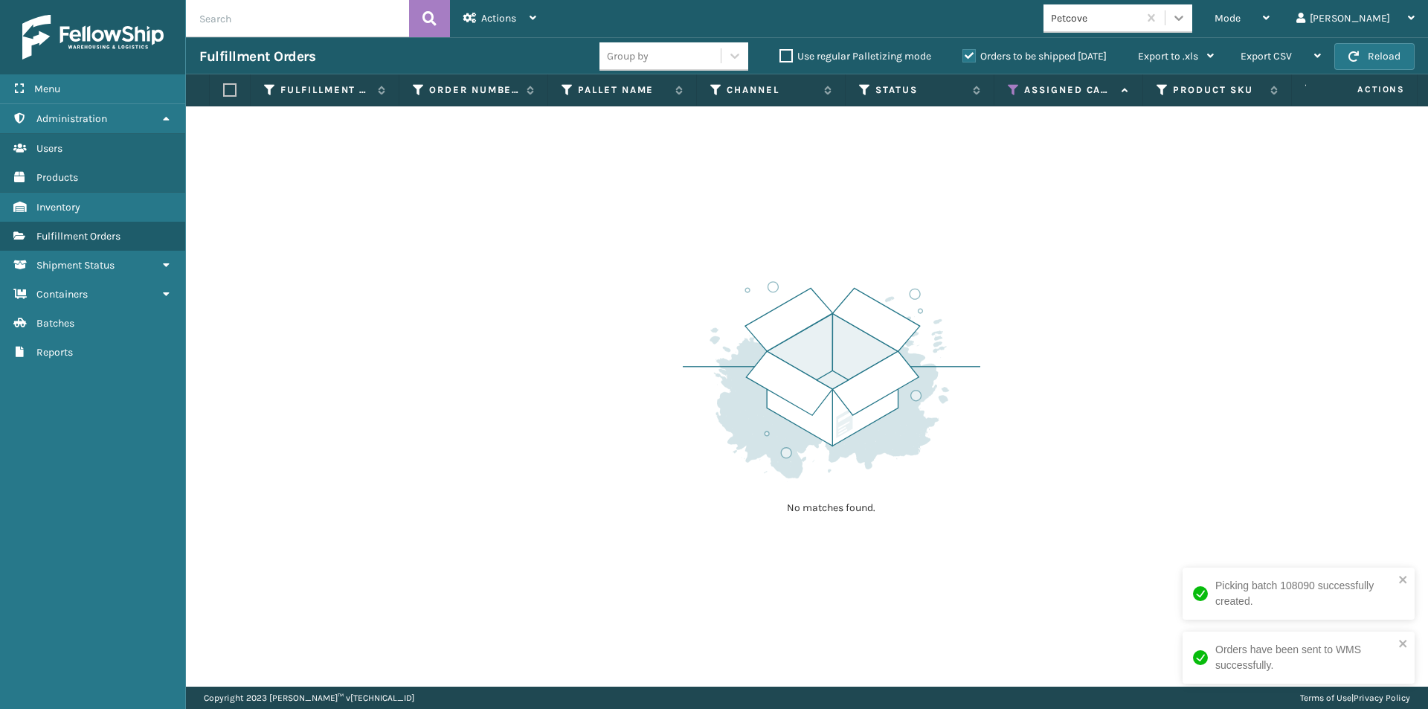
click at [1186, 20] on icon at bounding box center [1178, 17] width 15 height 15
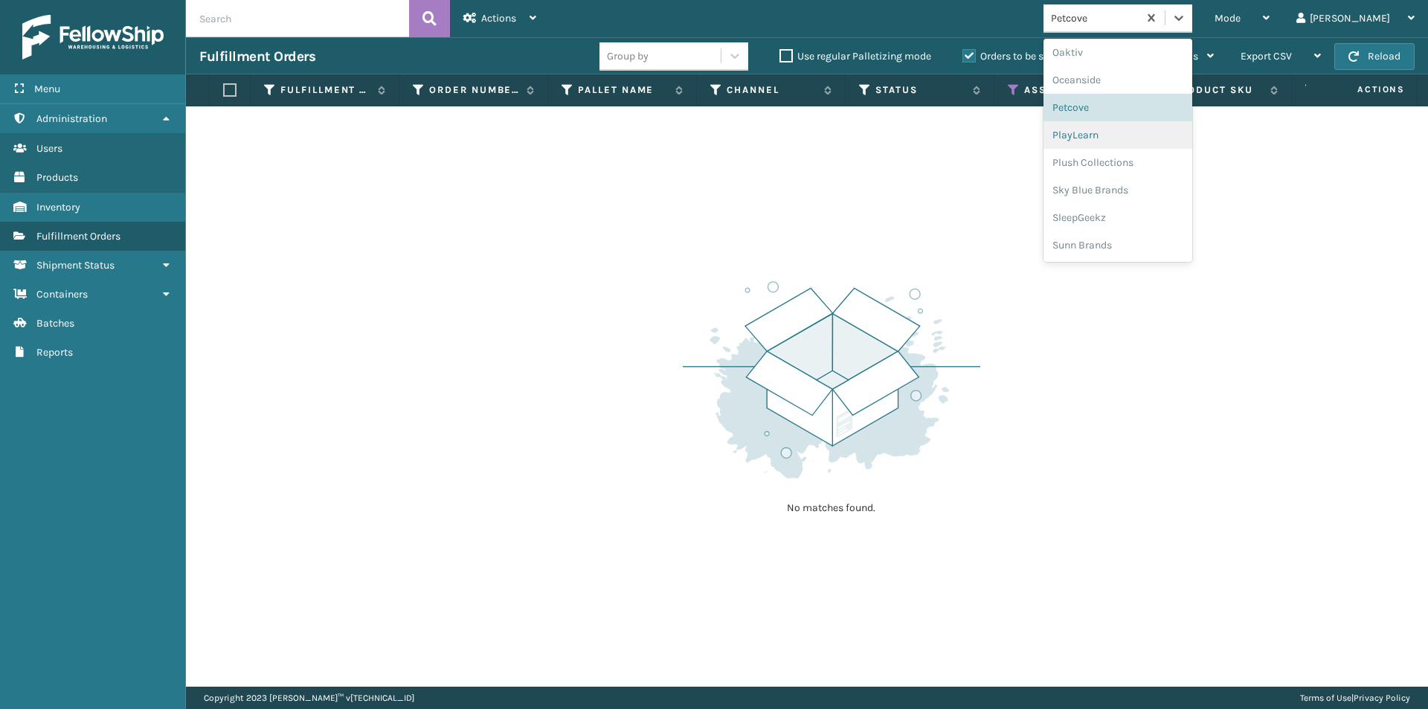
click at [1142, 133] on div "PlayLearn" at bounding box center [1117, 135] width 149 height 28
click at [1186, 14] on icon at bounding box center [1178, 17] width 15 height 15
click at [1151, 158] on div "Plush Collections" at bounding box center [1117, 163] width 149 height 28
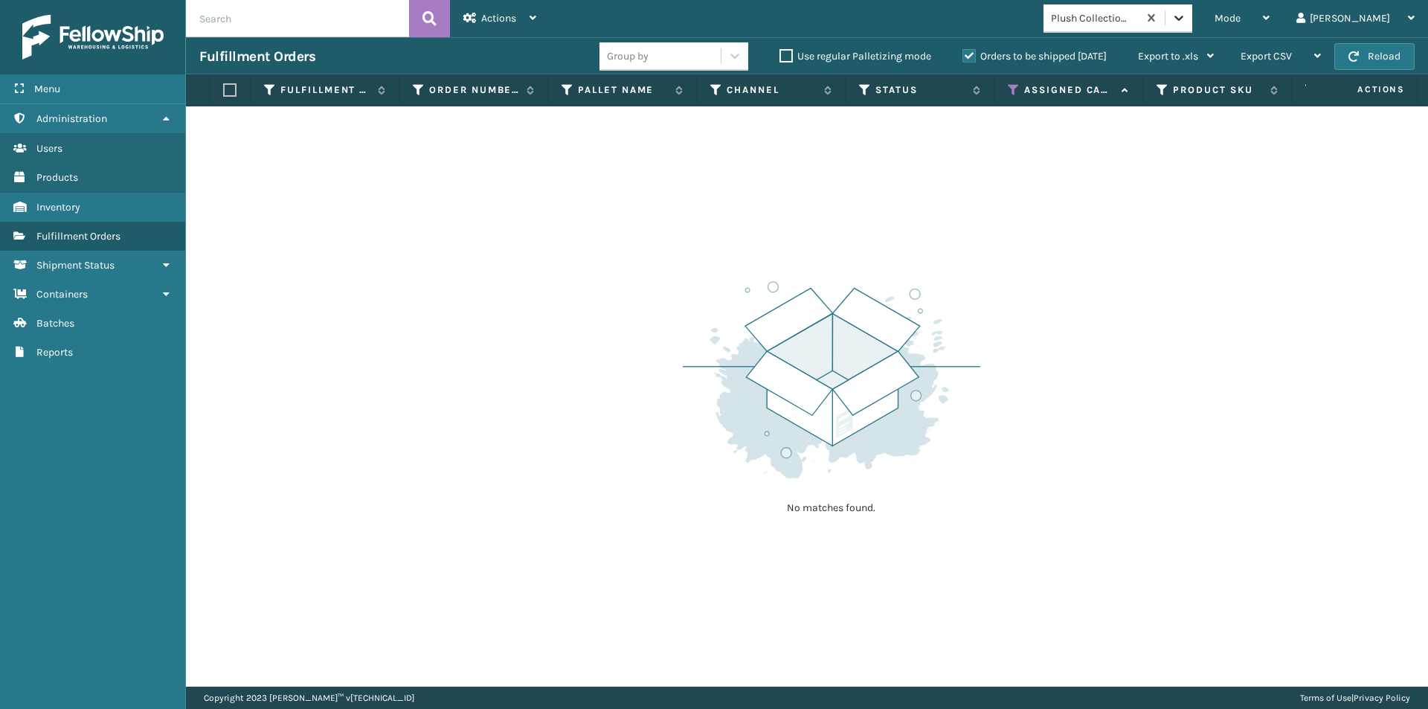
click at [1186, 23] on icon at bounding box center [1178, 17] width 15 height 15
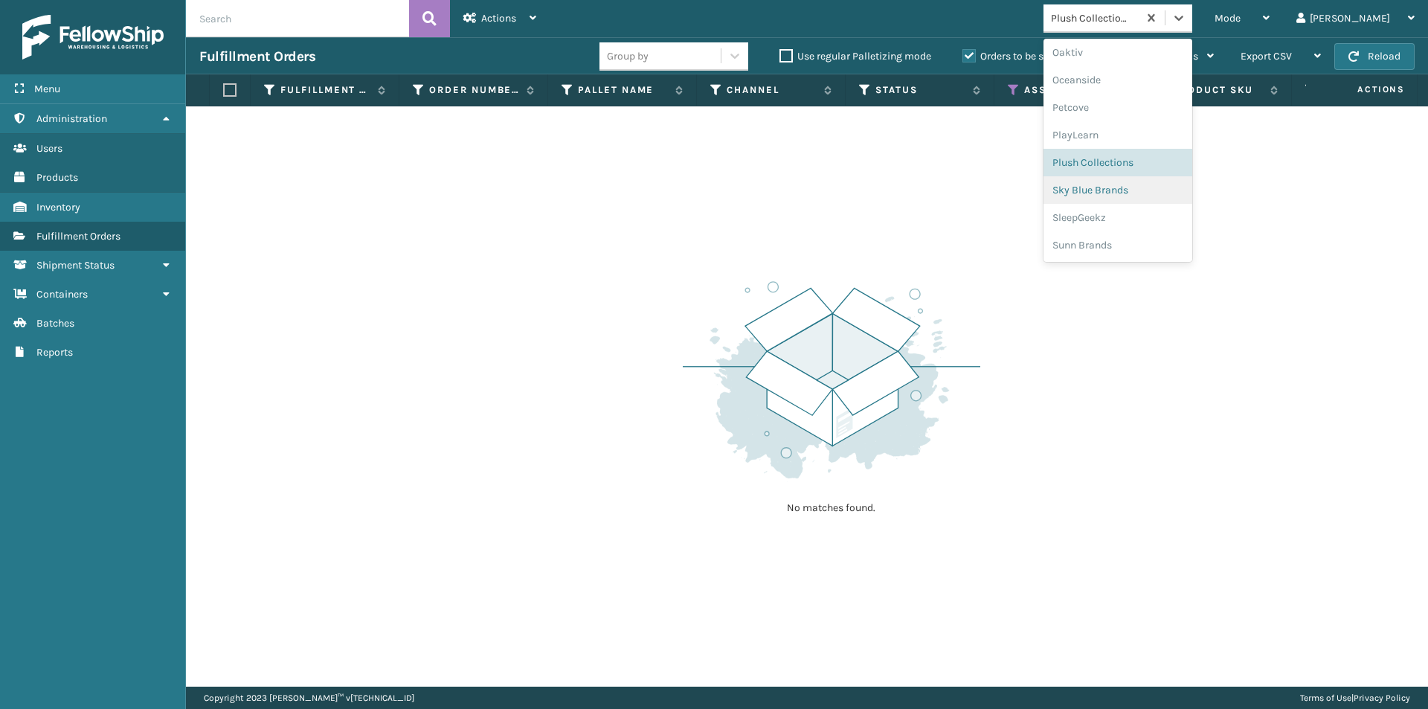
click at [1150, 199] on div "Sky Blue Brands" at bounding box center [1117, 190] width 149 height 28
click at [1186, 12] on icon at bounding box center [1178, 17] width 15 height 15
click at [1129, 222] on div "SleepGeekz" at bounding box center [1117, 218] width 149 height 28
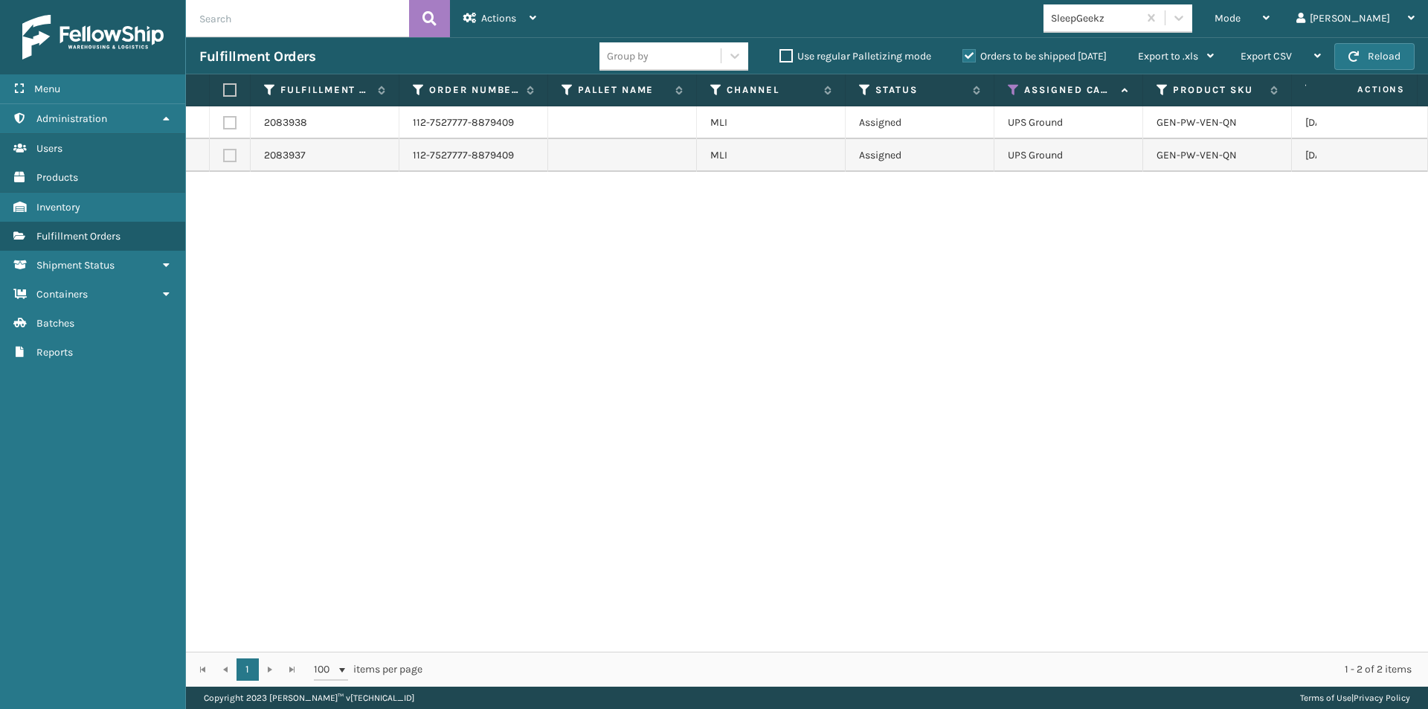
click at [232, 91] on label at bounding box center [227, 89] width 9 height 13
click at [224, 91] on input "checkbox" at bounding box center [223, 91] width 1 height 10
click at [536, 22] on icon at bounding box center [533, 18] width 7 height 10
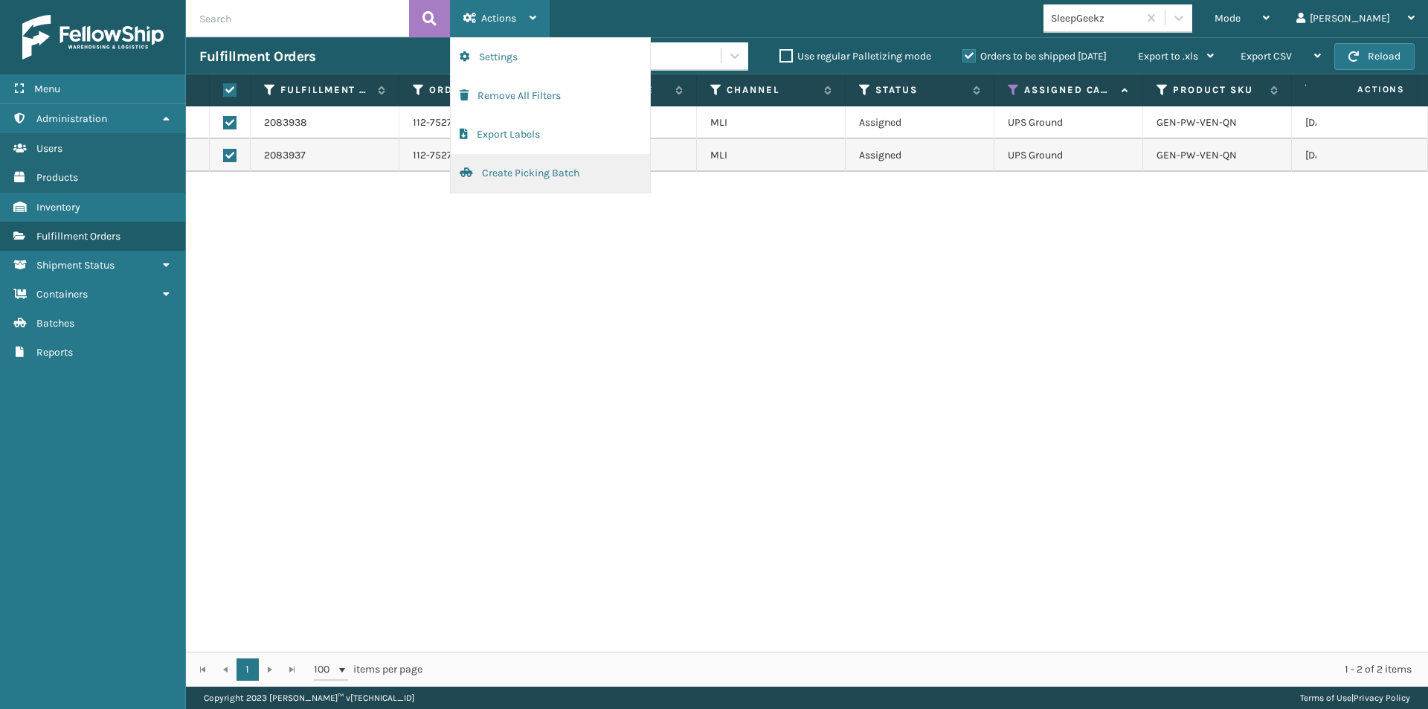
click at [518, 165] on button "Create Picking Batch" at bounding box center [550, 173] width 199 height 39
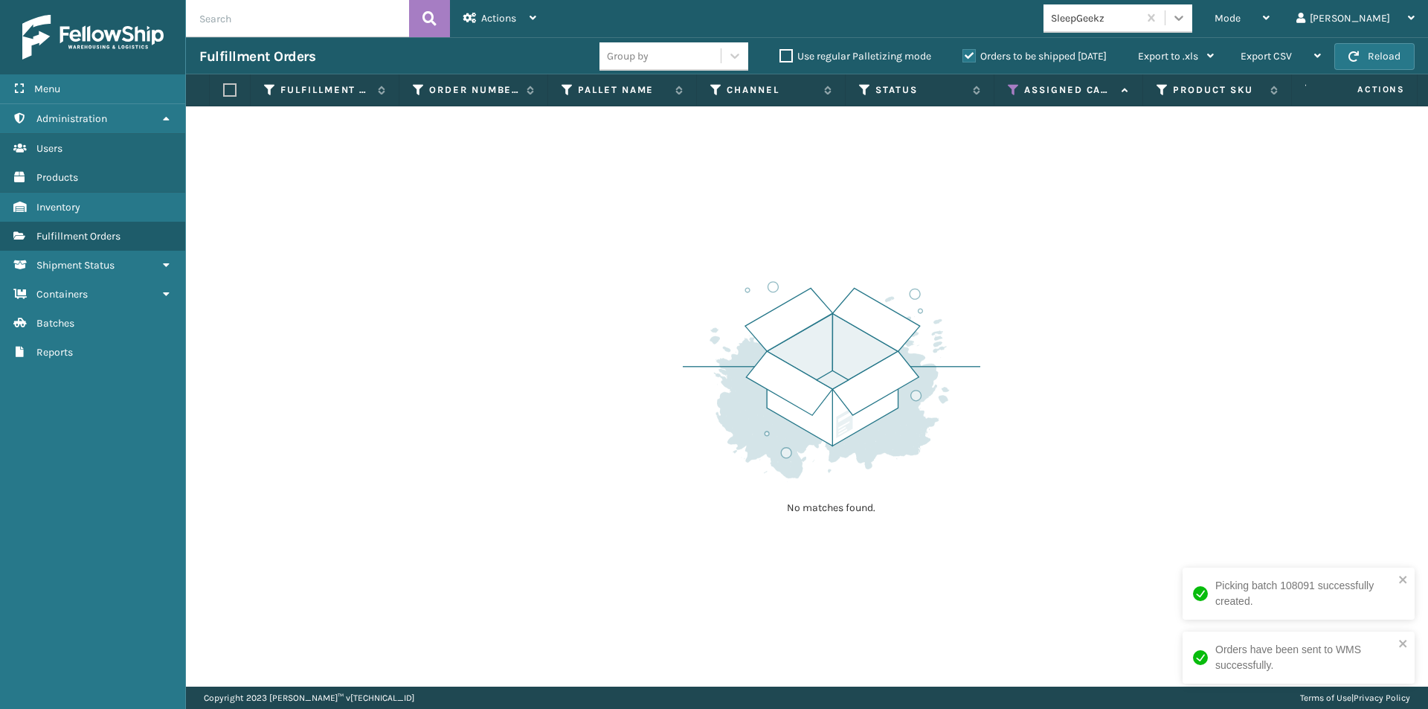
click at [1186, 22] on icon at bounding box center [1178, 17] width 15 height 15
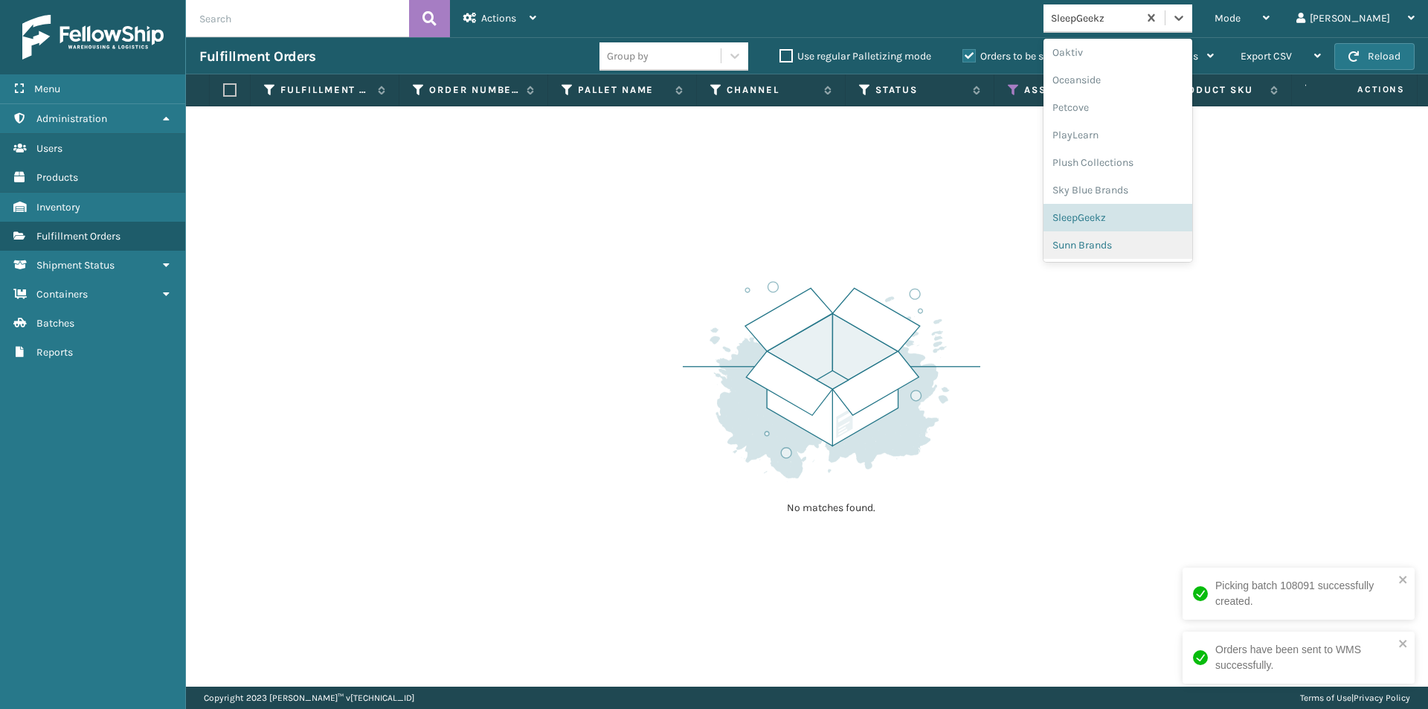
click at [1142, 244] on div "Sunn Brands" at bounding box center [1117, 245] width 149 height 28
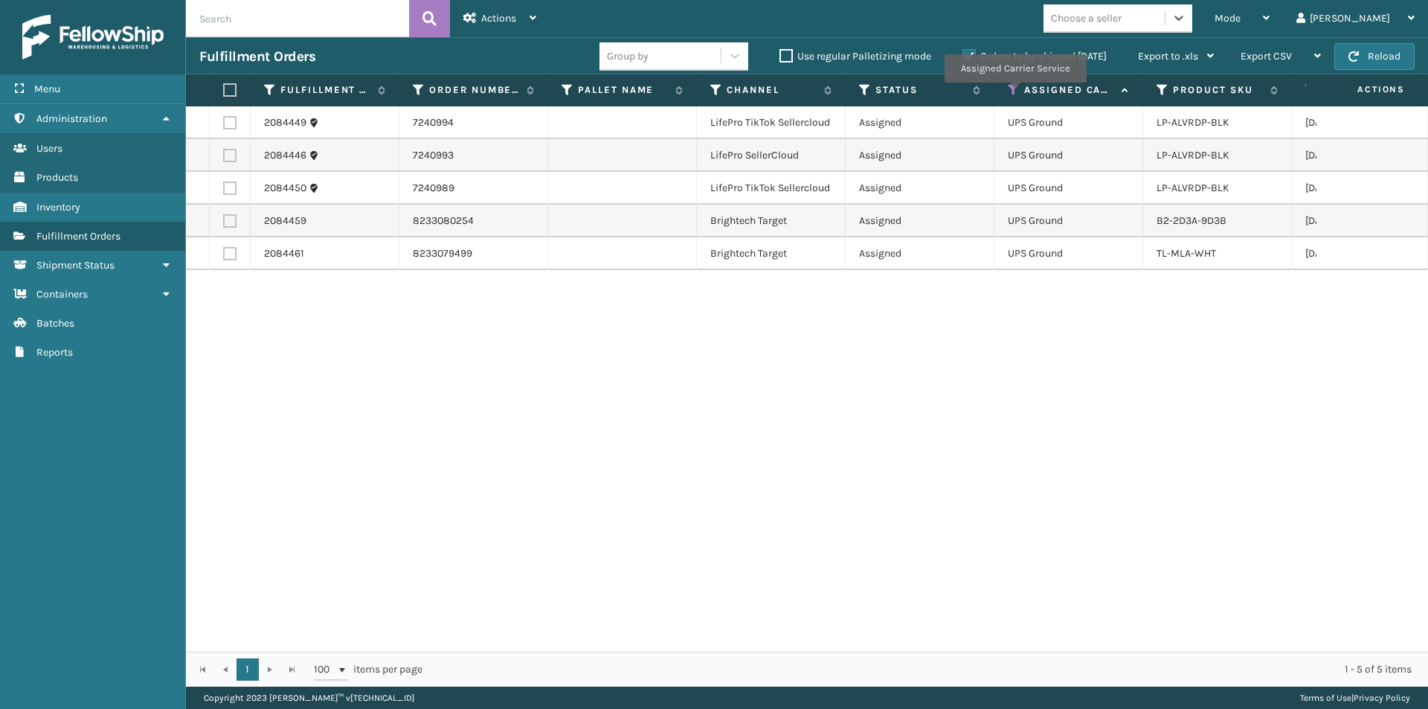
click at [1014, 93] on icon at bounding box center [1014, 89] width 12 height 13
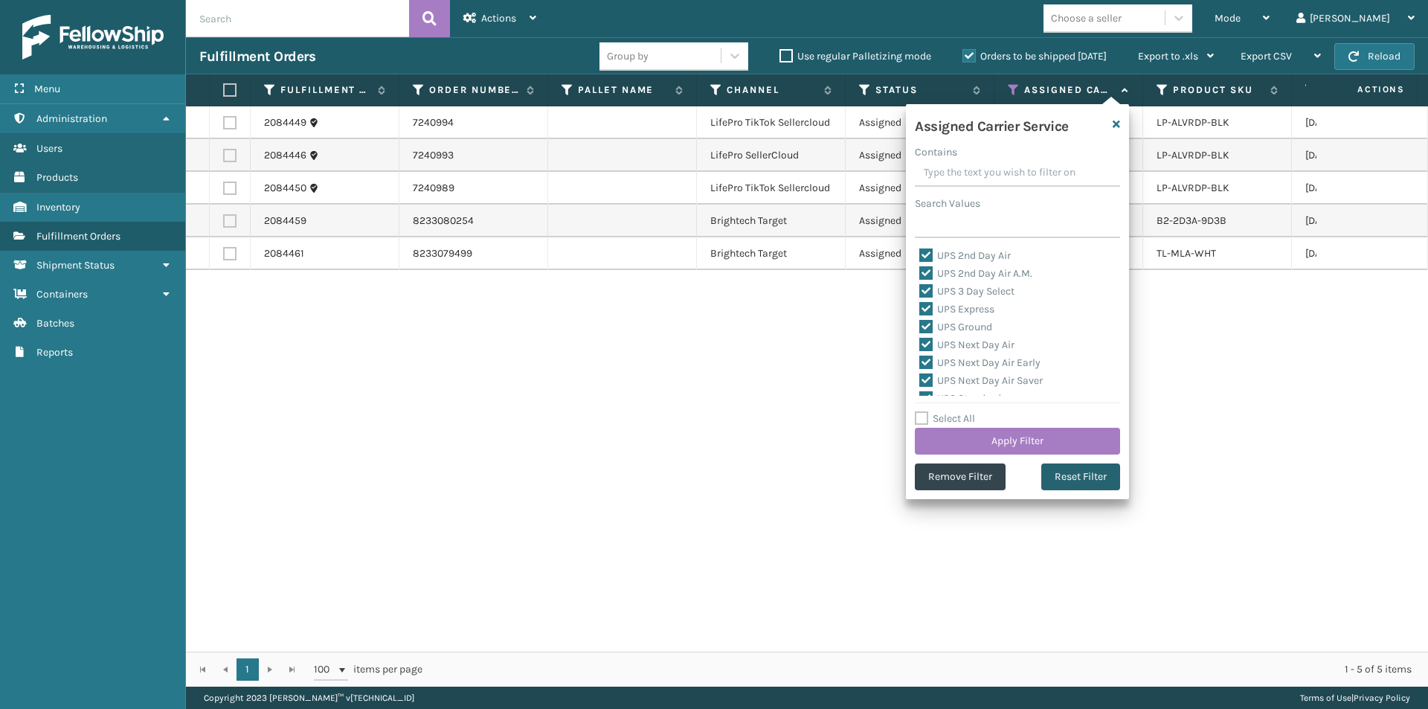
click at [1100, 474] on button "Reset Filter" at bounding box center [1080, 476] width 79 height 27
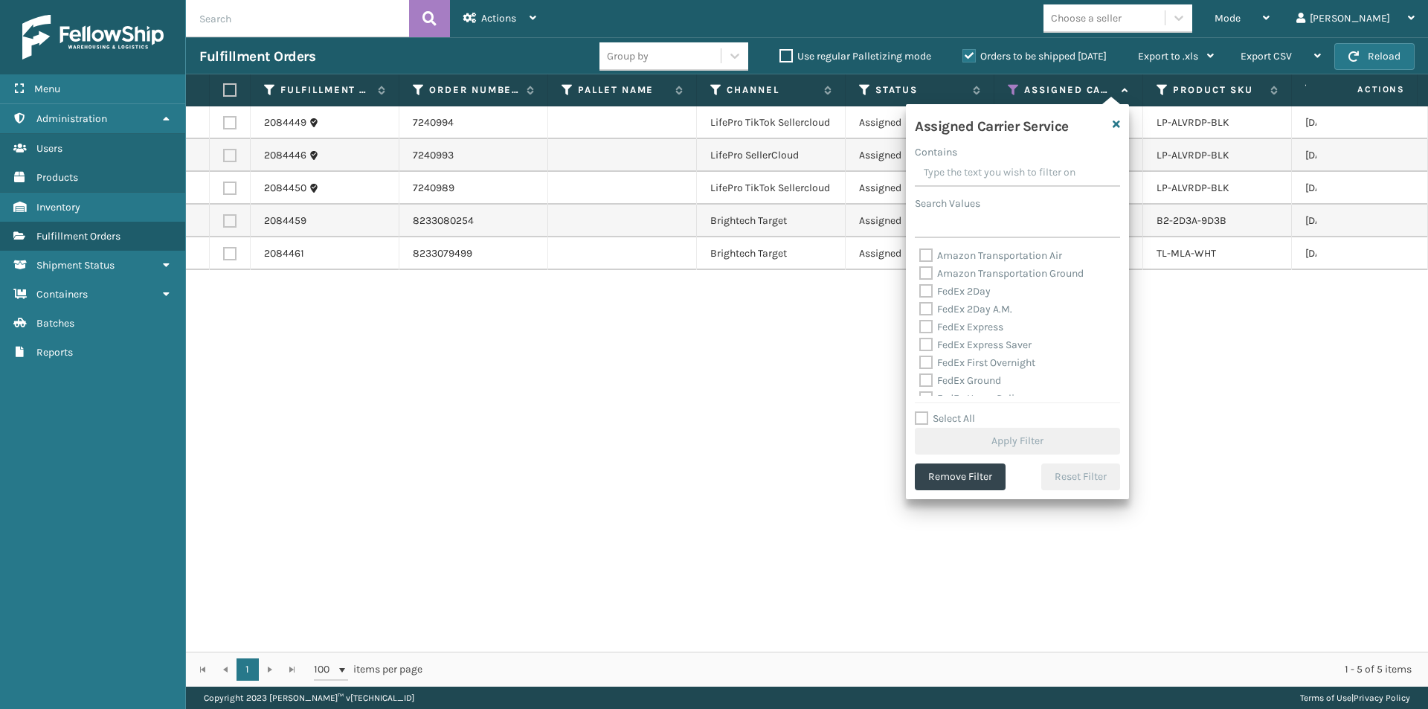
click at [927, 294] on label "FedEx 2Day" at bounding box center [954, 291] width 71 height 13
click at [920, 292] on input "FedEx 2Day" at bounding box center [919, 288] width 1 height 10
click at [923, 308] on label "FedEx 2Day A.M." at bounding box center [965, 309] width 93 height 13
click at [920, 308] on input "FedEx 2Day A.M." at bounding box center [919, 305] width 1 height 10
click at [924, 327] on label "FedEx Express" at bounding box center [961, 327] width 84 height 13
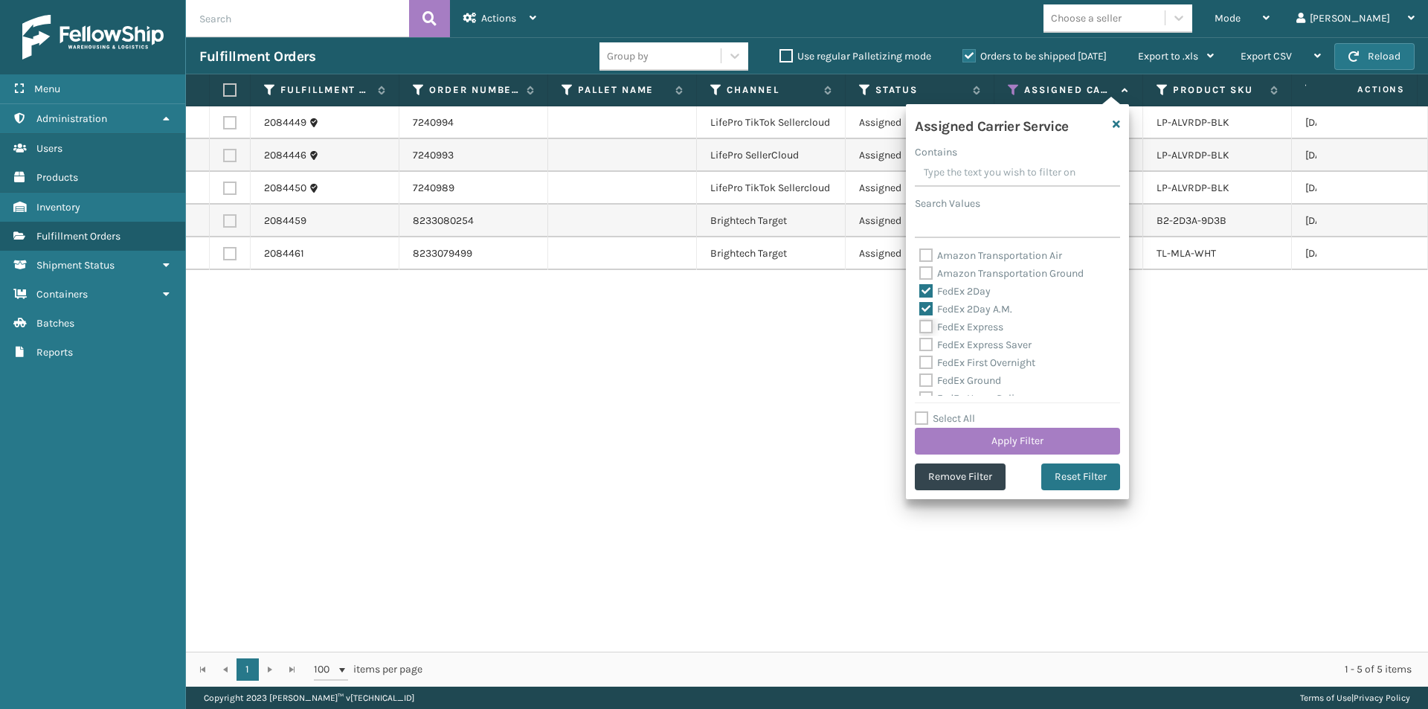
click at [920, 327] on input "FedEx Express" at bounding box center [919, 323] width 1 height 10
click at [1026, 443] on button "Apply Filter" at bounding box center [1017, 441] width 205 height 27
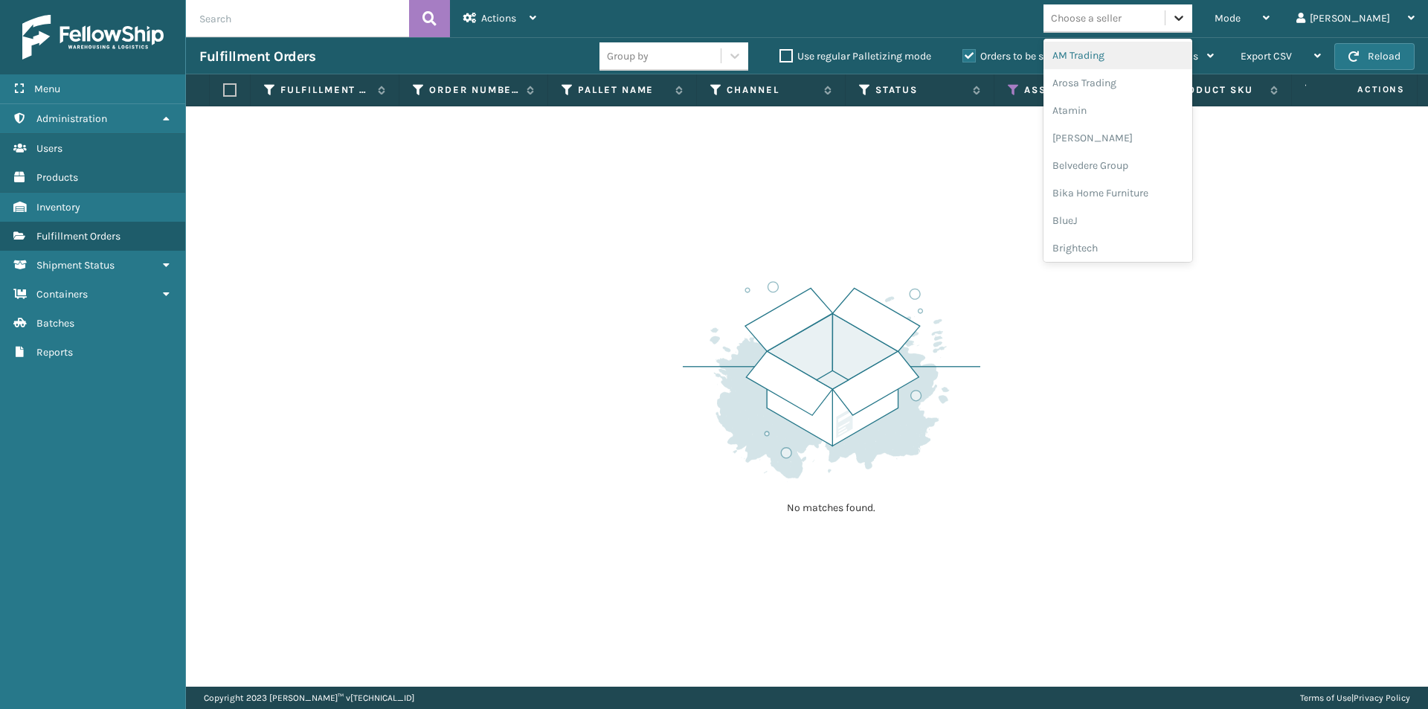
click at [1192, 6] on div at bounding box center [1178, 17] width 27 height 27
click at [1092, 358] on div "No matches found." at bounding box center [807, 396] width 1242 height 580
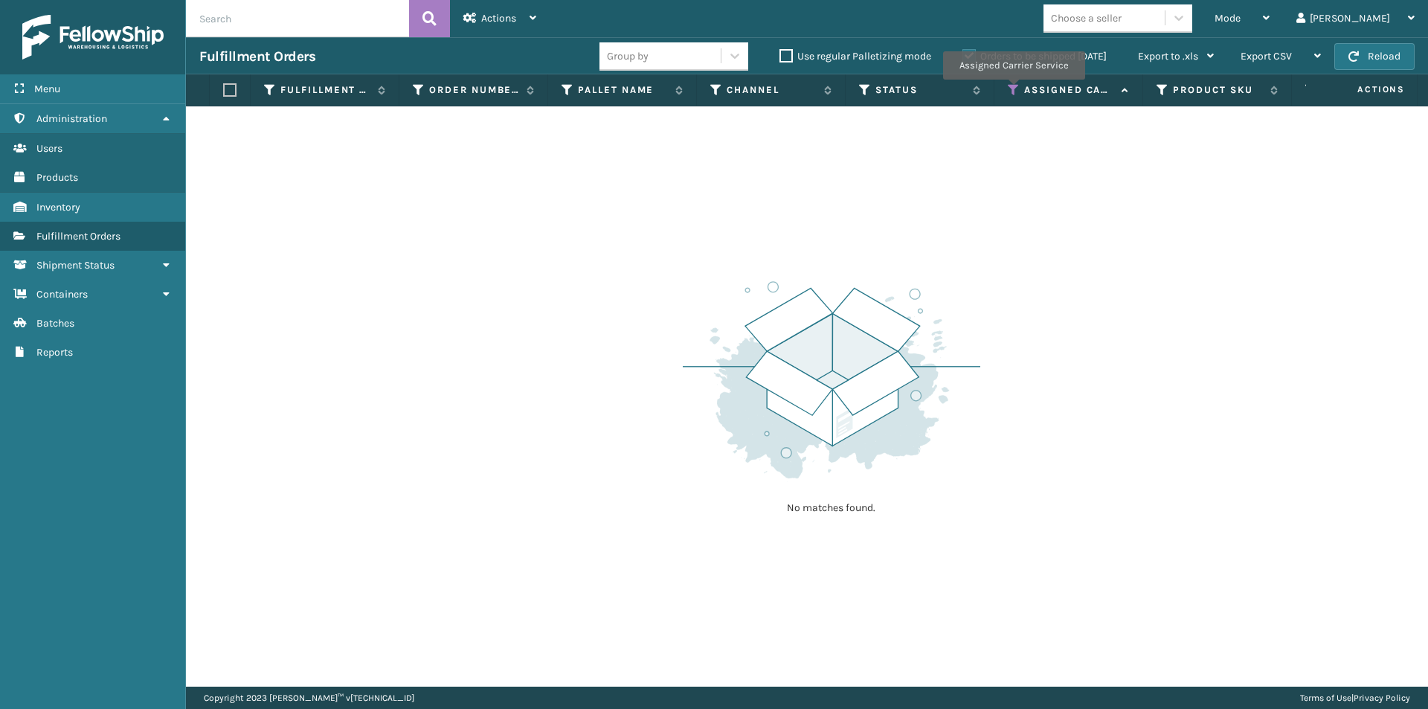
click at [1015, 89] on icon at bounding box center [1014, 89] width 12 height 13
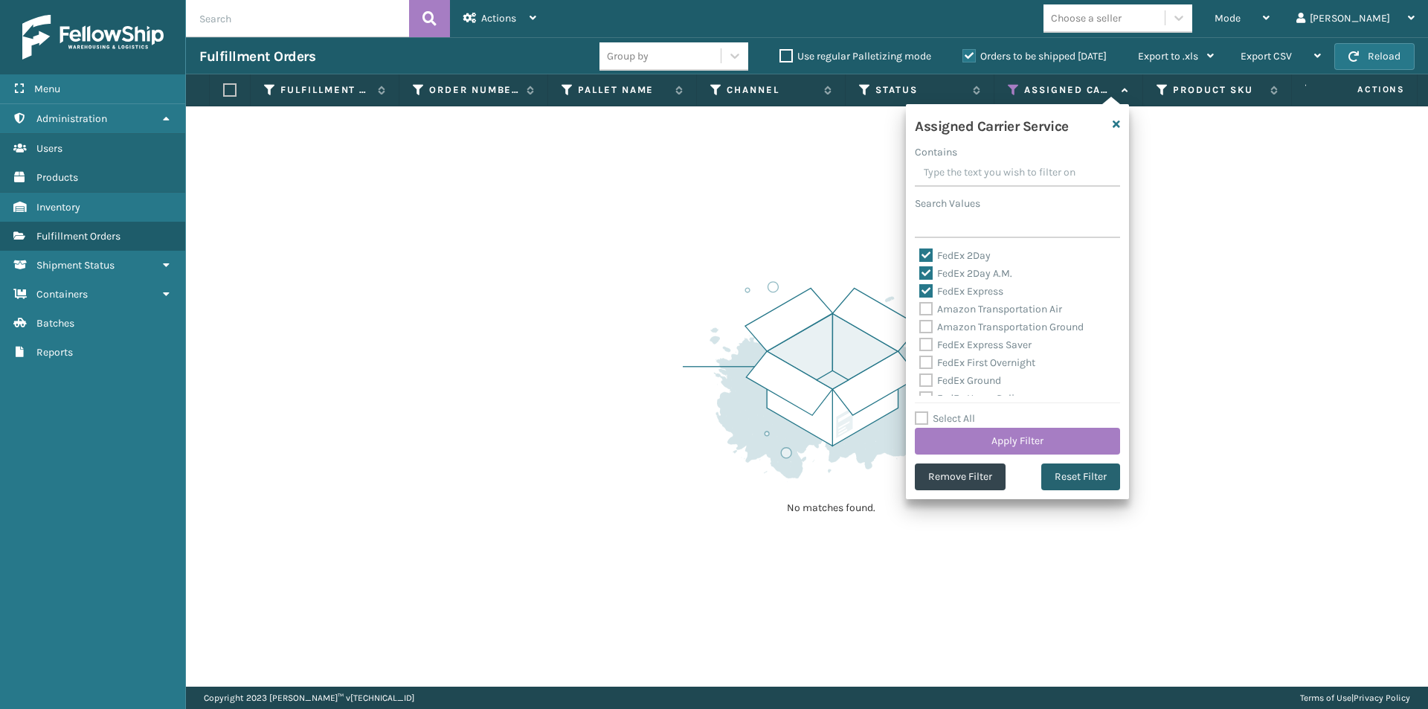
click at [1075, 477] on button "Reset Filter" at bounding box center [1080, 476] width 79 height 27
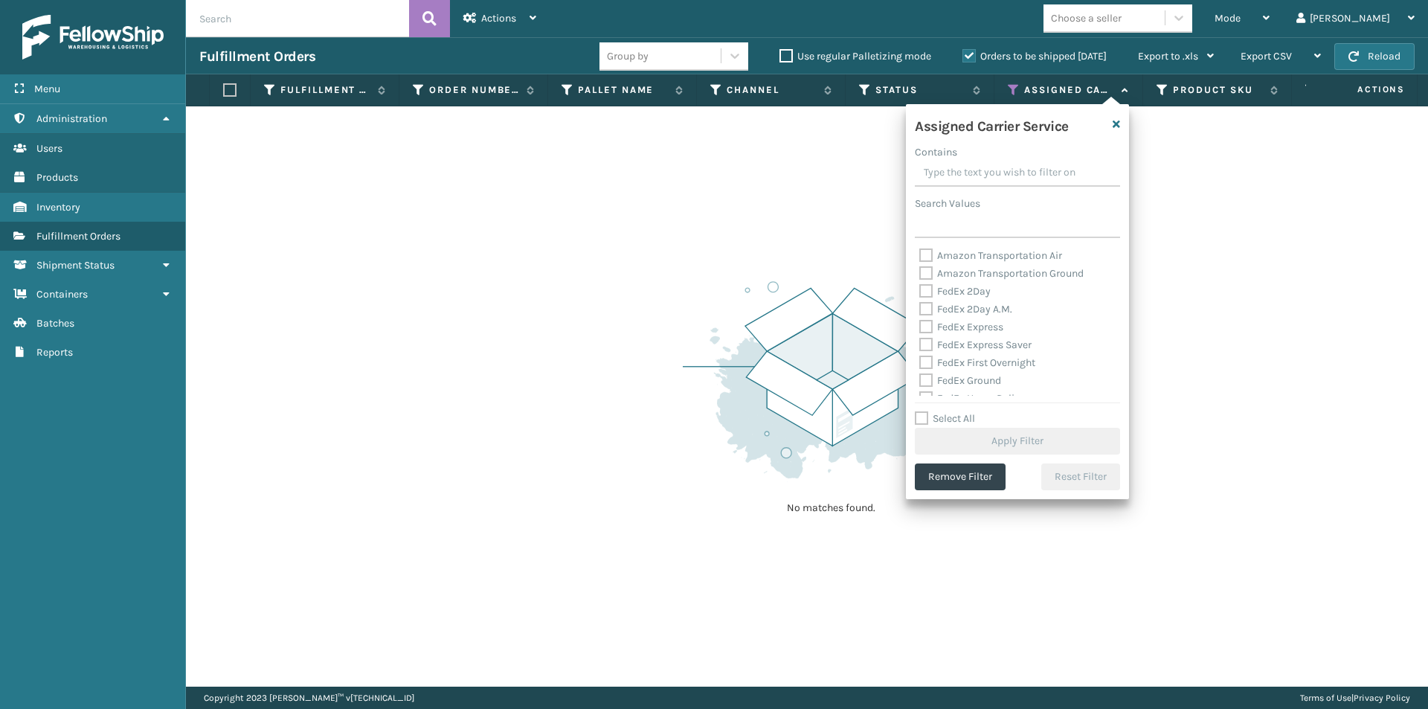
click at [927, 289] on label "FedEx 2Day" at bounding box center [954, 291] width 71 height 13
click at [920, 289] on input "FedEx 2Day" at bounding box center [919, 288] width 1 height 10
click at [925, 308] on label "FedEx 2Day A.M." at bounding box center [965, 309] width 93 height 13
click at [920, 308] on input "FedEx 2Day A.M." at bounding box center [919, 305] width 1 height 10
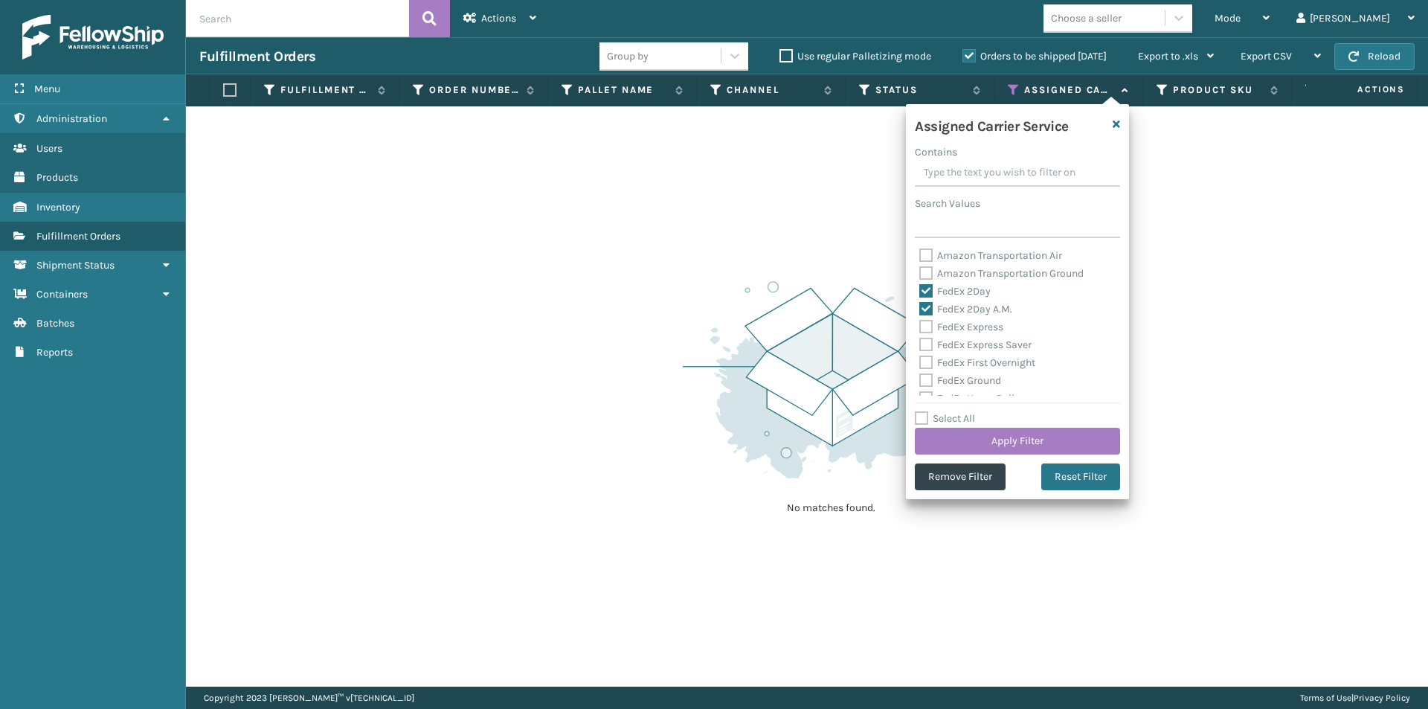
click at [925, 323] on label "FedEx Express" at bounding box center [961, 327] width 84 height 13
click at [920, 323] on input "FedEx Express" at bounding box center [919, 323] width 1 height 10
click at [926, 342] on label "FedEx Express Saver" at bounding box center [975, 344] width 112 height 13
click at [920, 342] on input "FedEx Express Saver" at bounding box center [919, 341] width 1 height 10
click at [925, 368] on label "FedEx First Overnight" at bounding box center [977, 362] width 116 height 13
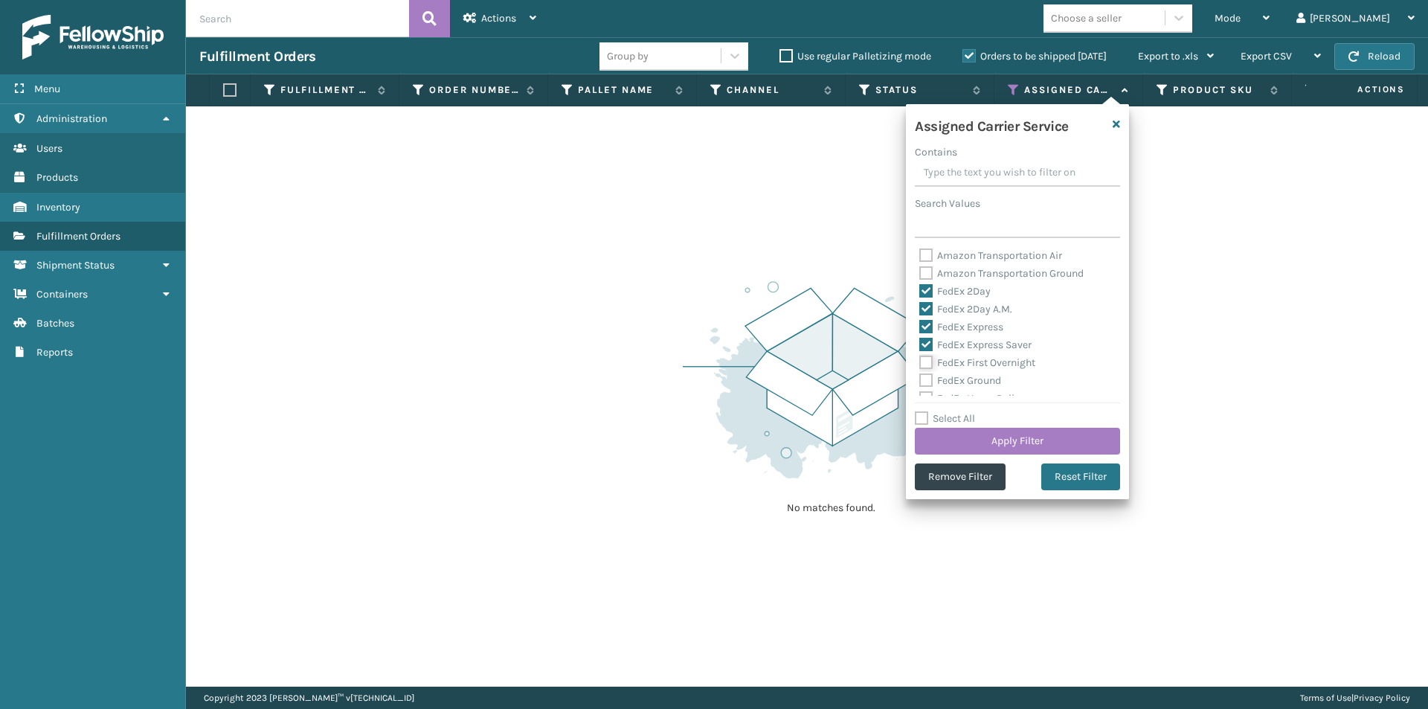
click at [920, 364] on input "FedEx First Overnight" at bounding box center [919, 359] width 1 height 10
click at [927, 374] on label "FedEx Ground" at bounding box center [960, 380] width 82 height 13
click at [920, 373] on input "FedEx Ground" at bounding box center [919, 377] width 1 height 10
click at [928, 324] on label "FedEx Home Delivery" at bounding box center [976, 324] width 115 height 13
click at [920, 324] on input "FedEx Home Delivery" at bounding box center [919, 320] width 1 height 10
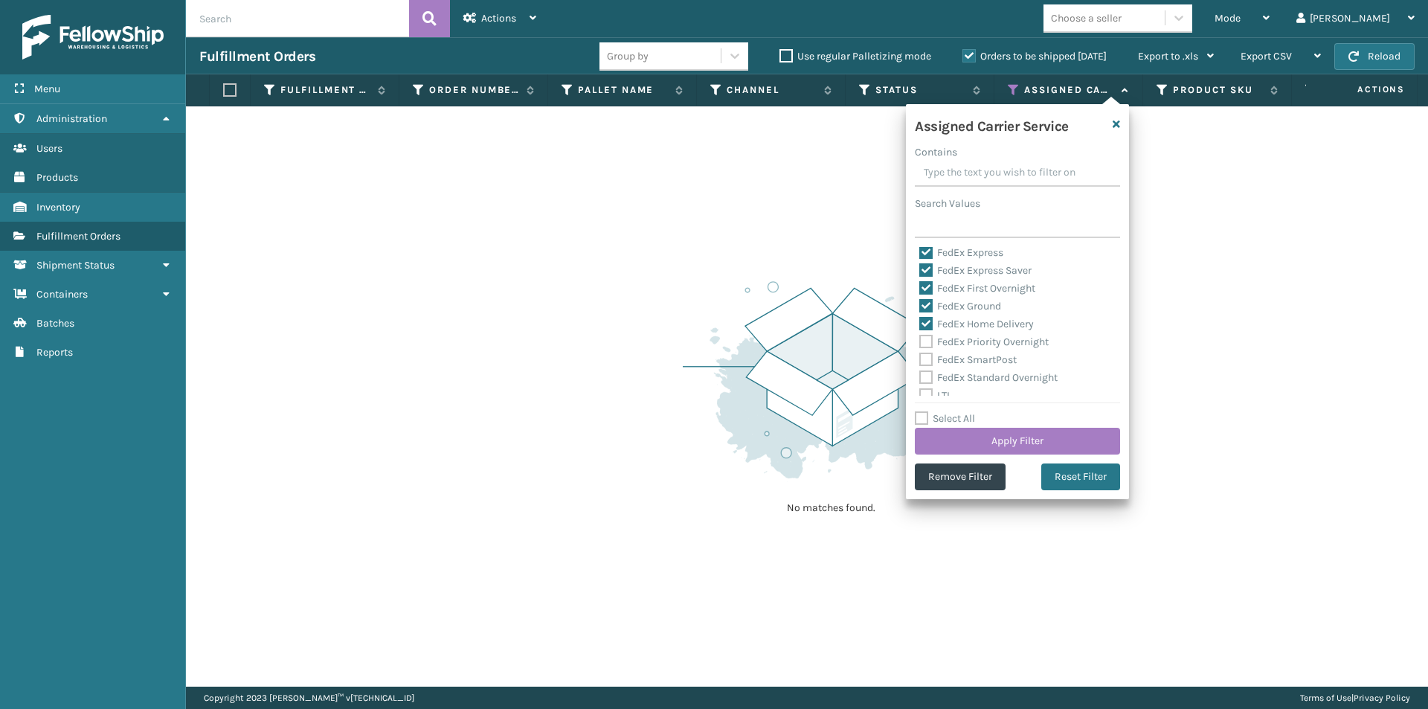
click at [925, 340] on label "FedEx Priority Overnight" at bounding box center [983, 341] width 129 height 13
click at [920, 340] on input "FedEx Priority Overnight" at bounding box center [919, 338] width 1 height 10
click at [927, 361] on label "FedEx SmartPost" at bounding box center [967, 359] width 97 height 13
click at [920, 361] on input "FedEx SmartPost" at bounding box center [919, 356] width 1 height 10
click at [927, 376] on label "FedEx Standard Overnight" at bounding box center [988, 377] width 138 height 13
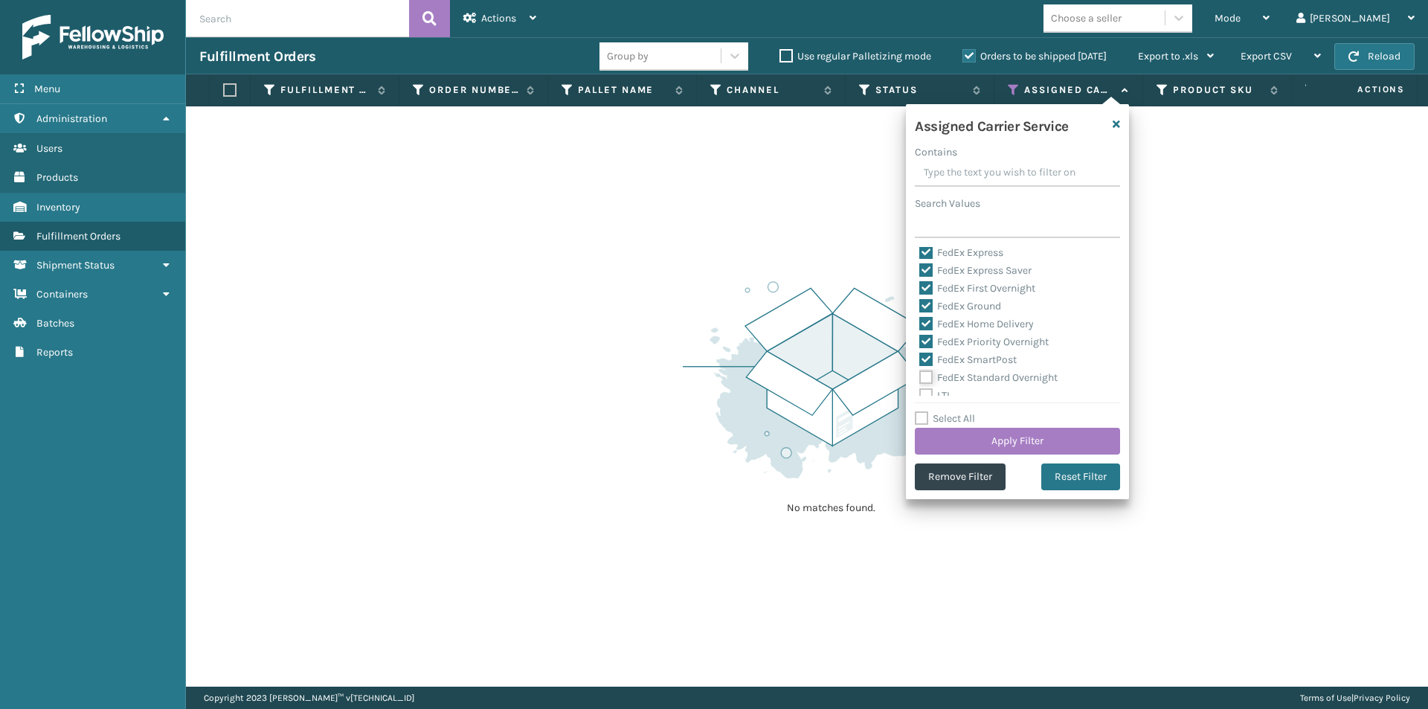
click at [920, 376] on input "FedEx Standard Overnight" at bounding box center [919, 374] width 1 height 10
click at [1037, 437] on button "Apply Filter" at bounding box center [1017, 441] width 205 height 27
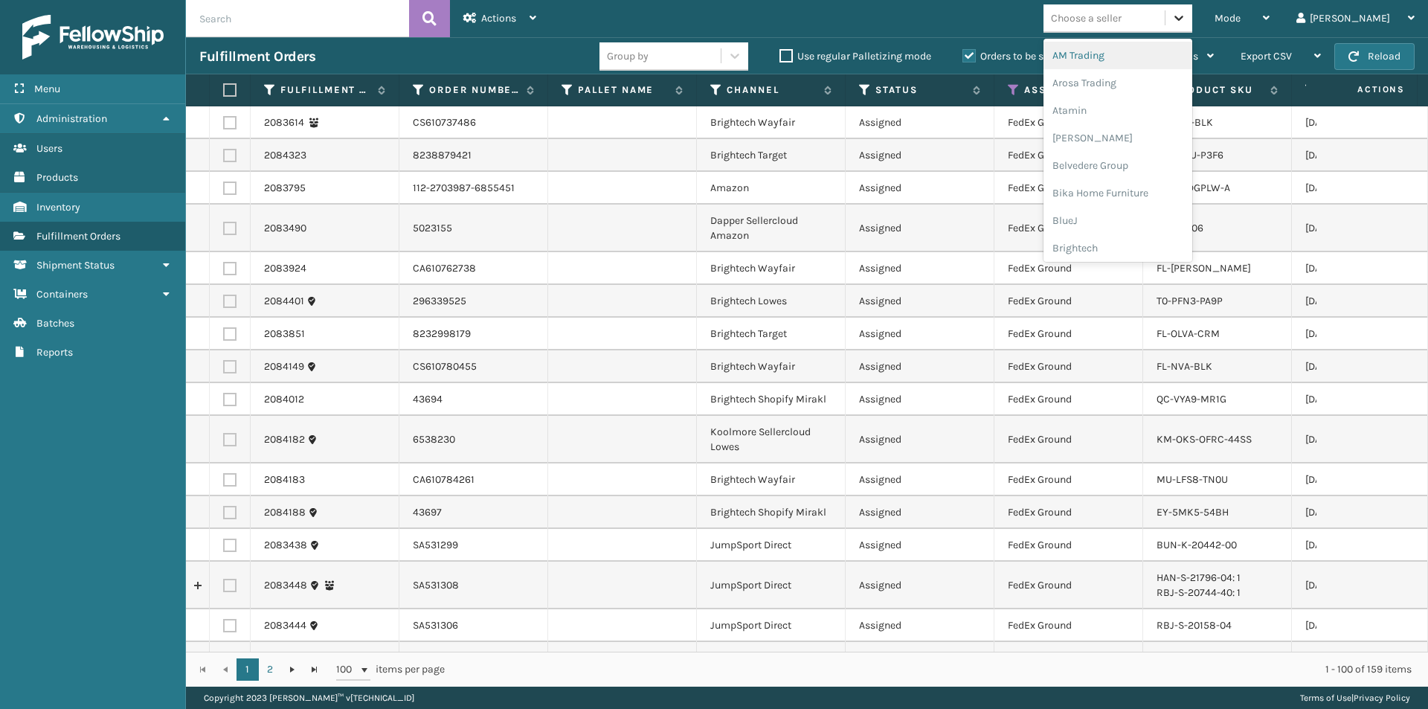
click at [1183, 19] on icon at bounding box center [1178, 18] width 9 height 5
click at [1157, 82] on div "Arosa Trading" at bounding box center [1117, 83] width 149 height 28
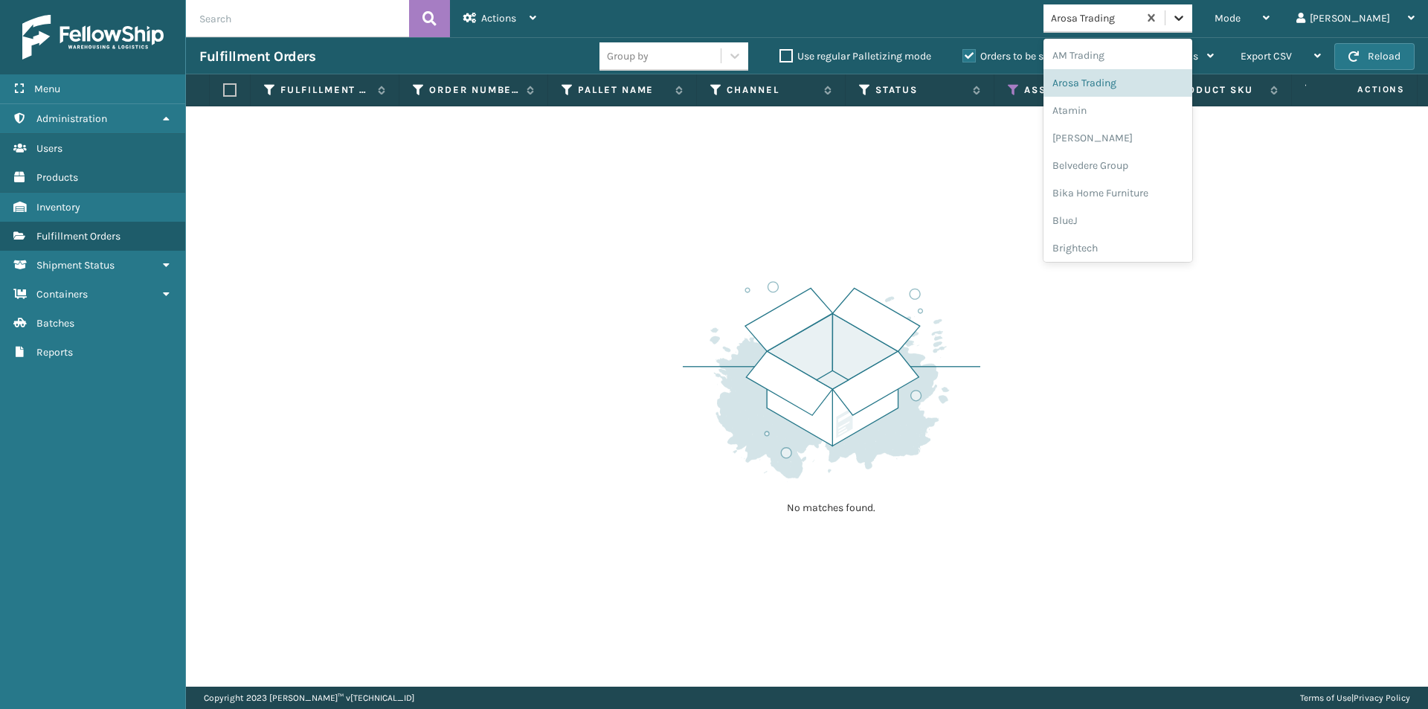
click at [1186, 12] on icon at bounding box center [1178, 17] width 15 height 15
click at [1147, 109] on div "Atamin" at bounding box center [1117, 111] width 149 height 28
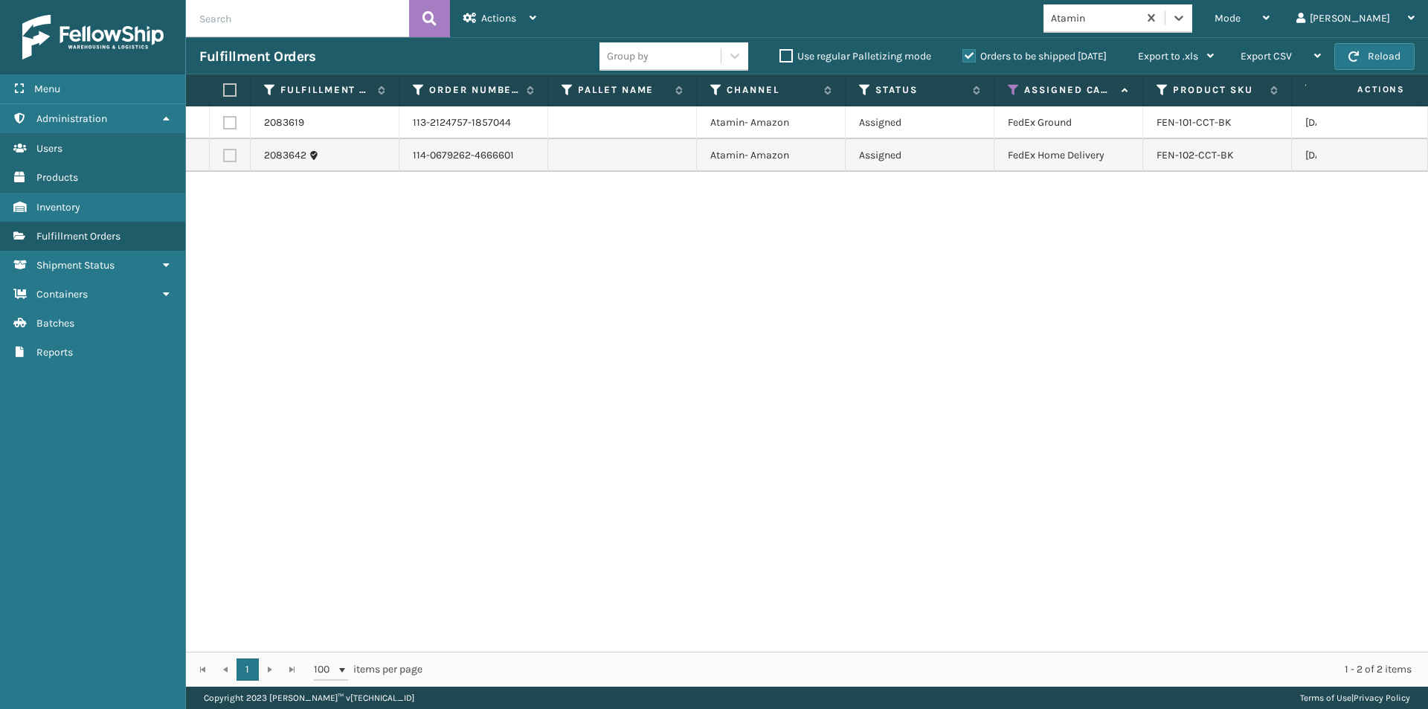
click at [228, 87] on label at bounding box center [227, 89] width 9 height 13
click at [224, 87] on input "checkbox" at bounding box center [223, 91] width 1 height 10
drag, startPoint x: 495, startPoint y: 22, endPoint x: 500, endPoint y: 29, distance: 8.7
click at [497, 24] on span "Actions" at bounding box center [498, 18] width 35 height 13
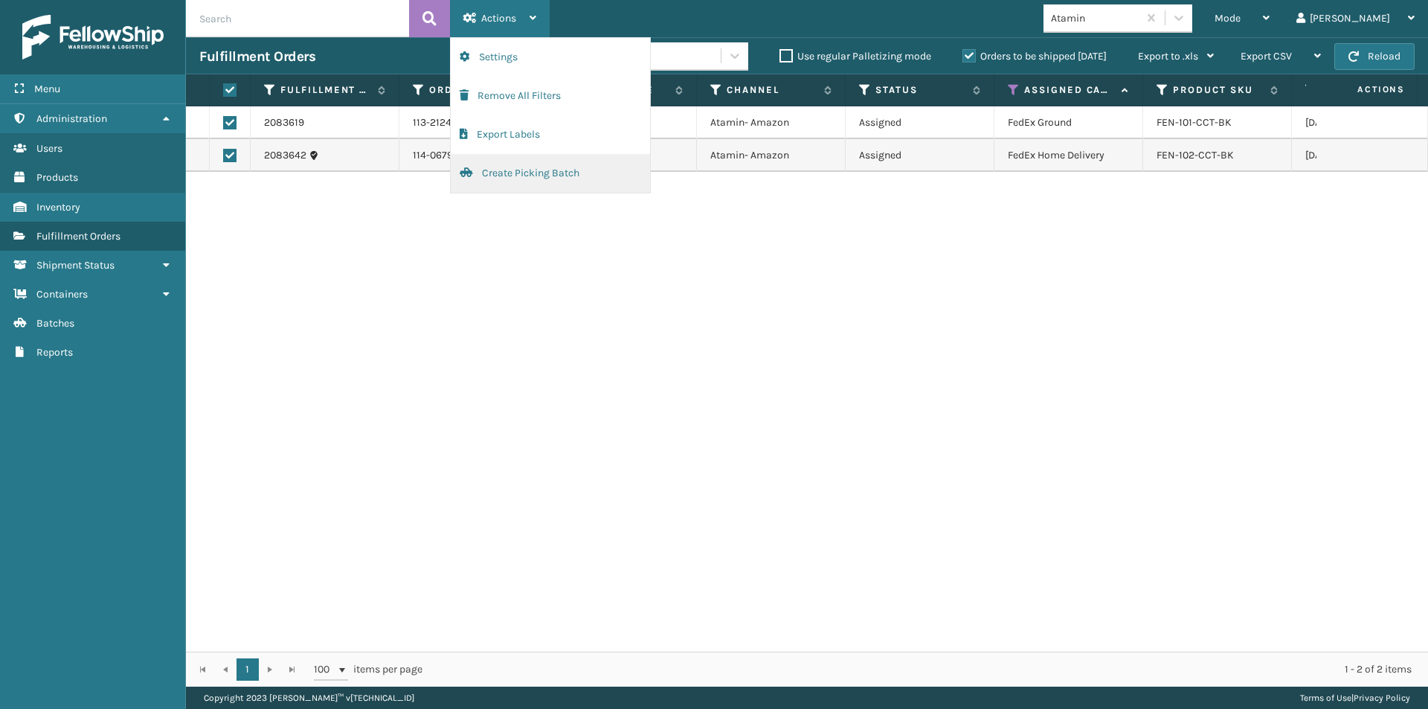
click at [516, 170] on button "Create Picking Batch" at bounding box center [550, 173] width 199 height 39
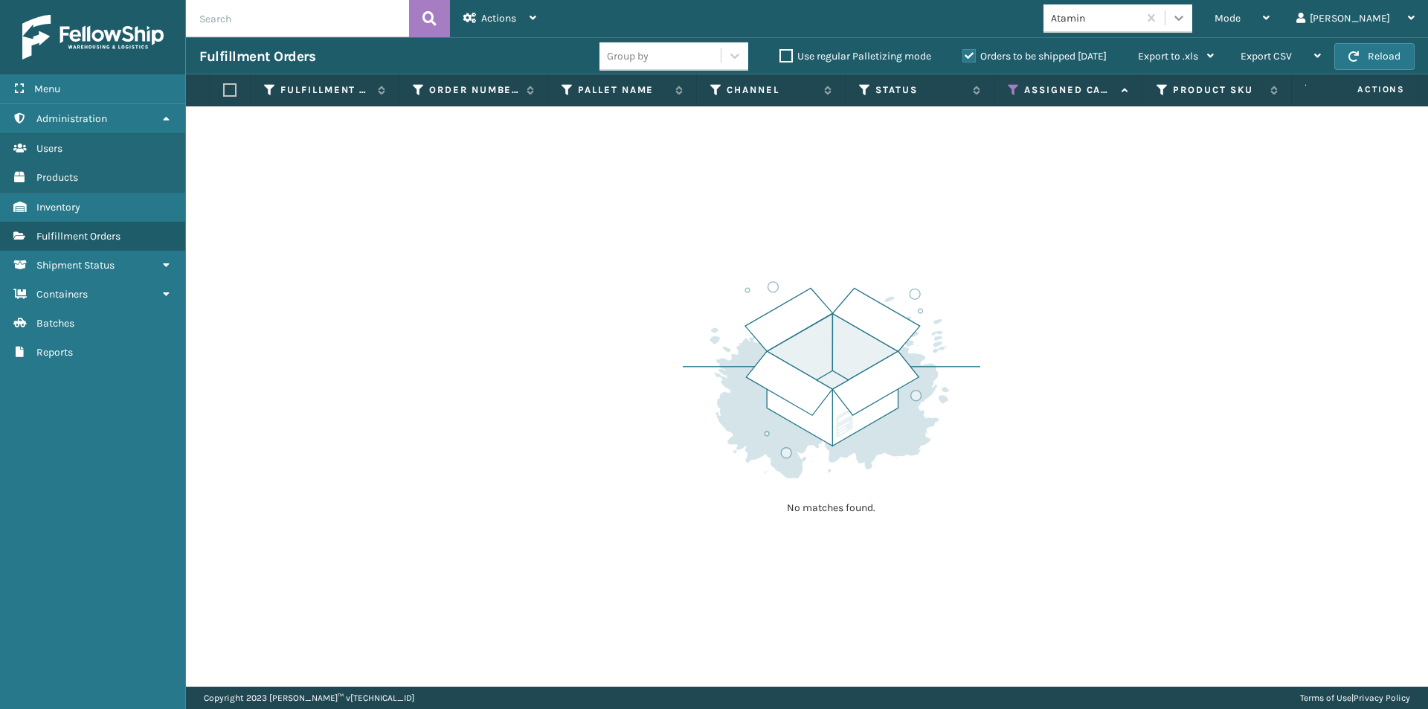
click at [1186, 21] on icon at bounding box center [1178, 17] width 15 height 15
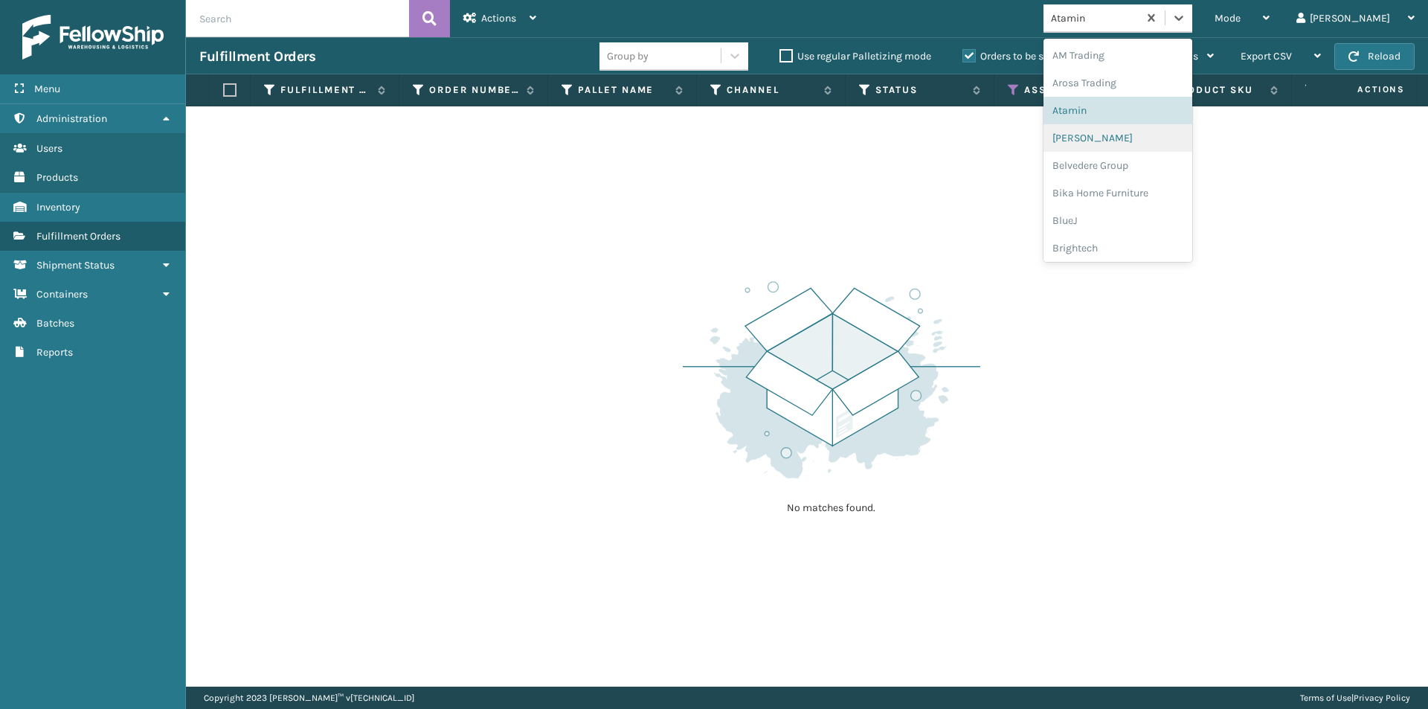
click at [1141, 129] on div "[PERSON_NAME]" at bounding box center [1117, 138] width 149 height 28
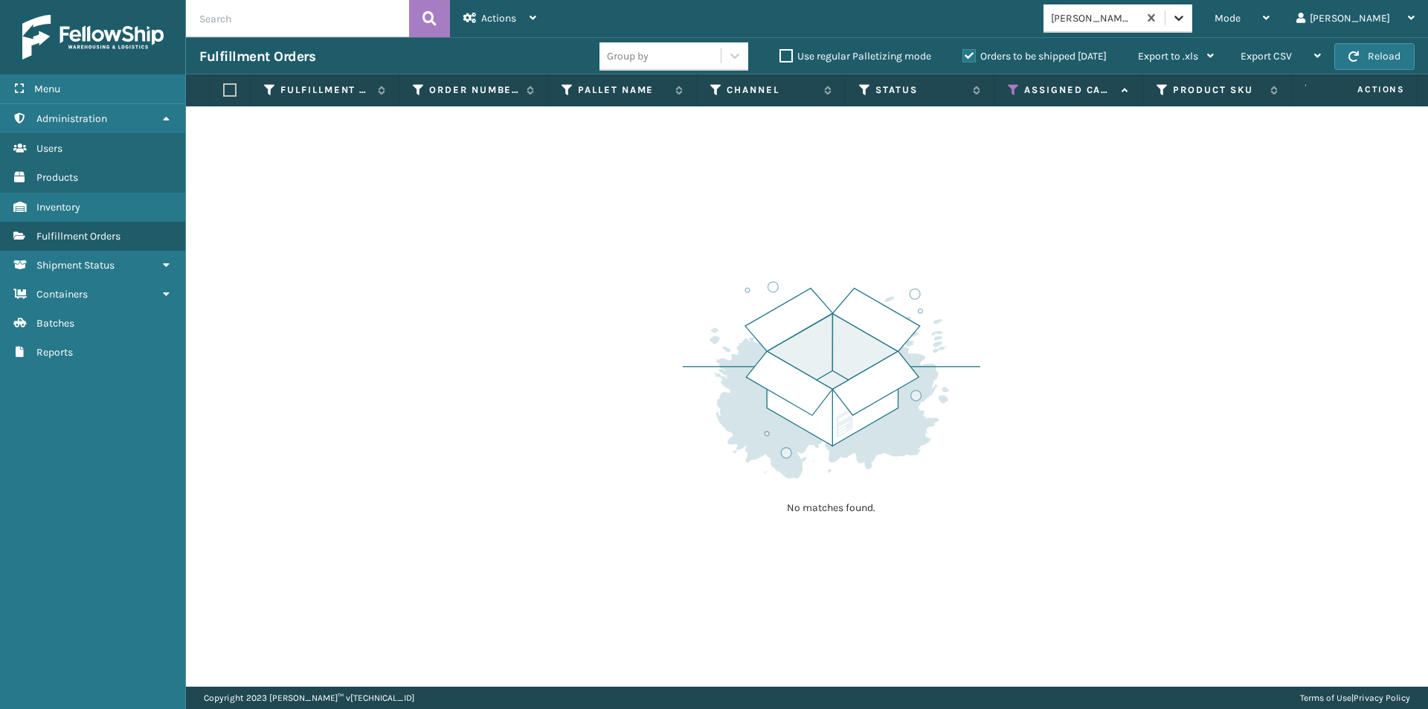
click at [1186, 16] on icon at bounding box center [1178, 17] width 15 height 15
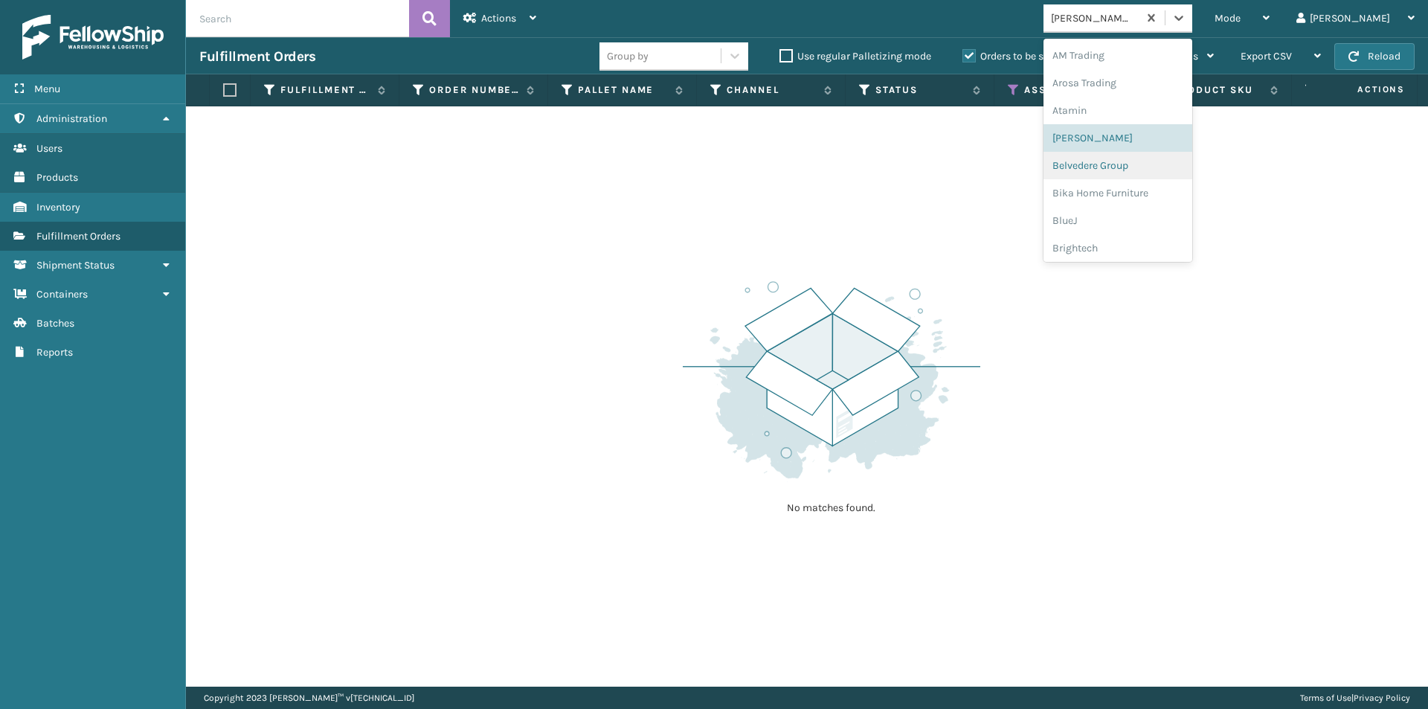
click at [1129, 163] on div "Belvedere Group" at bounding box center [1117, 166] width 149 height 28
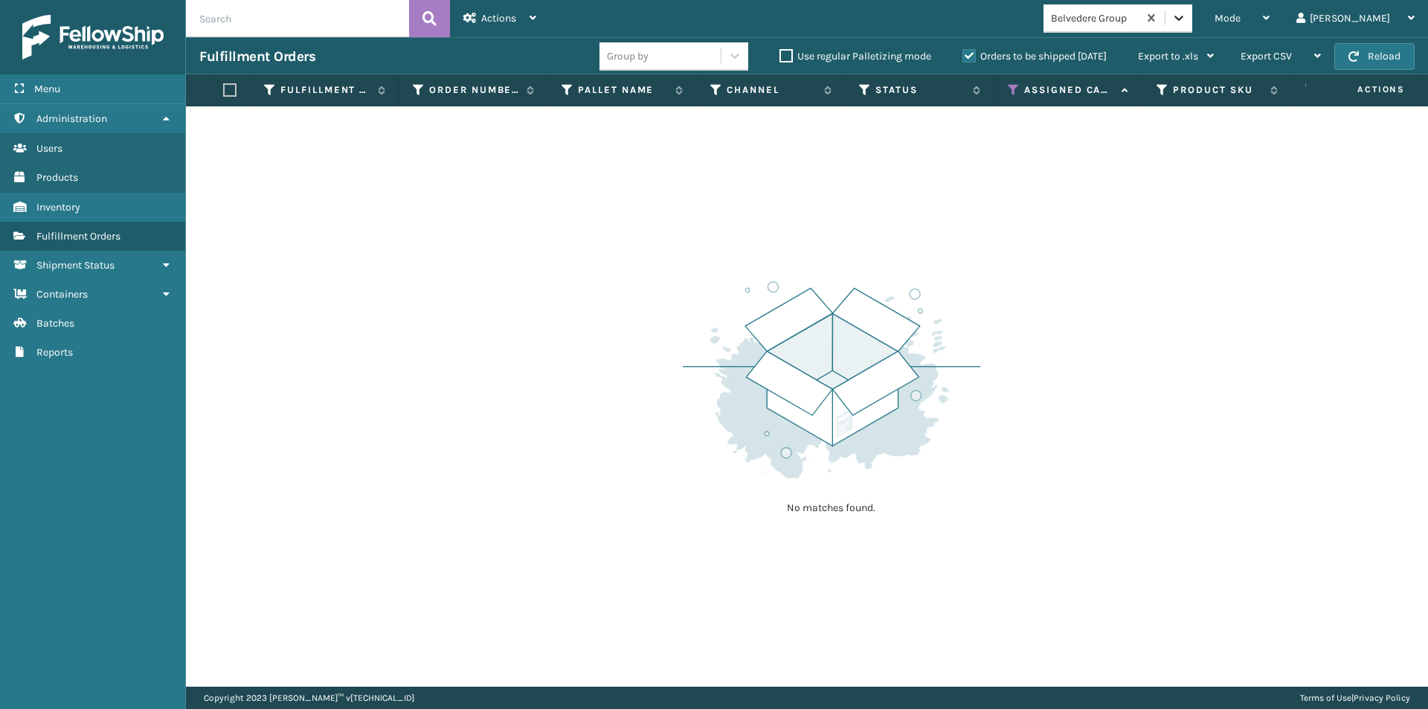
click at [1183, 18] on icon at bounding box center [1178, 18] width 9 height 5
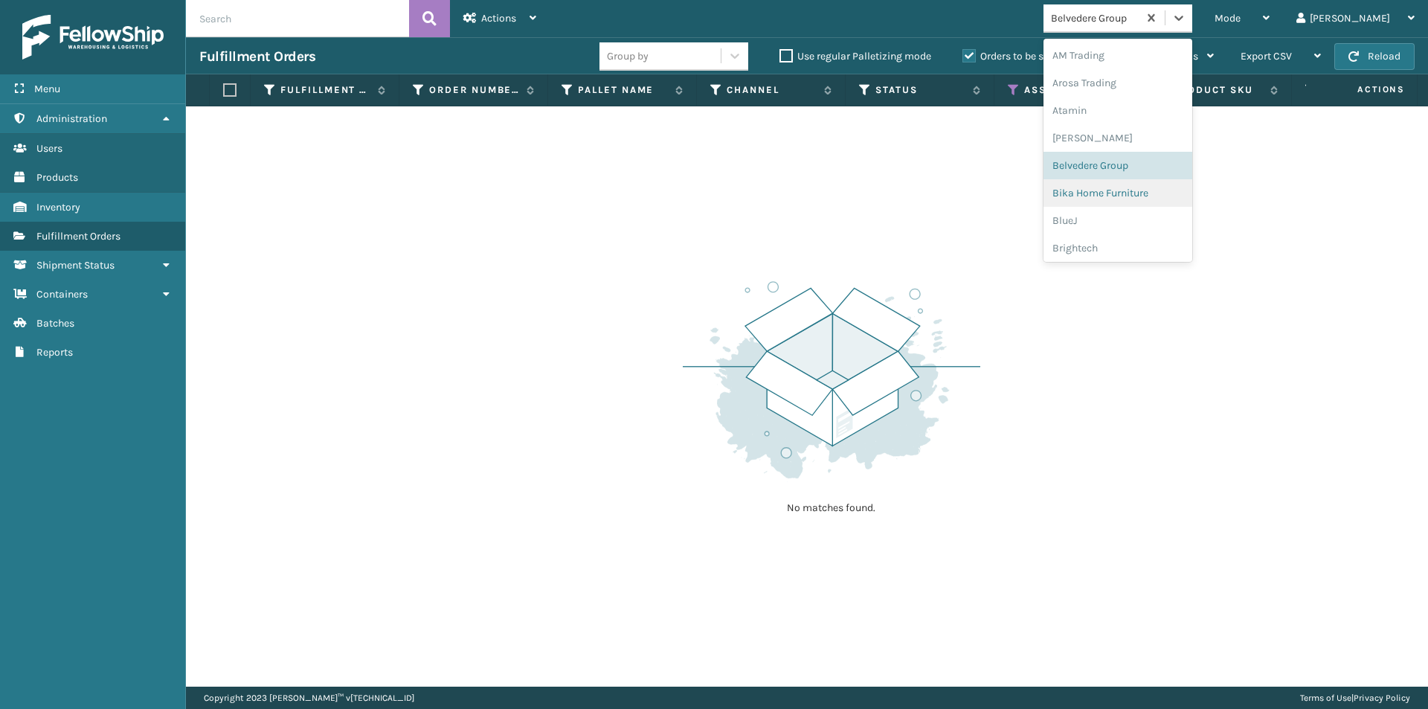
click at [1132, 185] on div "Bika Home Furniture" at bounding box center [1117, 193] width 149 height 28
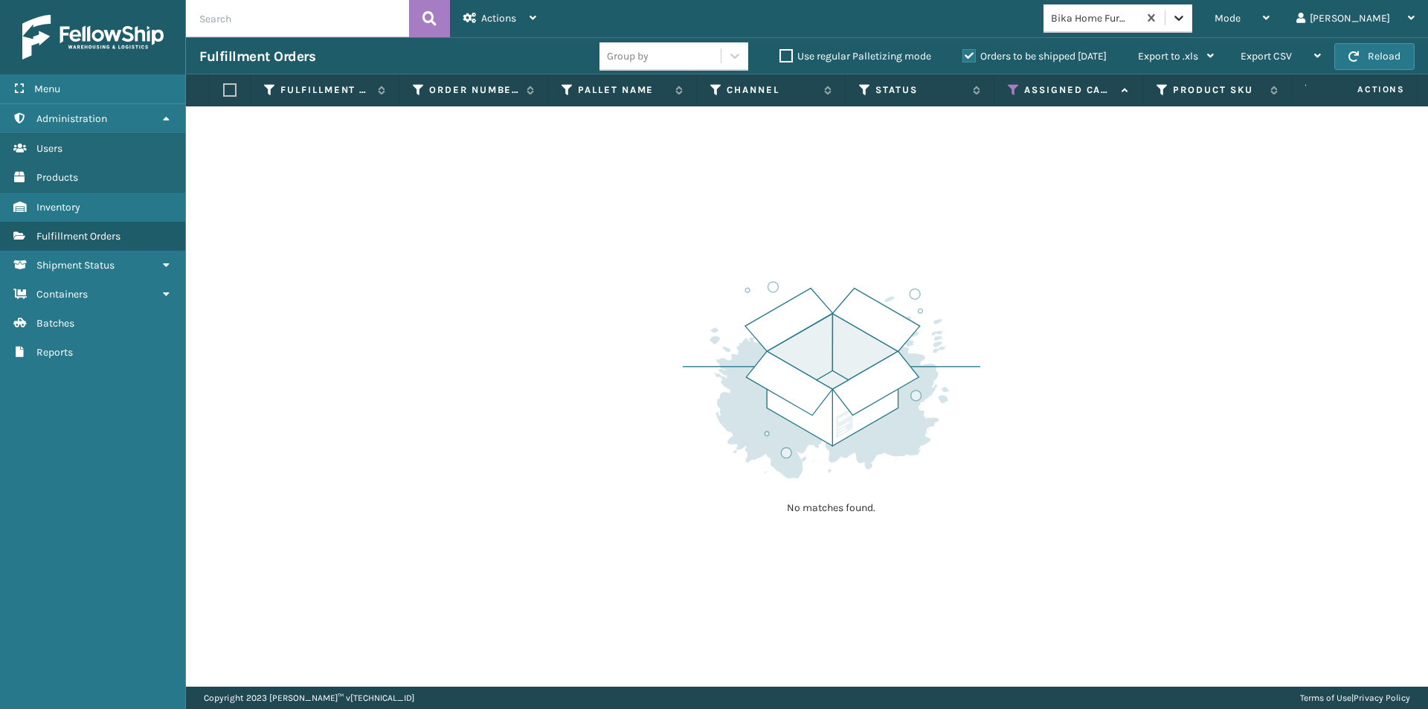
click at [1186, 25] on icon at bounding box center [1178, 17] width 15 height 15
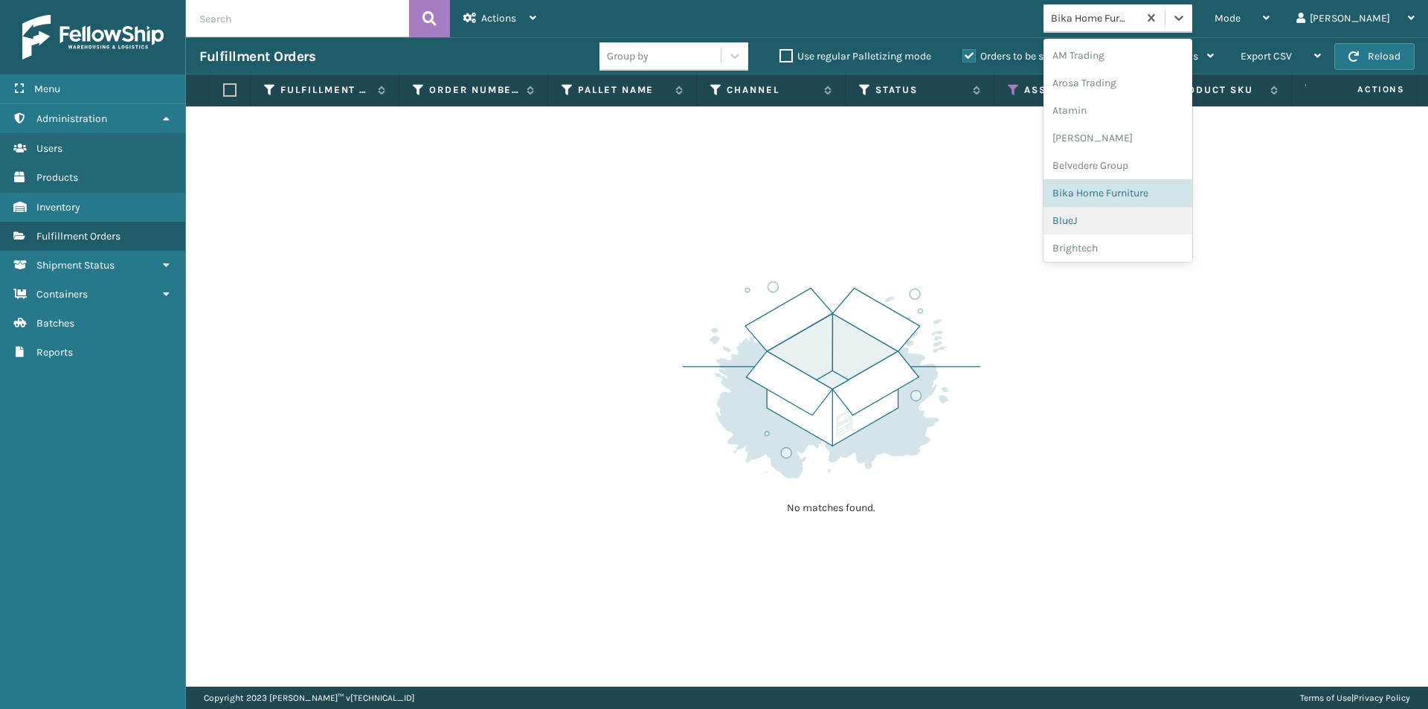
click at [1133, 219] on div "BlueJ" at bounding box center [1117, 221] width 149 height 28
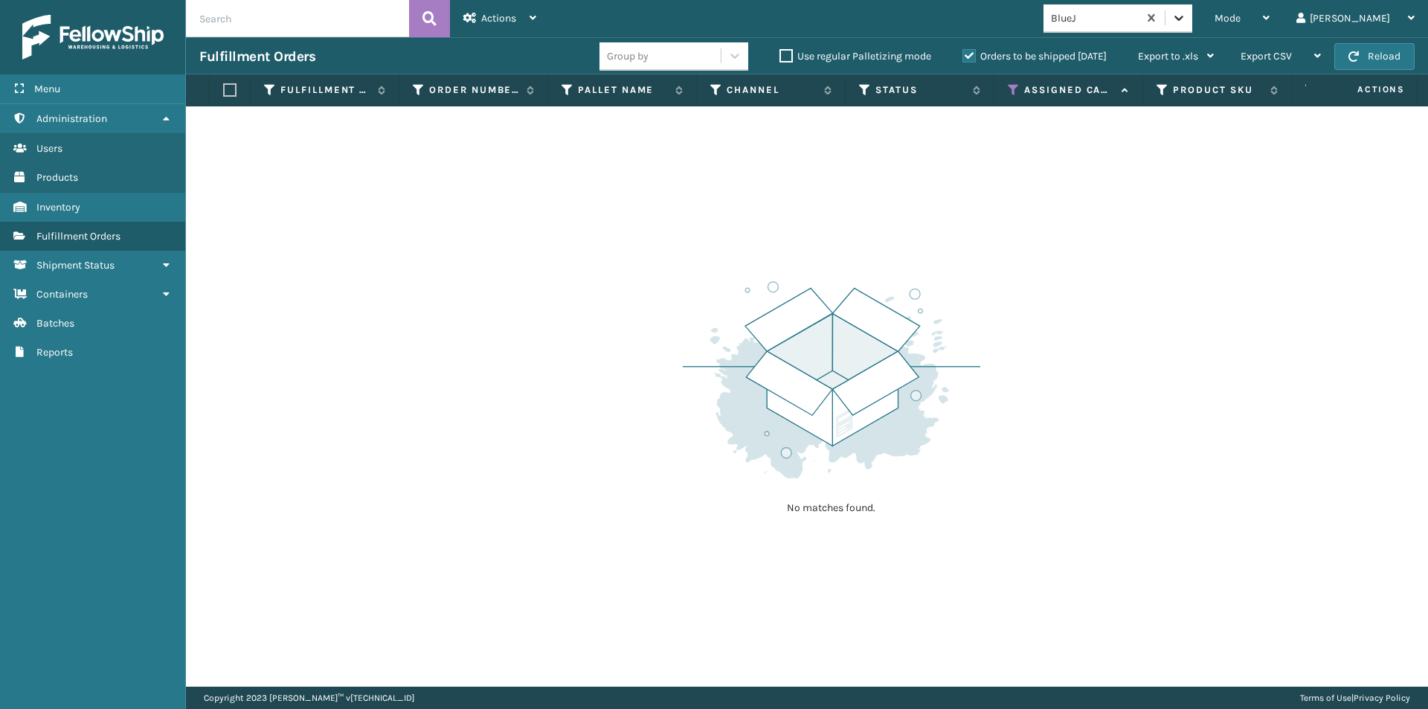
click at [1186, 17] on icon at bounding box center [1178, 17] width 15 height 15
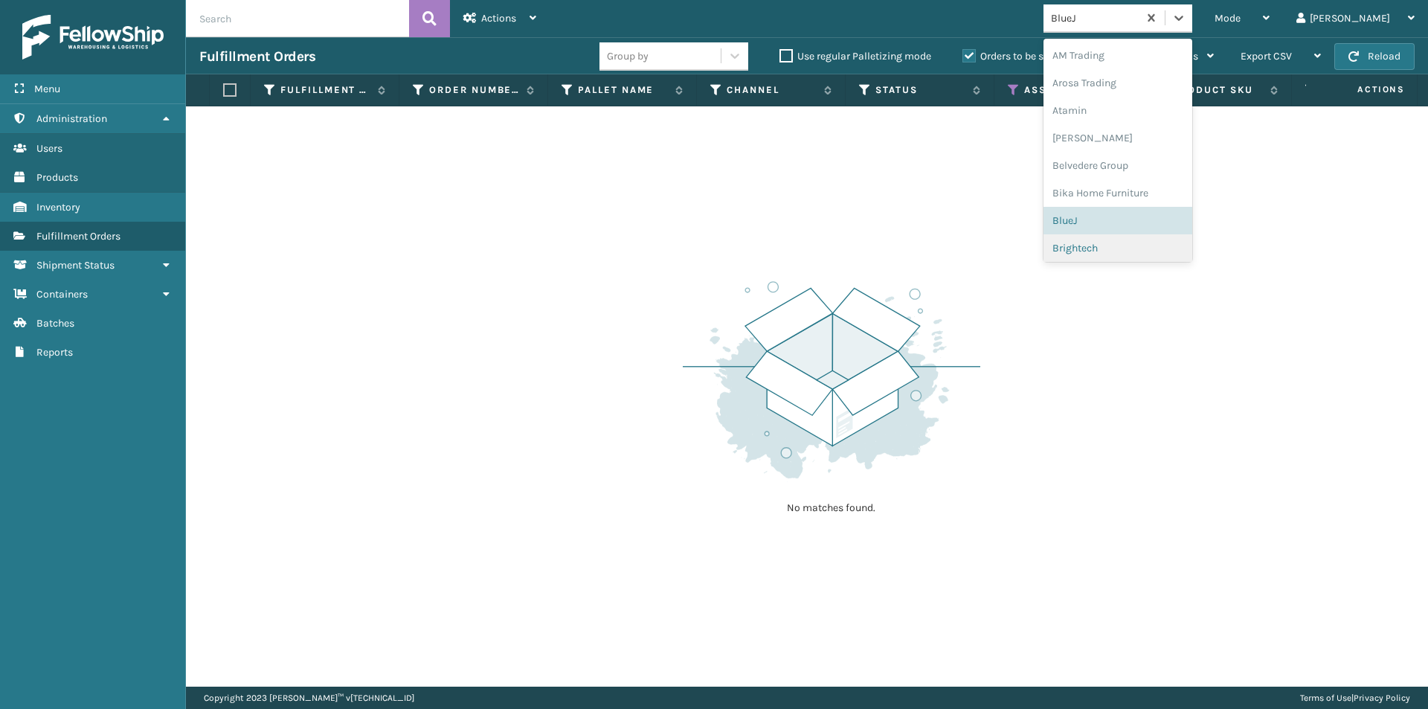
click at [1132, 250] on div "Brightech" at bounding box center [1117, 248] width 149 height 28
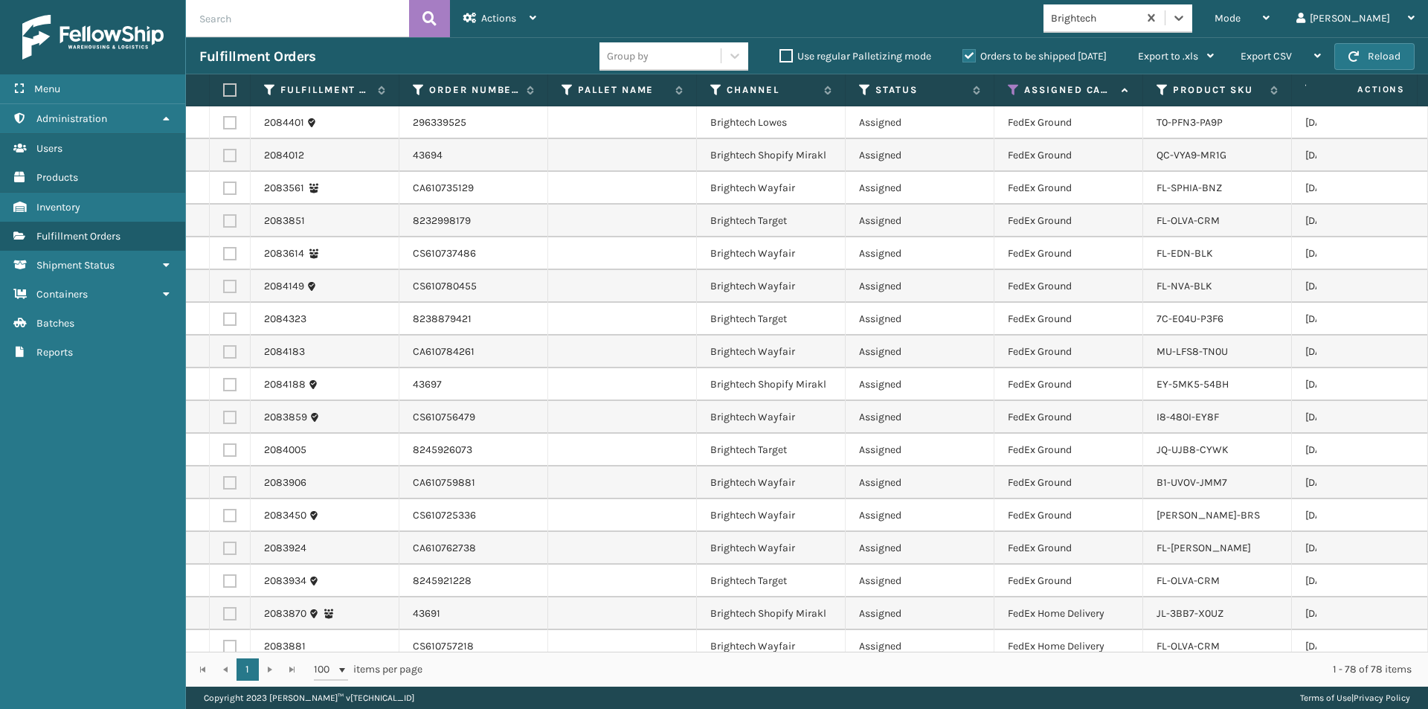
click at [228, 93] on label at bounding box center [227, 89] width 9 height 13
click at [224, 93] on input "checkbox" at bounding box center [223, 91] width 1 height 10
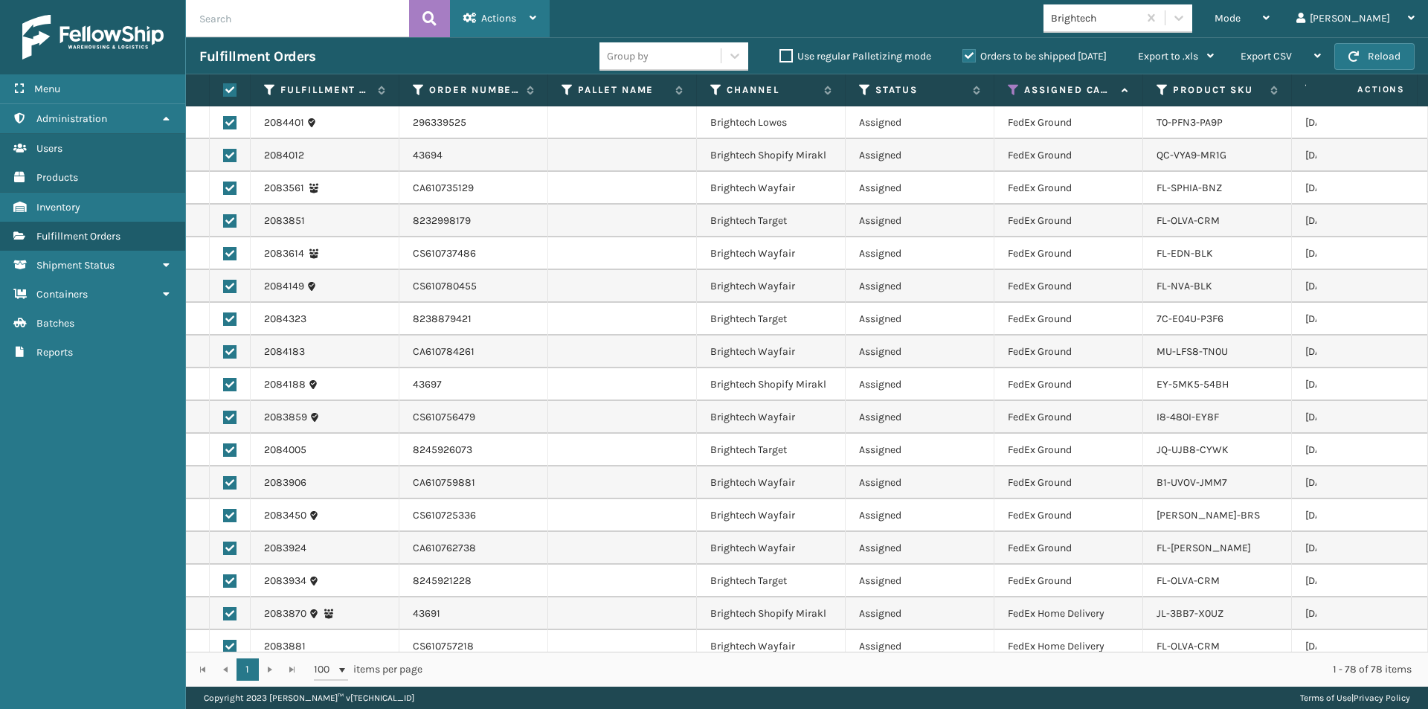
click at [512, 20] on span "Actions" at bounding box center [498, 18] width 35 height 13
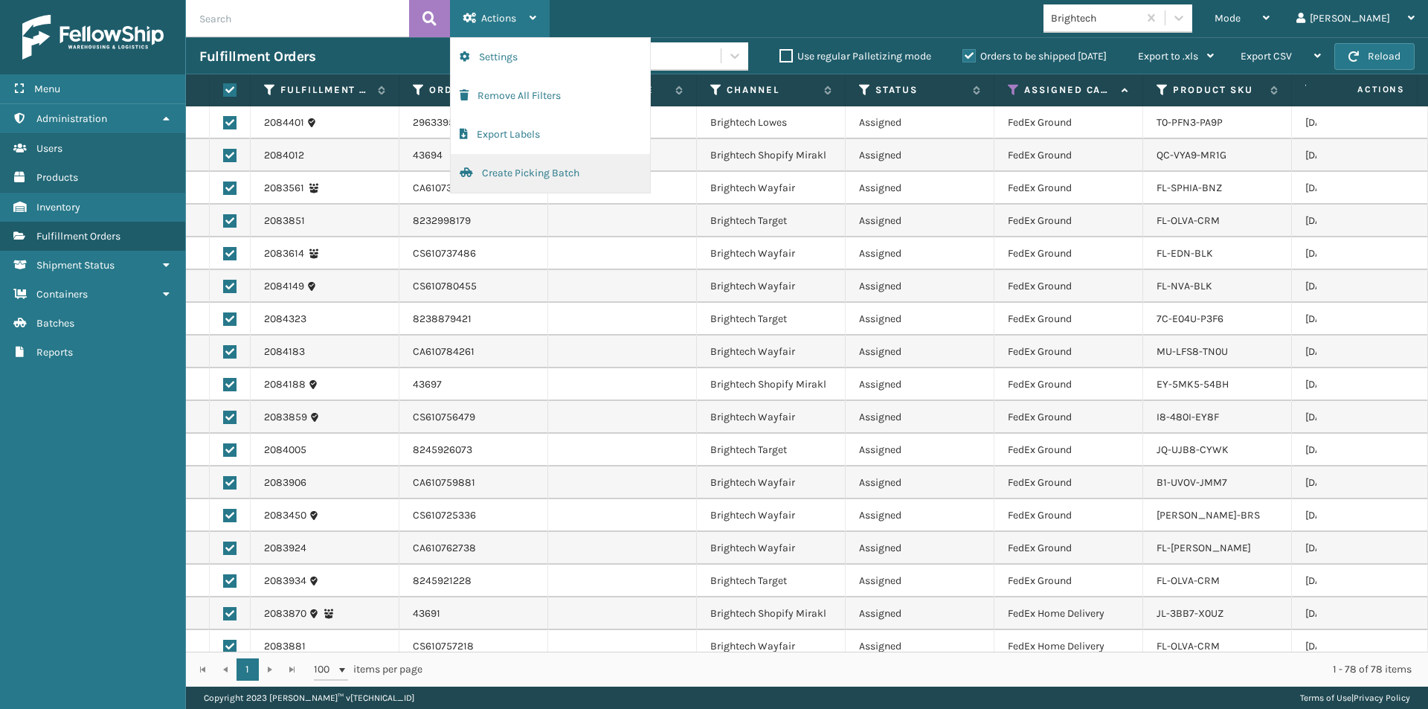
click at [501, 170] on button "Create Picking Batch" at bounding box center [550, 173] width 199 height 39
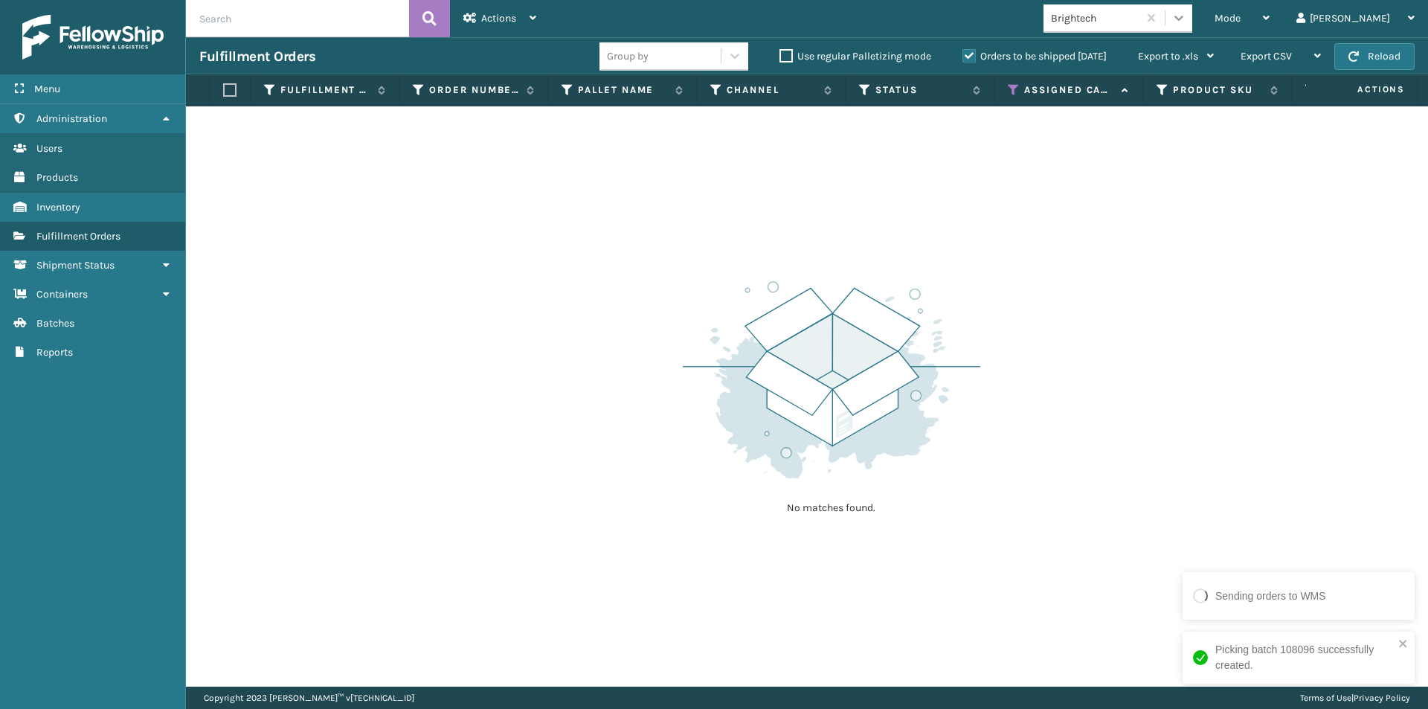
click at [1186, 22] on icon at bounding box center [1178, 17] width 15 height 15
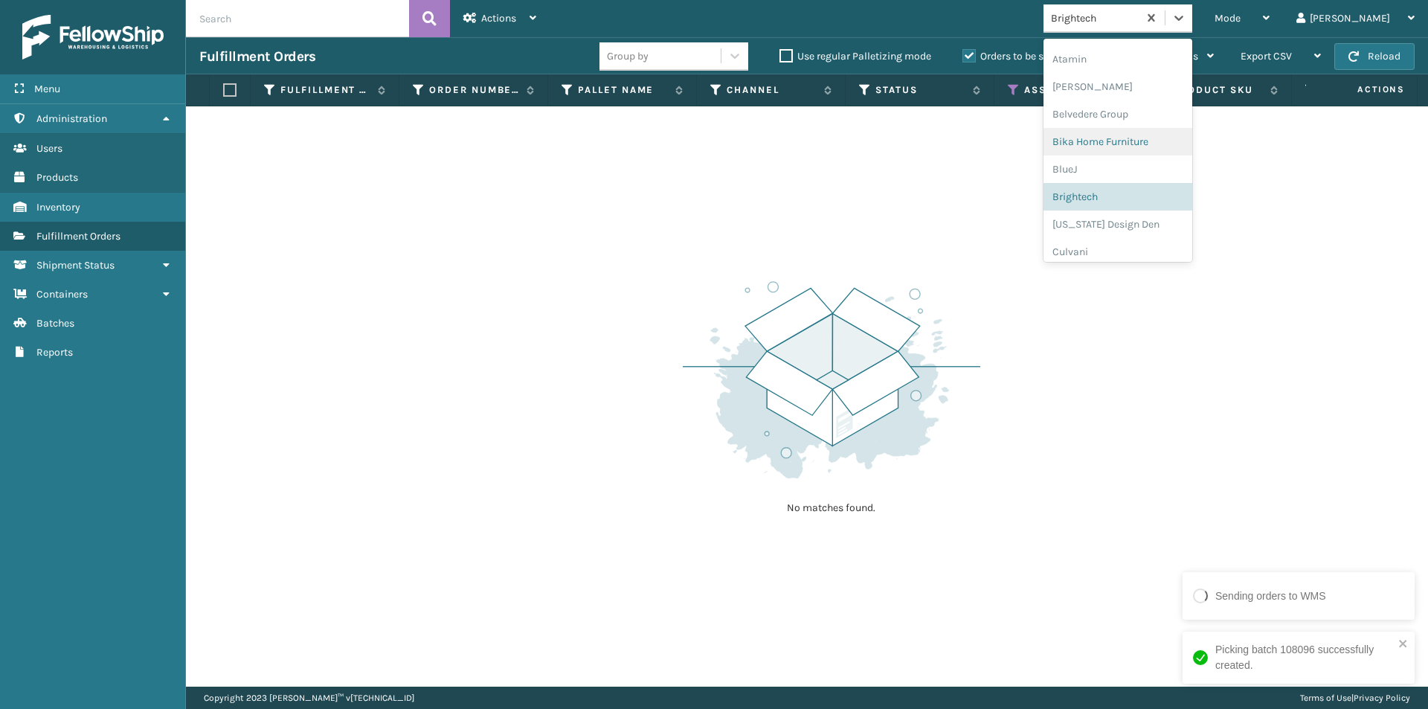
scroll to position [83, 0]
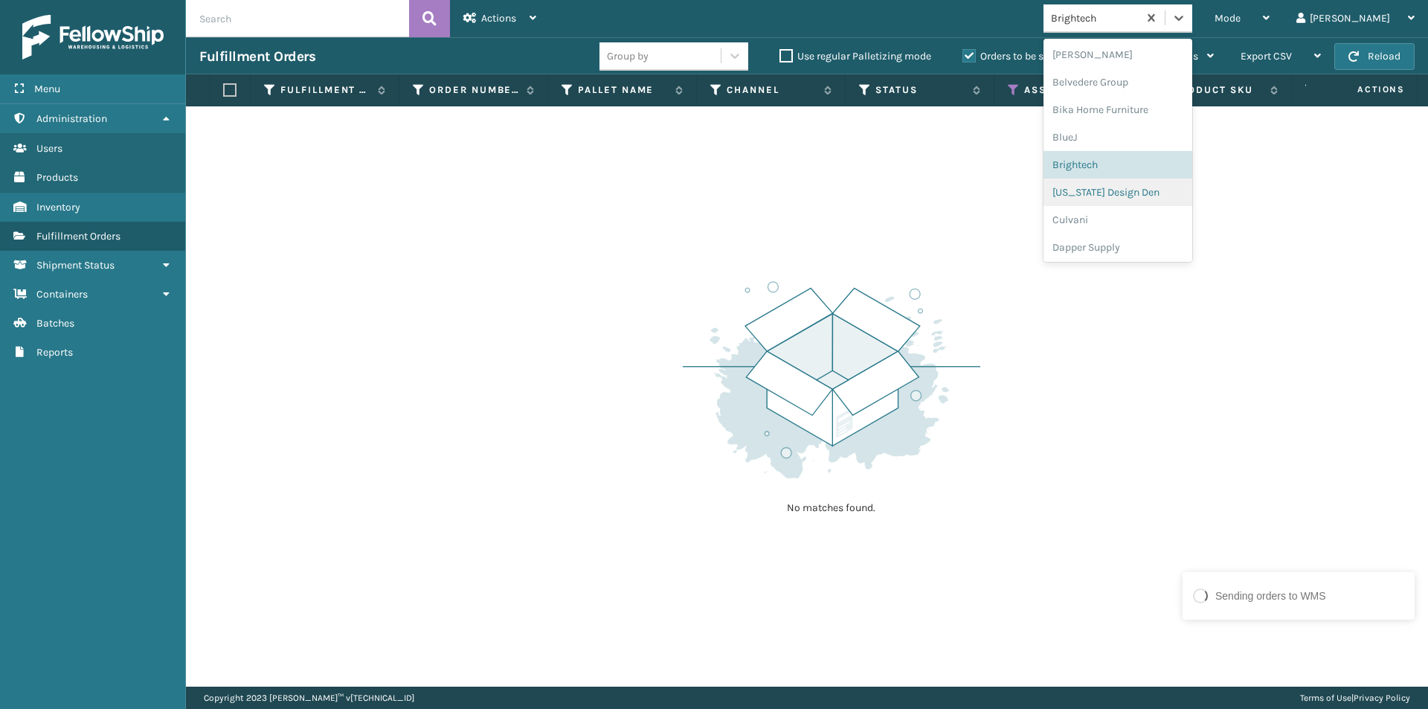
click at [1192, 193] on div "[US_STATE] Design Den" at bounding box center [1117, 193] width 149 height 28
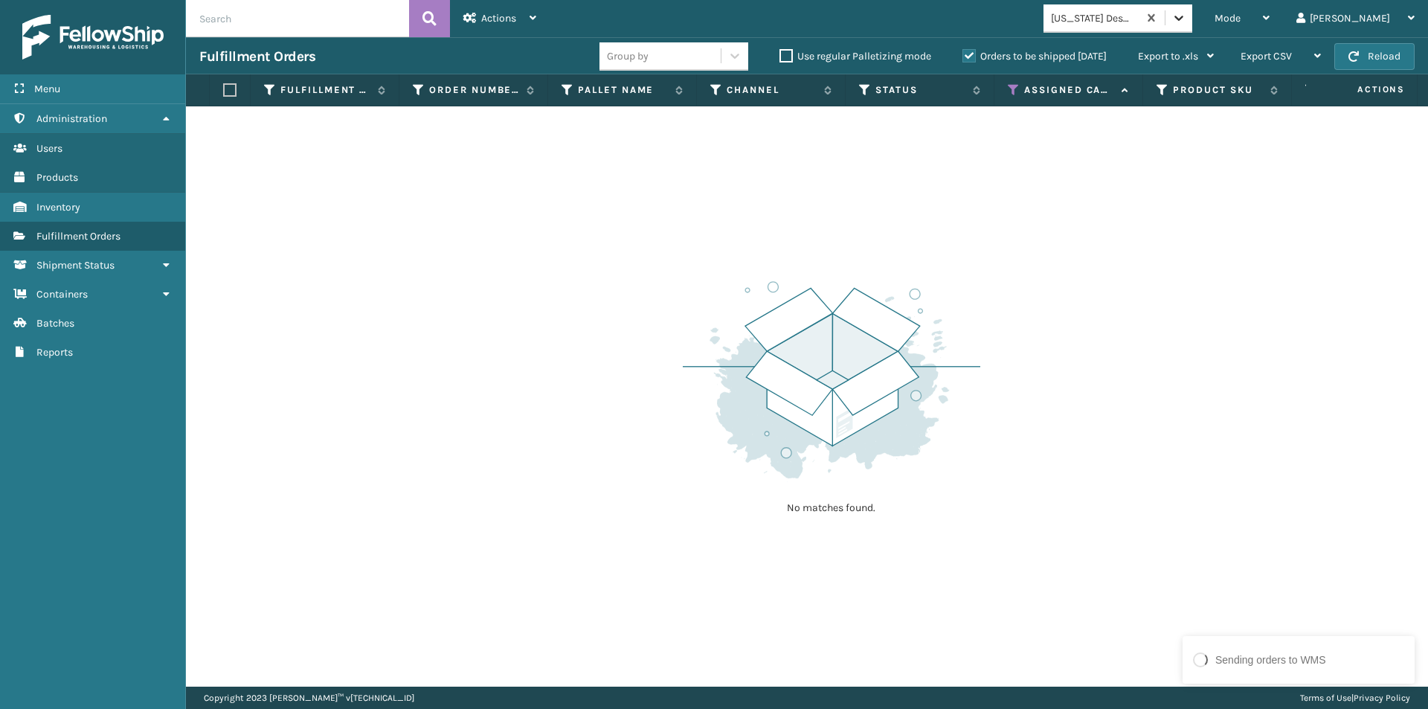
click at [1183, 19] on icon at bounding box center [1178, 18] width 9 height 5
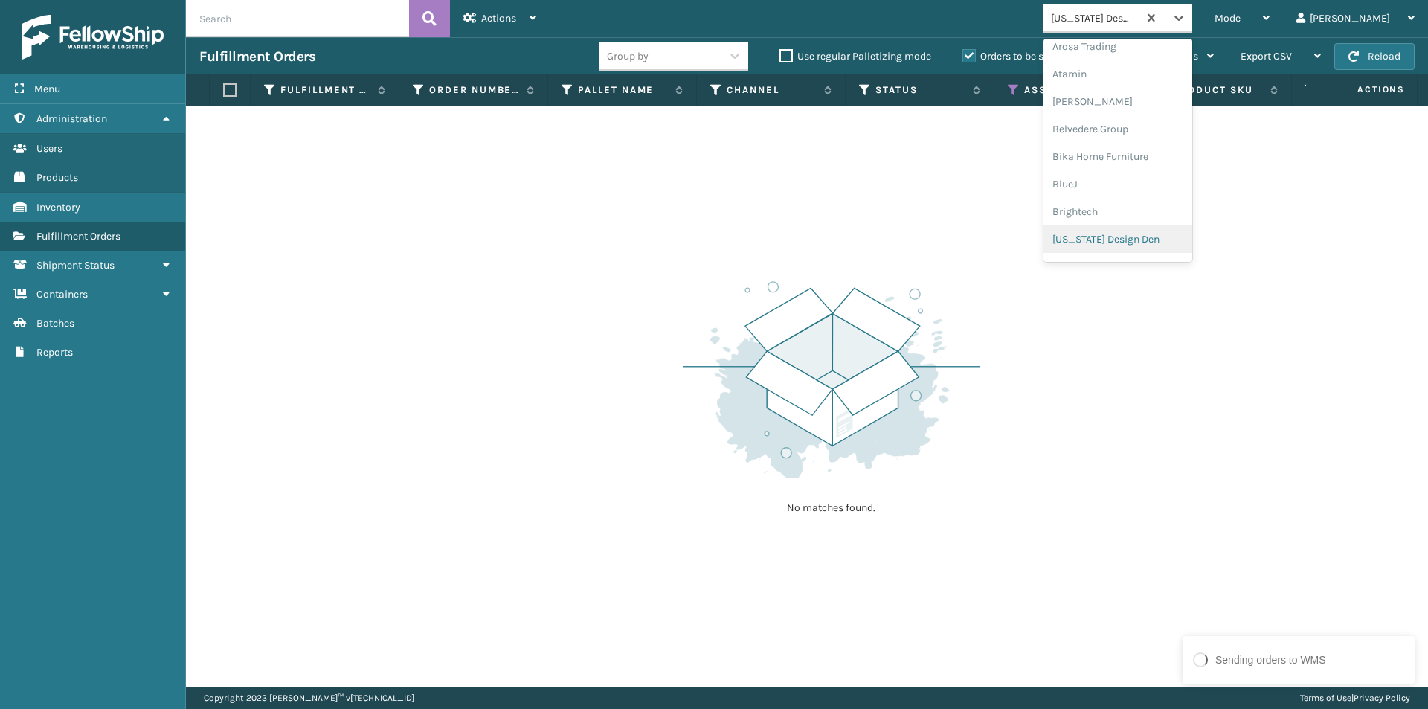
scroll to position [111, 0]
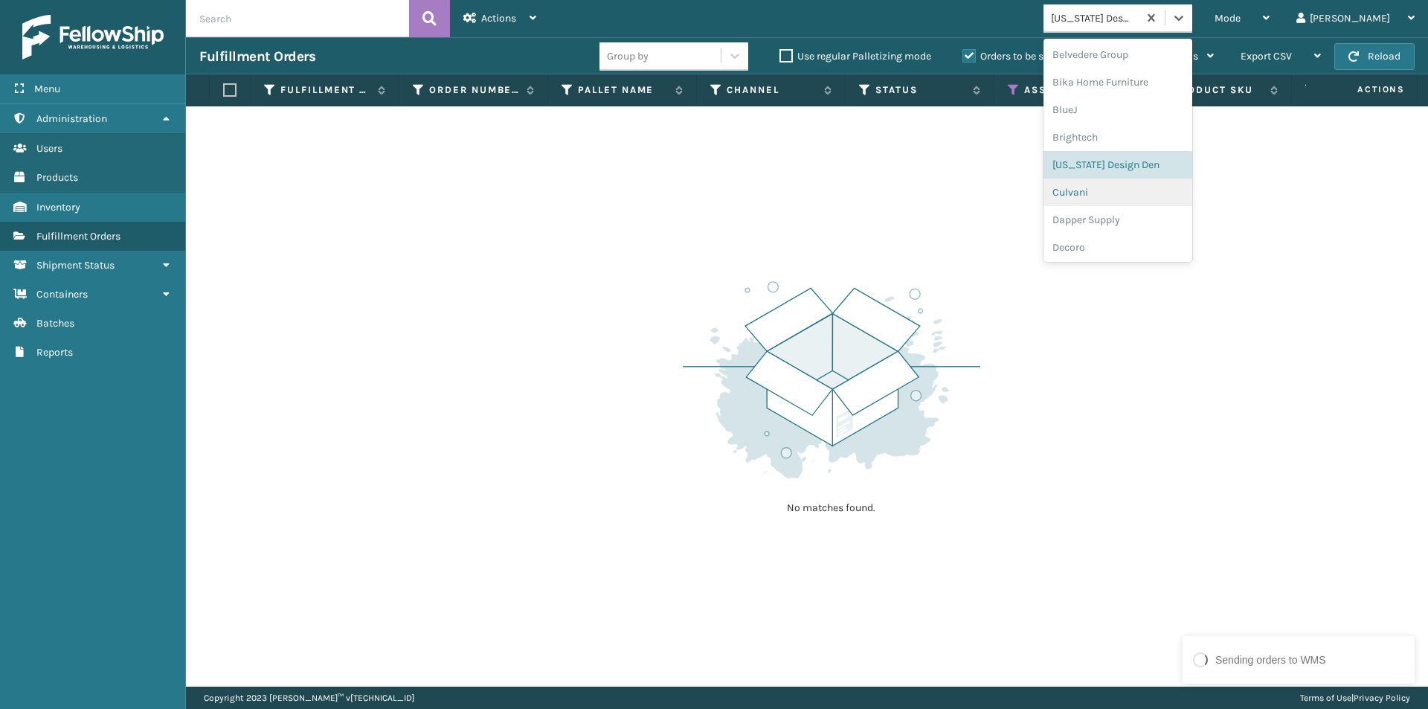
click at [1171, 197] on div "Culvani" at bounding box center [1117, 193] width 149 height 28
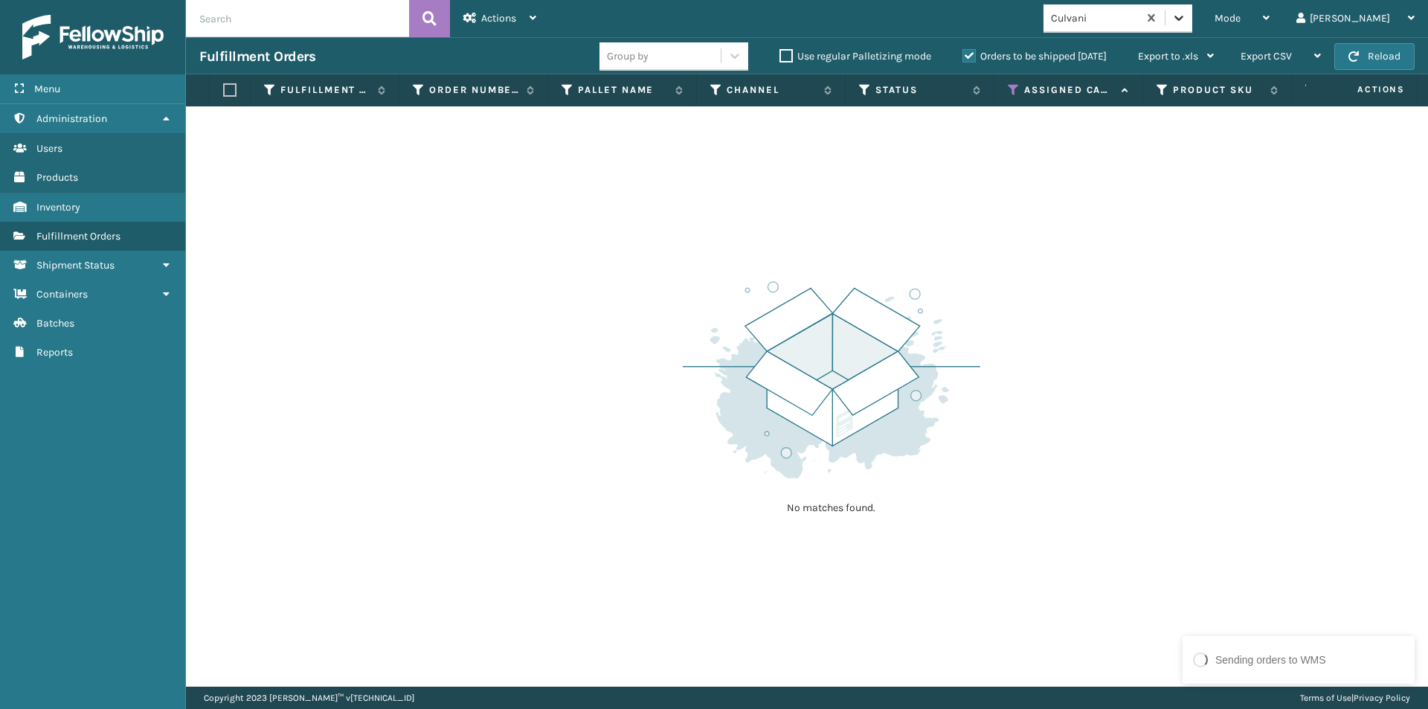
click at [1186, 17] on icon at bounding box center [1178, 17] width 15 height 15
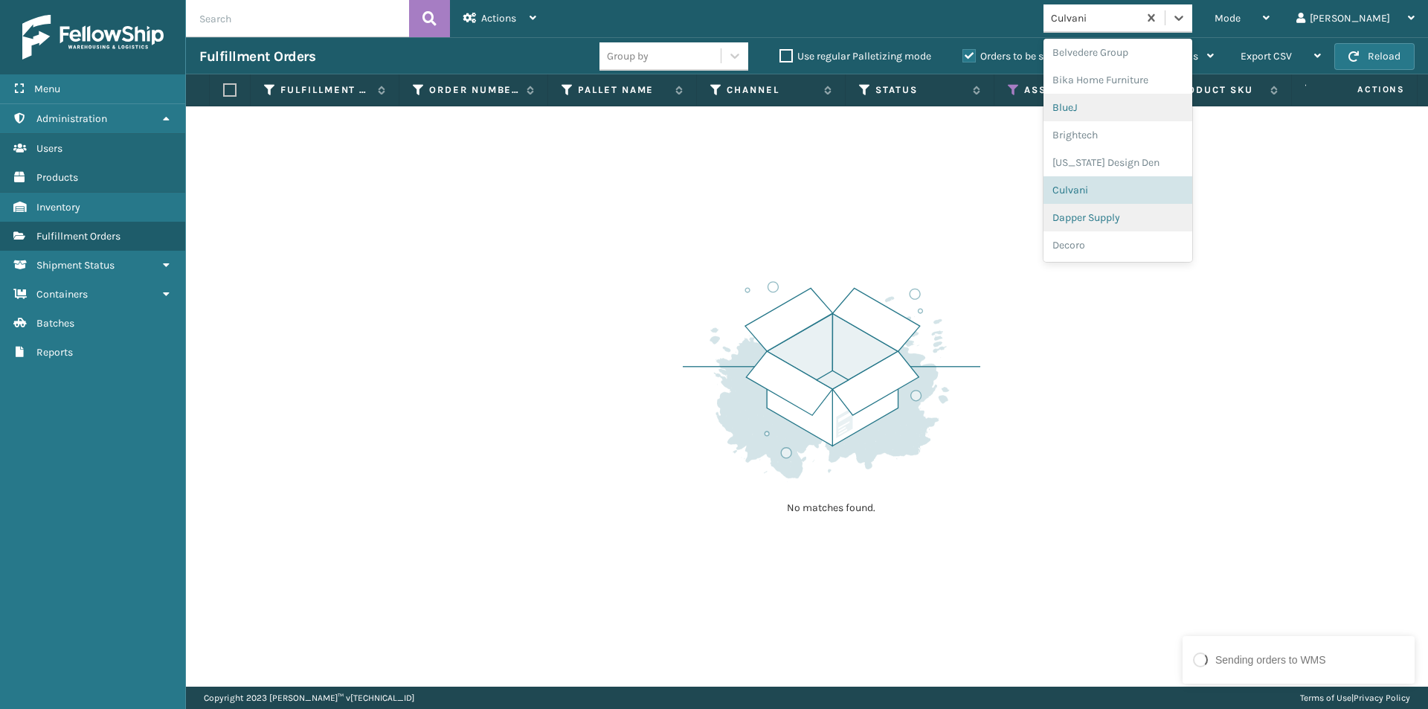
scroll to position [138, 0]
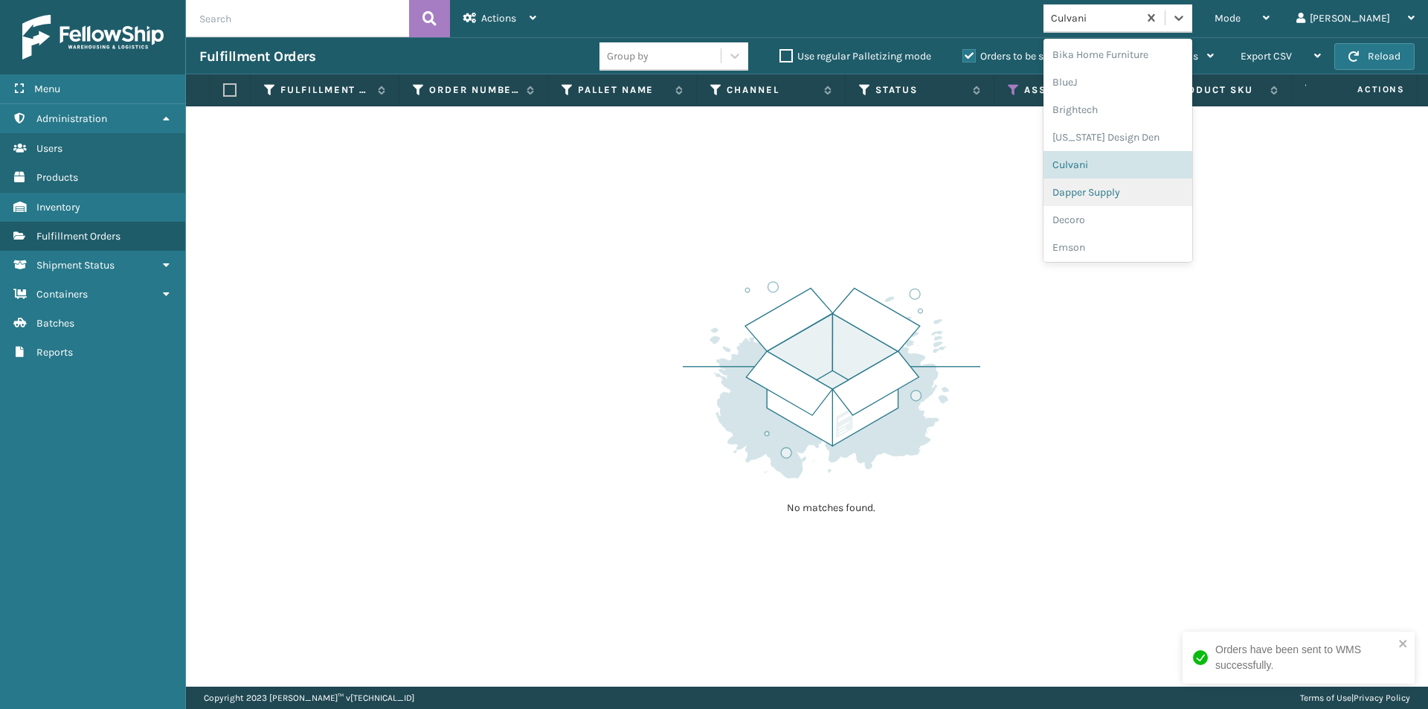
click at [1166, 188] on div "Dapper Supply" at bounding box center [1117, 193] width 149 height 28
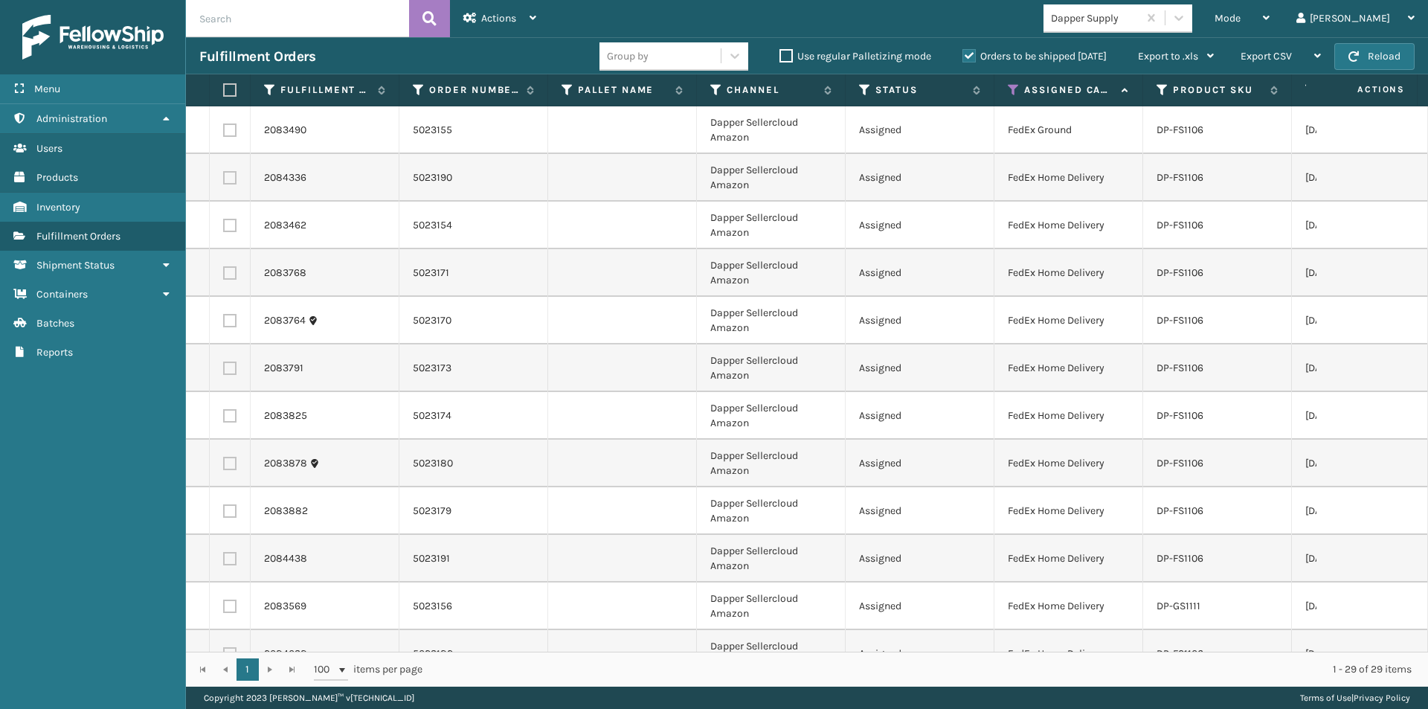
click at [226, 86] on label at bounding box center [227, 89] width 9 height 13
click at [224, 86] on input "checkbox" at bounding box center [223, 91] width 1 height 10
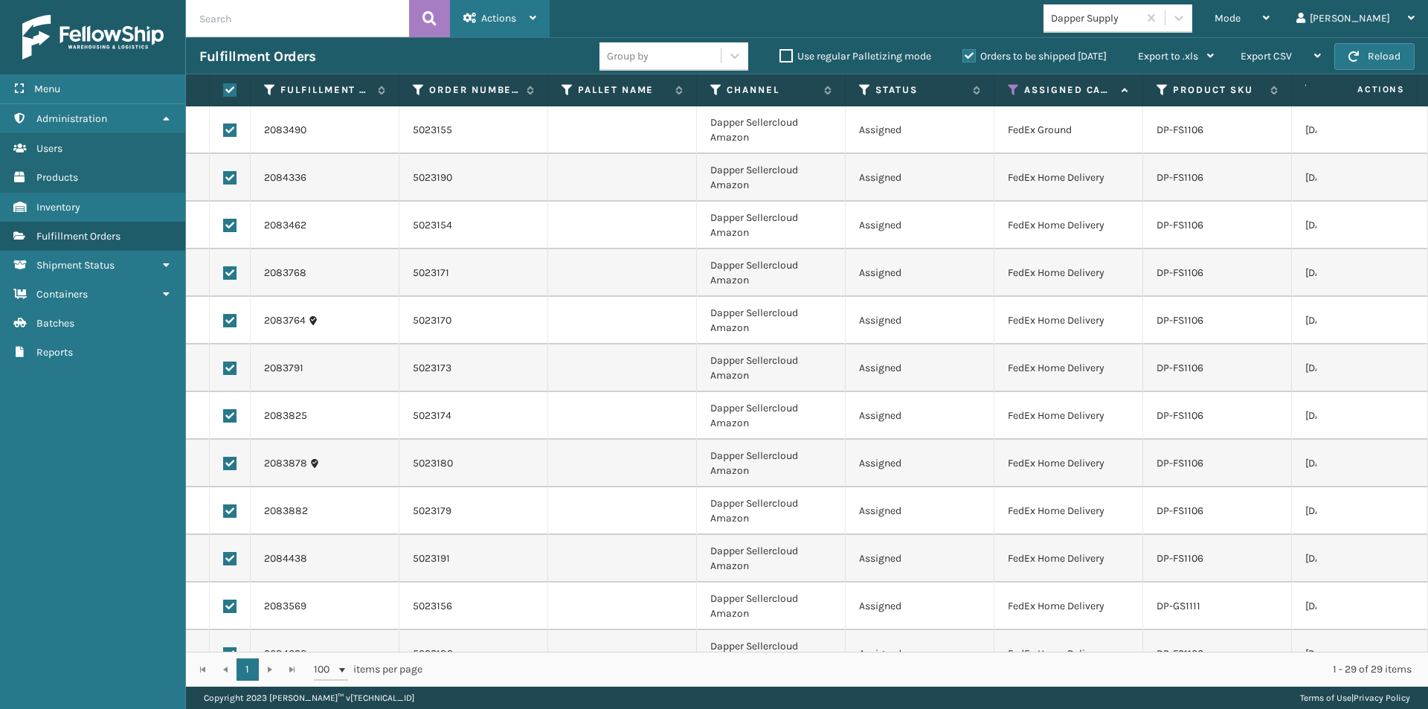
click at [529, 26] on div "Actions" at bounding box center [499, 18] width 73 height 37
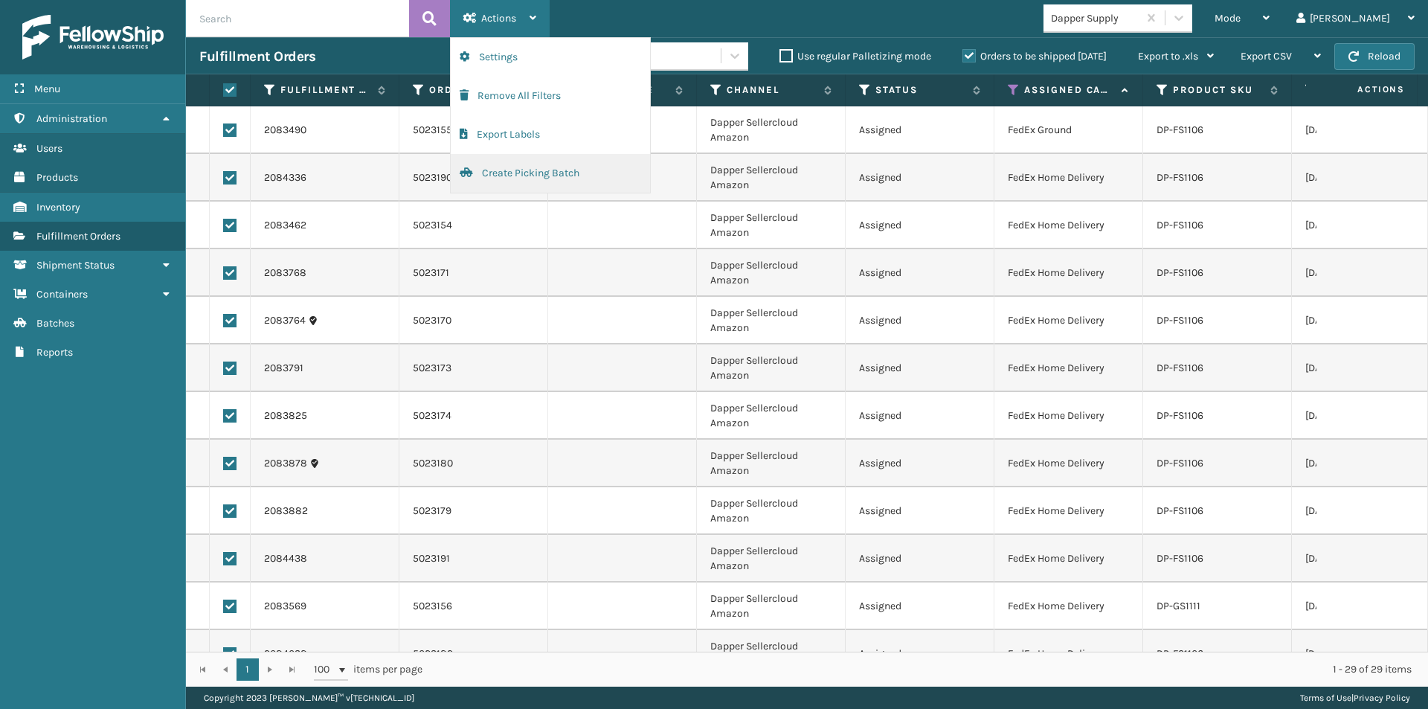
click at [528, 174] on button "Create Picking Batch" at bounding box center [550, 173] width 199 height 39
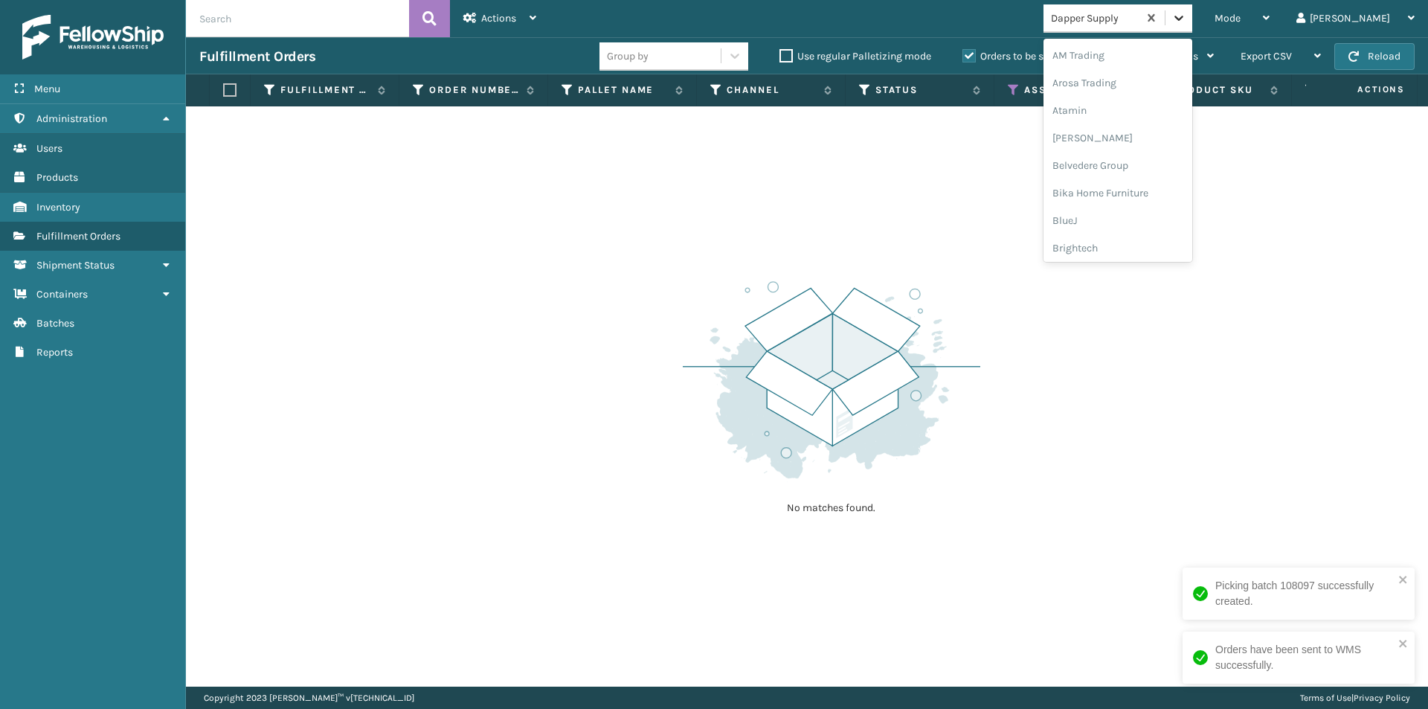
click at [1183, 20] on icon at bounding box center [1178, 18] width 9 height 5
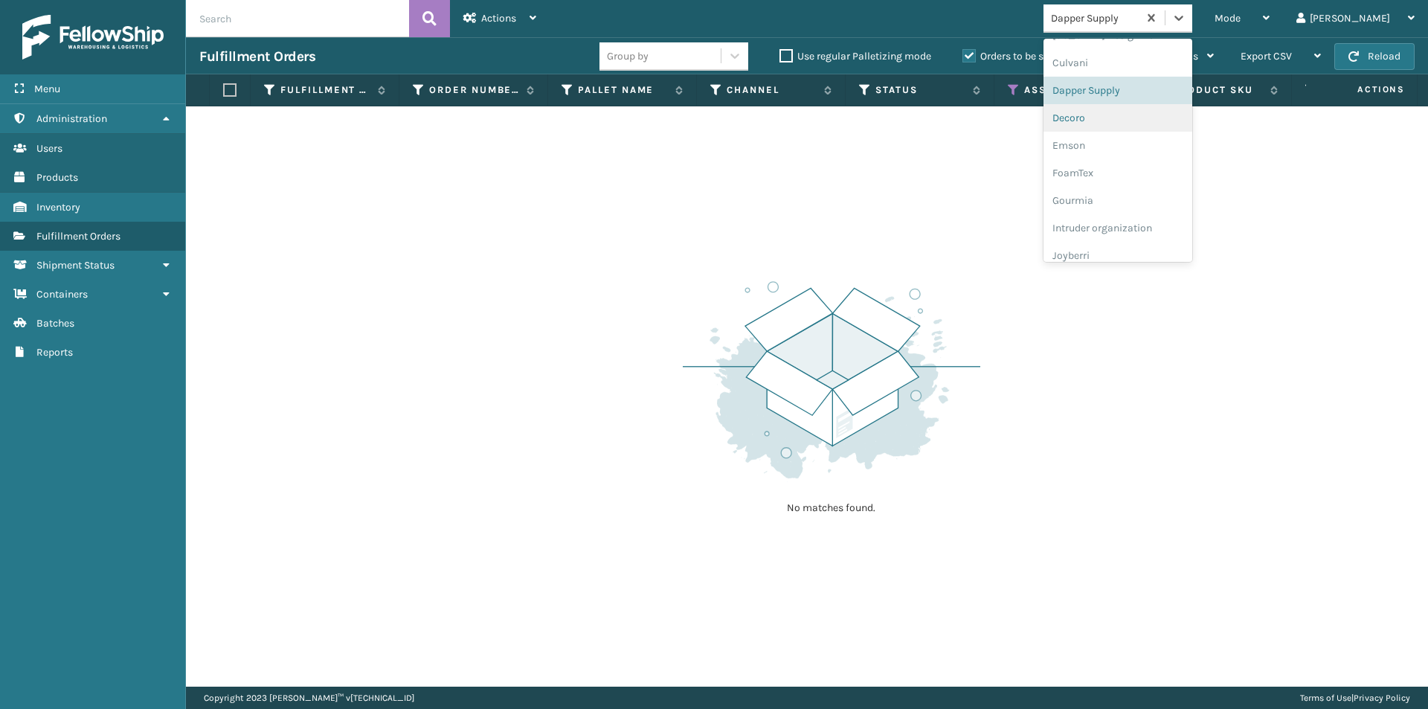
click at [1144, 123] on div "Decoro" at bounding box center [1117, 118] width 149 height 28
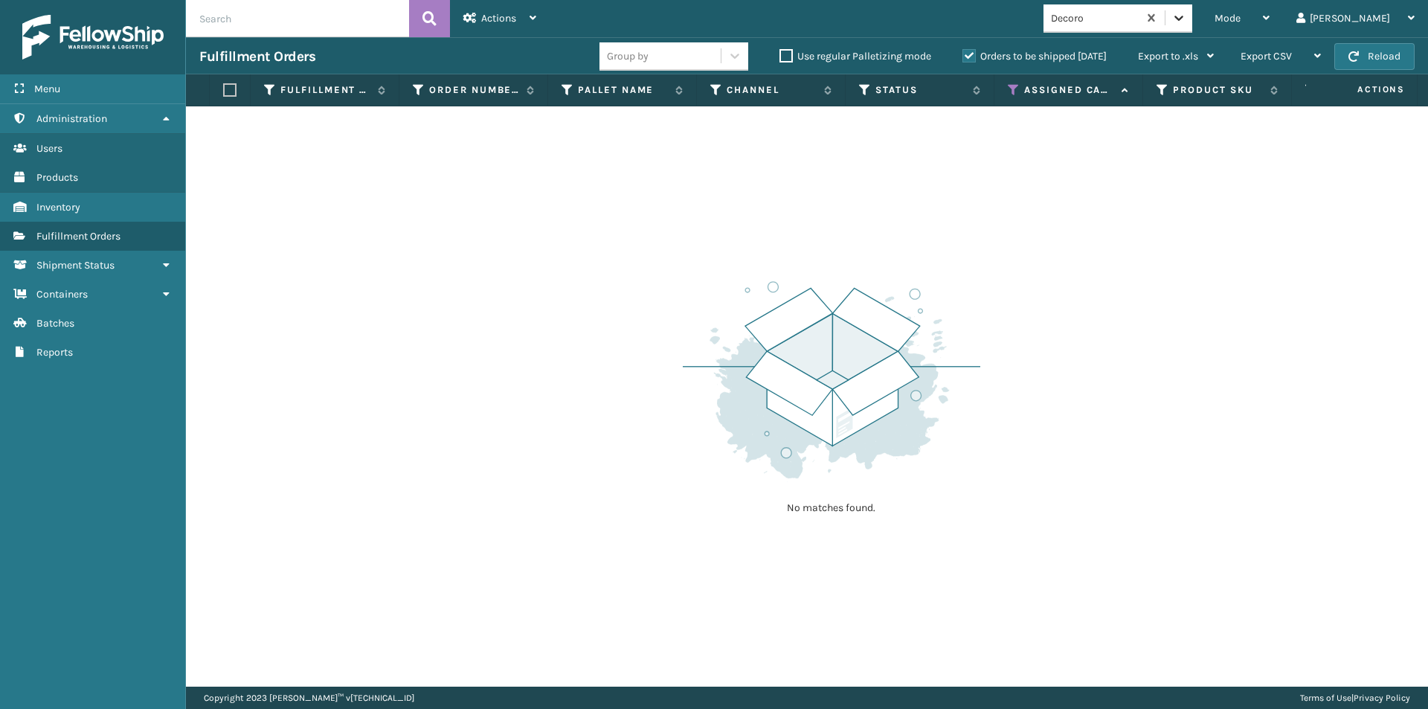
click at [1186, 18] on icon at bounding box center [1178, 17] width 15 height 15
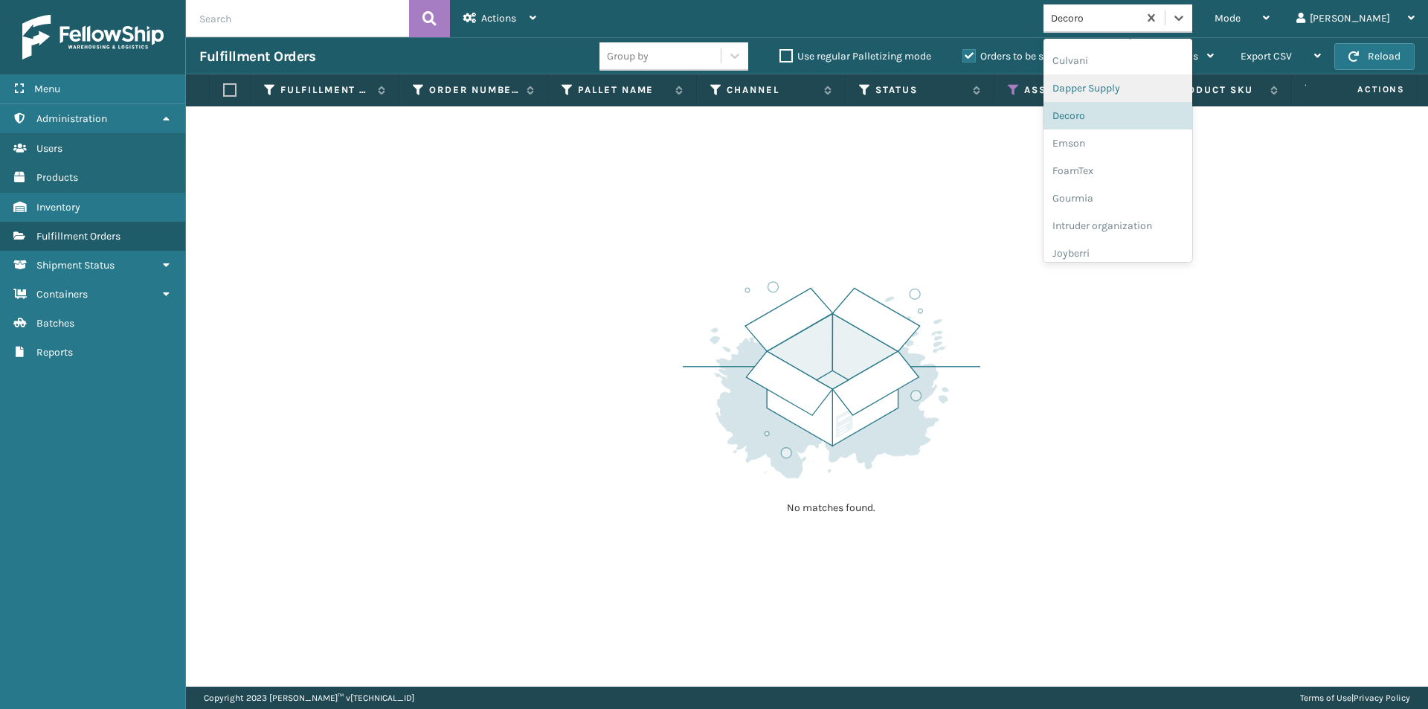
scroll to position [268, 0]
click at [1145, 120] on div "Emson" at bounding box center [1117, 118] width 149 height 28
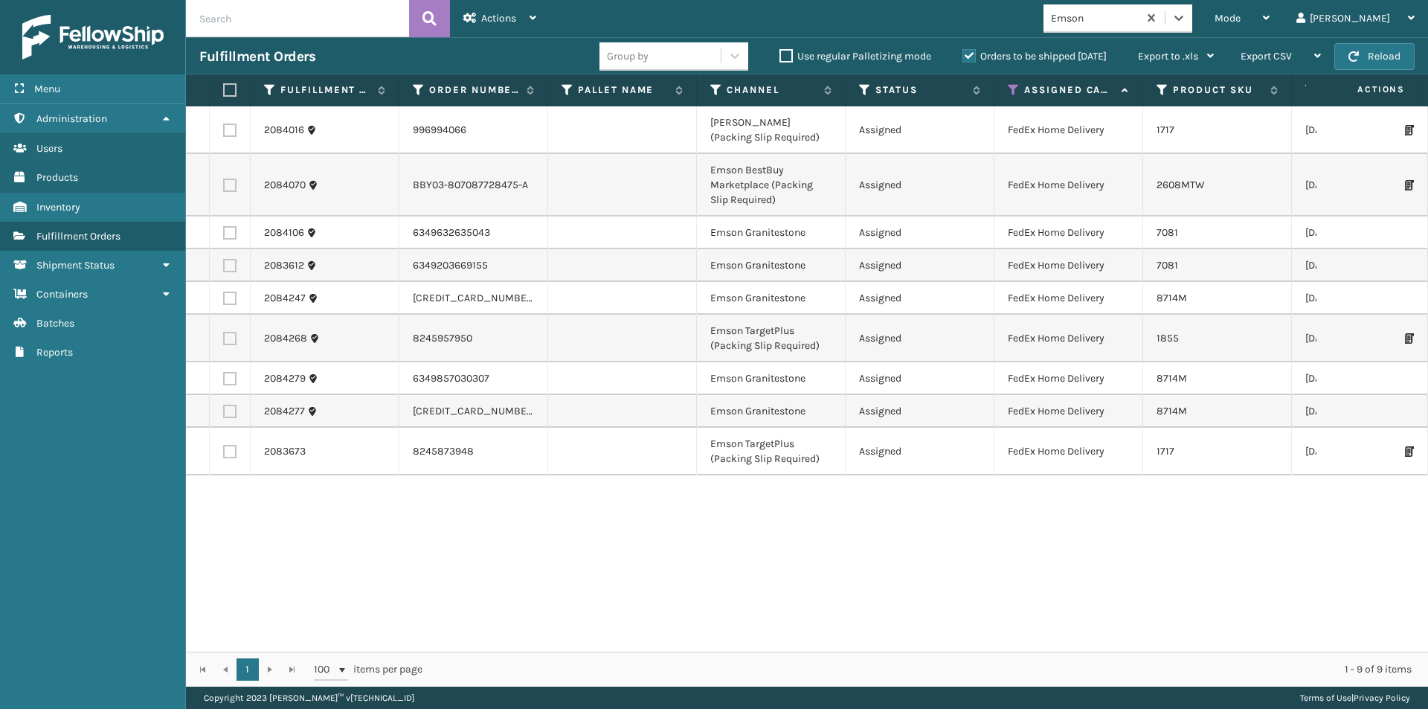
click at [229, 91] on label at bounding box center [227, 89] width 9 height 13
click at [224, 91] on input "checkbox" at bounding box center [223, 91] width 1 height 10
click at [538, 23] on div "Actions Settings Remove All Filters Export Labels Create Picking Batch" at bounding box center [500, 18] width 100 height 37
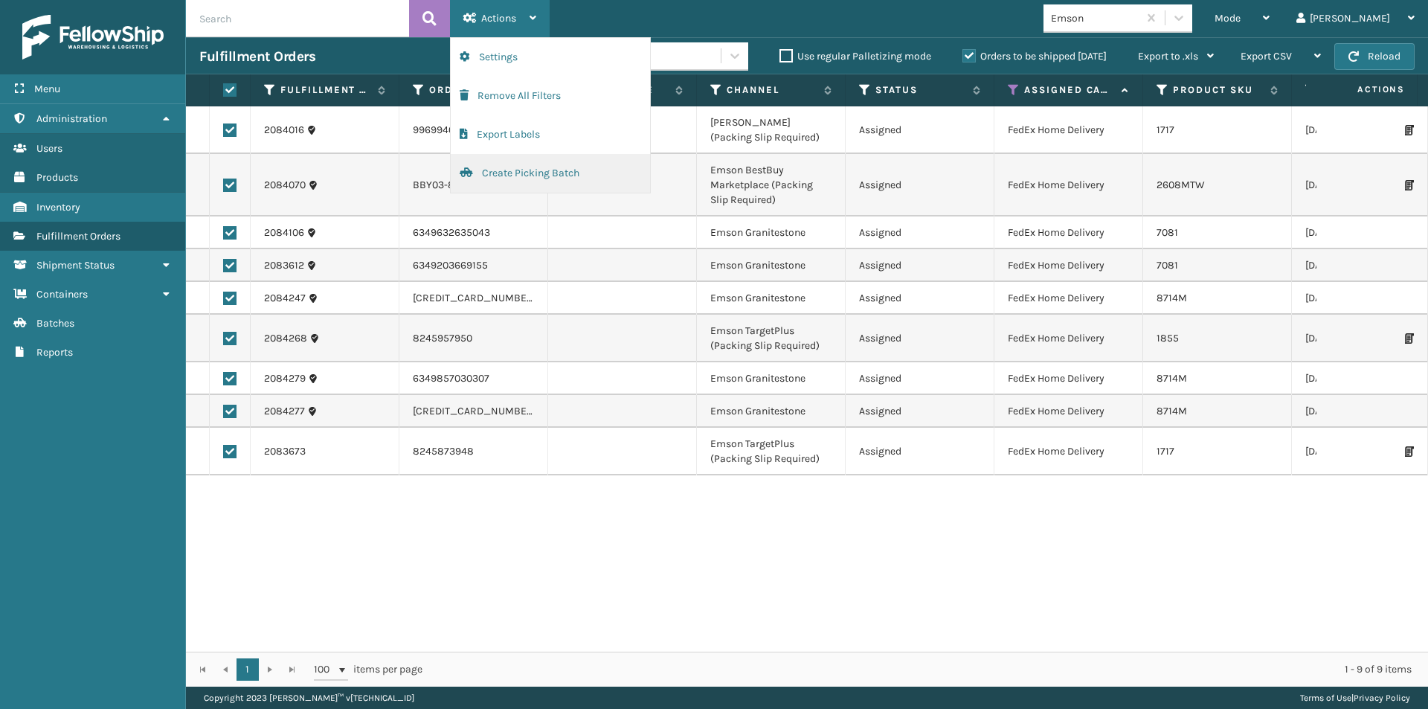
click at [498, 181] on button "Create Picking Batch" at bounding box center [550, 173] width 199 height 39
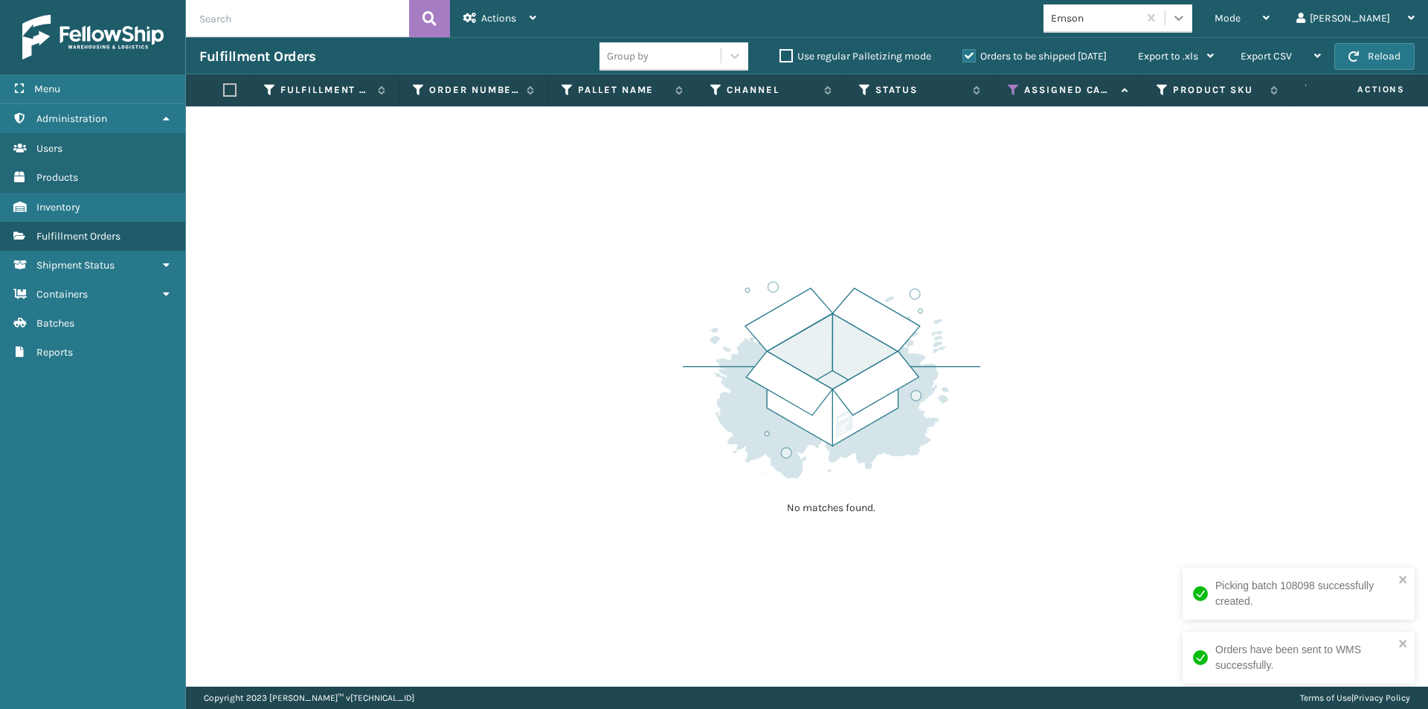
click at [1186, 19] on icon at bounding box center [1178, 17] width 15 height 15
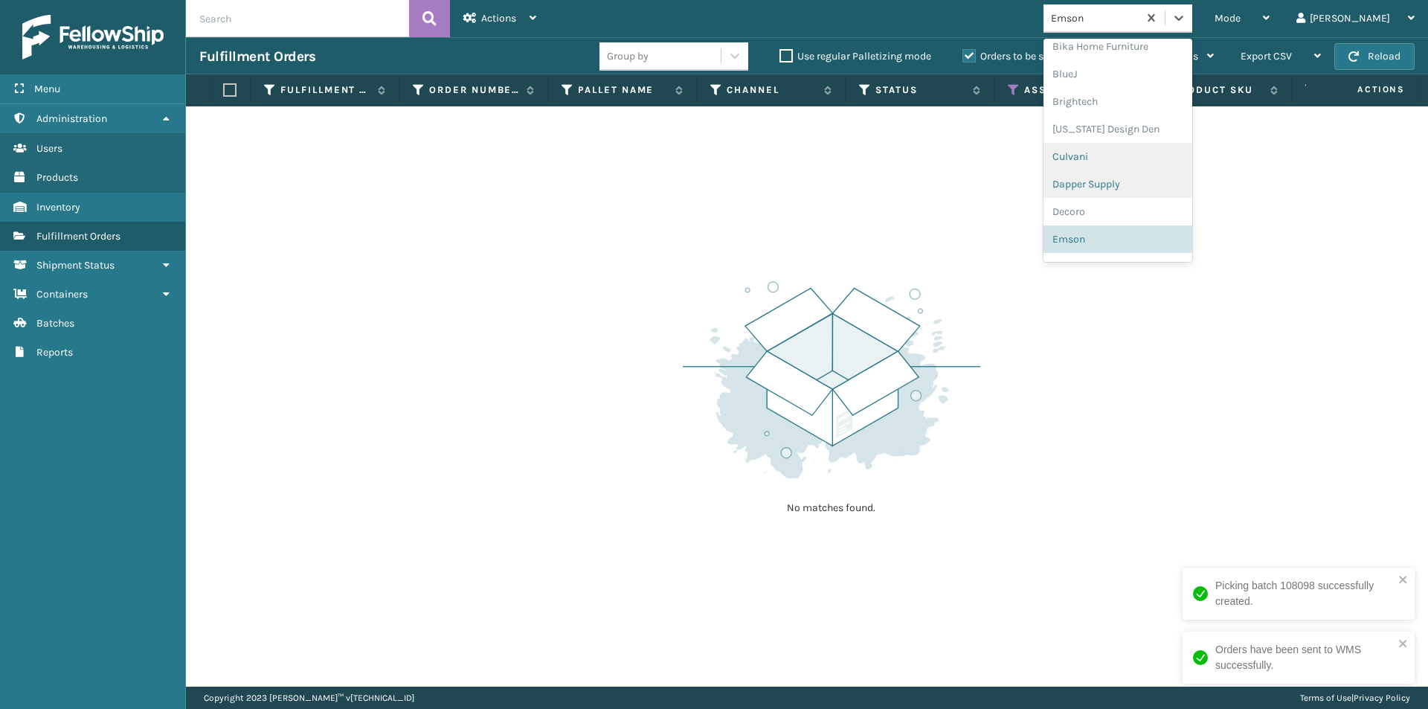
scroll to position [221, 0]
click at [1176, 196] on div "FoamTex" at bounding box center [1117, 193] width 149 height 28
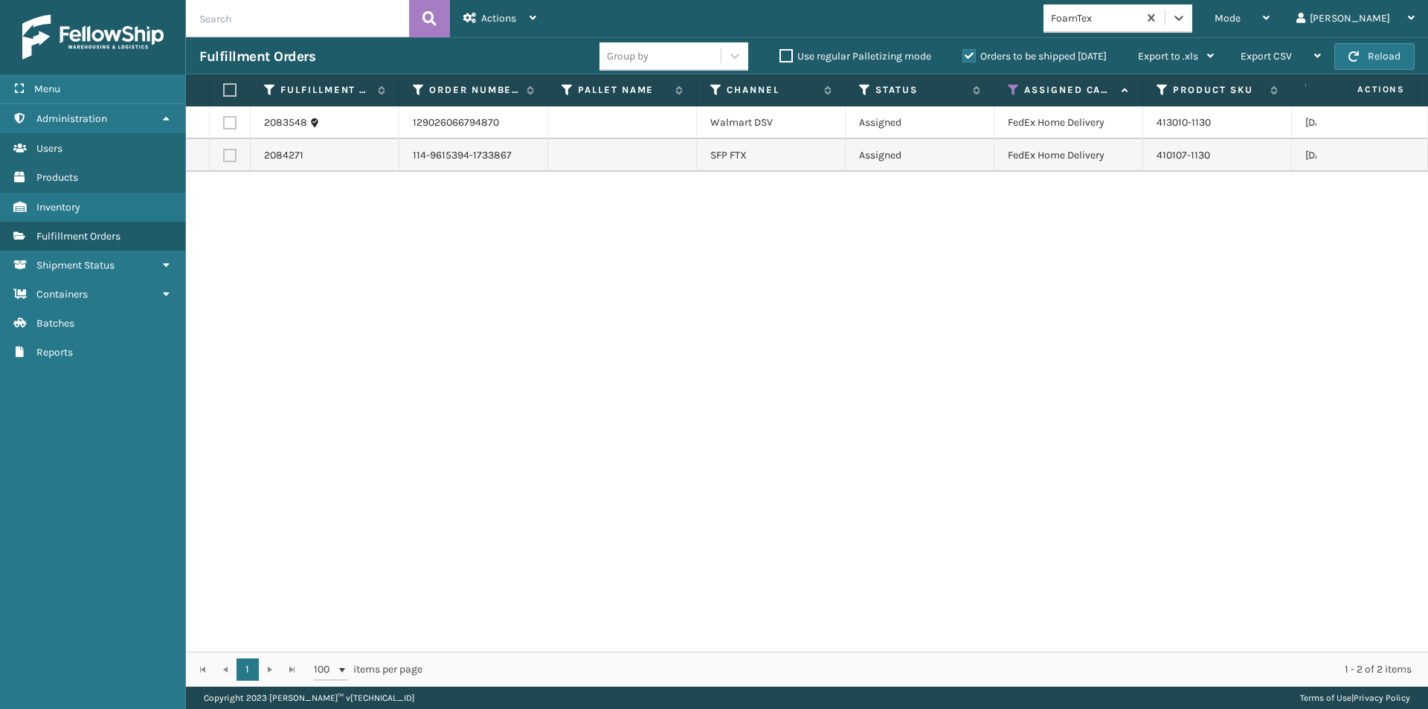
click at [227, 90] on label at bounding box center [227, 89] width 9 height 13
click at [224, 90] on input "checkbox" at bounding box center [223, 91] width 1 height 10
drag, startPoint x: 505, startPoint y: 17, endPoint x: 510, endPoint y: 25, distance: 9.7
click at [506, 17] on span "Actions" at bounding box center [498, 18] width 35 height 13
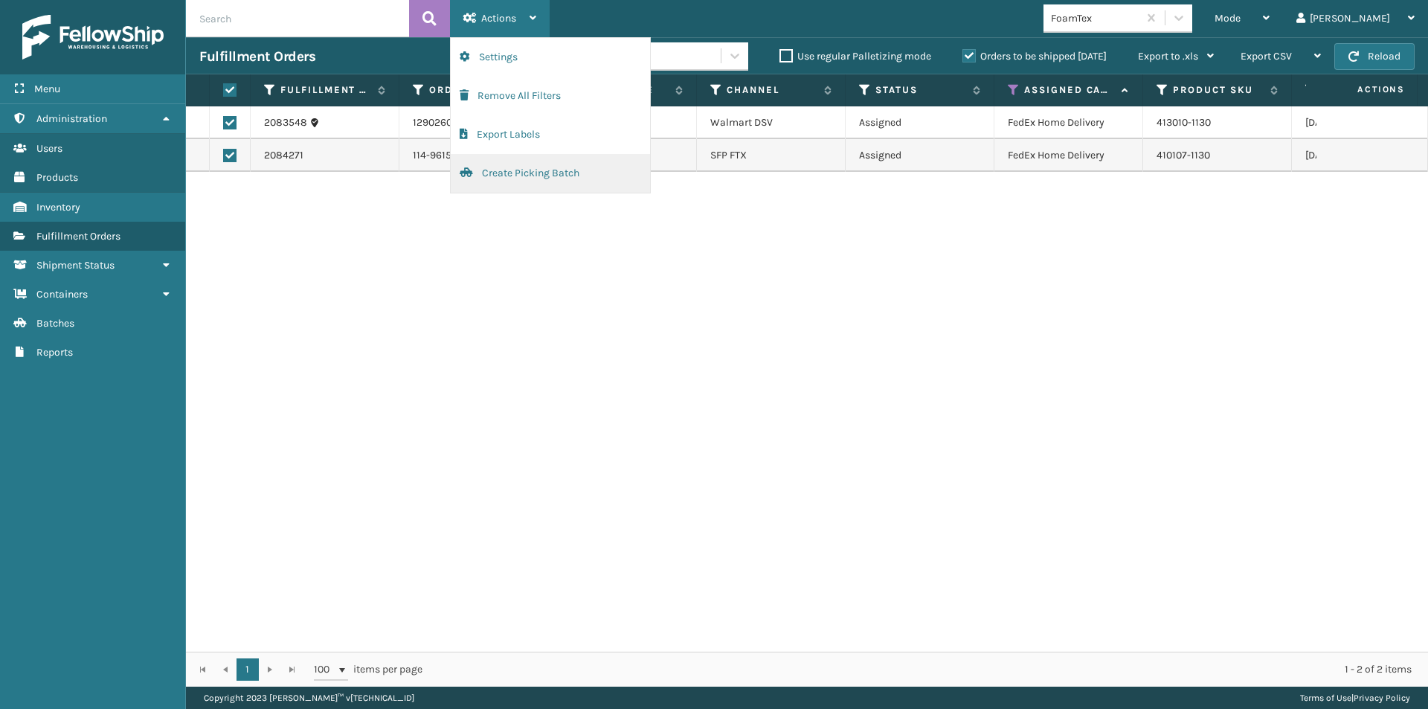
click at [530, 164] on button "Create Picking Batch" at bounding box center [550, 173] width 199 height 39
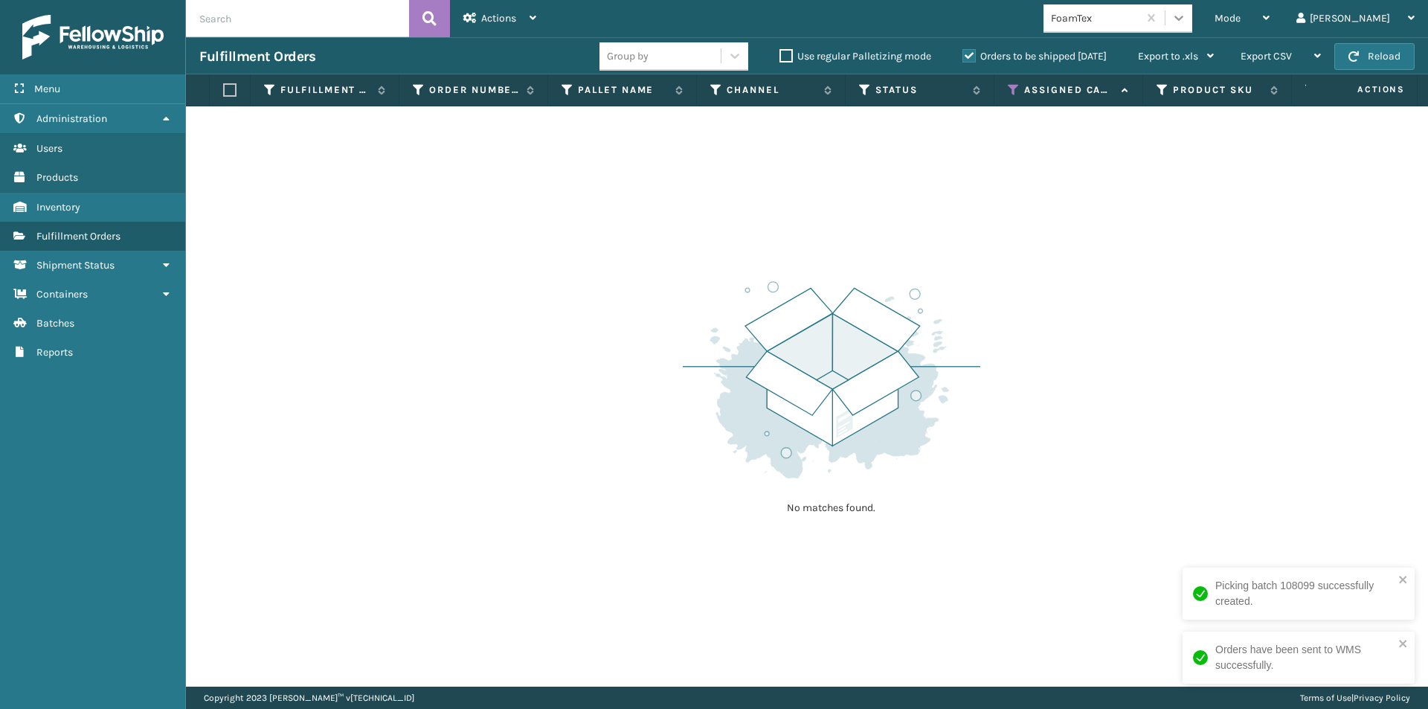
click at [1186, 18] on icon at bounding box center [1178, 17] width 15 height 15
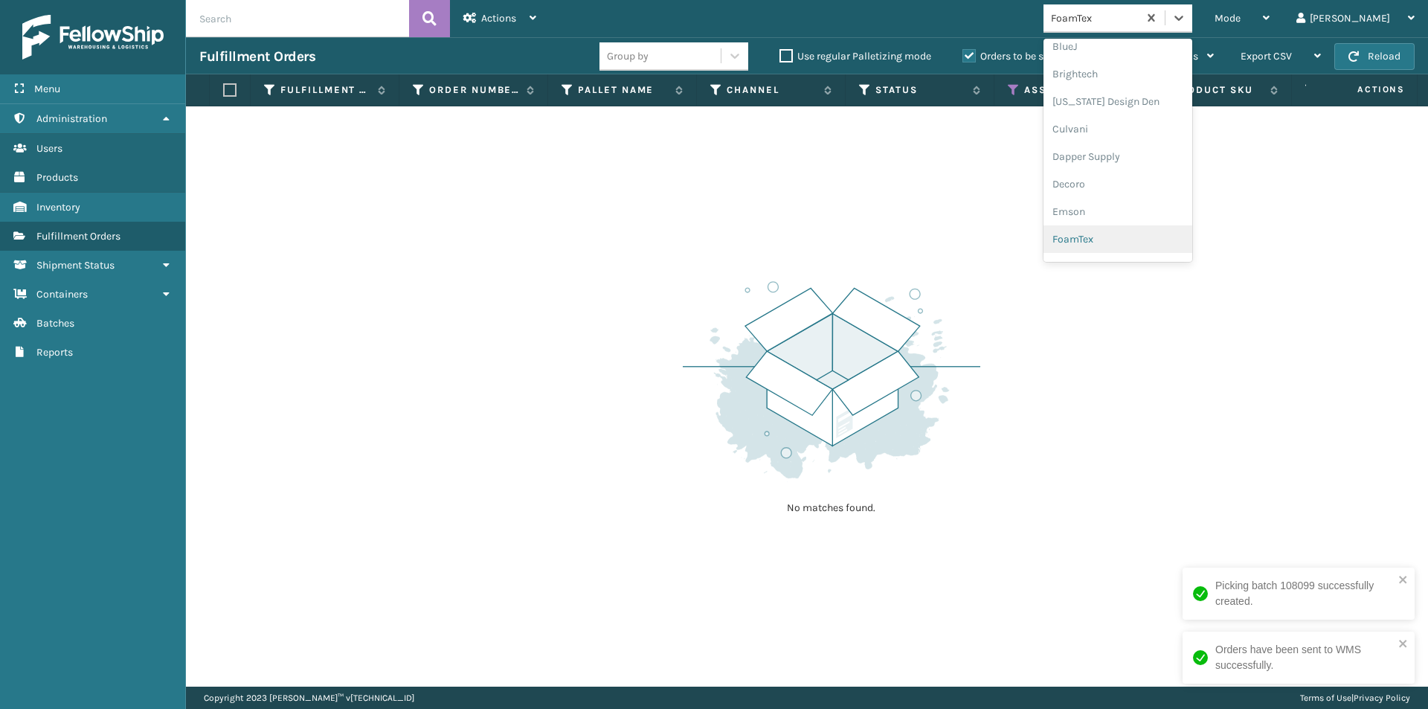
scroll to position [248, 0]
click at [1145, 196] on div "Gourmia" at bounding box center [1117, 193] width 149 height 28
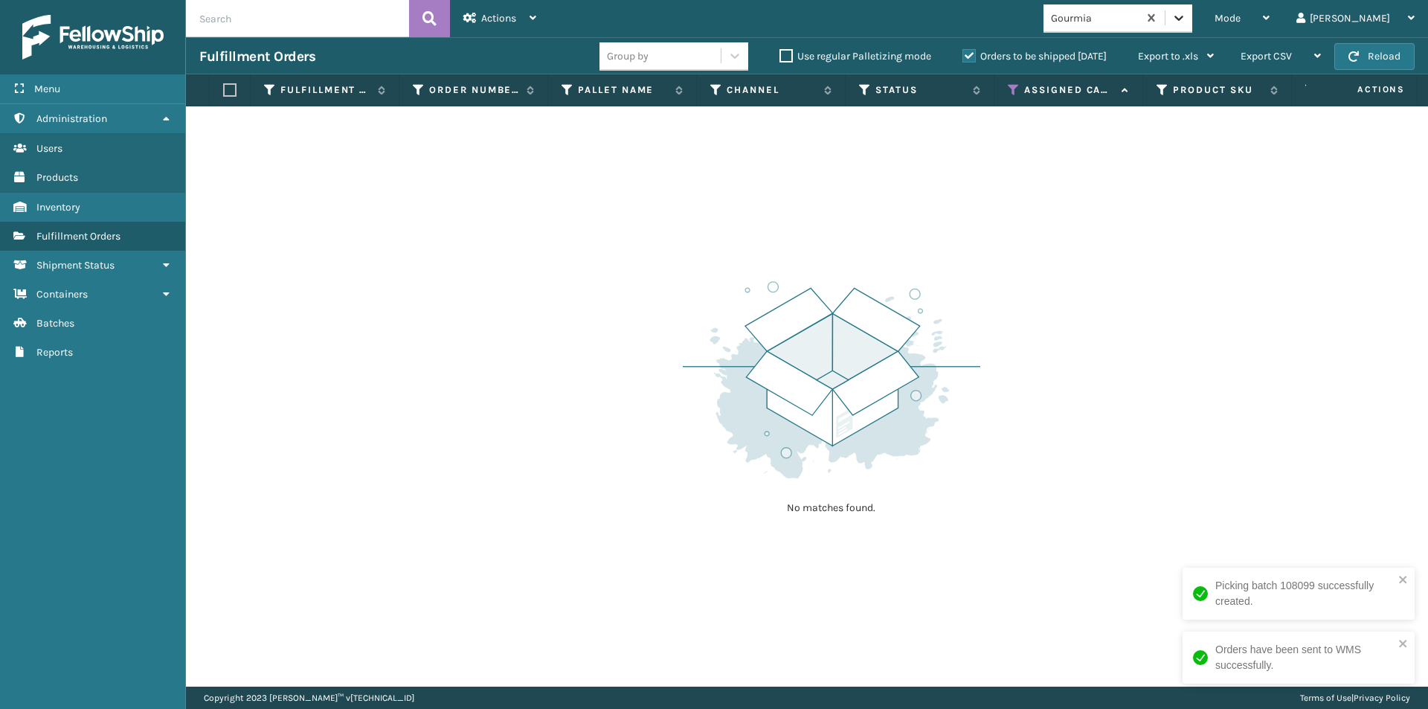
click at [1183, 20] on icon at bounding box center [1178, 18] width 9 height 5
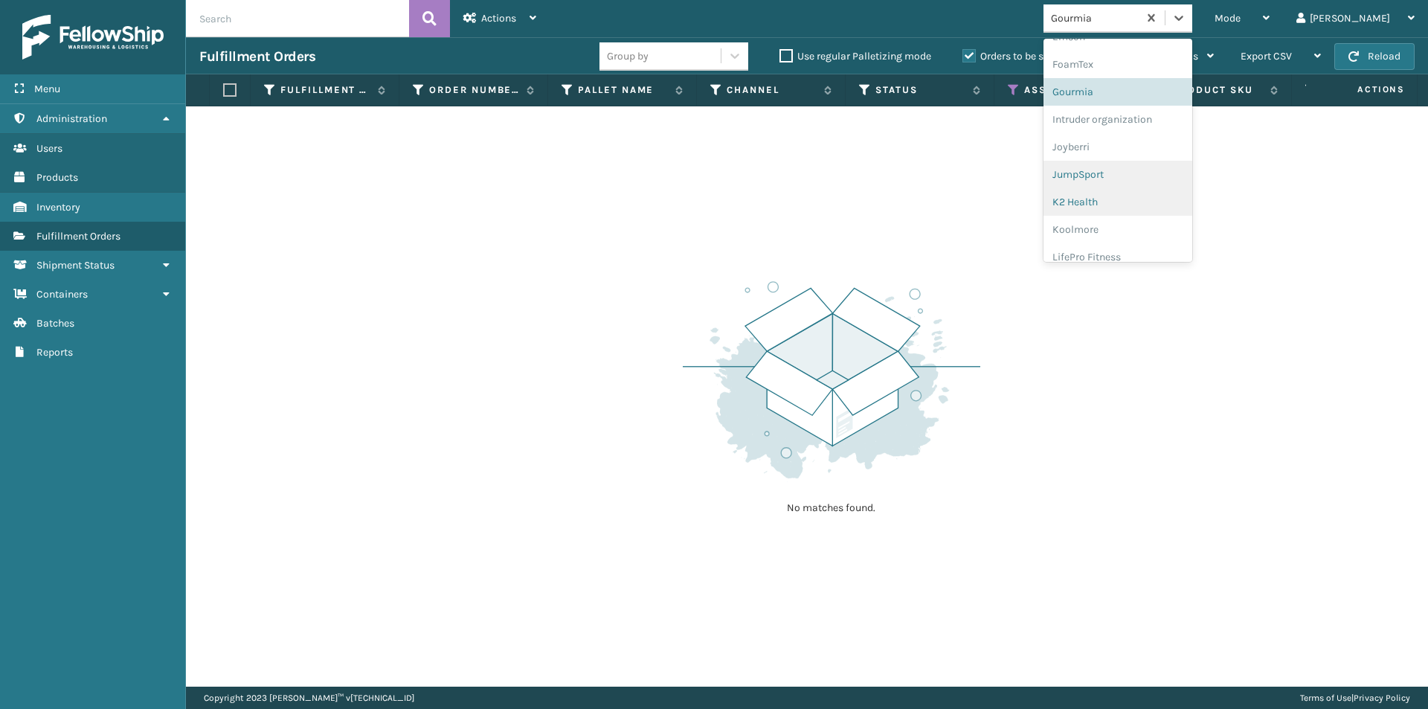
scroll to position [350, 0]
click at [1141, 153] on div "Joyberri" at bounding box center [1117, 146] width 149 height 28
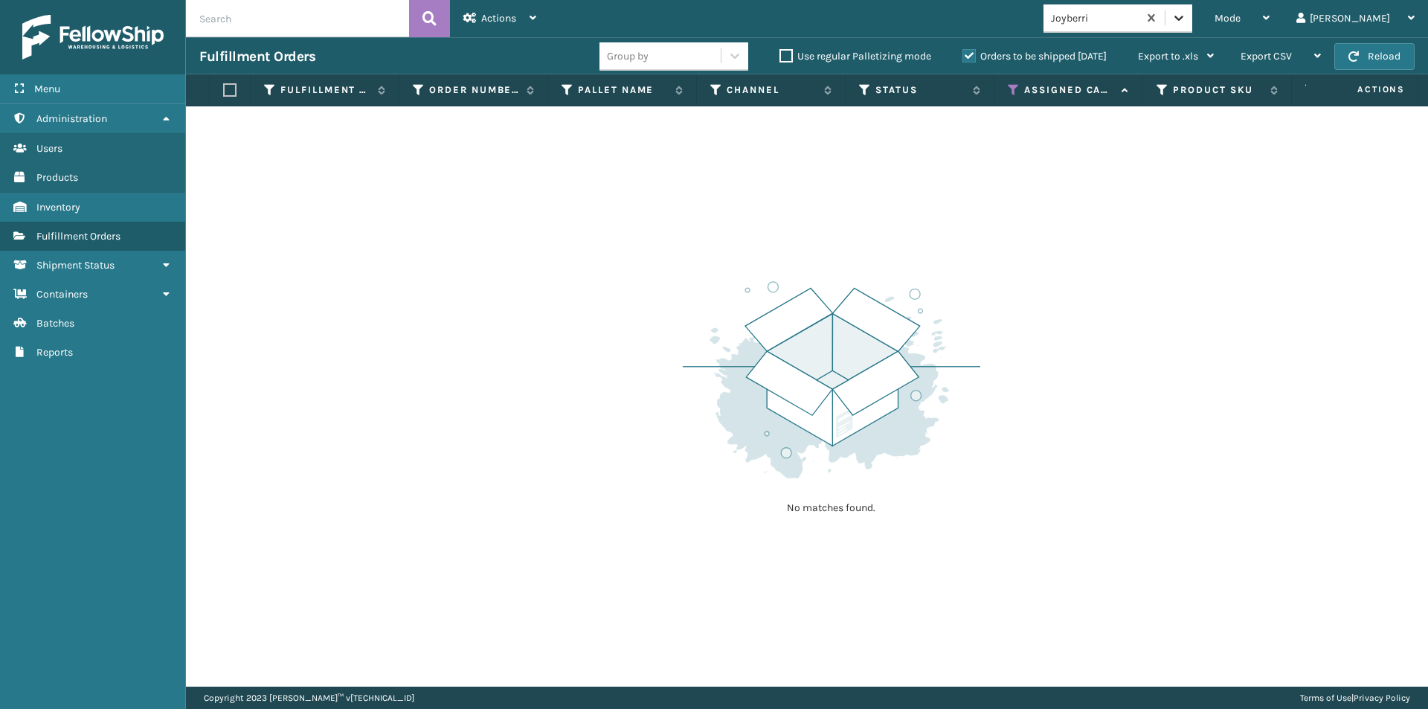
click at [1186, 16] on icon at bounding box center [1178, 17] width 15 height 15
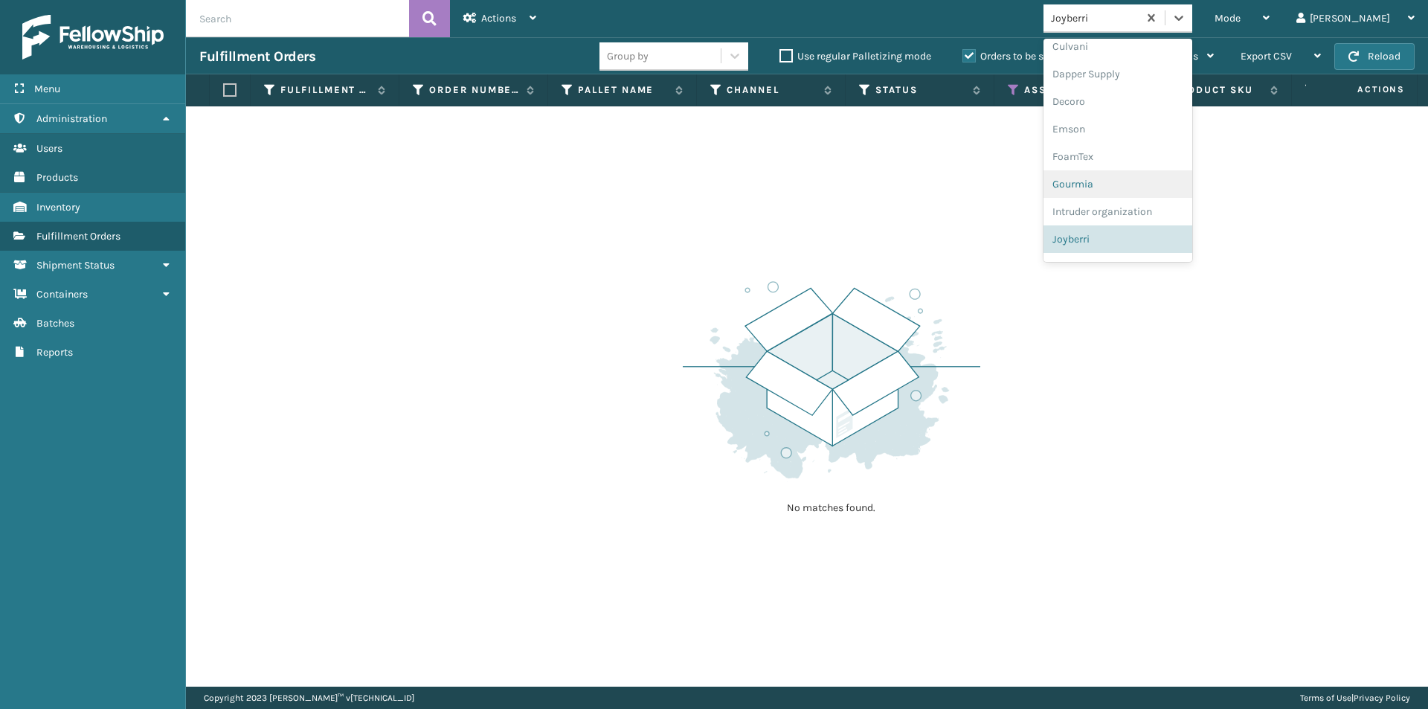
scroll to position [331, 0]
click at [1143, 188] on div "JumpSport" at bounding box center [1117, 193] width 149 height 28
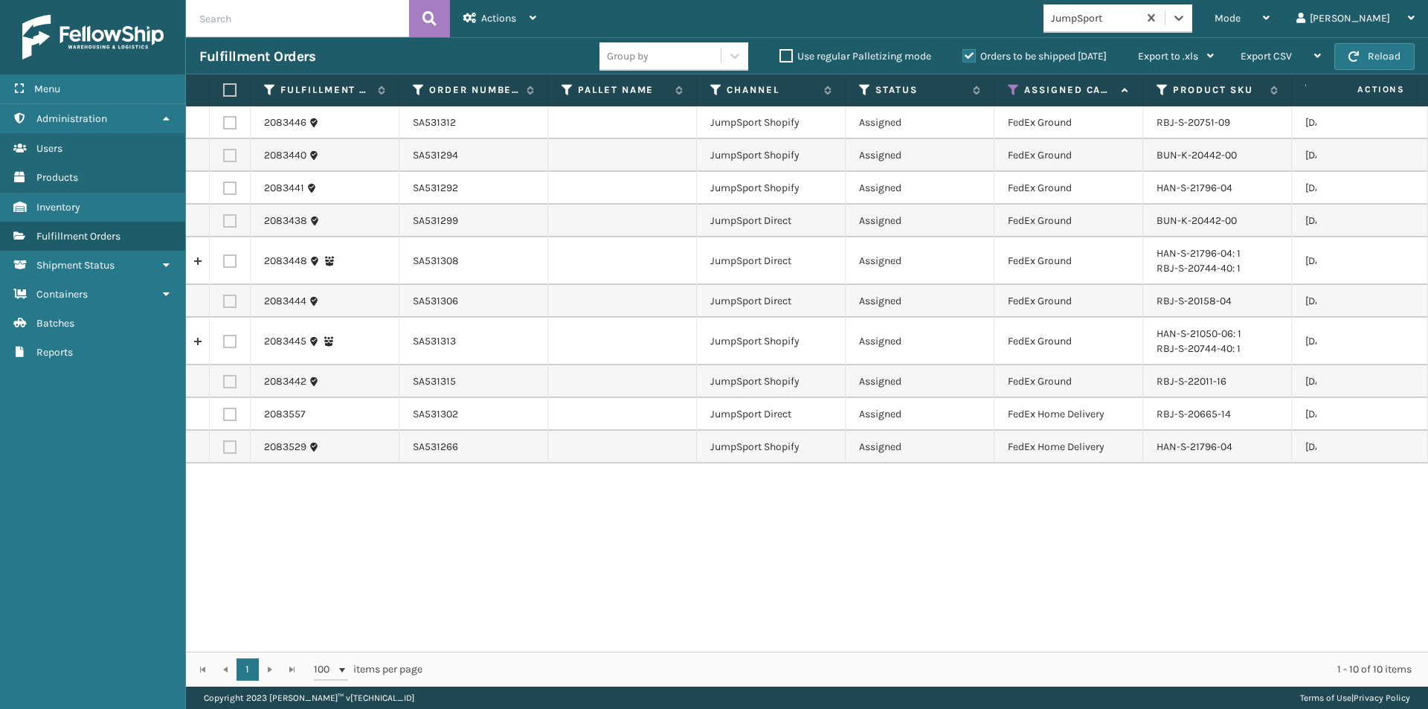
click at [231, 89] on label at bounding box center [227, 89] width 9 height 13
click at [224, 89] on input "checkbox" at bounding box center [223, 91] width 1 height 10
click at [521, 19] on div "Actions" at bounding box center [499, 18] width 73 height 37
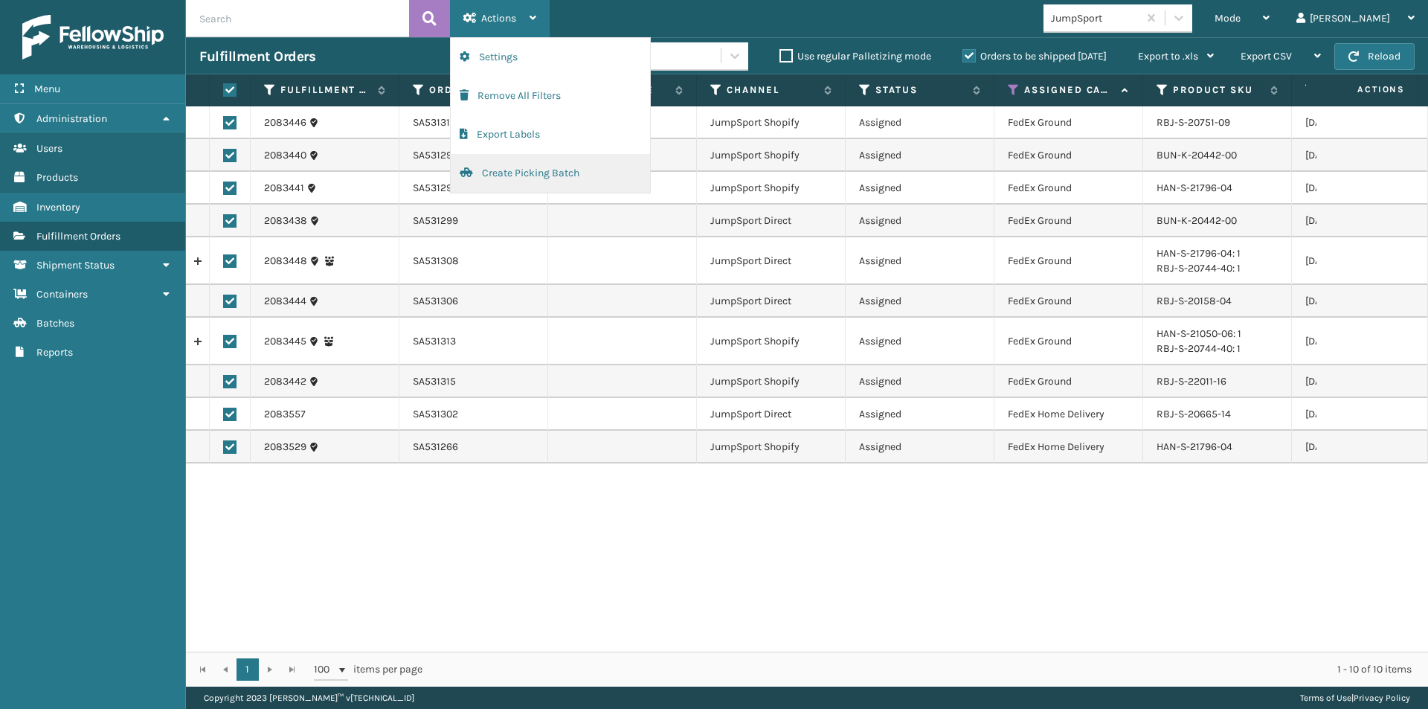
click at [514, 176] on button "Create Picking Batch" at bounding box center [550, 173] width 199 height 39
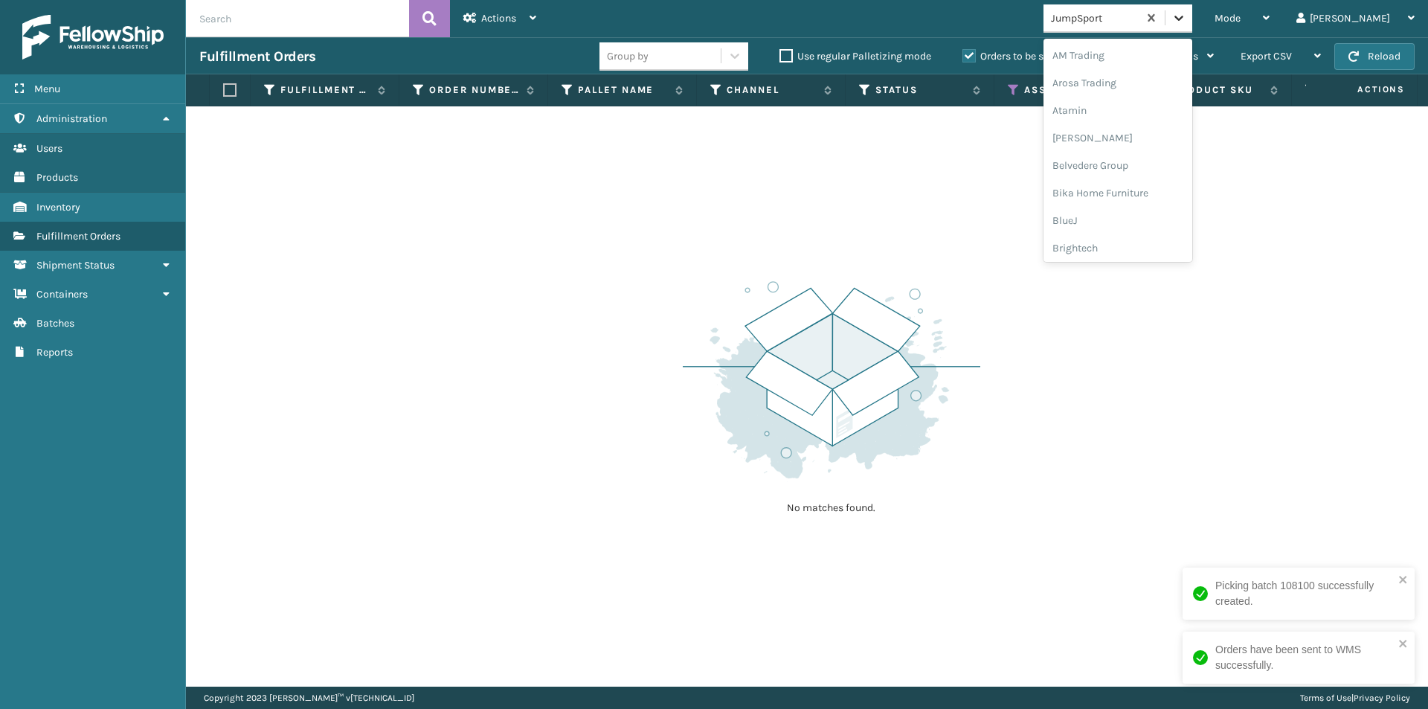
click at [1186, 15] on icon at bounding box center [1178, 17] width 15 height 15
click at [1165, 119] on div "K2 Health" at bounding box center [1117, 118] width 149 height 28
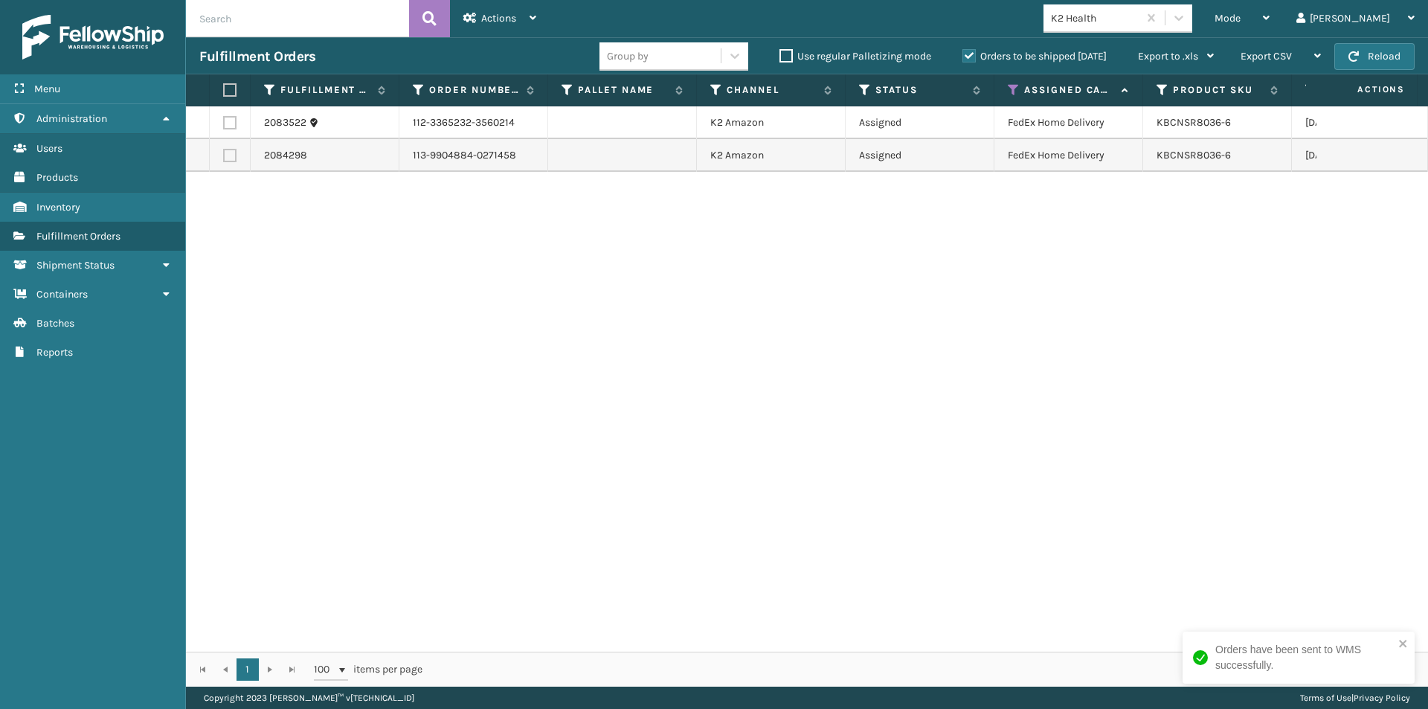
click at [229, 91] on label at bounding box center [227, 89] width 9 height 13
click at [224, 91] on input "checkbox" at bounding box center [223, 91] width 1 height 10
click at [536, 23] on div "Actions" at bounding box center [499, 18] width 73 height 37
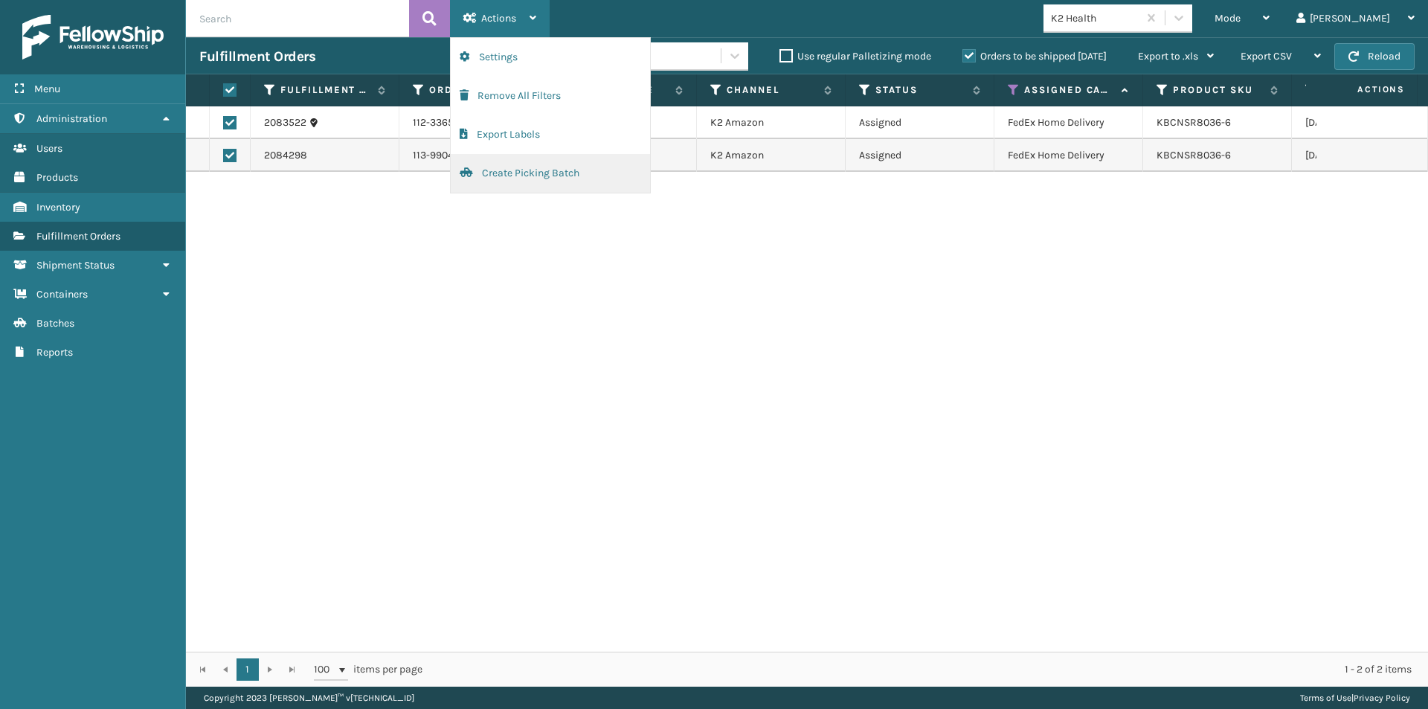
click at [512, 179] on button "Create Picking Batch" at bounding box center [550, 173] width 199 height 39
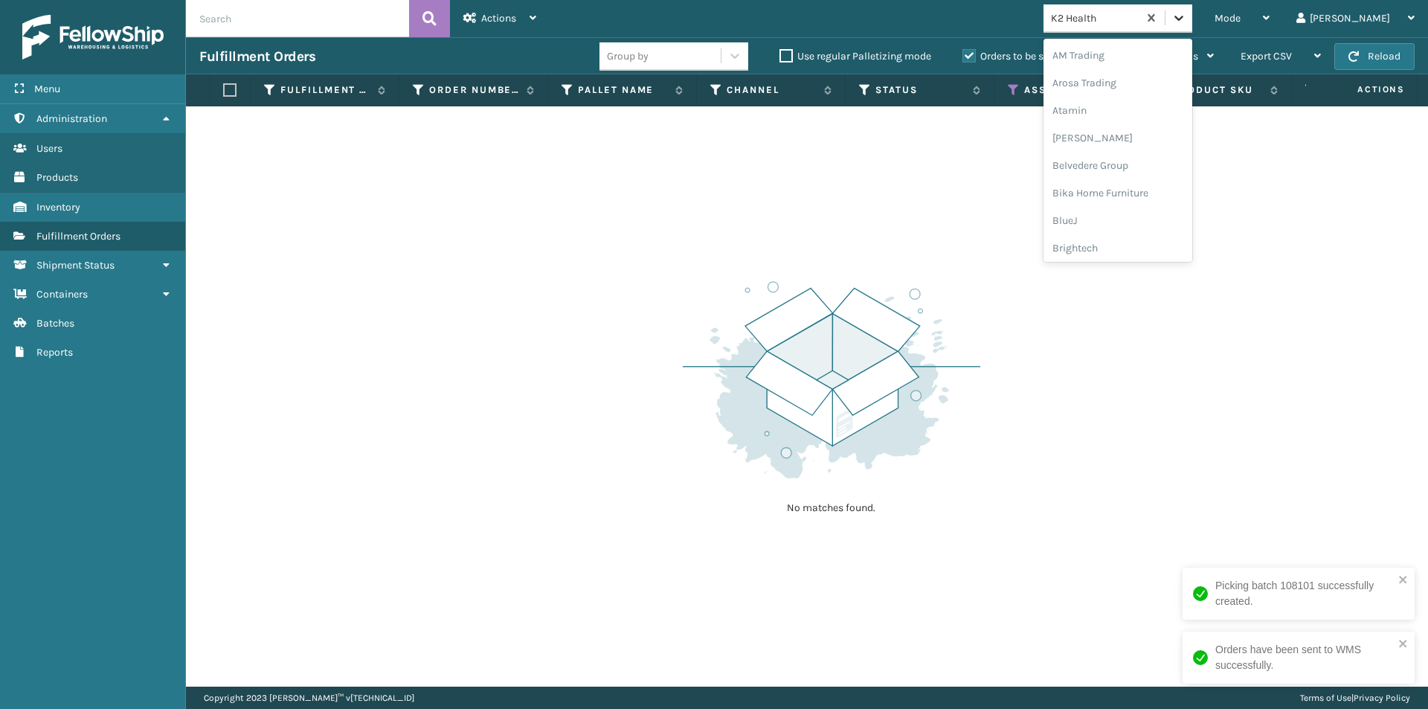
click at [1186, 21] on icon at bounding box center [1178, 17] width 15 height 15
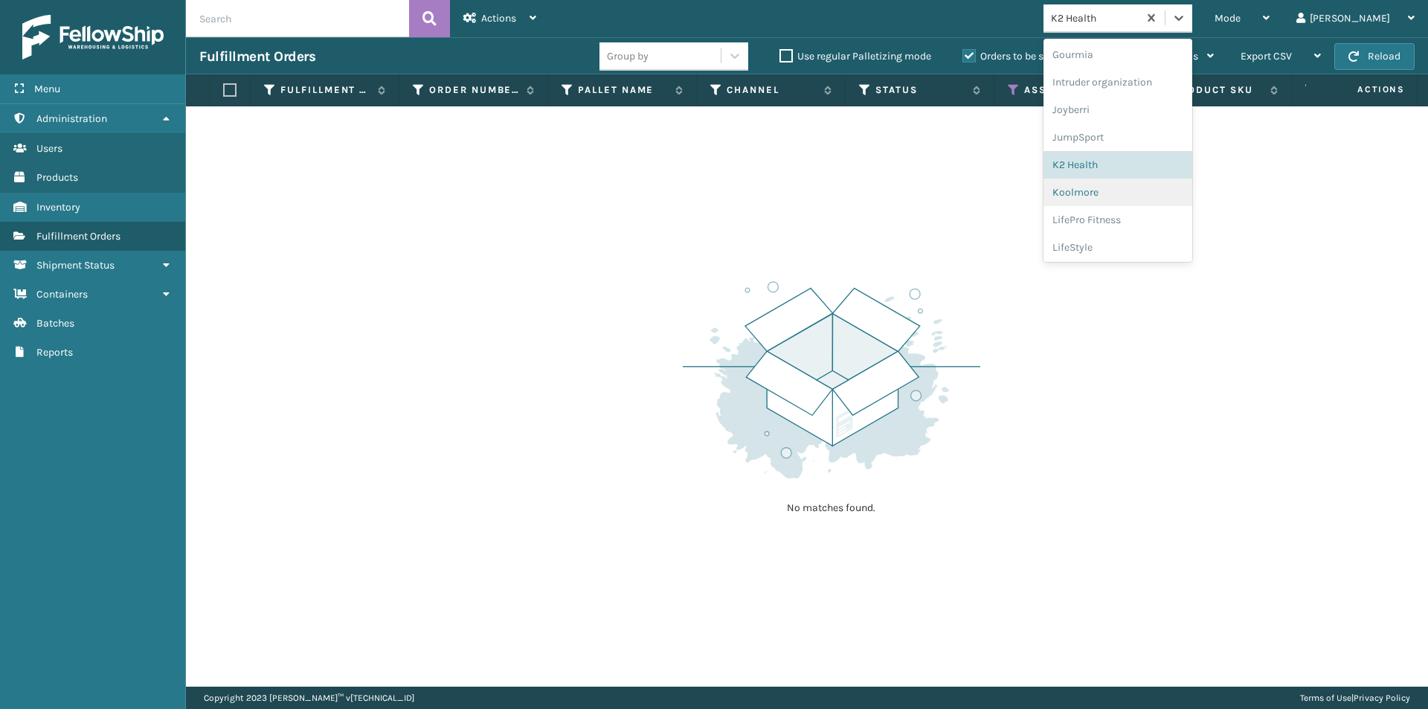
click at [1171, 193] on div "Koolmore" at bounding box center [1117, 193] width 149 height 28
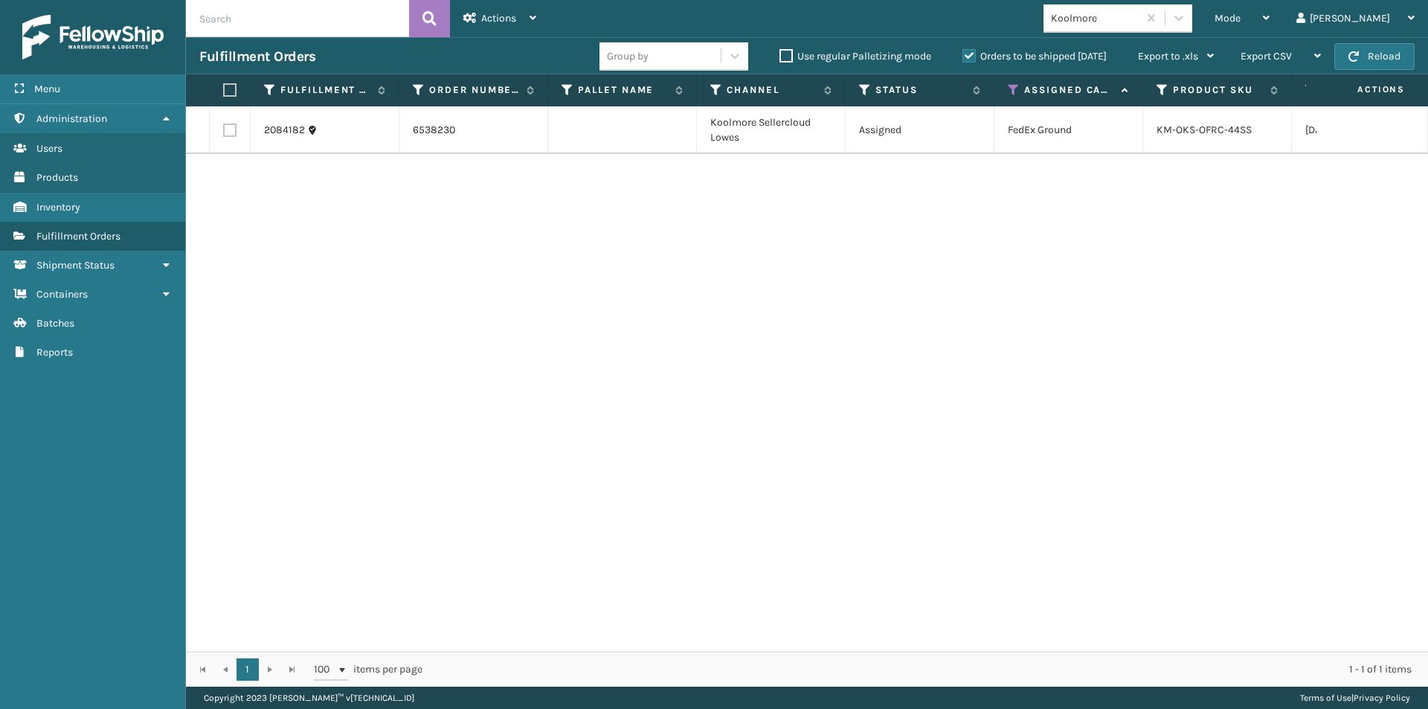
click at [229, 91] on label at bounding box center [227, 89] width 9 height 13
click at [224, 91] on input "checkbox" at bounding box center [223, 91] width 1 height 10
click at [512, 16] on span "Actions" at bounding box center [498, 18] width 35 height 13
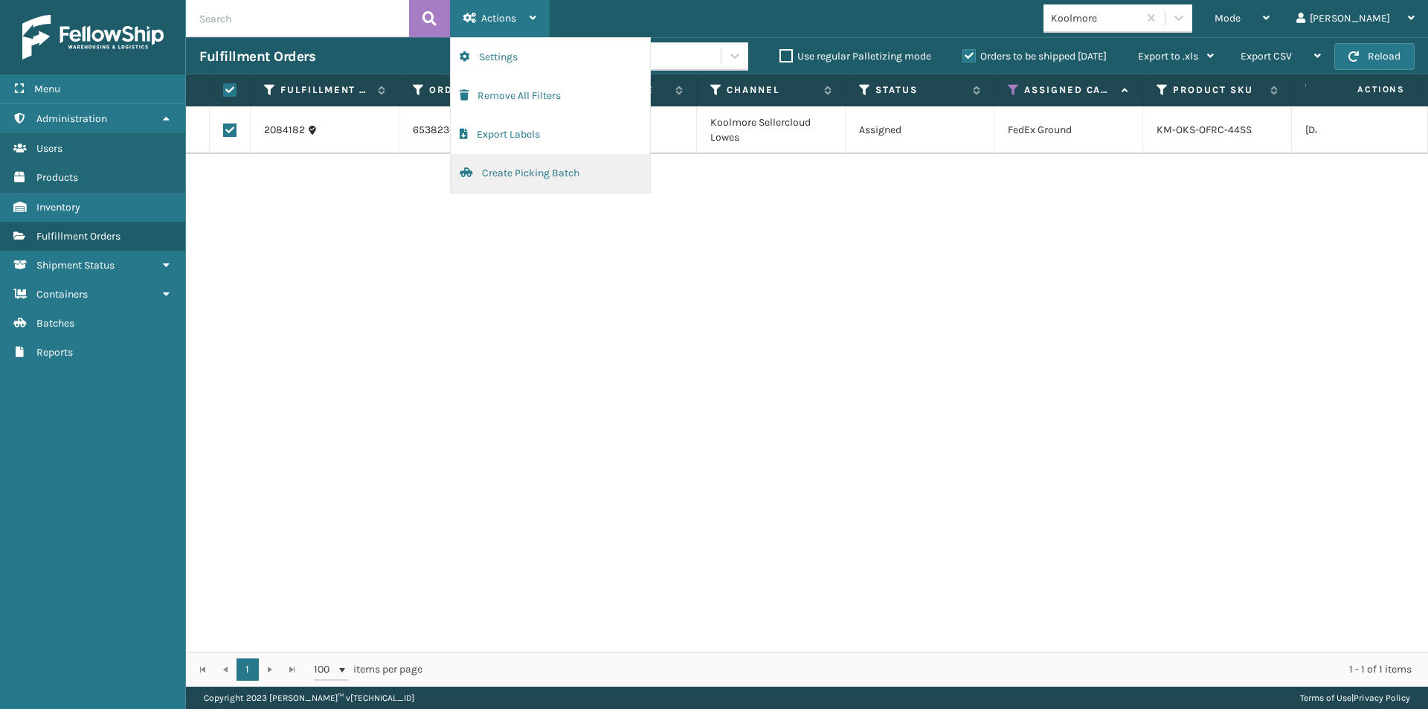
click at [518, 176] on button "Create Picking Batch" at bounding box center [550, 173] width 199 height 39
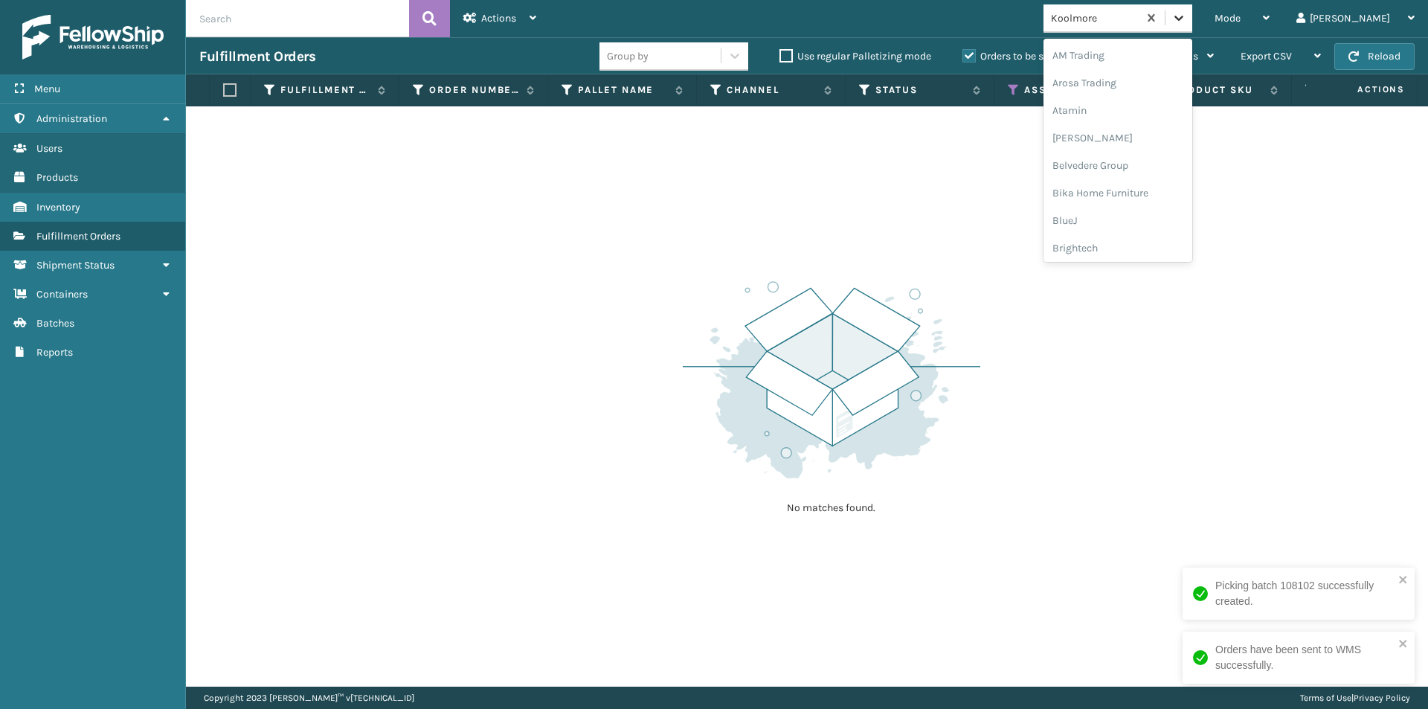
click at [1186, 25] on icon at bounding box center [1178, 17] width 15 height 15
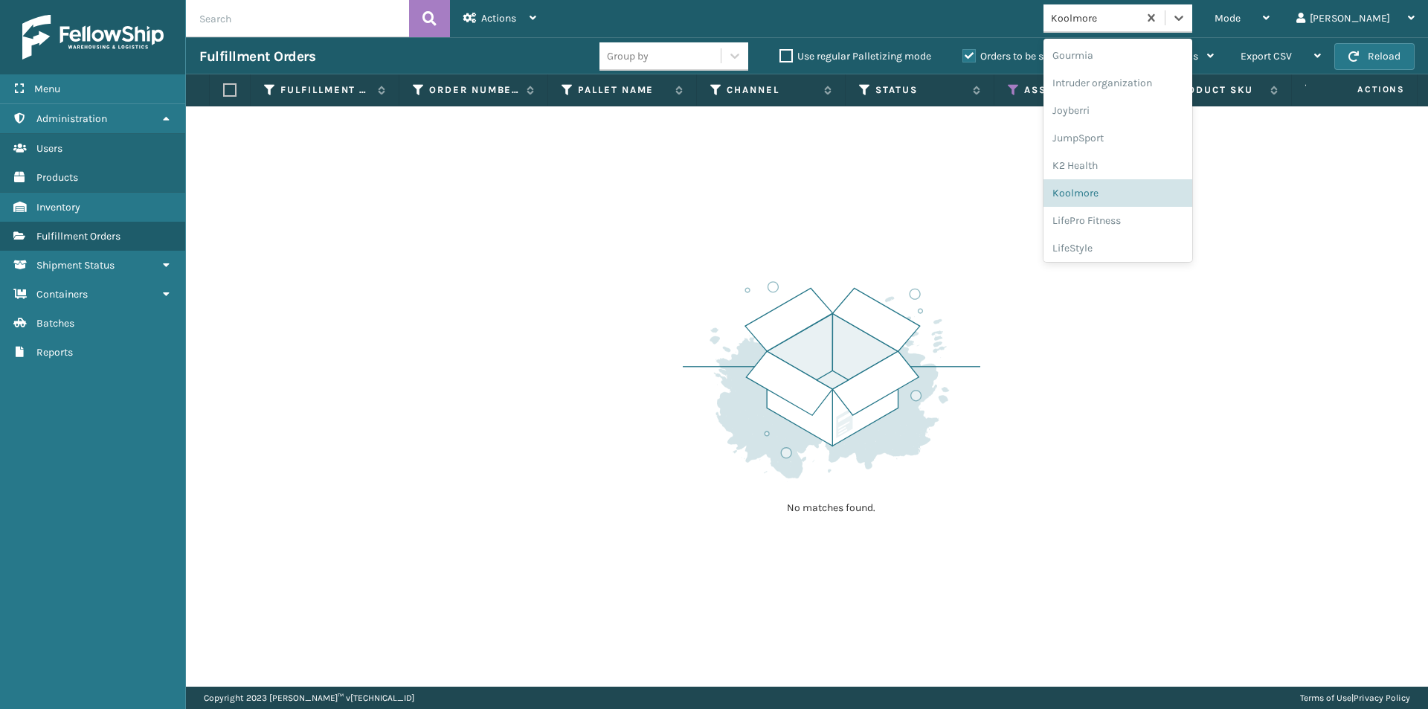
scroll to position [399, 0]
click at [1150, 208] on div "LifePro Fitness" at bounding box center [1117, 207] width 149 height 28
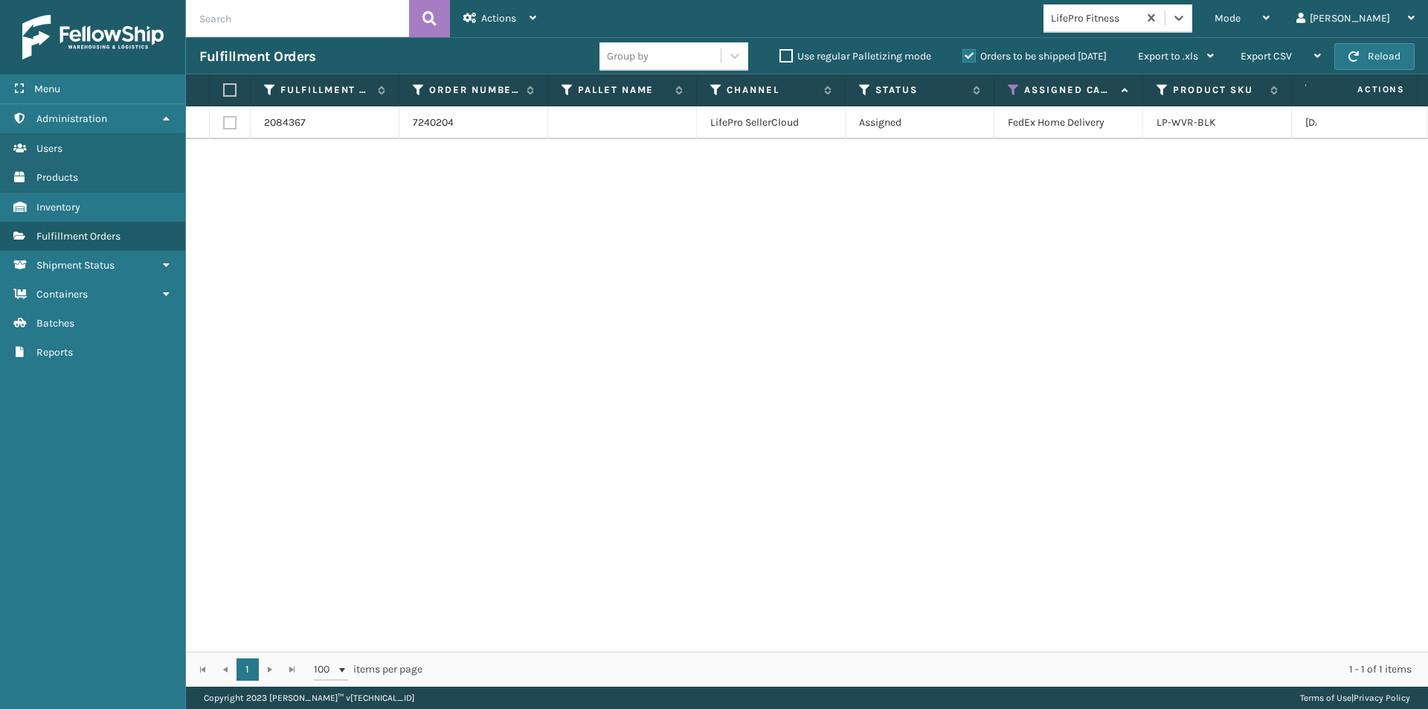
click at [230, 86] on label at bounding box center [227, 89] width 9 height 13
click at [224, 86] on input "checkbox" at bounding box center [223, 91] width 1 height 10
click at [517, 18] on div "Actions" at bounding box center [499, 18] width 73 height 37
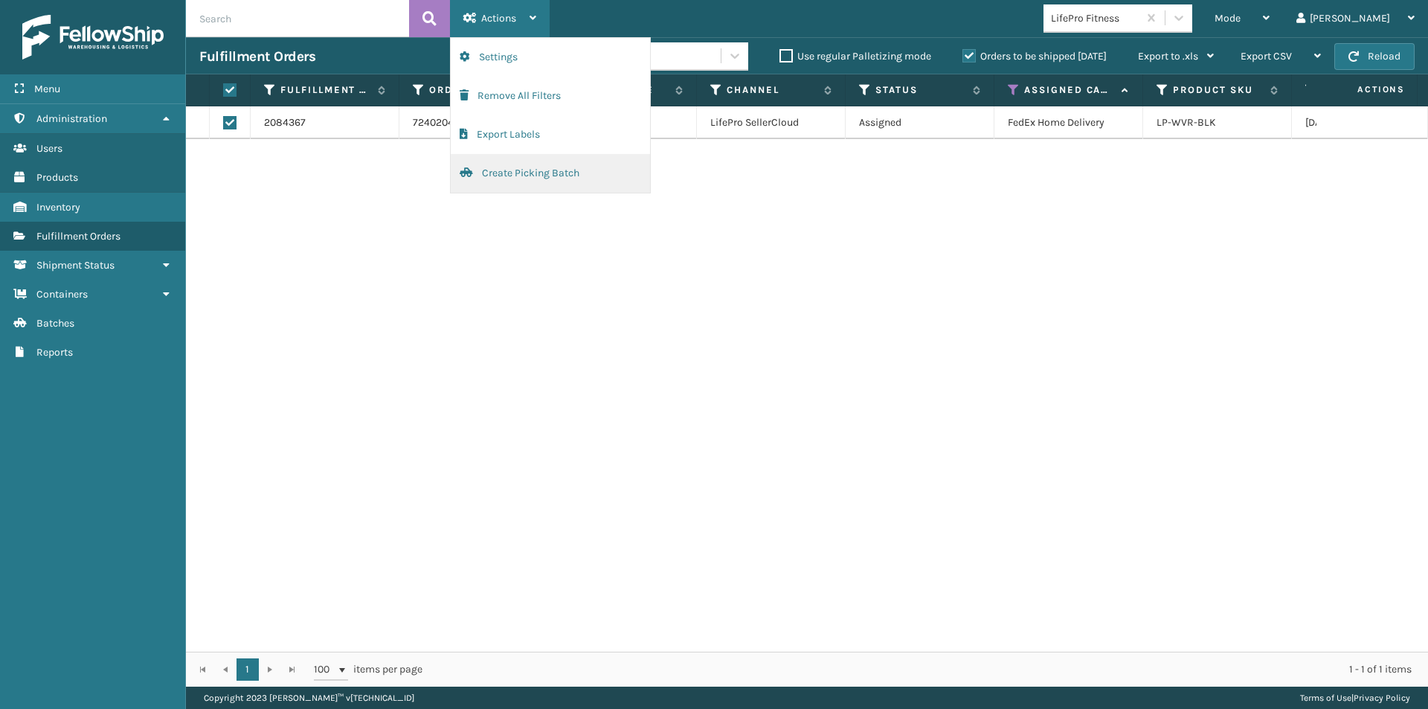
click at [524, 173] on button "Create Picking Batch" at bounding box center [550, 173] width 199 height 39
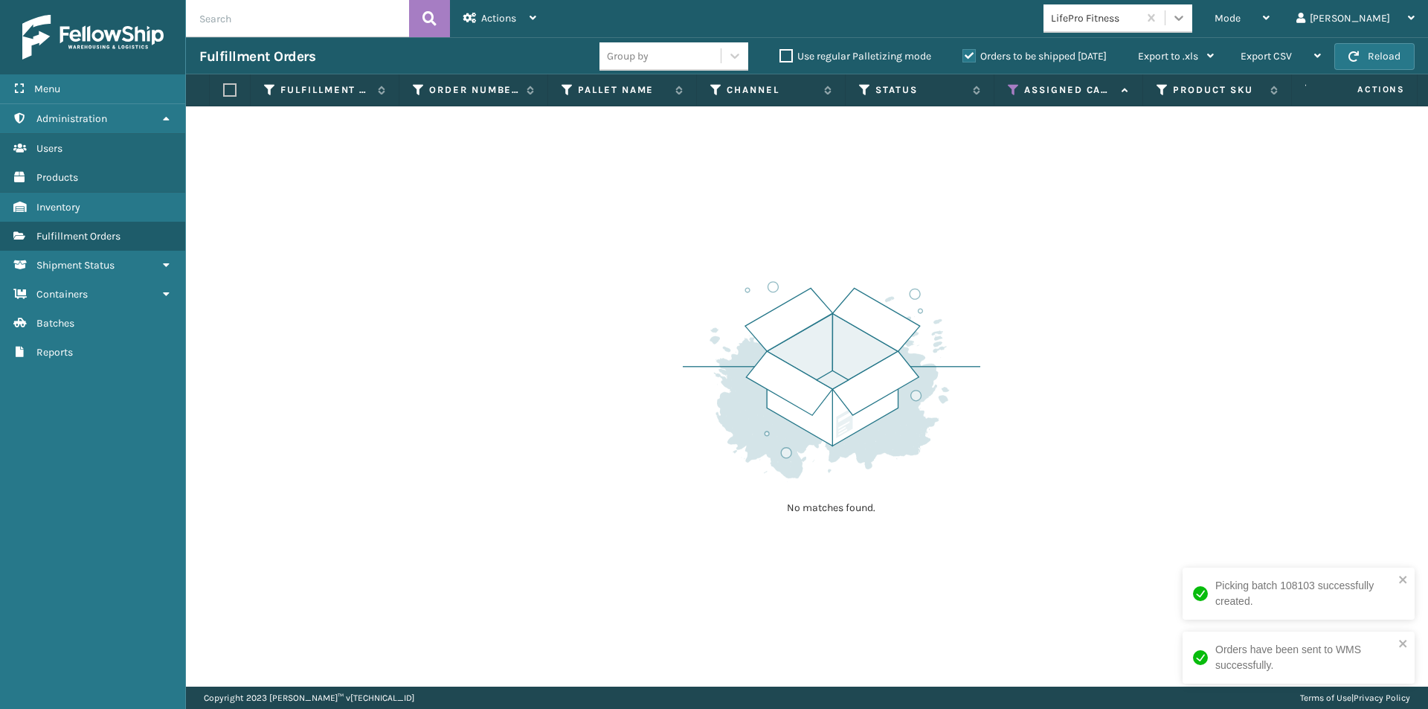
click at [1186, 19] on icon at bounding box center [1178, 17] width 15 height 15
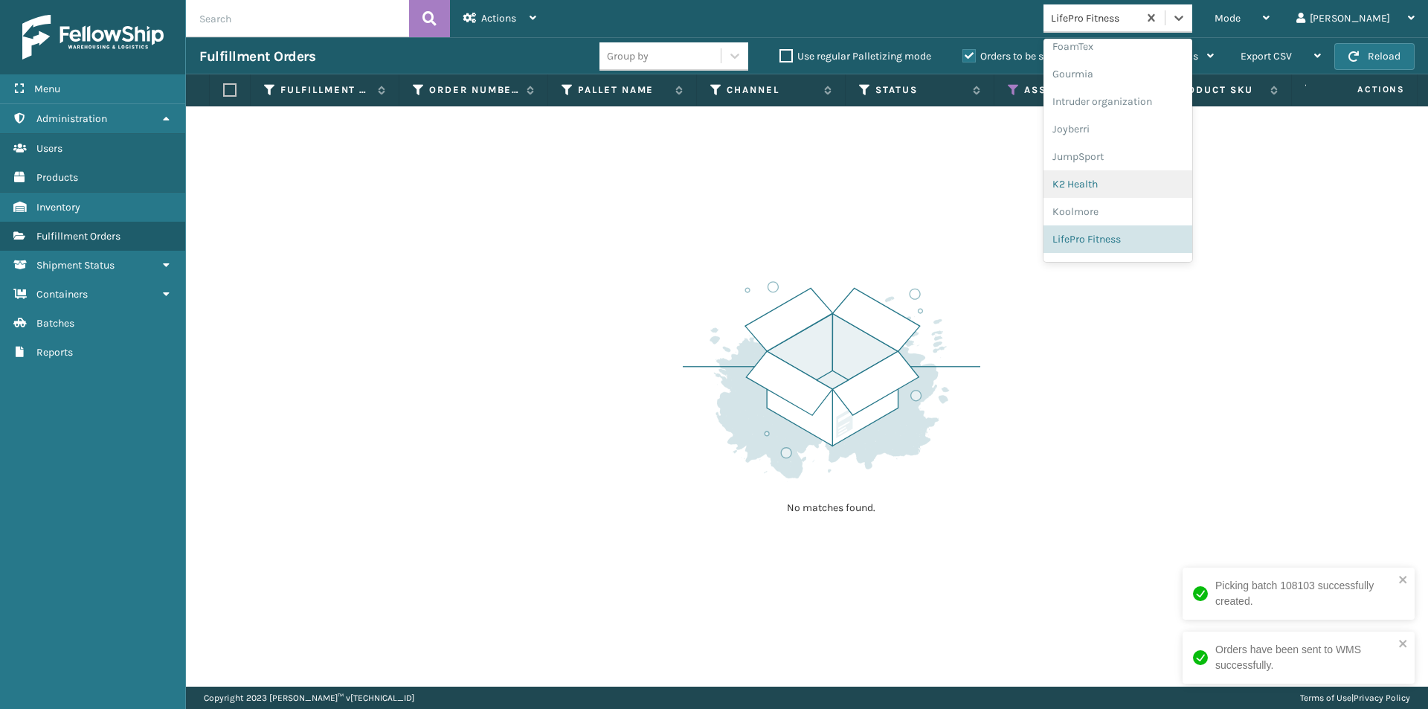
scroll to position [441, 0]
click at [1183, 193] on div "LifeStyle" at bounding box center [1117, 193] width 149 height 28
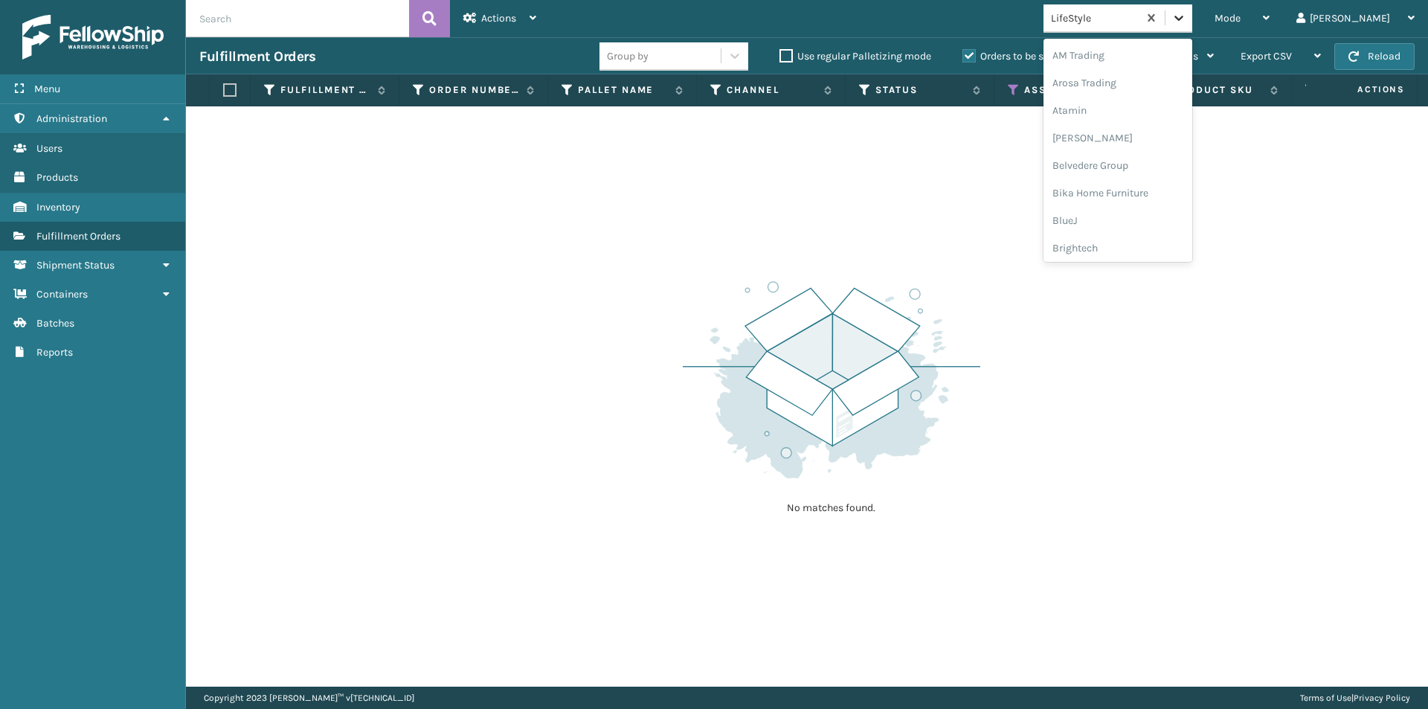
click at [1186, 21] on icon at bounding box center [1178, 17] width 15 height 15
click at [1152, 191] on div "Lincove" at bounding box center [1117, 193] width 149 height 28
click at [1192, 13] on div at bounding box center [1178, 17] width 27 height 27
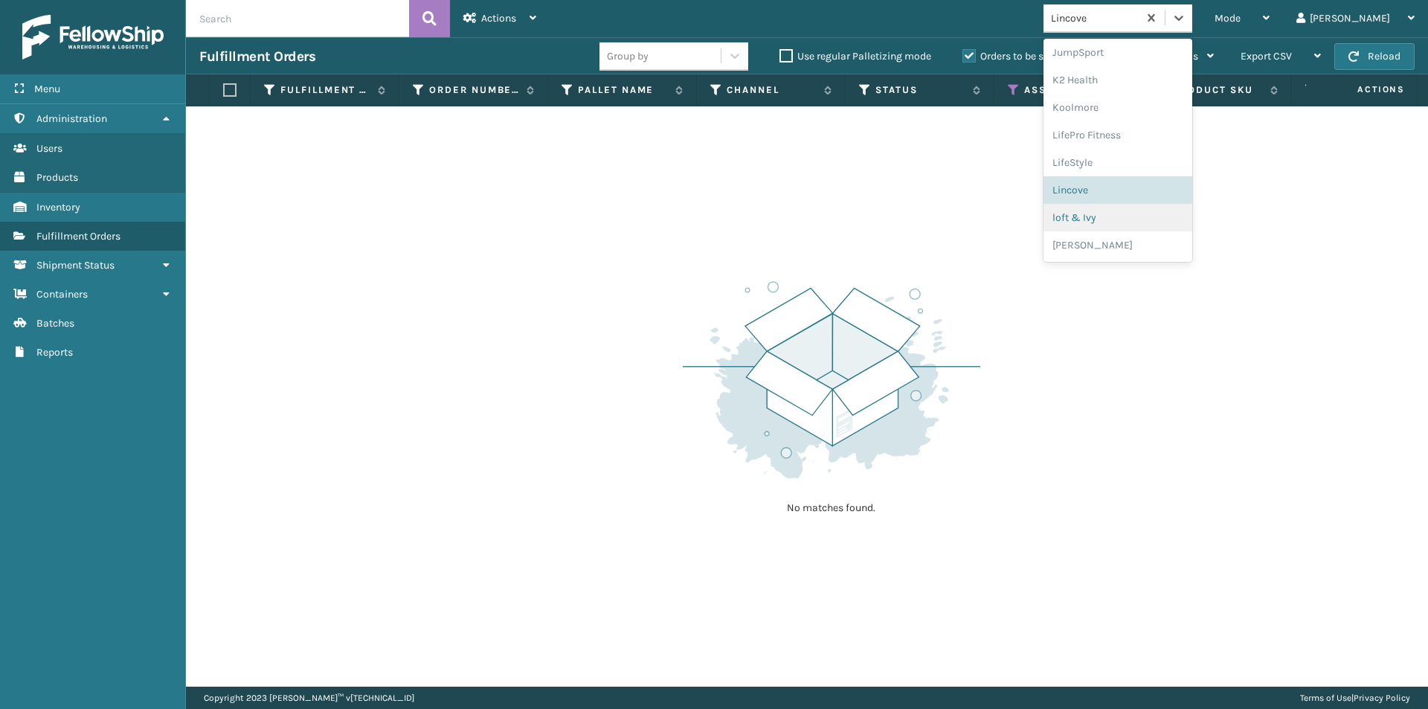
click at [1160, 216] on div "loft & Ivy" at bounding box center [1117, 218] width 149 height 28
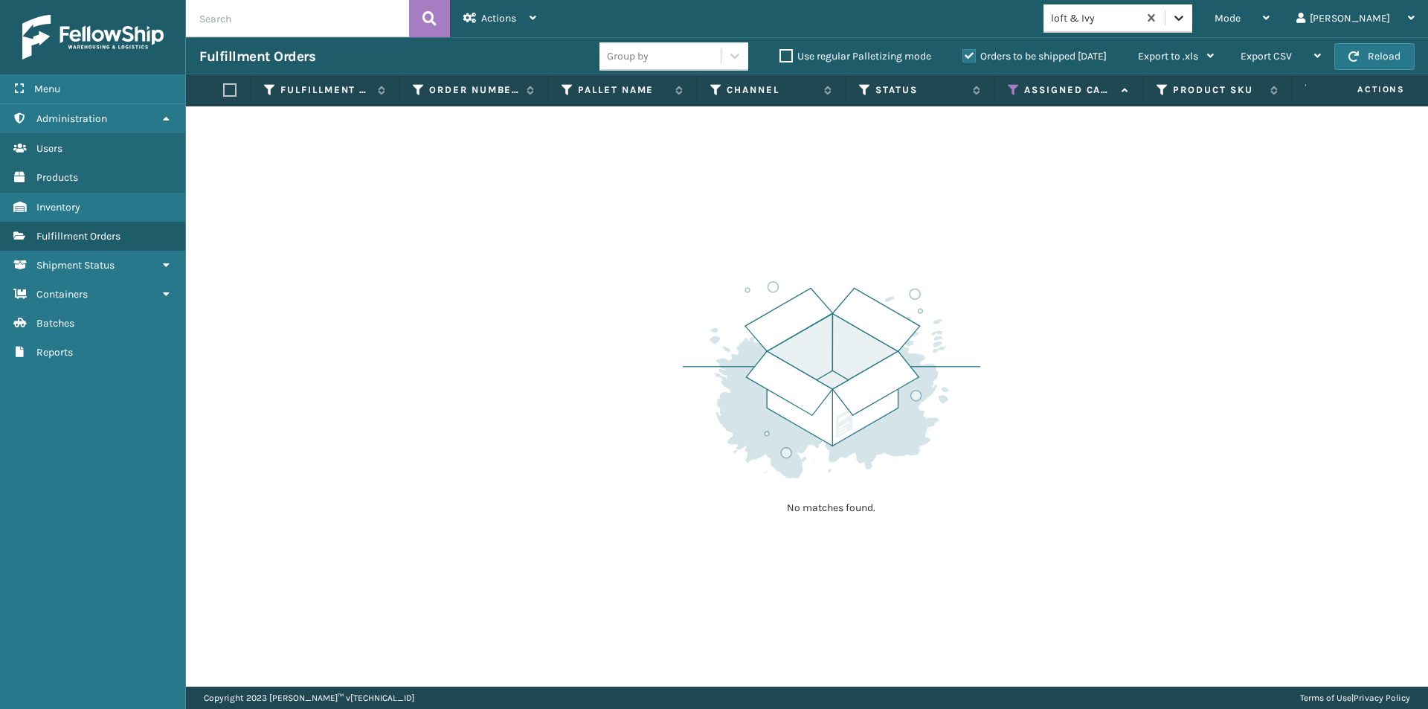
click at [1186, 19] on icon at bounding box center [1178, 17] width 15 height 15
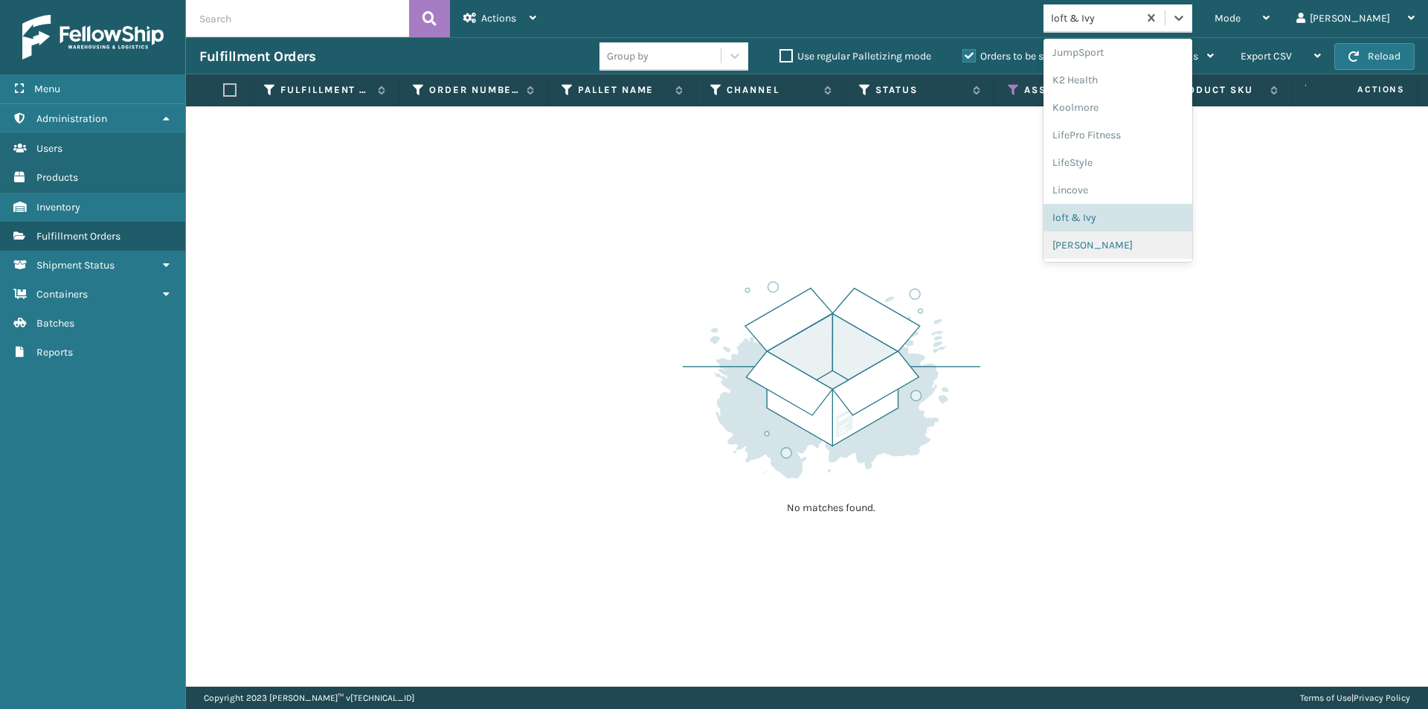
click at [1151, 246] on div "[PERSON_NAME]" at bounding box center [1117, 245] width 149 height 28
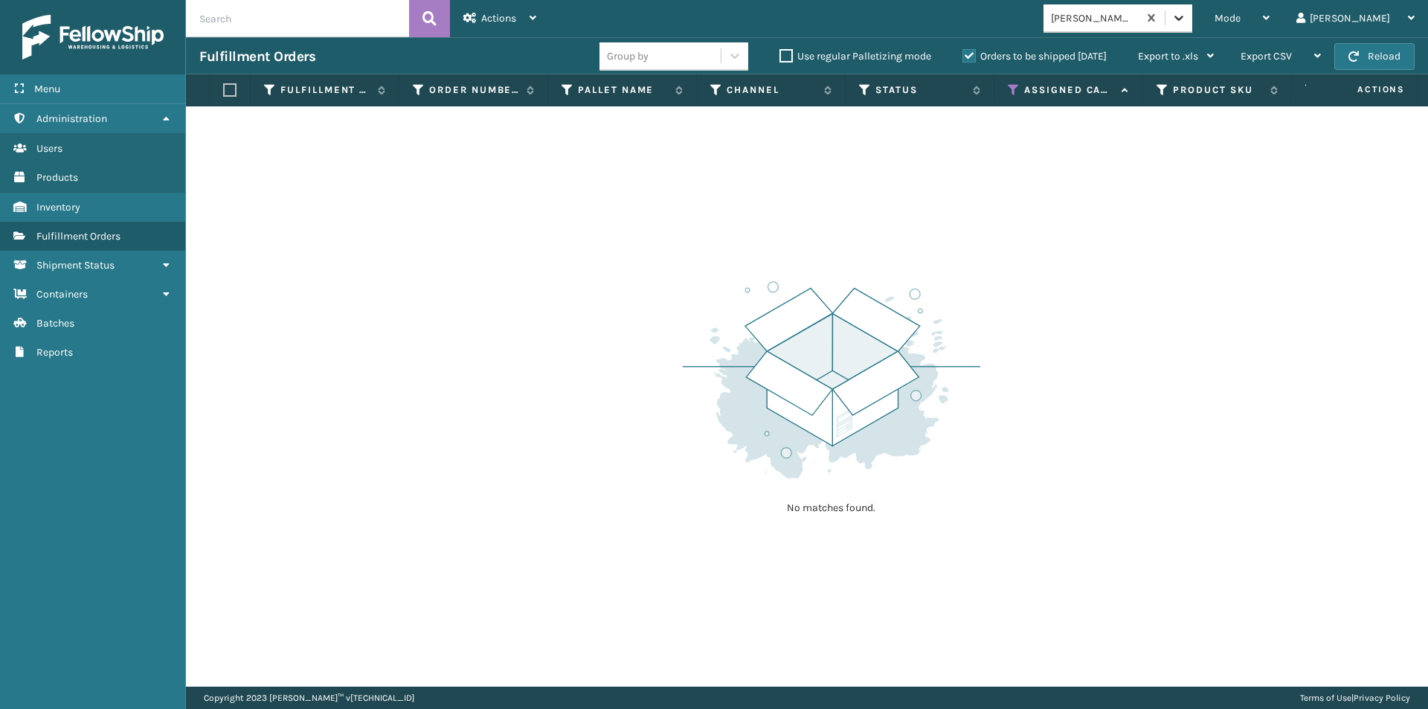
click at [1186, 19] on icon at bounding box center [1178, 17] width 15 height 15
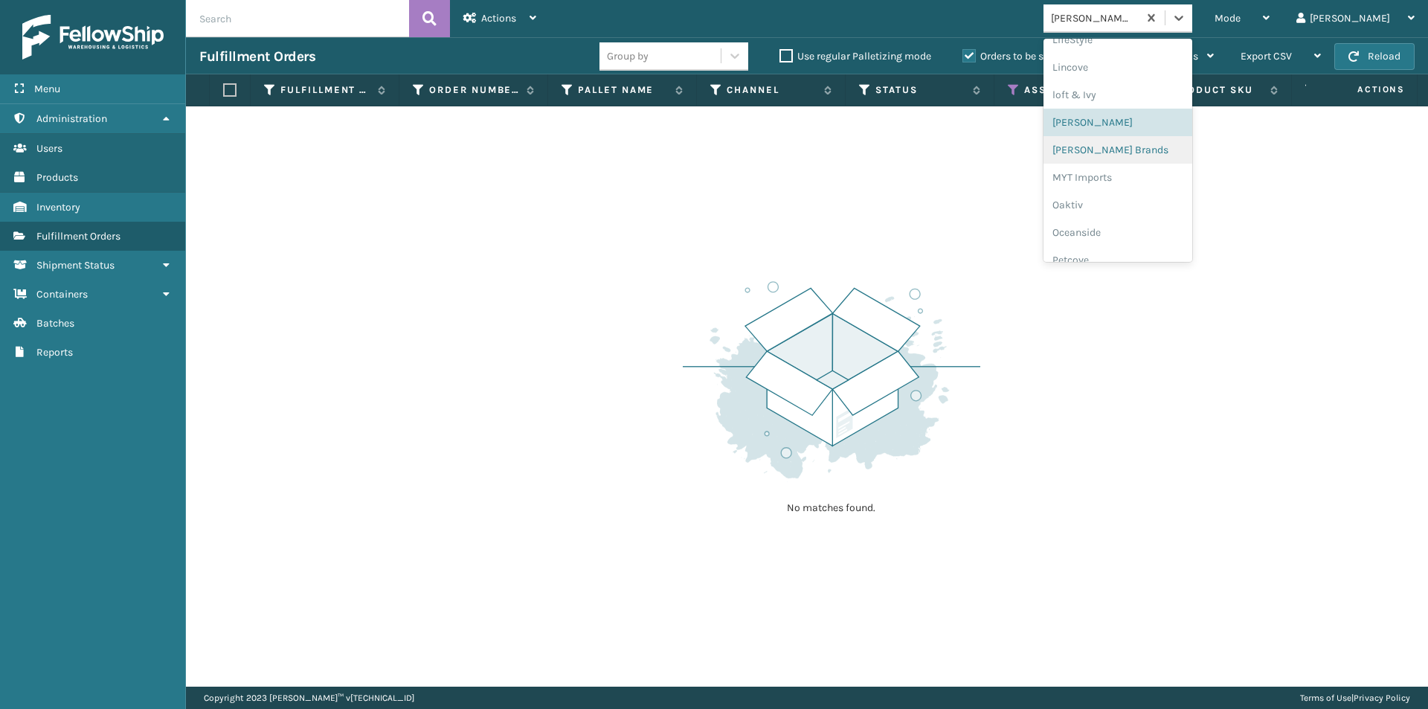
scroll to position [620, 0]
click at [1136, 126] on div "[PERSON_NAME] Brands" at bounding box center [1117, 124] width 149 height 28
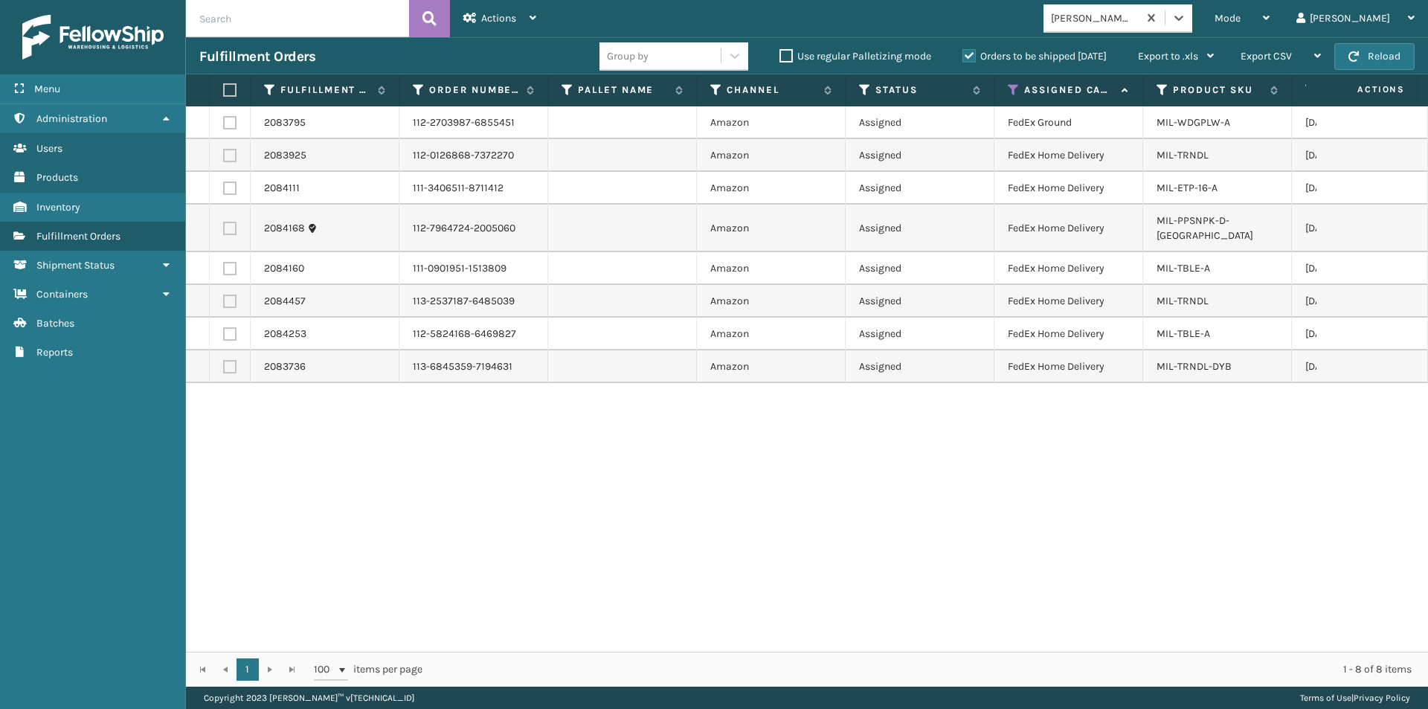
click at [226, 94] on label at bounding box center [227, 89] width 9 height 13
click at [224, 94] on input "checkbox" at bounding box center [223, 91] width 1 height 10
click at [535, 17] on icon at bounding box center [533, 18] width 7 height 10
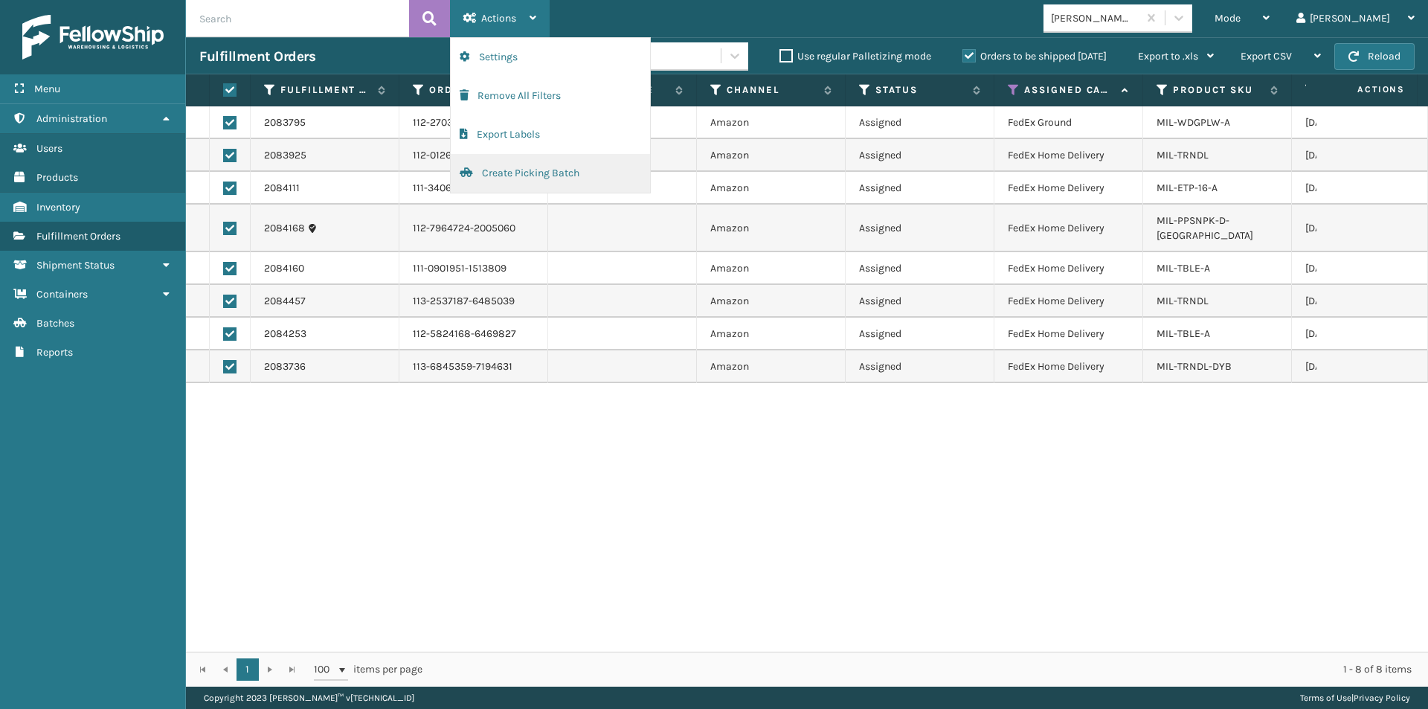
click at [515, 181] on button "Create Picking Batch" at bounding box center [550, 173] width 199 height 39
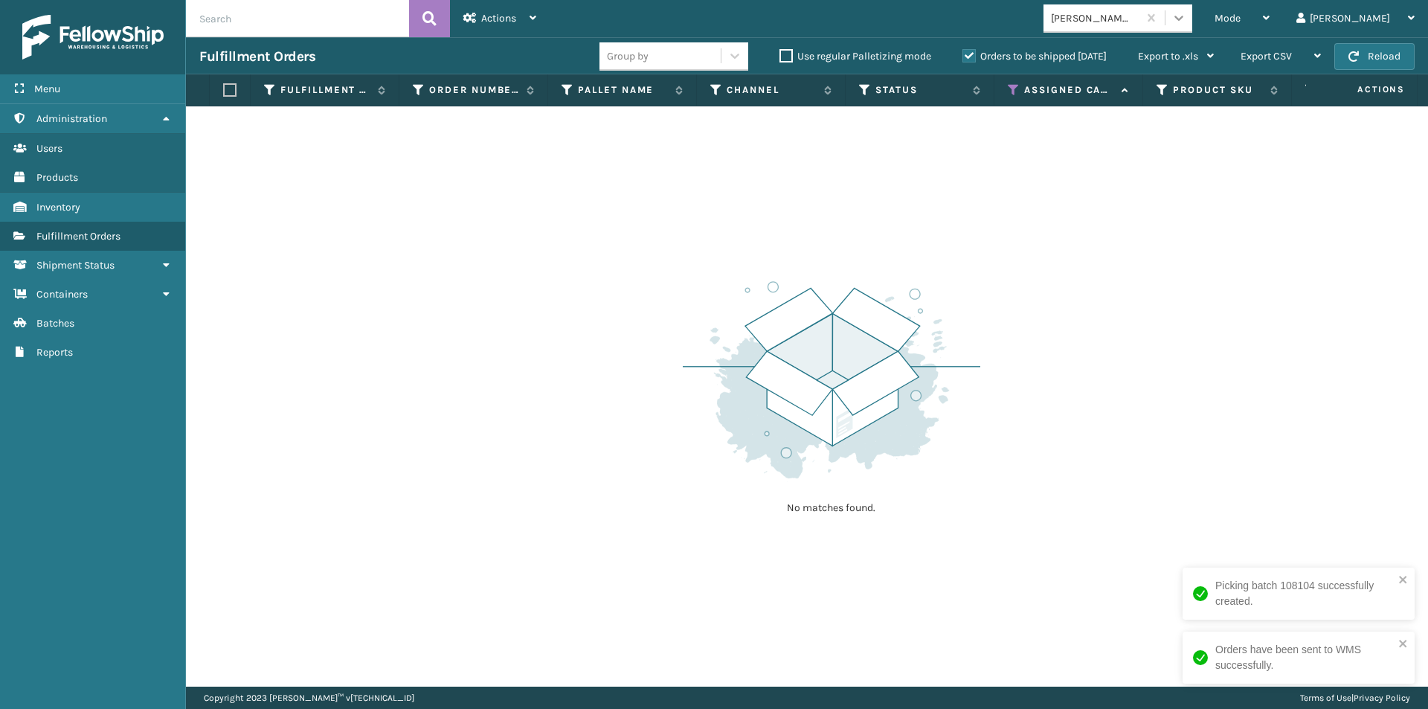
click at [1192, 10] on div at bounding box center [1178, 17] width 27 height 27
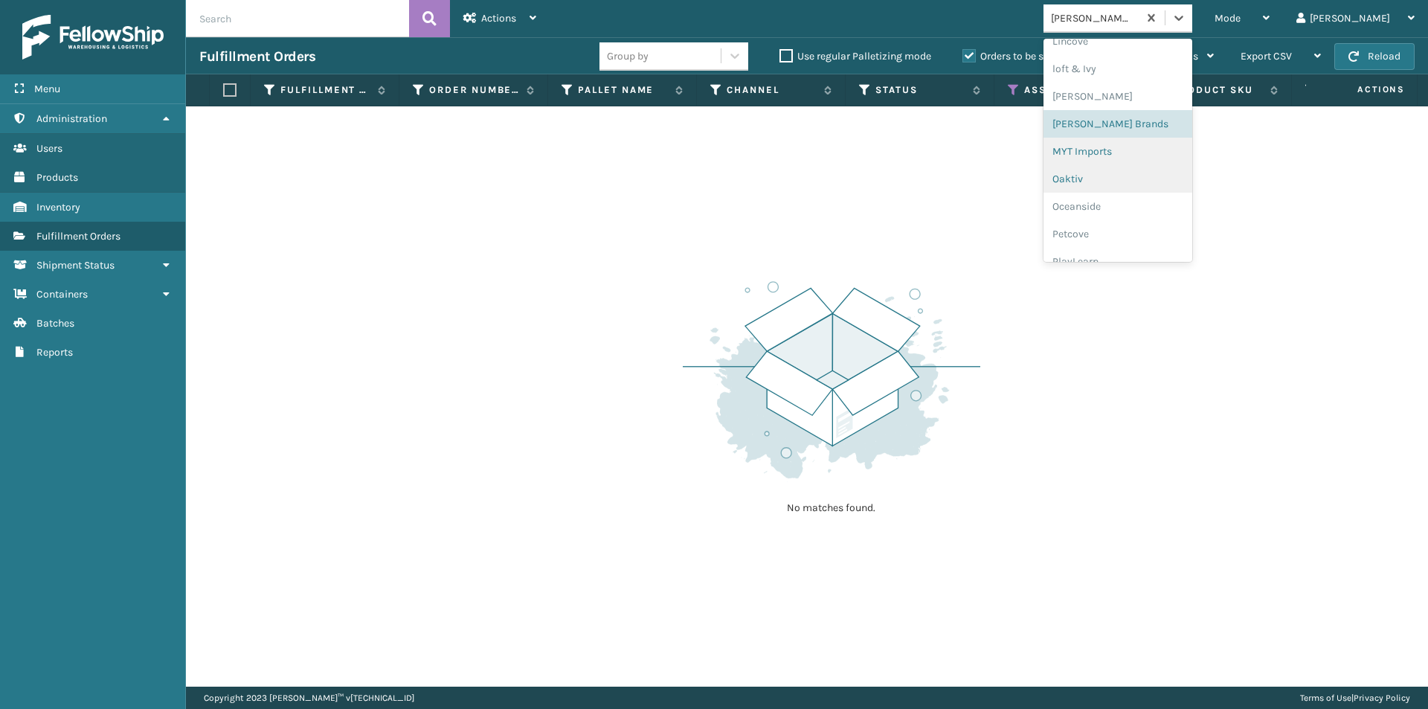
click at [1166, 158] on div "MYT Imports" at bounding box center [1117, 152] width 149 height 28
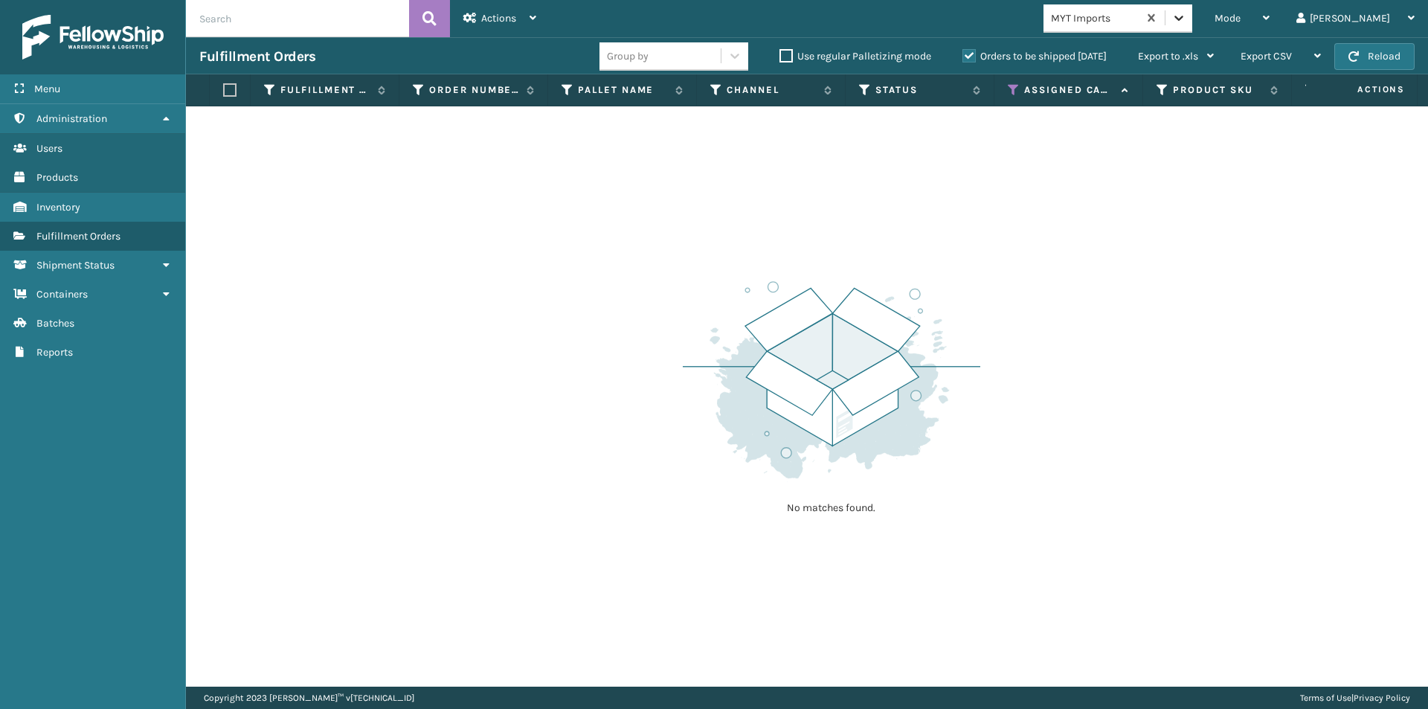
click at [1192, 16] on div at bounding box center [1178, 17] width 27 height 27
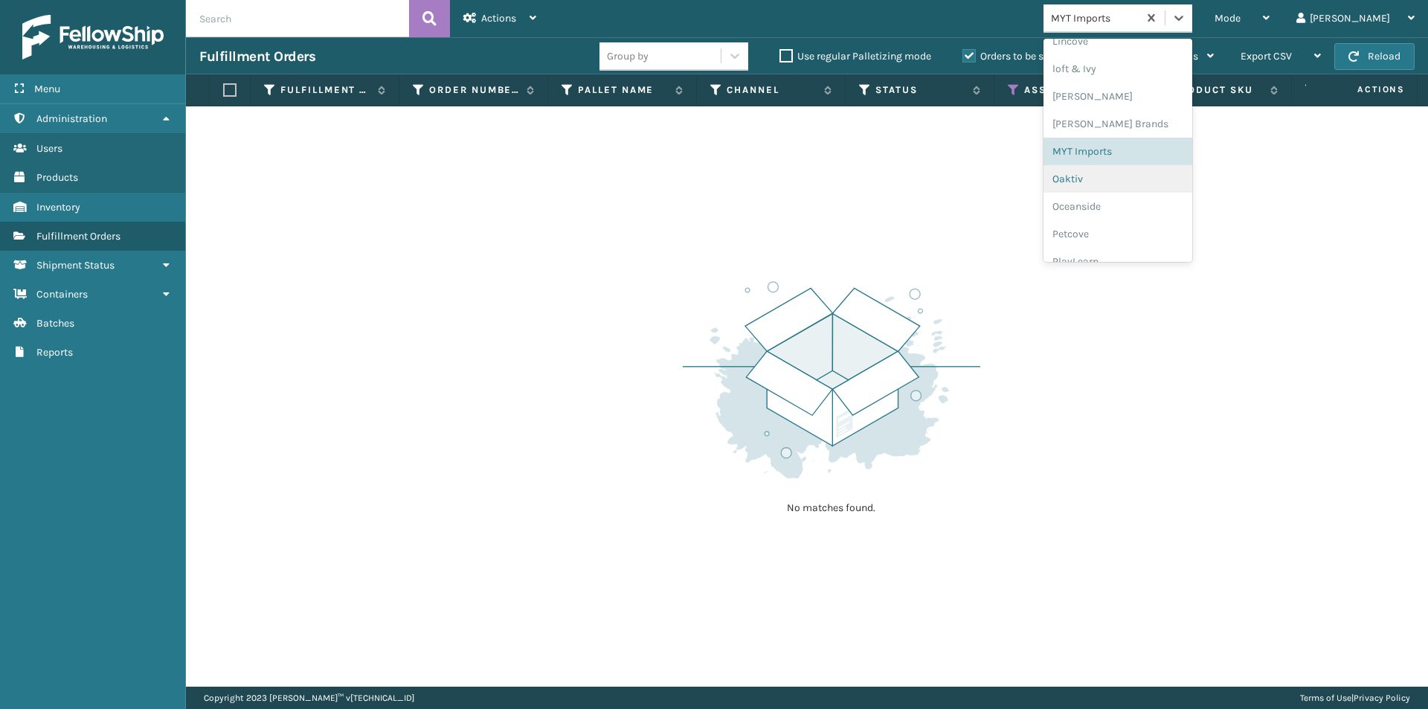
click at [1147, 182] on div "Oaktiv" at bounding box center [1117, 179] width 149 height 28
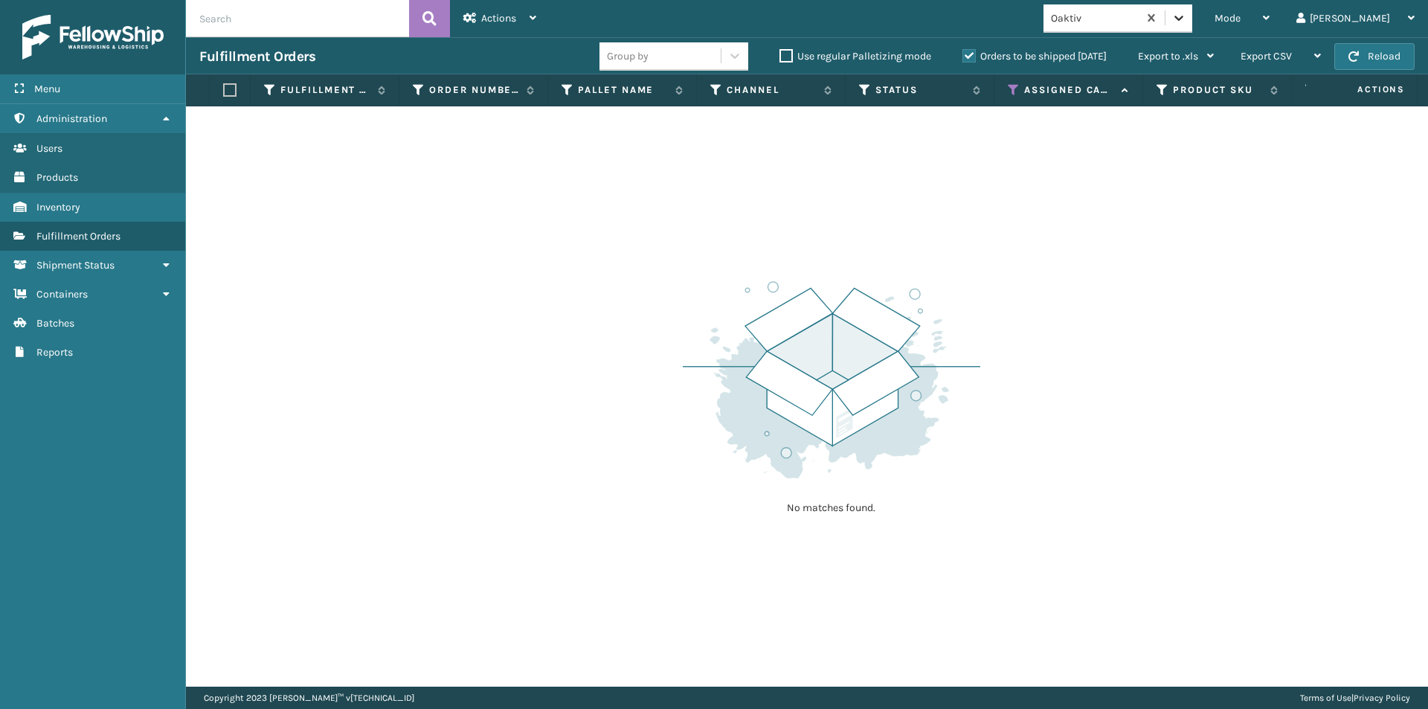
click at [1192, 26] on div at bounding box center [1178, 17] width 27 height 27
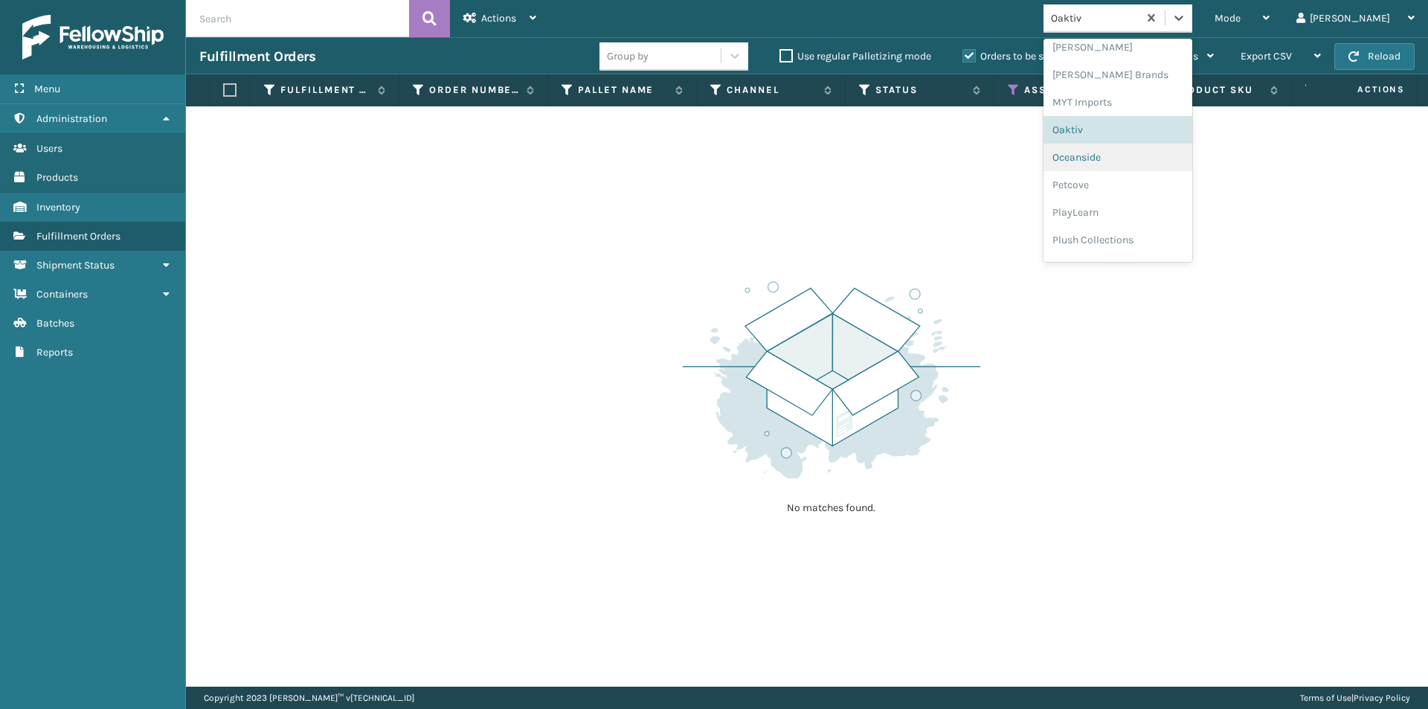
scroll to position [694, 0]
click at [1148, 136] on div "Oceanside" at bounding box center [1117, 132] width 149 height 28
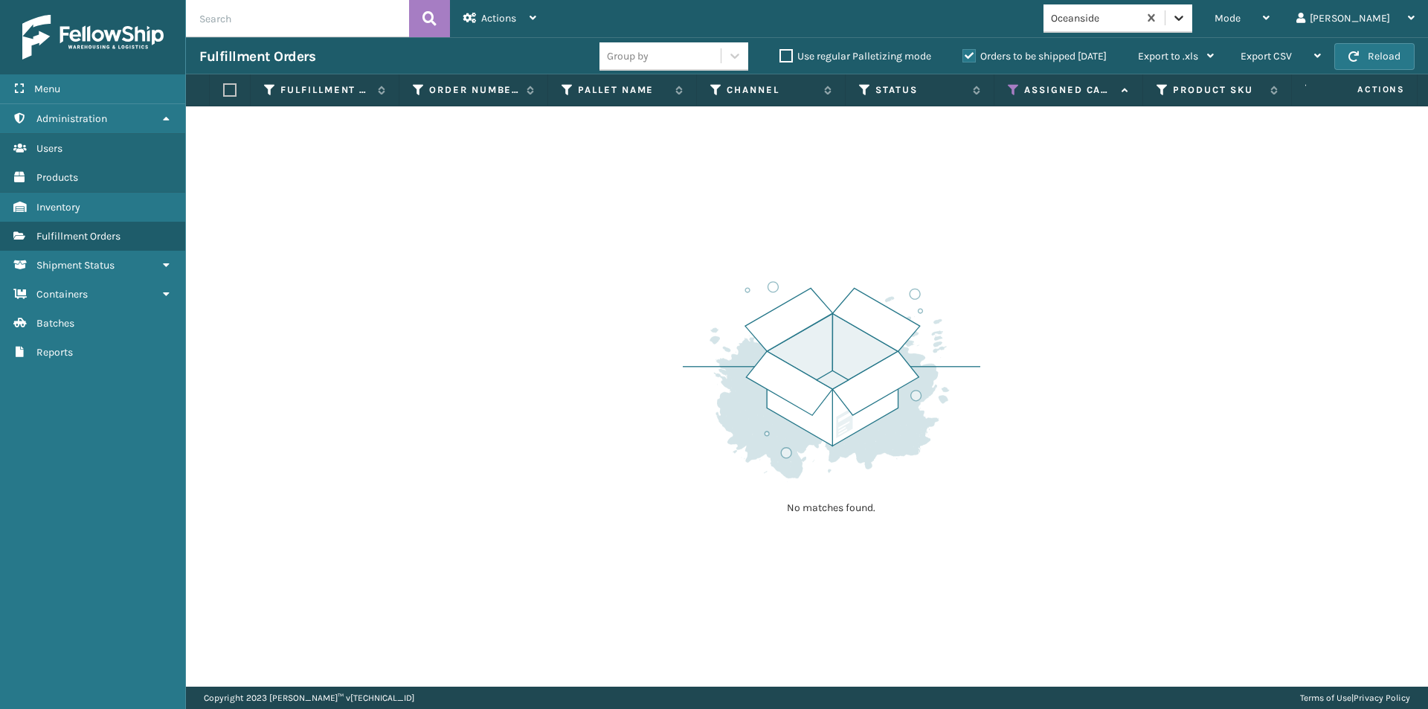
click at [1183, 16] on icon at bounding box center [1178, 18] width 9 height 5
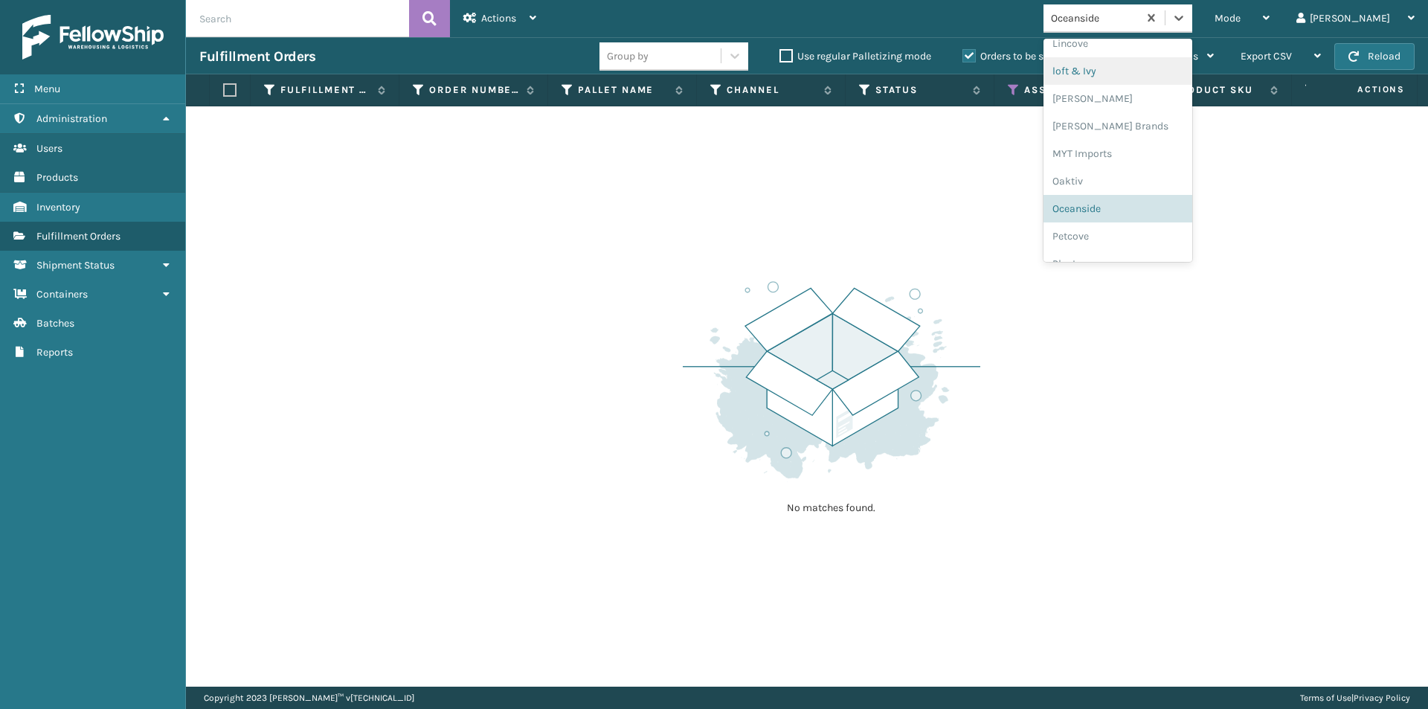
scroll to position [746, 0]
click at [1139, 109] on div "Petcove" at bounding box center [1117, 108] width 149 height 28
click at [1186, 14] on icon at bounding box center [1178, 17] width 15 height 15
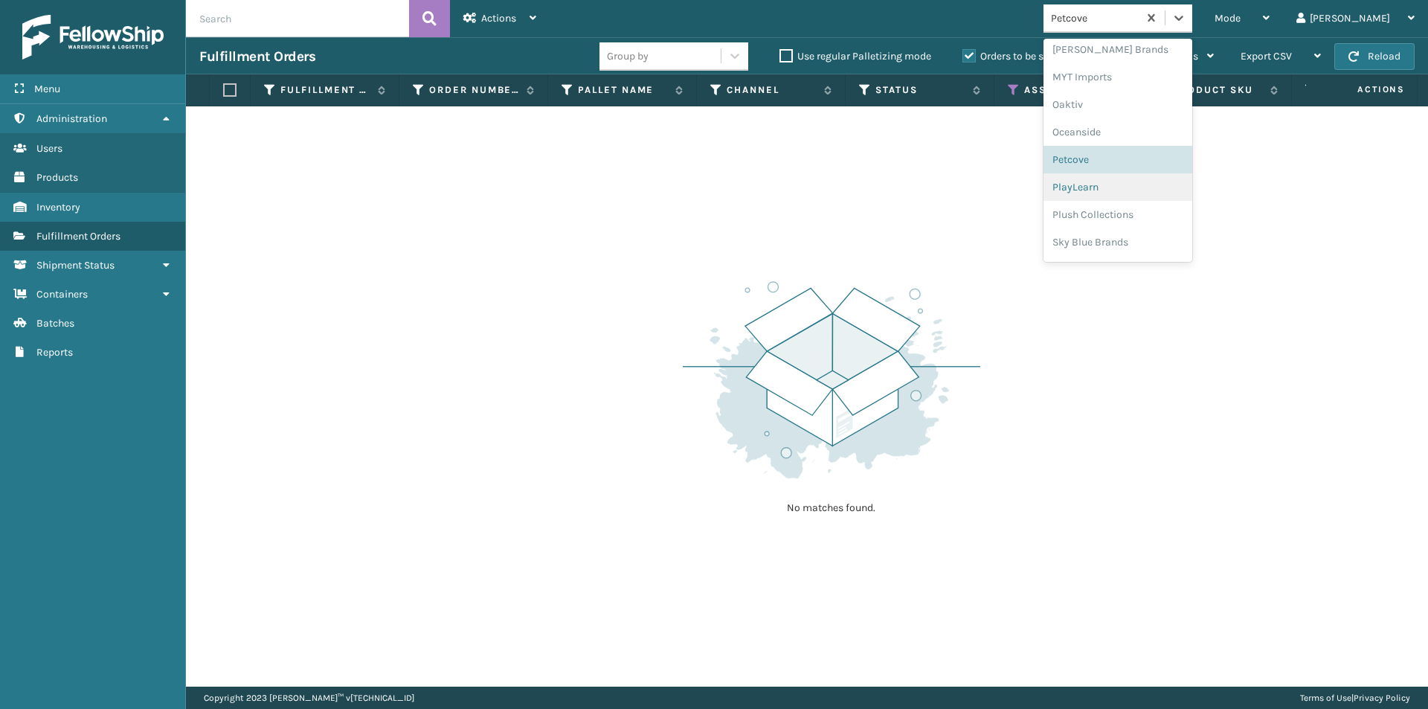
click at [1142, 187] on div "PlayLearn" at bounding box center [1117, 187] width 149 height 28
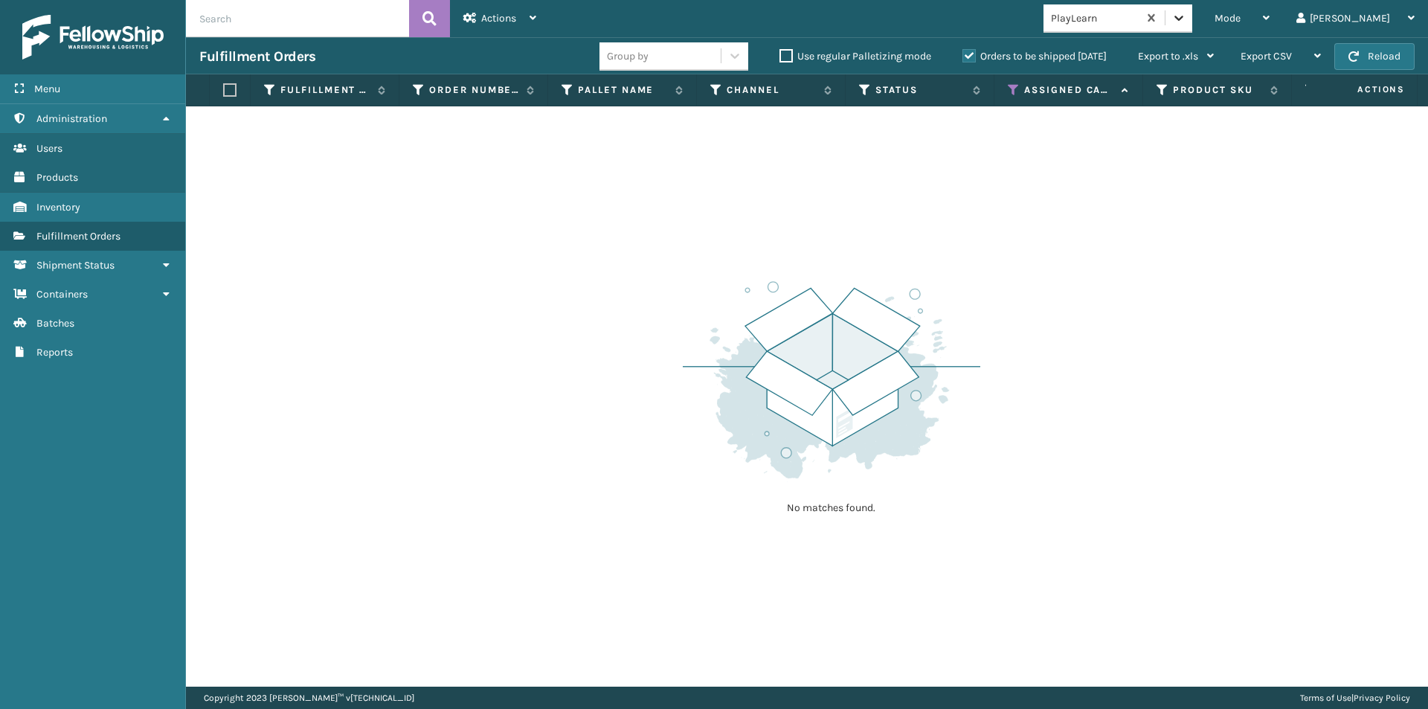
click at [1186, 17] on icon at bounding box center [1178, 17] width 15 height 15
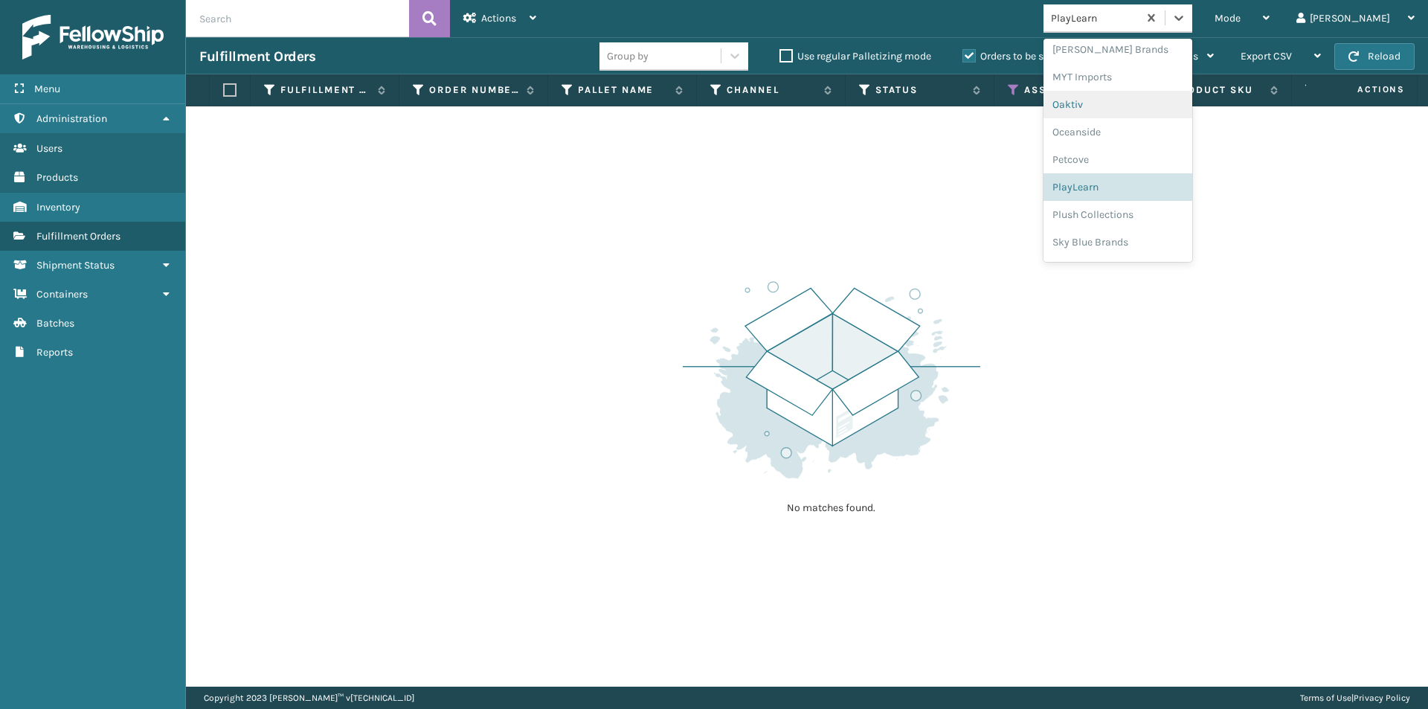
scroll to position [746, 0]
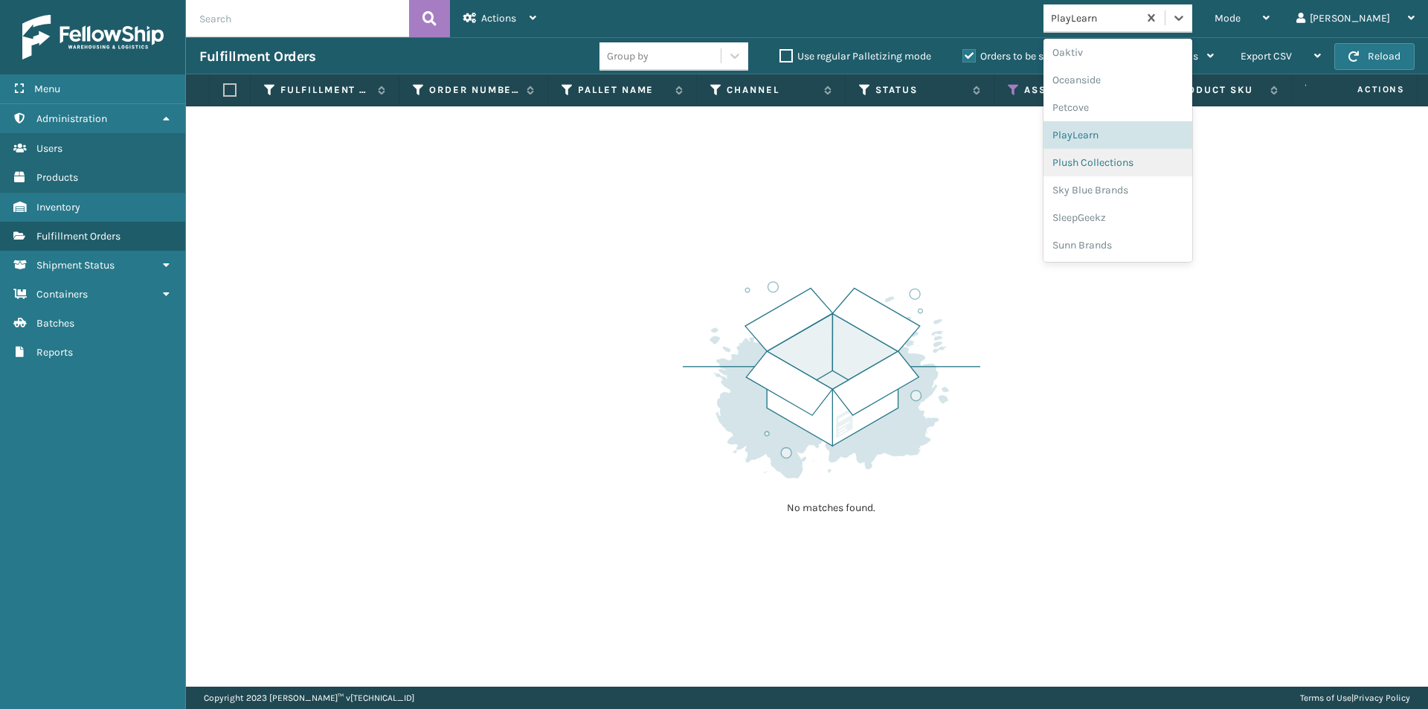
click at [1122, 162] on div "Plush Collections" at bounding box center [1117, 163] width 149 height 28
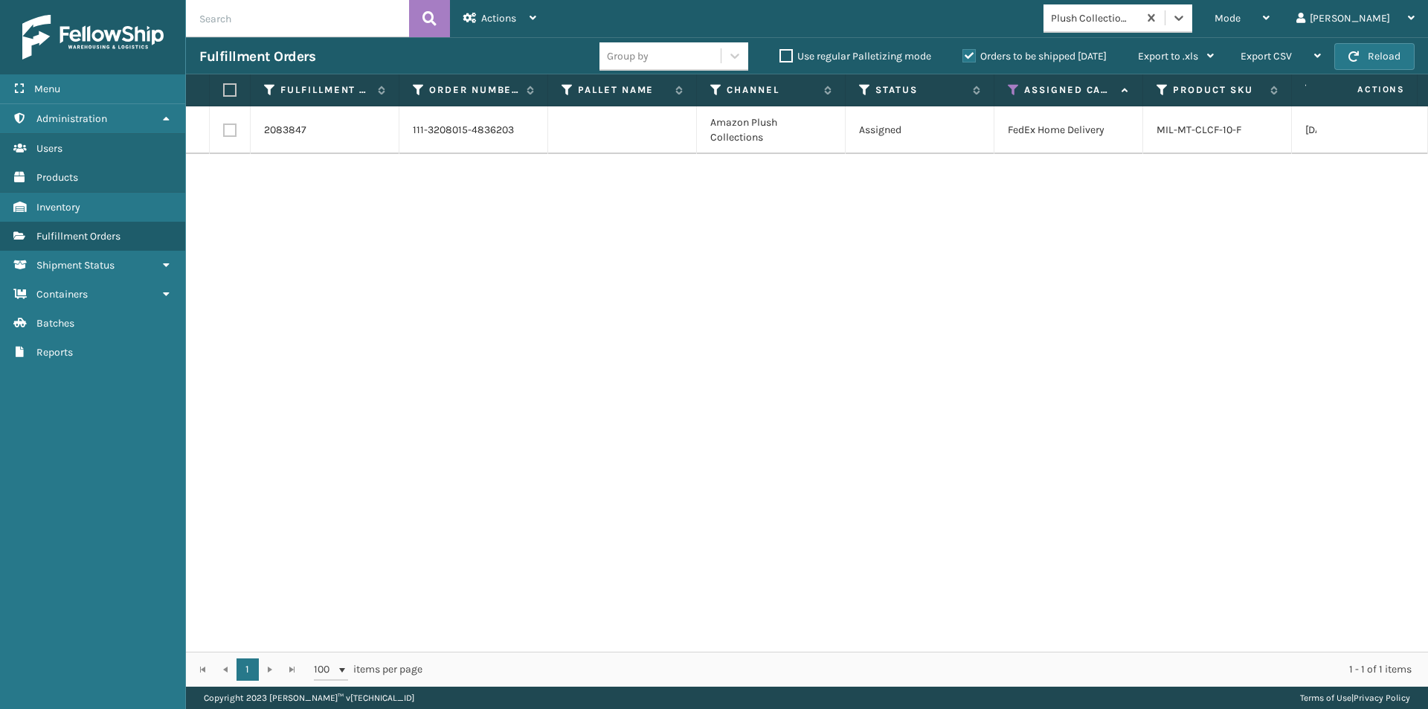
click at [229, 93] on label at bounding box center [227, 89] width 9 height 13
click at [224, 93] on input "checkbox" at bounding box center [223, 91] width 1 height 10
click at [528, 19] on div "Actions" at bounding box center [499, 18] width 73 height 37
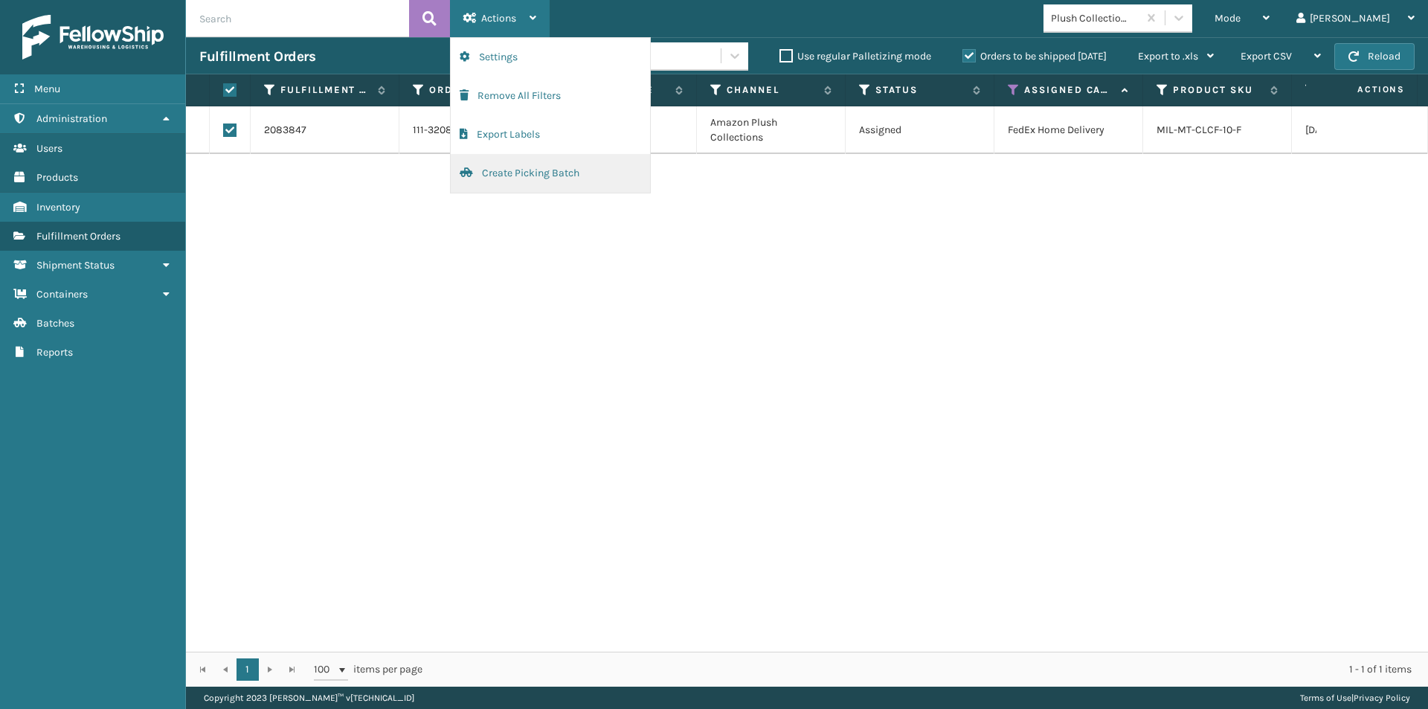
click at [527, 171] on button "Create Picking Batch" at bounding box center [550, 173] width 199 height 39
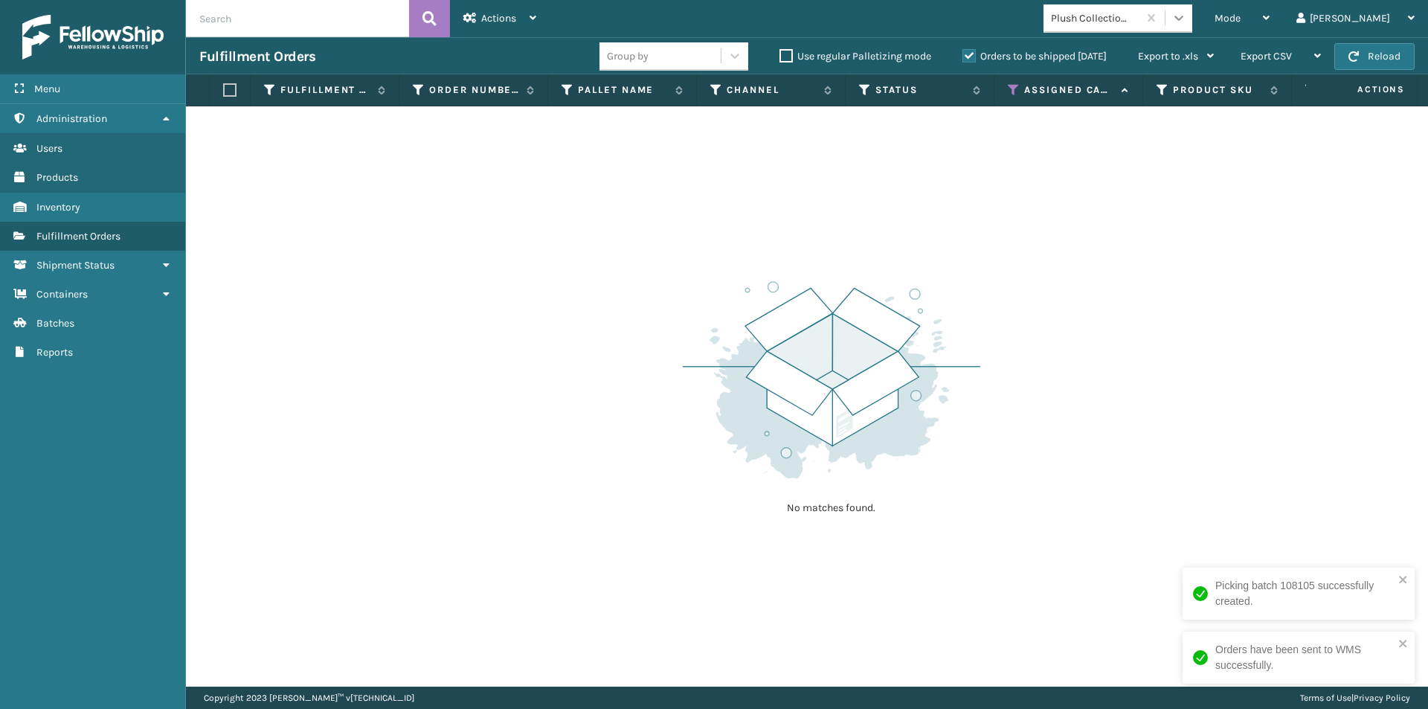
click at [1186, 23] on icon at bounding box center [1178, 17] width 15 height 15
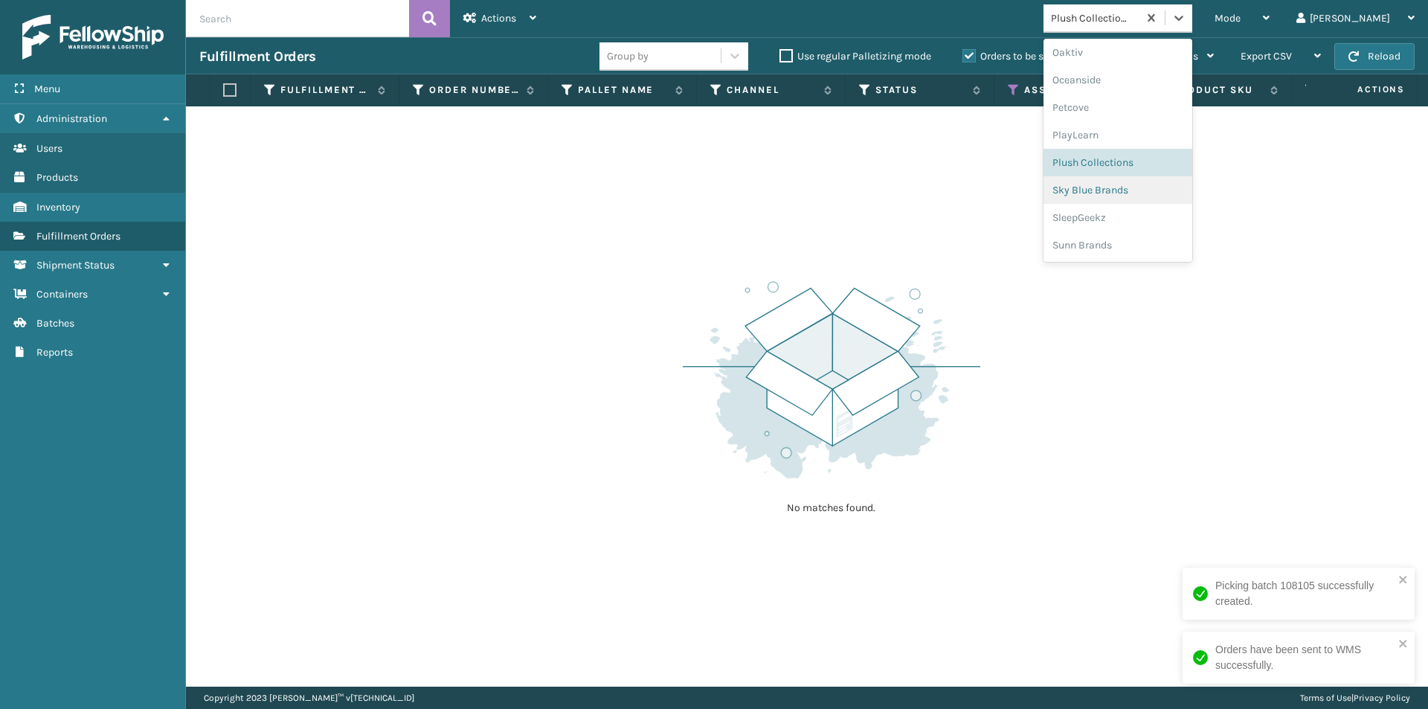
click at [1167, 196] on div "Sky Blue Brands" at bounding box center [1117, 190] width 149 height 28
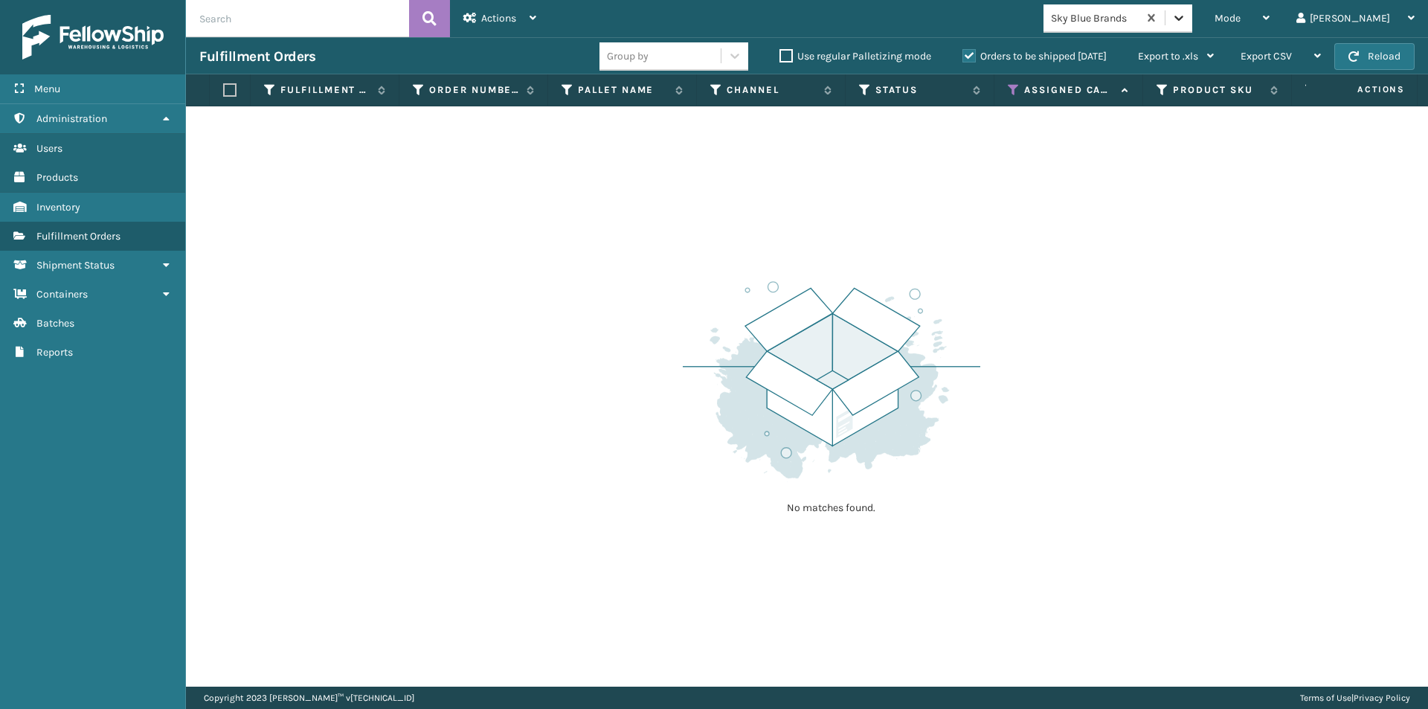
click at [1192, 28] on div at bounding box center [1178, 17] width 27 height 27
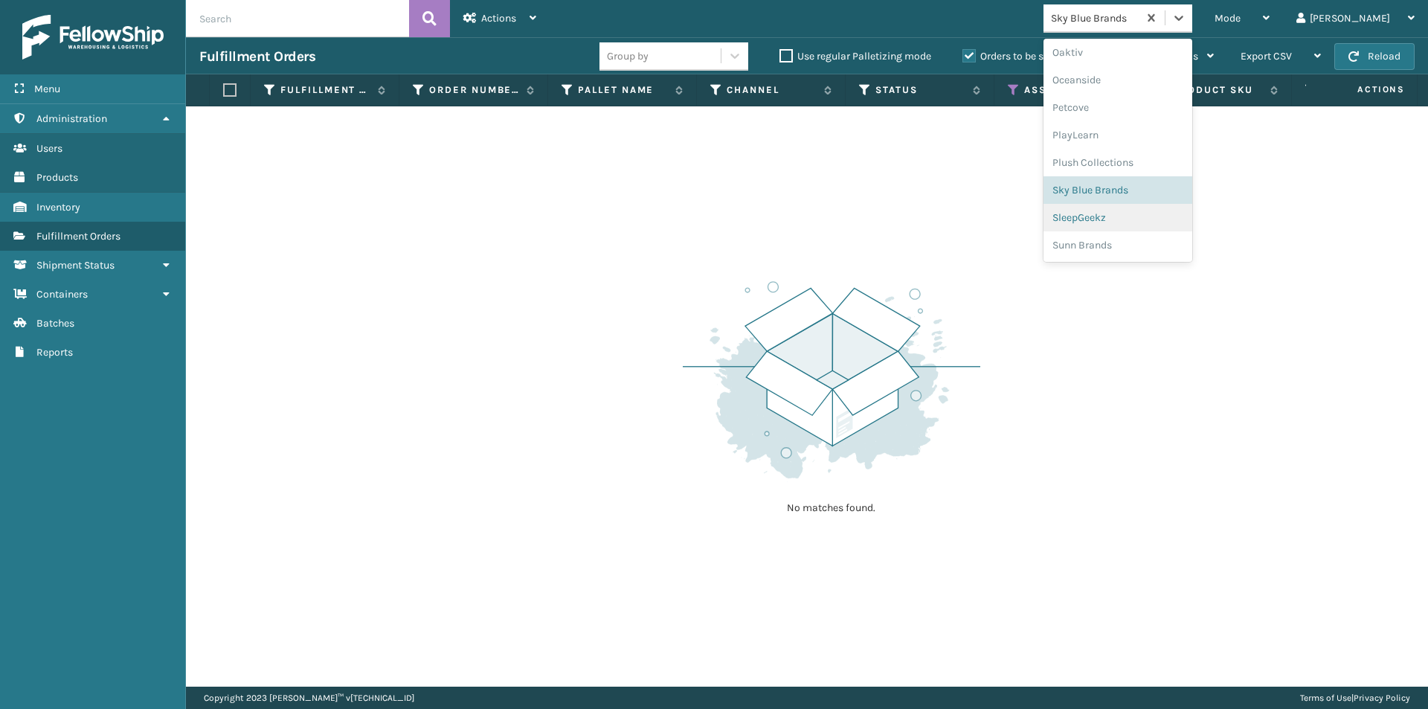
click at [1140, 219] on div "SleepGeekz" at bounding box center [1117, 218] width 149 height 28
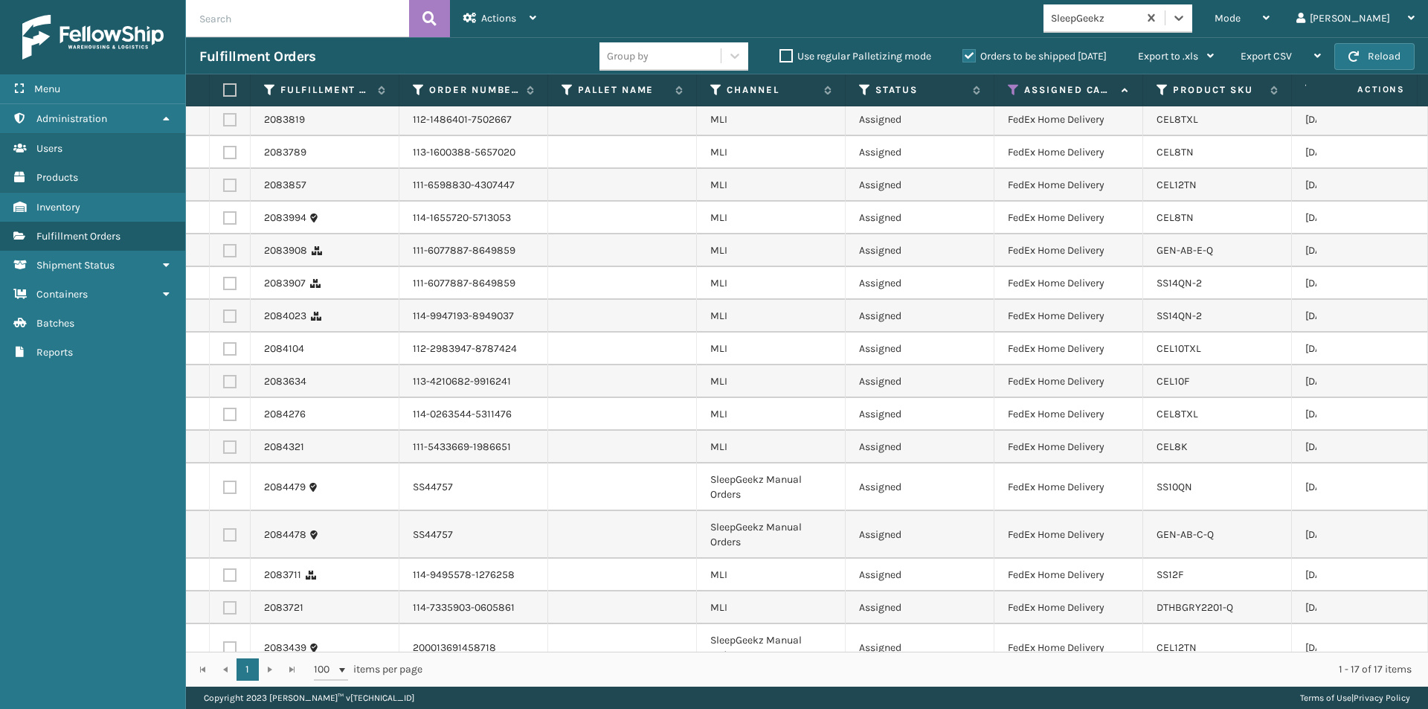
scroll to position [67, 0]
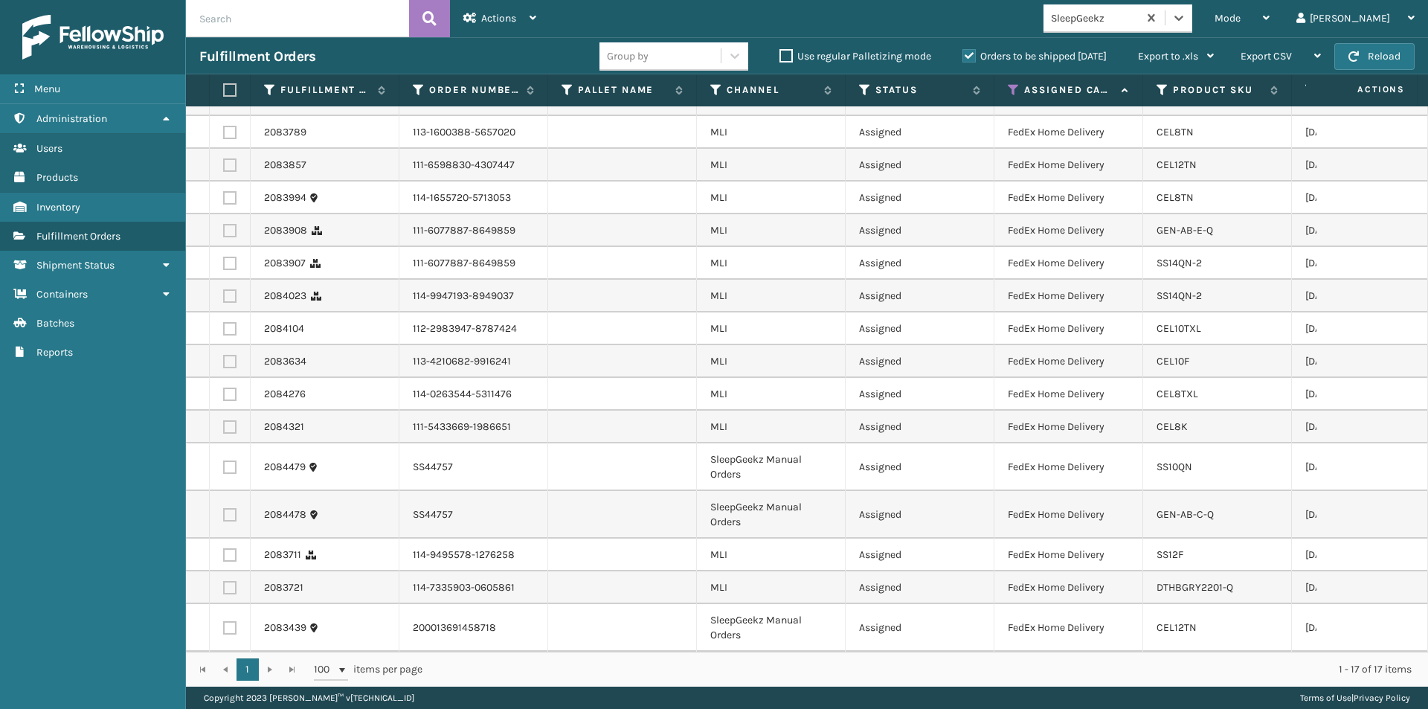
click at [228, 86] on label at bounding box center [227, 89] width 9 height 13
click at [224, 86] on input "checkbox" at bounding box center [223, 91] width 1 height 10
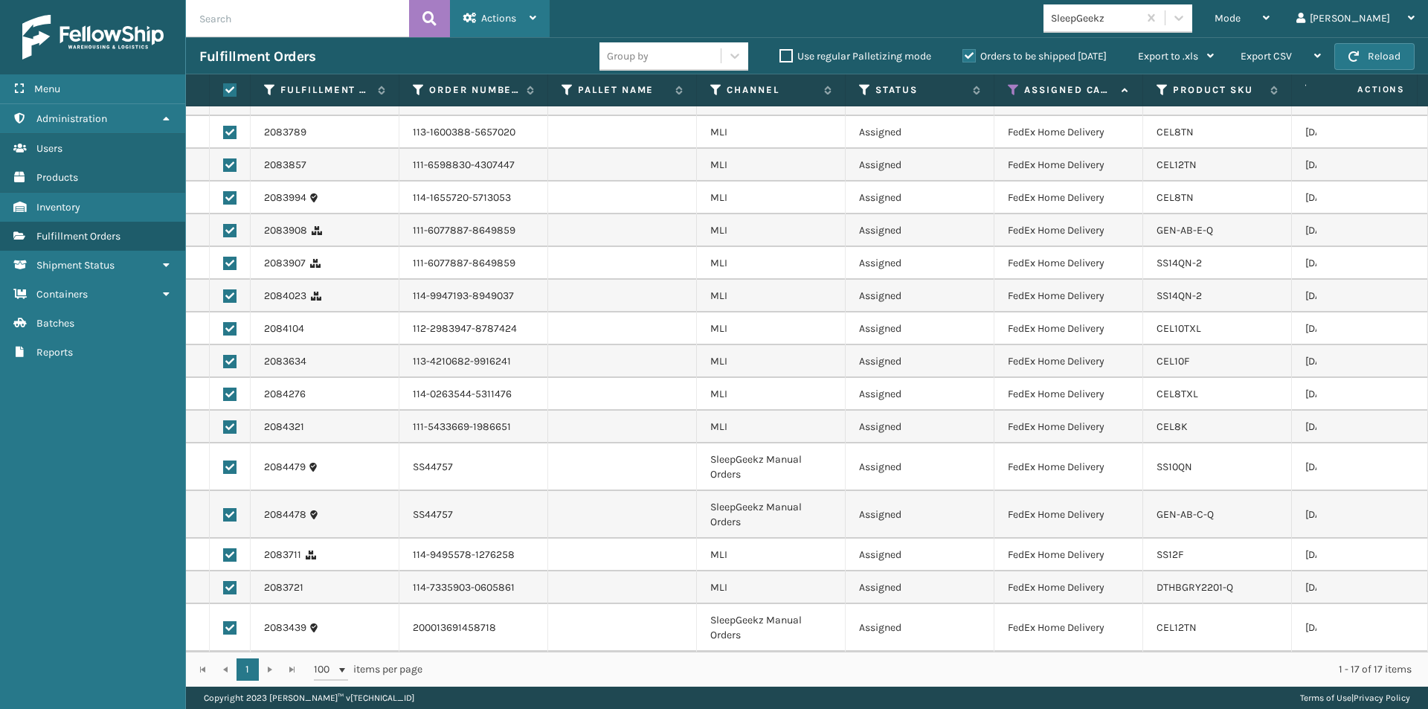
click at [534, 30] on div "Actions" at bounding box center [499, 18] width 73 height 37
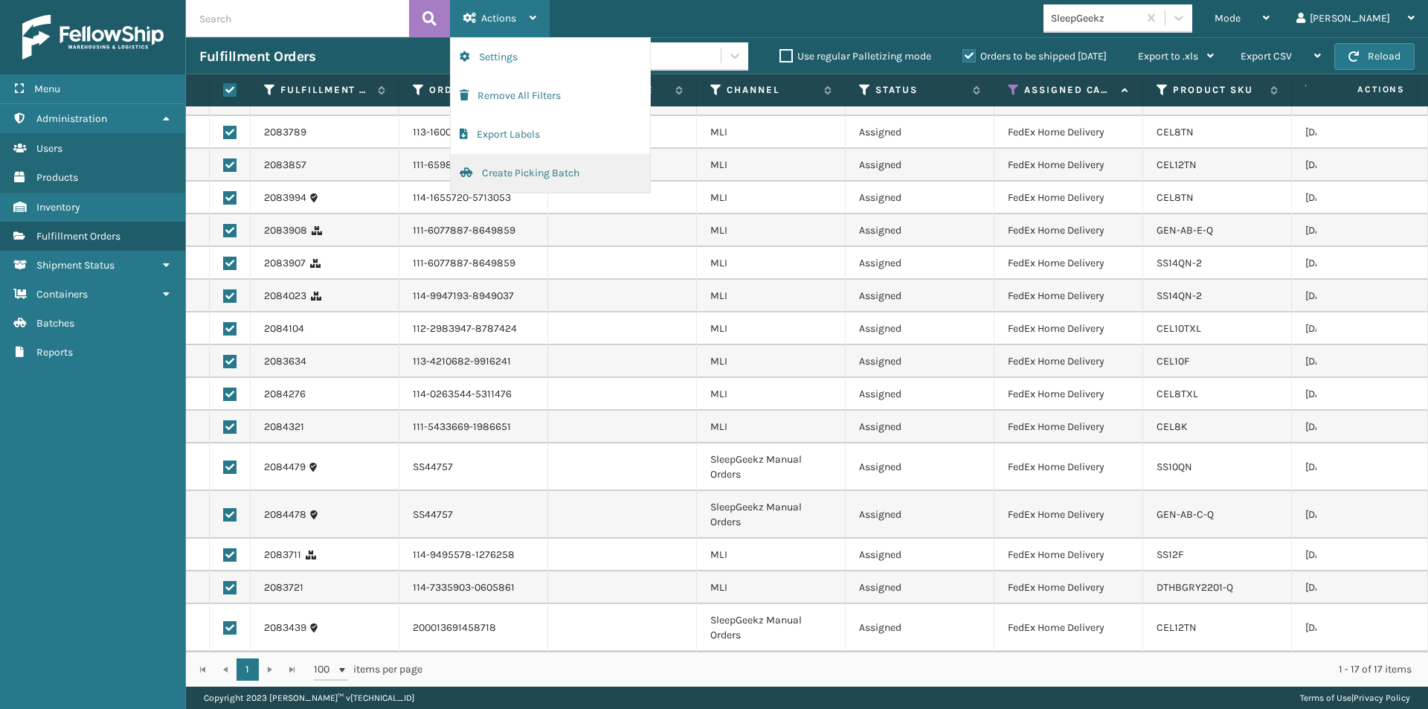
click at [521, 171] on button "Create Picking Batch" at bounding box center [550, 173] width 199 height 39
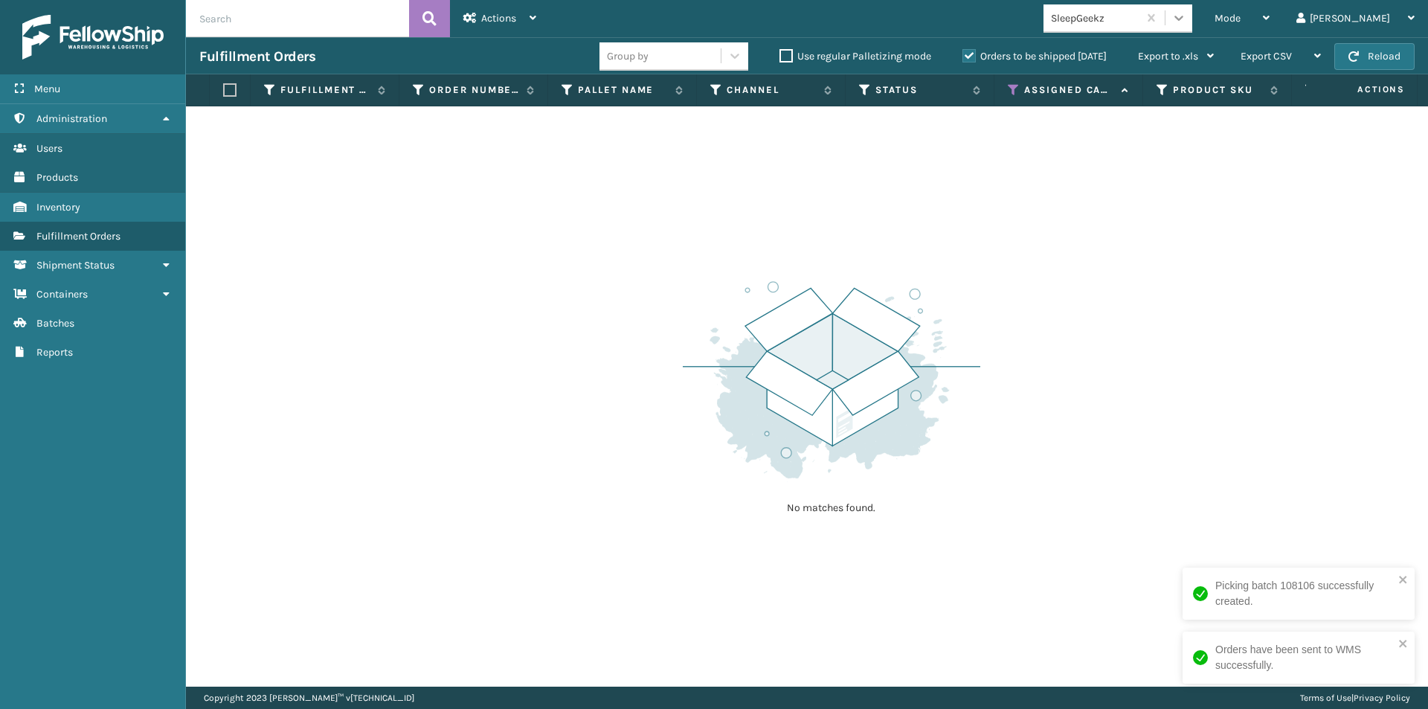
click at [1183, 17] on icon at bounding box center [1178, 18] width 9 height 5
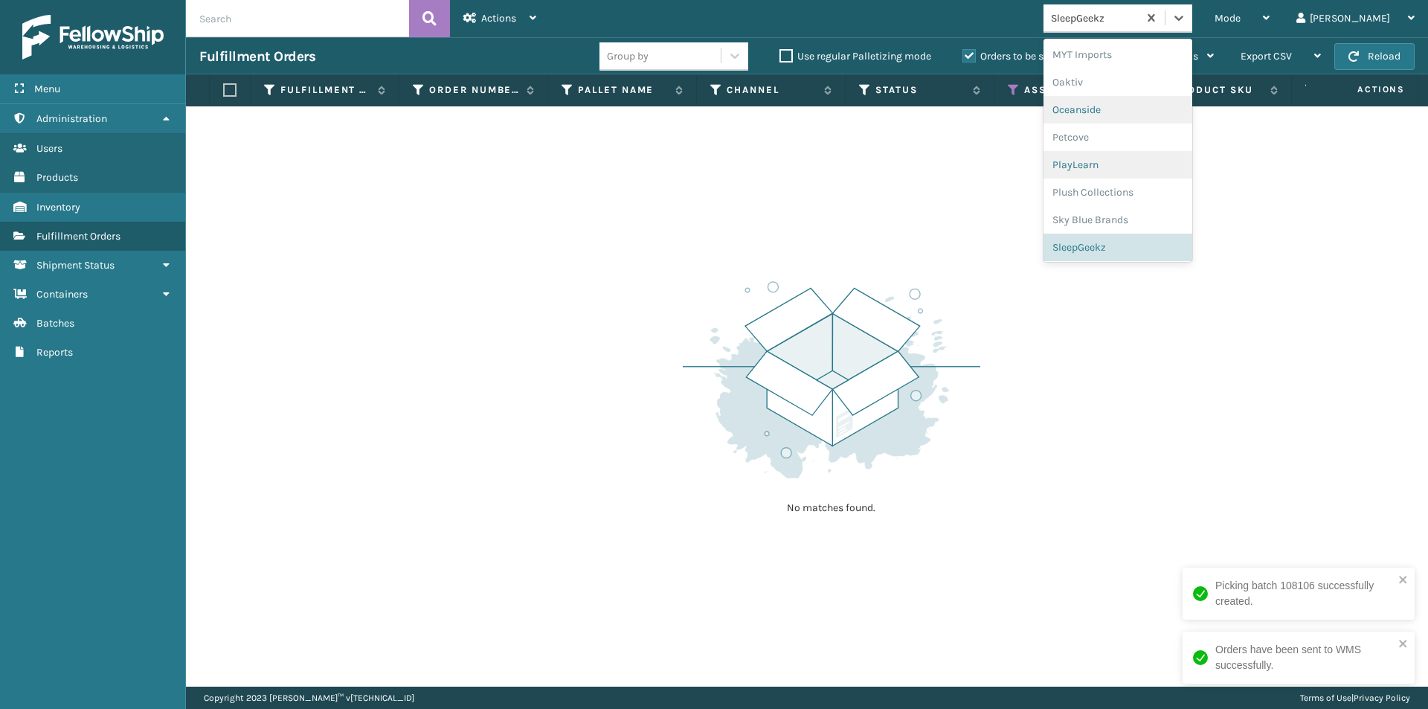
scroll to position [746, 0]
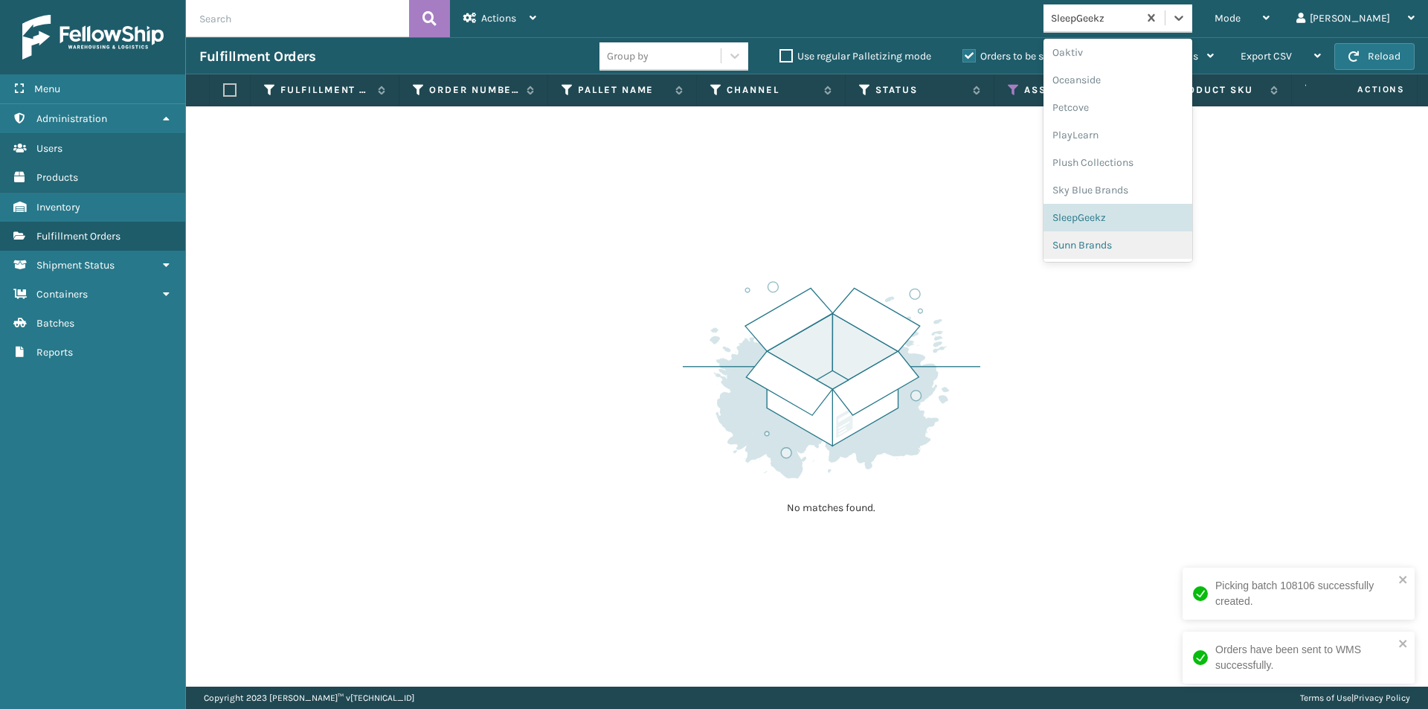
click at [1186, 254] on div "Sunn Brands" at bounding box center [1117, 245] width 149 height 28
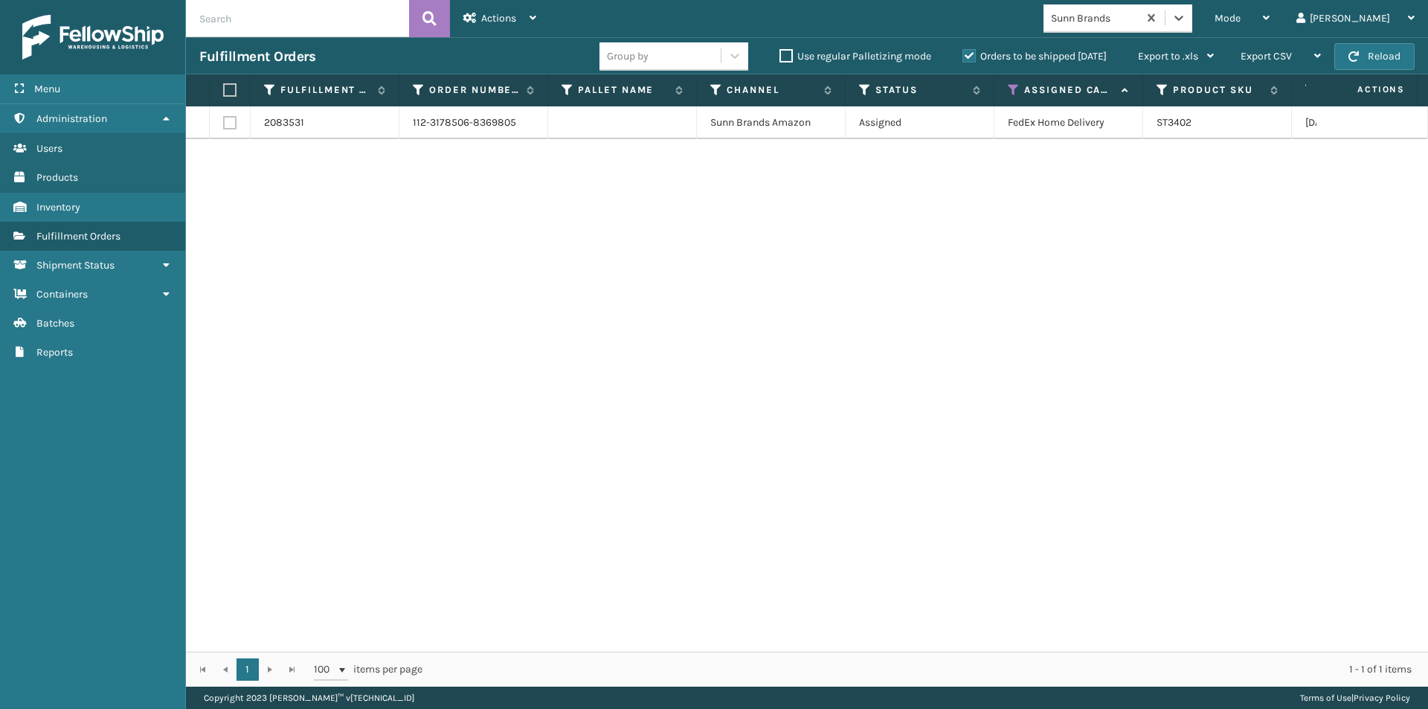
click at [227, 88] on label at bounding box center [227, 89] width 9 height 13
click at [224, 88] on input "checkbox" at bounding box center [223, 91] width 1 height 10
click at [527, 25] on div "Actions" at bounding box center [499, 18] width 73 height 37
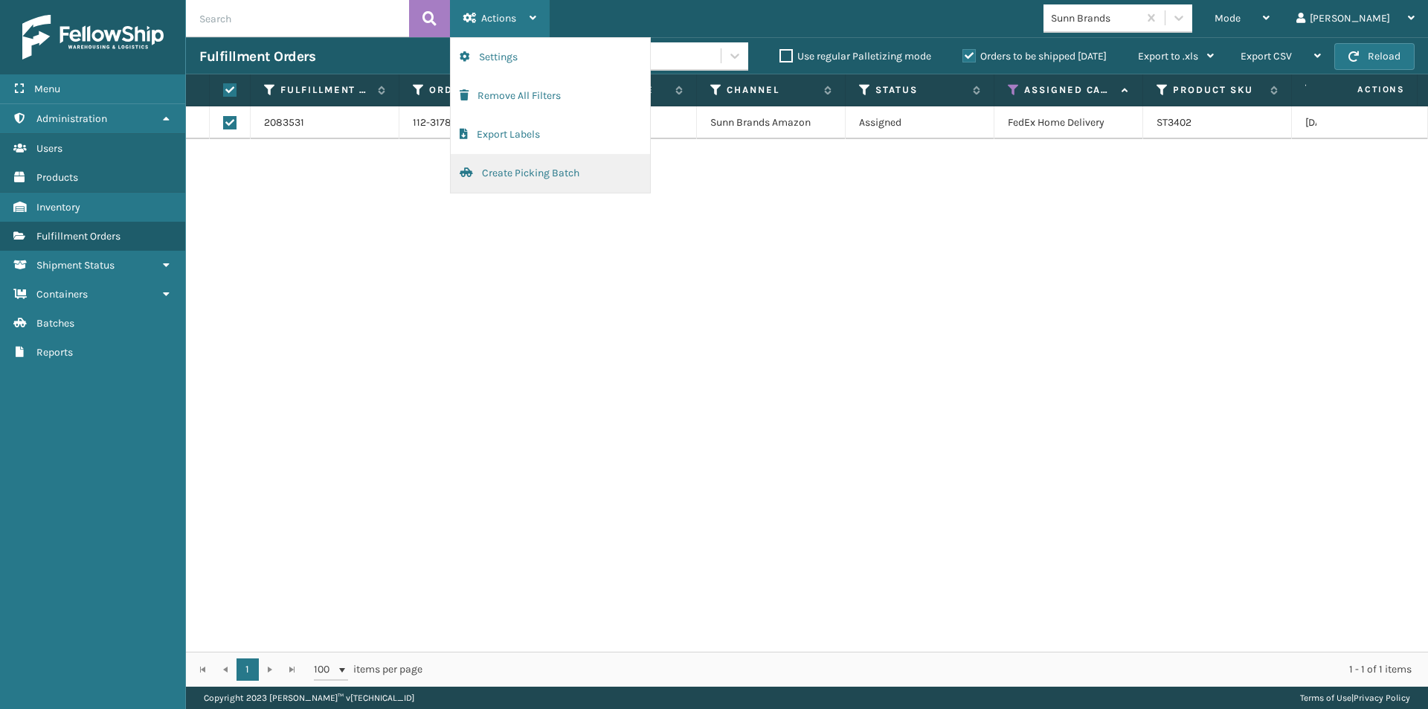
click at [515, 170] on button "Create Picking Batch" at bounding box center [550, 173] width 199 height 39
